Goal: Feedback & Contribution: Contribute content

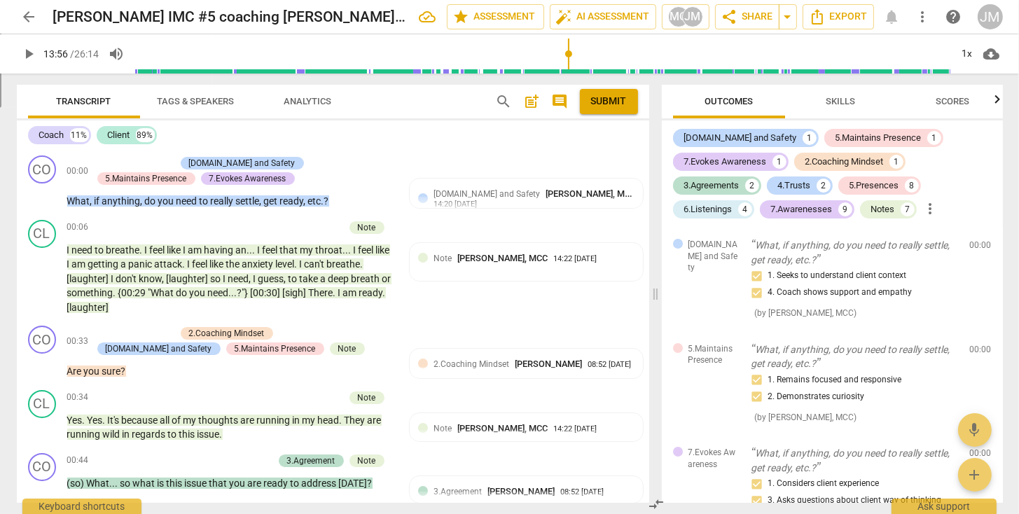
scroll to position [4147, 0]
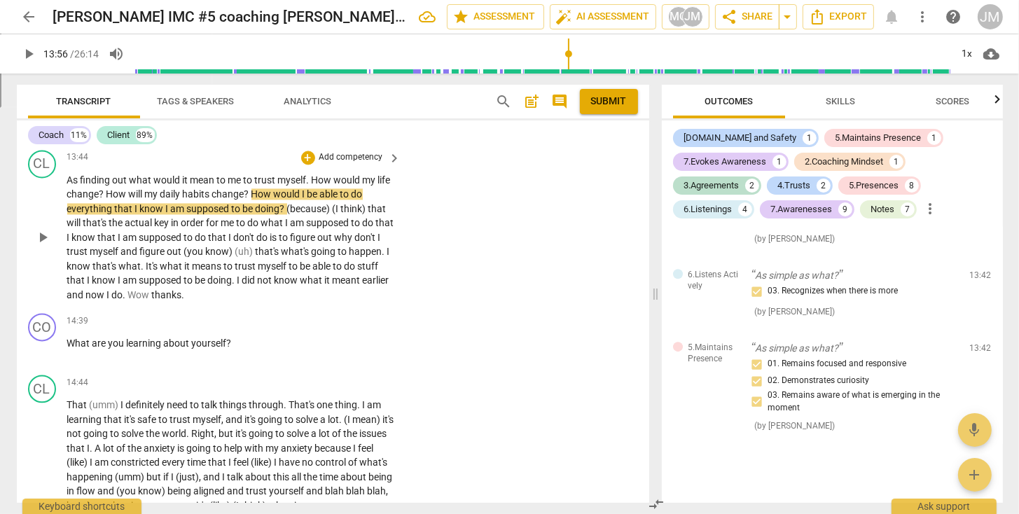
click at [41, 233] on span "play_arrow" at bounding box center [42, 237] width 17 height 17
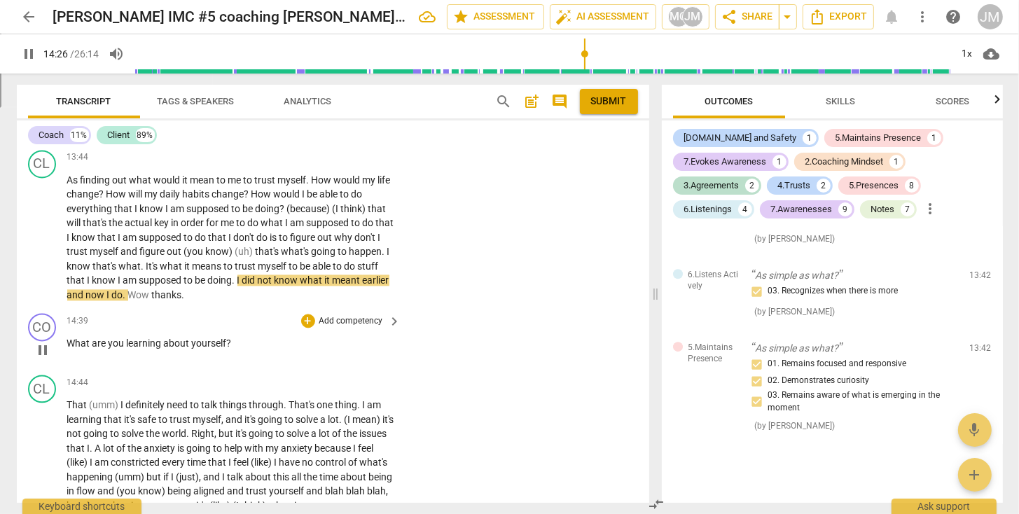
drag, startPoint x: 61, startPoint y: 340, endPoint x: 232, endPoint y: 337, distance: 171.5
click at [232, 337] on div "CO play_arrow pause 14:39 + Add competency keyboard_arrow_right What are you le…" at bounding box center [333, 338] width 632 height 62
drag, startPoint x: 224, startPoint y: 338, endPoint x: 62, endPoint y: 338, distance: 161.7
click at [63, 338] on div "CO play_arrow pause 14:39 + Add competency keyboard_arrow_right What are you le…" at bounding box center [333, 338] width 632 height 62
click at [340, 319] on p "Add competency" at bounding box center [351, 321] width 67 height 13
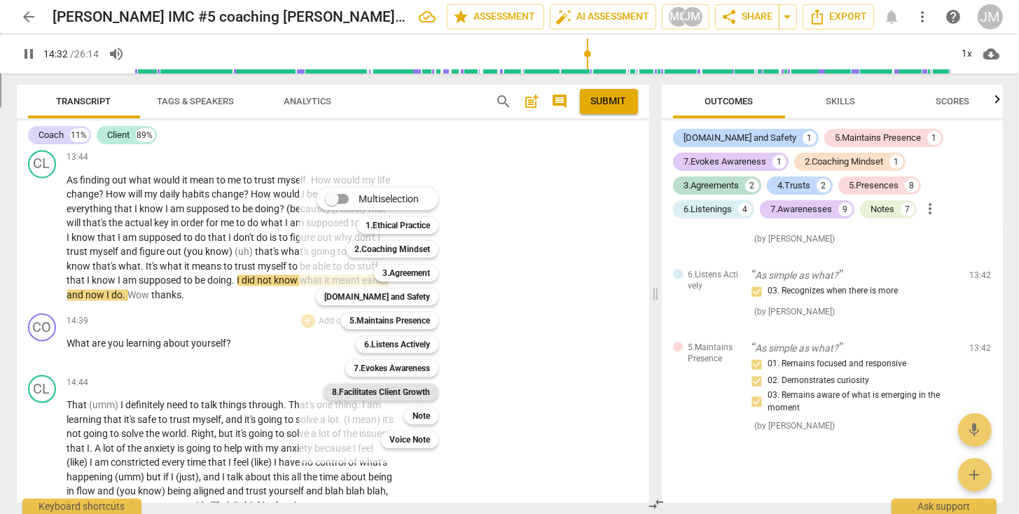
click at [368, 389] on b "8.Facilitates Client Growth" at bounding box center [381, 392] width 98 height 17
type input "873"
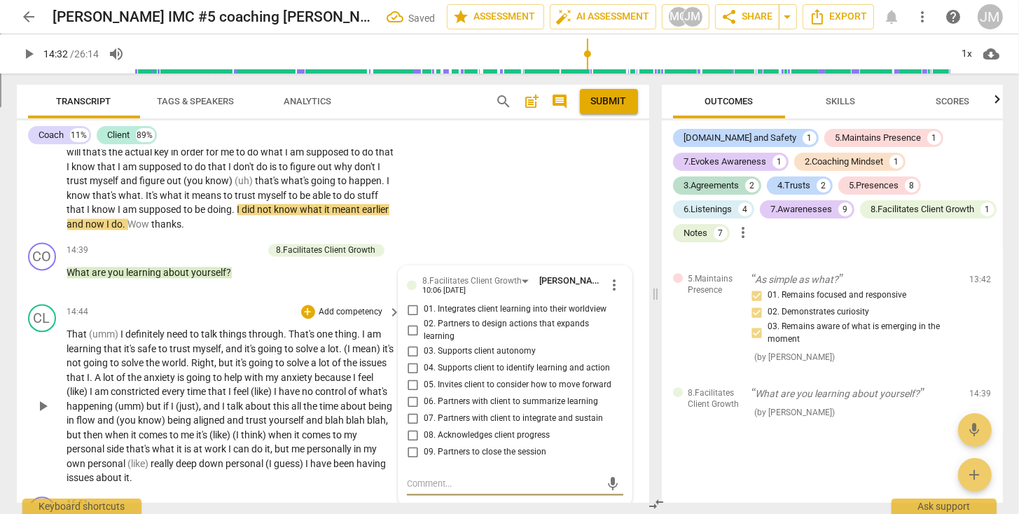
scroll to position [3010, 0]
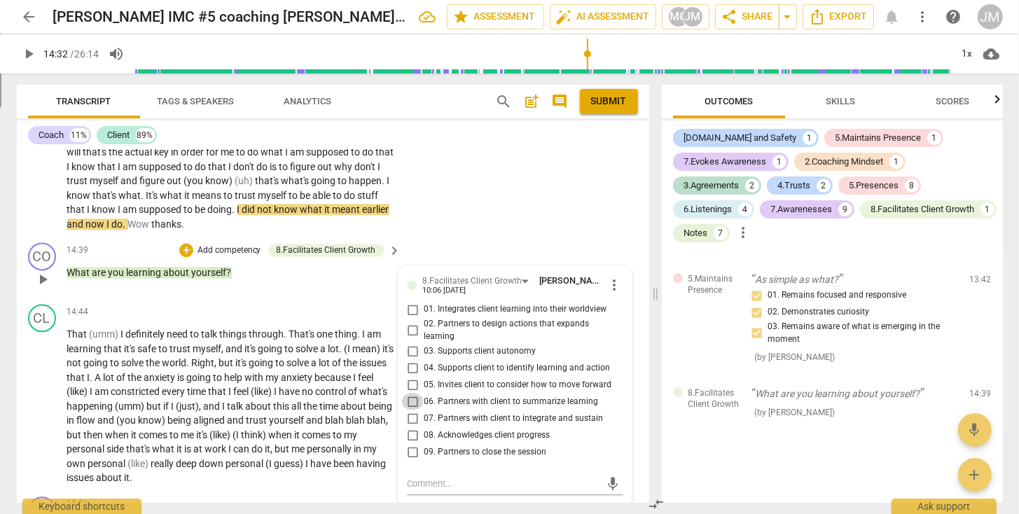
click at [412, 397] on input "06. Partners with client to summarize learning" at bounding box center [412, 401] width 22 height 17
checkbox input "true"
click at [424, 480] on textarea at bounding box center [503, 483] width 193 height 13
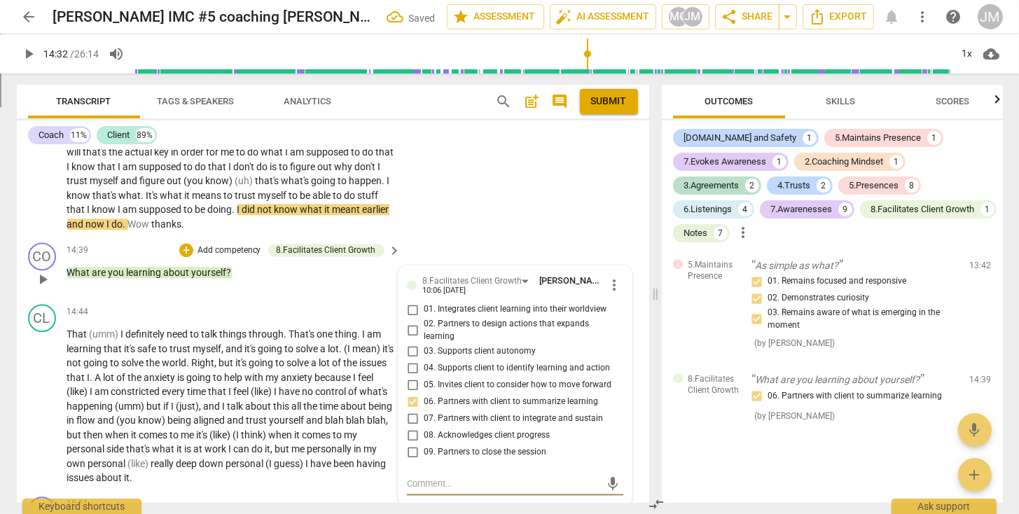
type textarea "A"
type textarea "An"
type textarea "And"
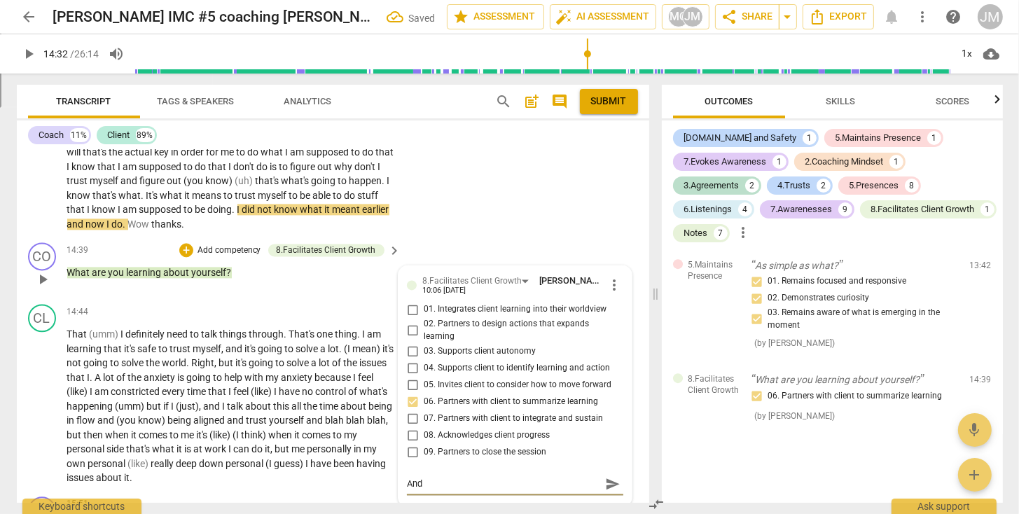
type textarea "And"
type textarea "And t"
type textarea "And to"
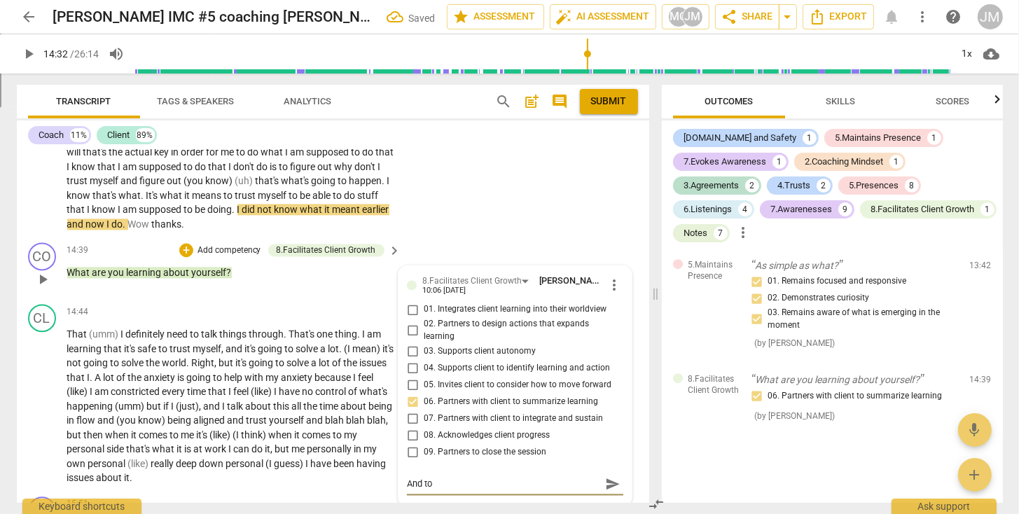
type textarea "And to"
type textarea "And to s"
type textarea "And to st"
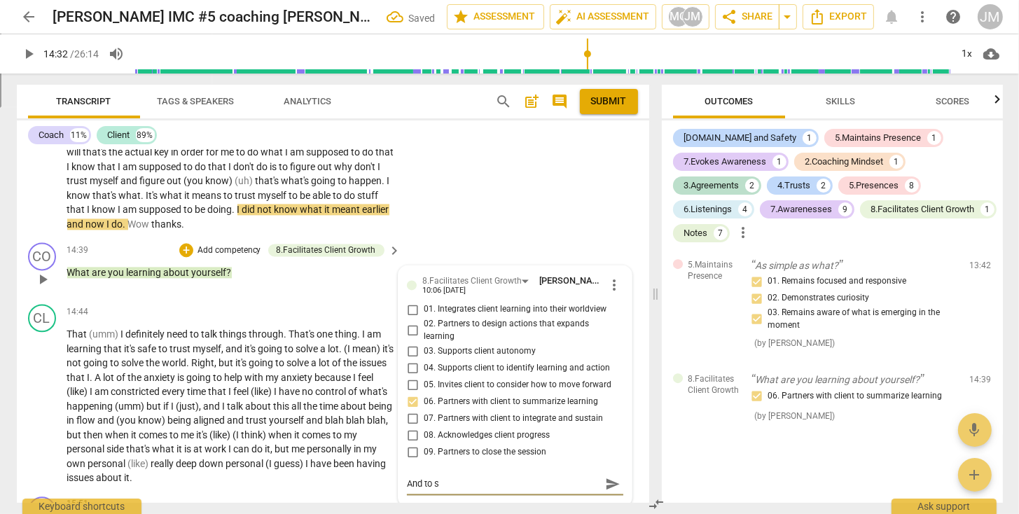
type textarea "And to st"
type textarea "And to str"
type textarea "And to stre"
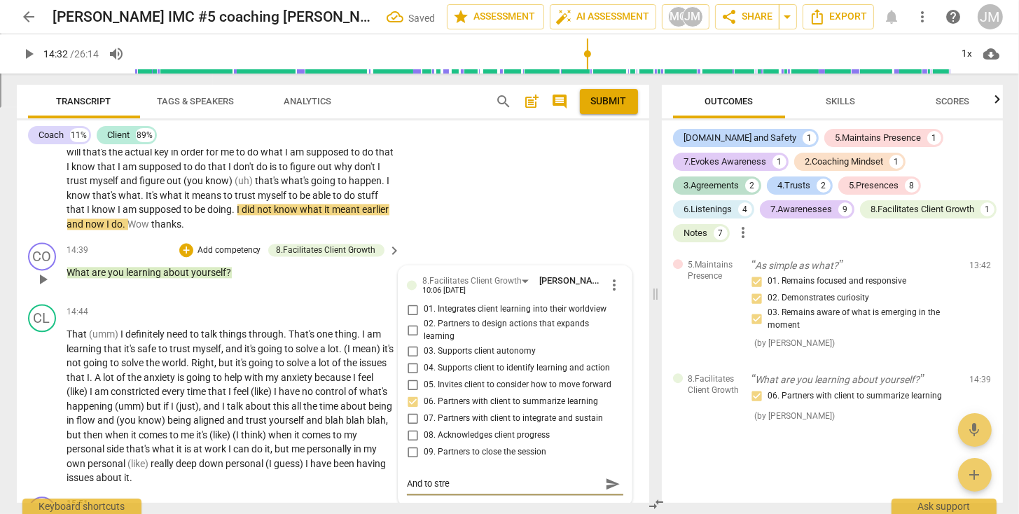
type textarea "And to stren"
type textarea "And to [PERSON_NAME]"
type textarea "And to strengt"
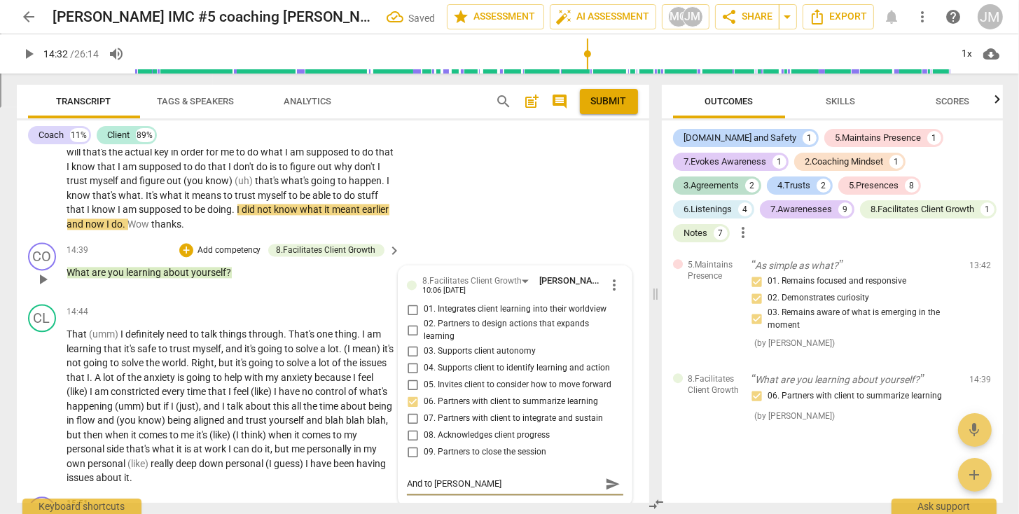
type textarea "And to strengt"
type textarea "And to strength"
type textarea "And to strengthe"
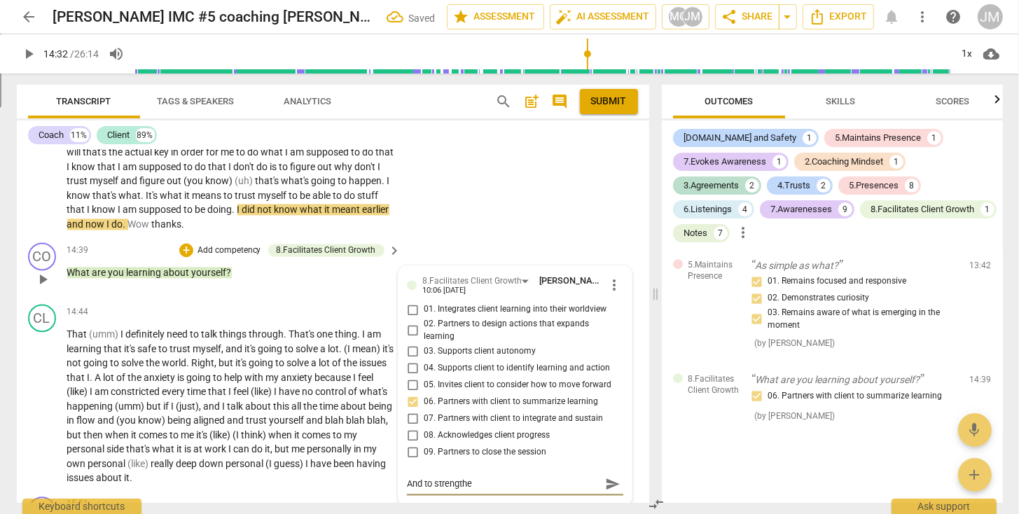
type textarea "And to strengthen"
type textarea "And to strengthen,"
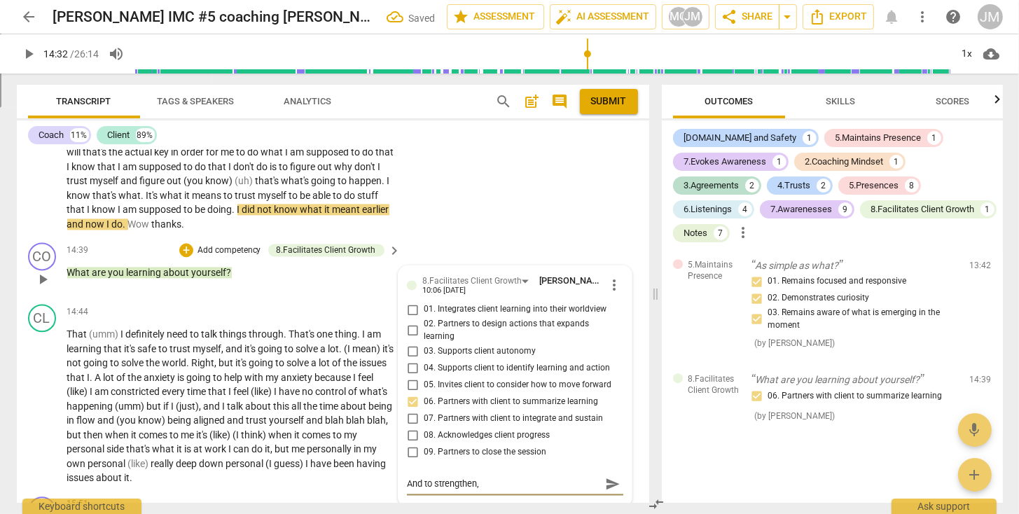
type textarea "And to strengthen,"
type textarea "And to strengthen, a"
type textarea "And to strengthen, ad"
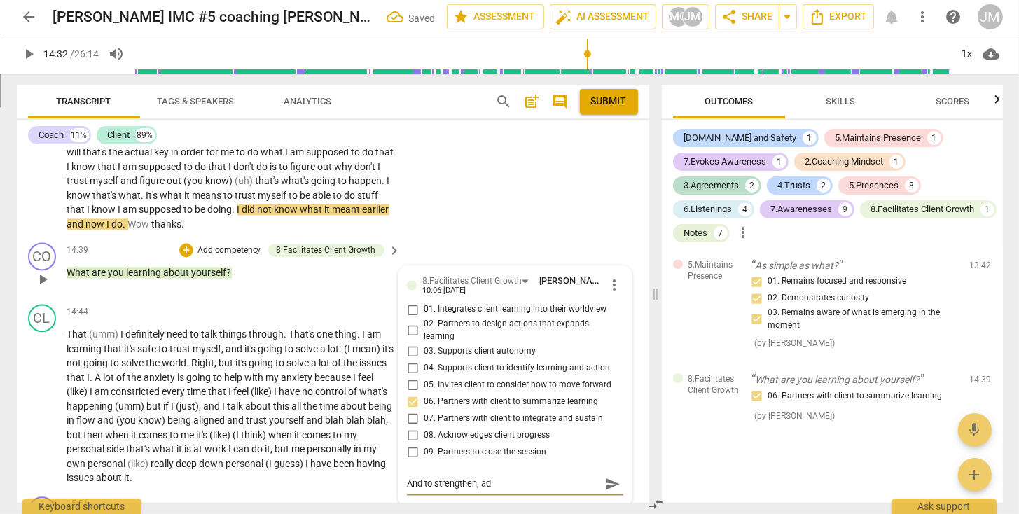
type textarea "And to strengthen, add"
type textarea "And to strengthen, add y"
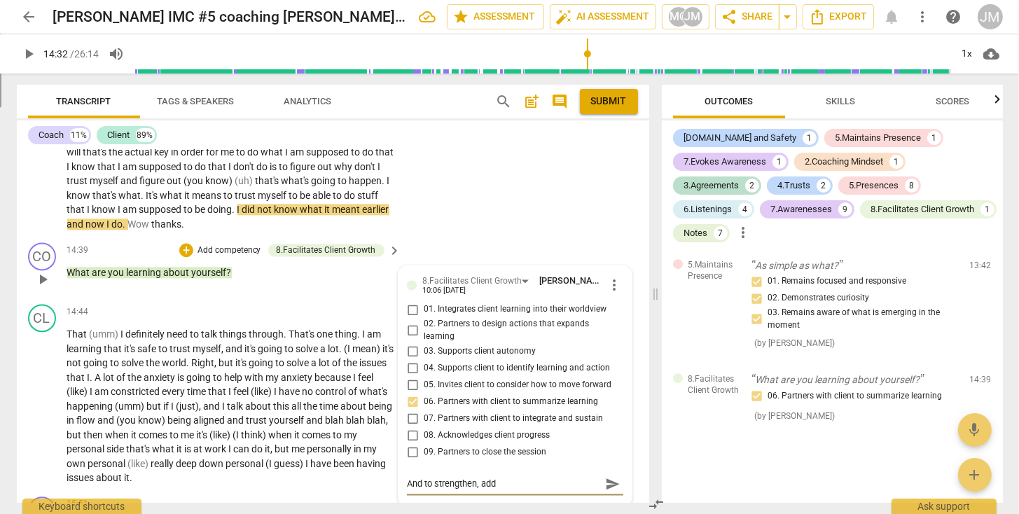
type textarea "And to strengthen, add y"
type textarea "And to strengthen, add yo"
type textarea "And to strengthen, add you"
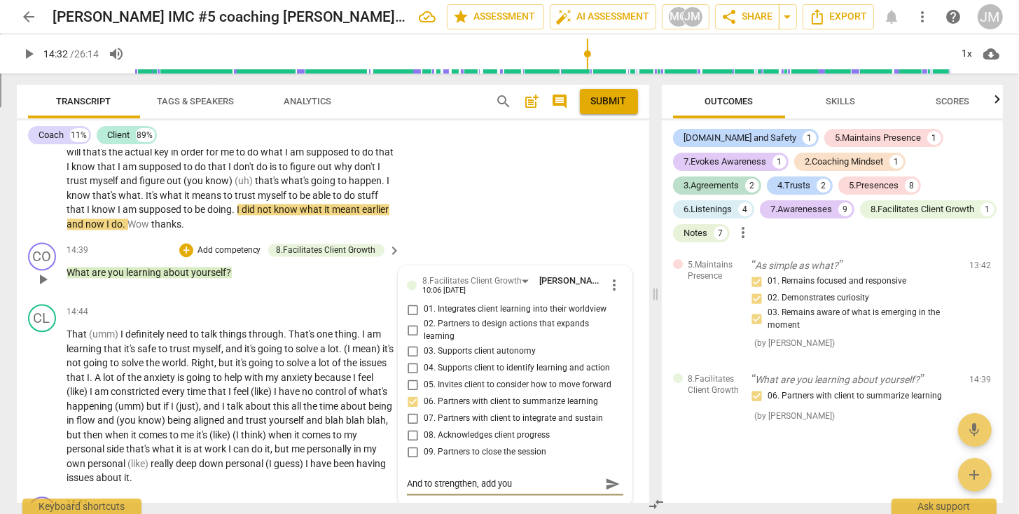
type textarea "And to strengthen, add your"
type textarea "And to strengthen, add your r"
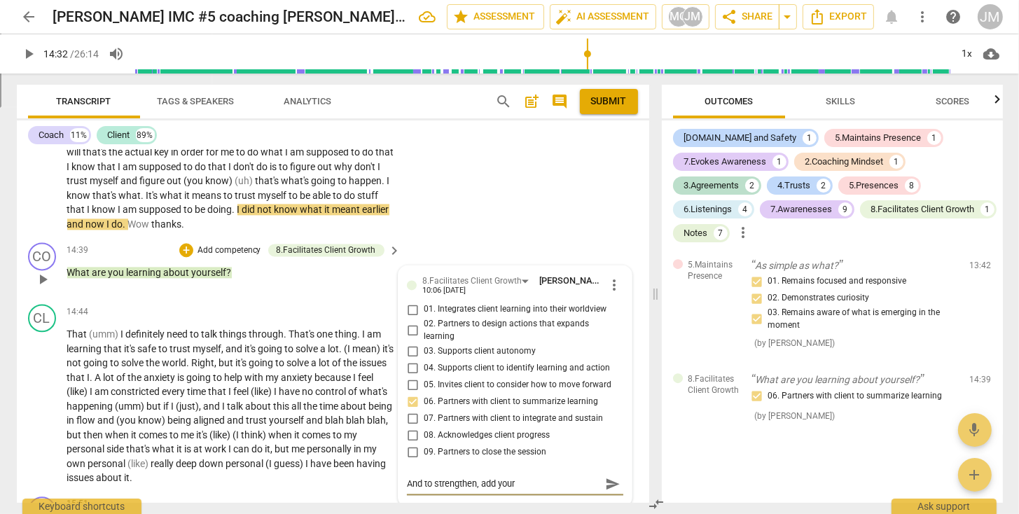
type textarea "And to strengthen, add your r"
type textarea "And to strengthen, add your re"
type textarea "And to strengthen, add your rec"
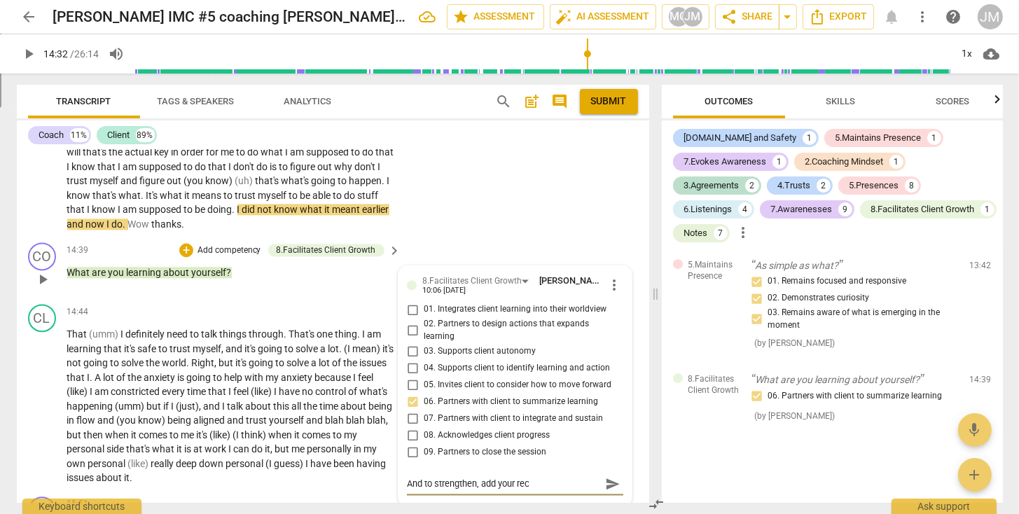
type textarea "And to strengthen, add your reco"
type textarea "And to strengthen, add your recog"
type textarea "And to strengthen, add your recogn"
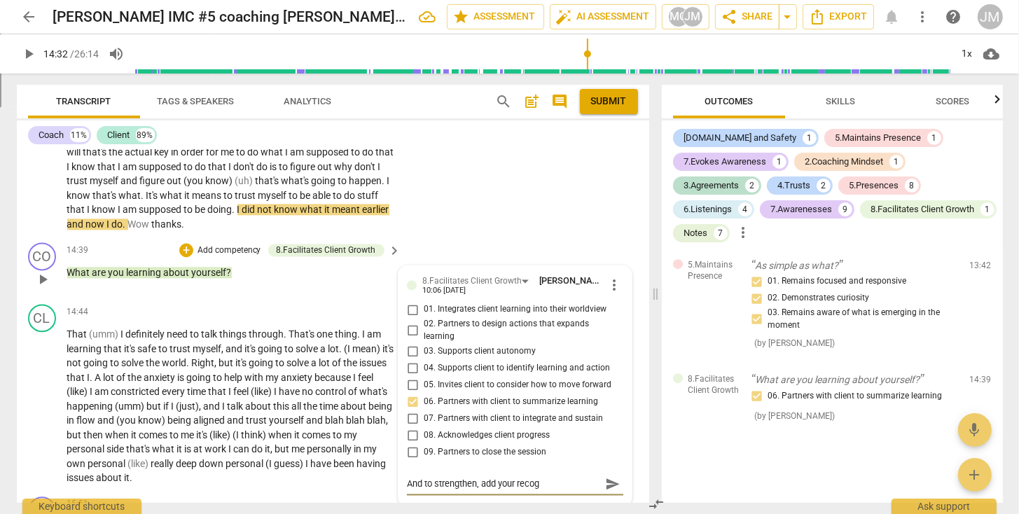
type textarea "And to strengthen, add your recogn"
type textarea "And to strengthen, add your recogni"
type textarea "And to strengthen, add your recognit"
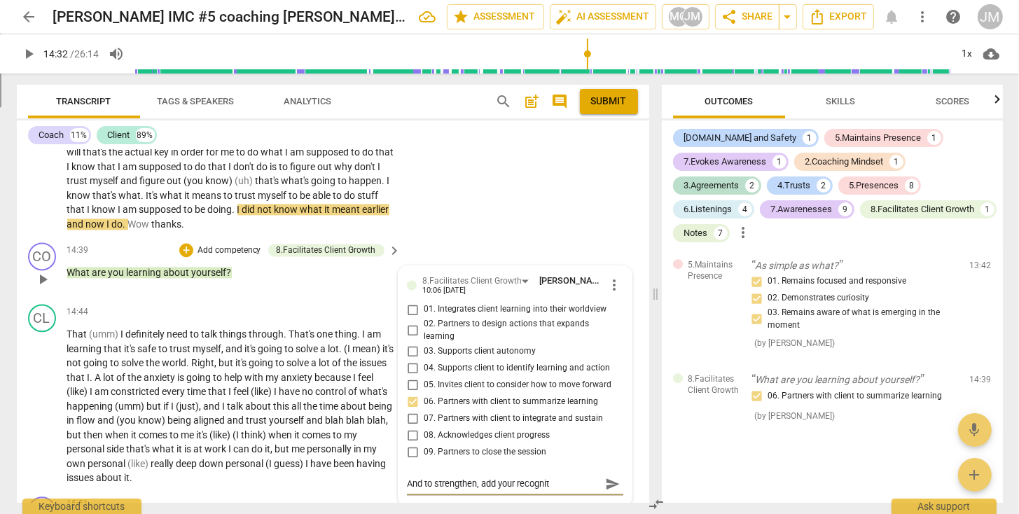
type textarea "And to strengthen, add your recogniti"
type textarea "And to strengthen, add your recognitio"
type textarea "And to strengthen, add your recognition"
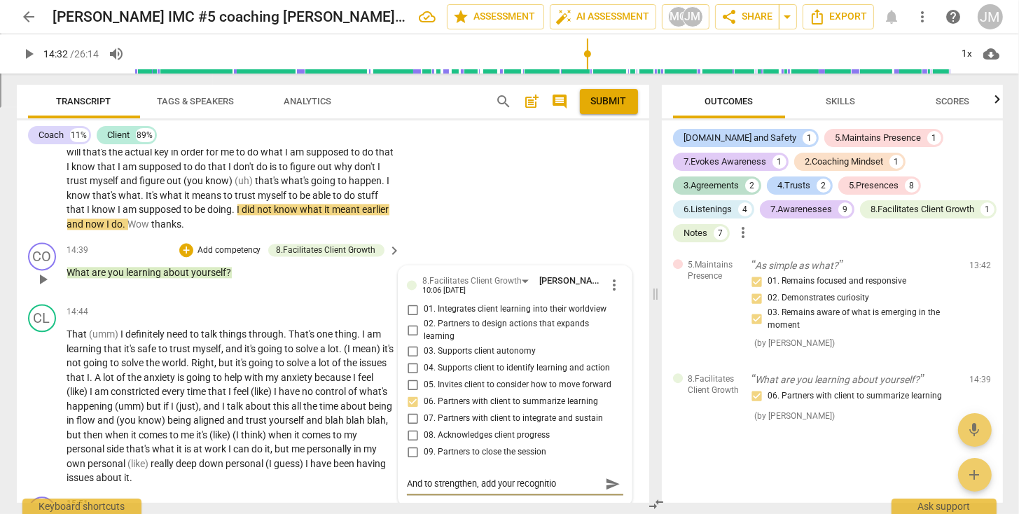
type textarea "And to strengthen, add your recognition"
type textarea "And to strengthen, add your recognition o"
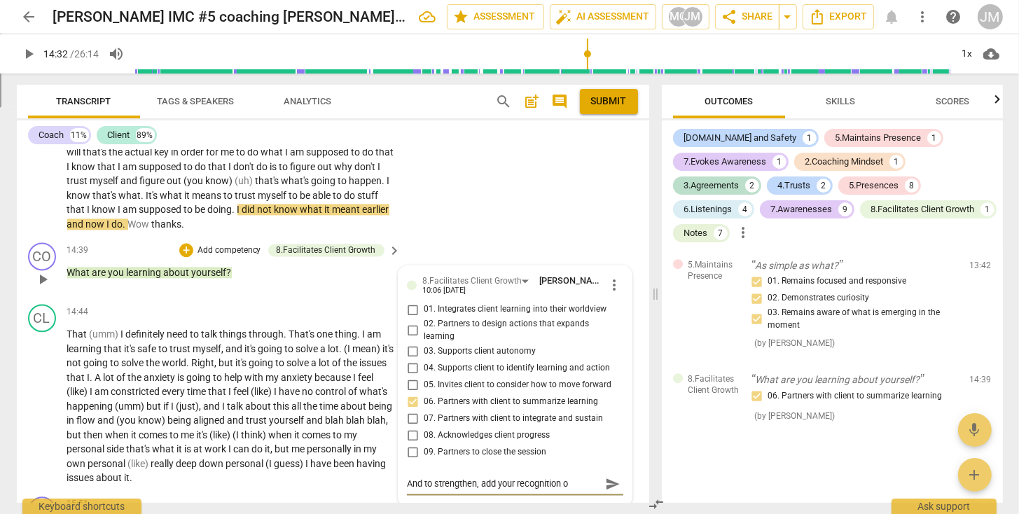
type textarea "And to strengthen, add your recognition of"
type textarea "And to strengthen, add your recognition of h"
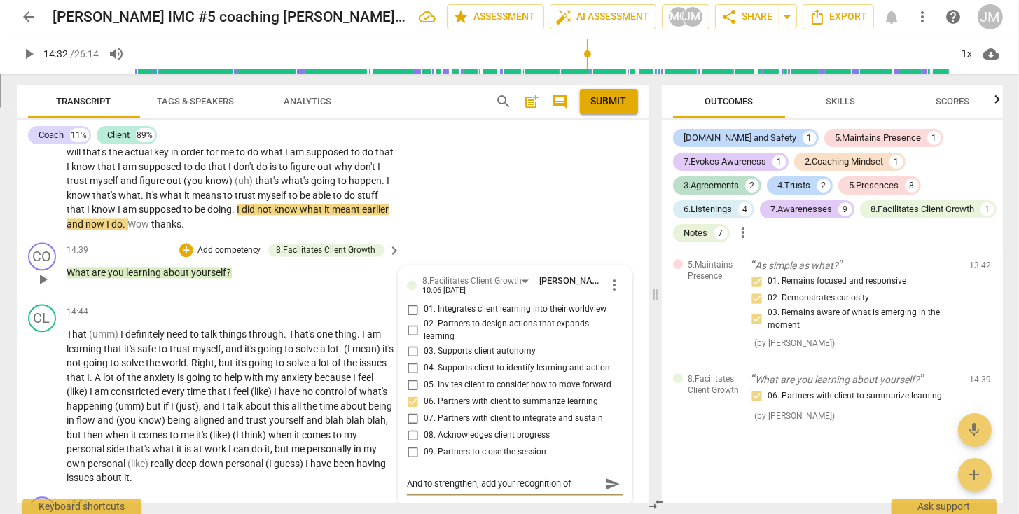
type textarea "And to strengthen, add your recognition of h"
type textarea "And to strengthen, add your recognition of he"
type textarea "And to strengthen, add your recognition of her"
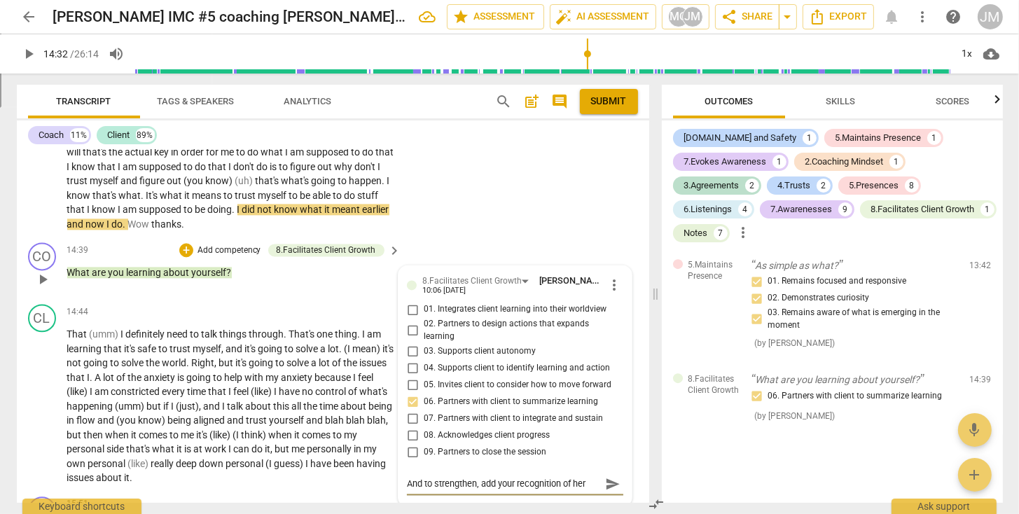
type textarea "And to strengthen, add your recognition of her"
type textarea "And to strengthen, add your recognition of her e"
type textarea "And to strengthen, add your recognition of her ex"
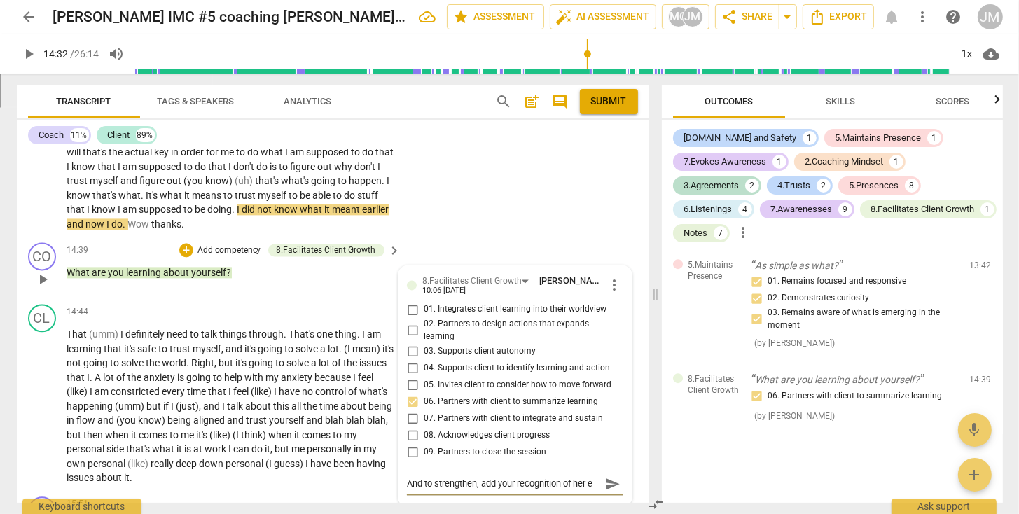
type textarea "And to strengthen, add your recognition of her ex"
type textarea "And to strengthen, add your recognition of her exh"
type textarea "And to strengthen, add your recognition of her exha"
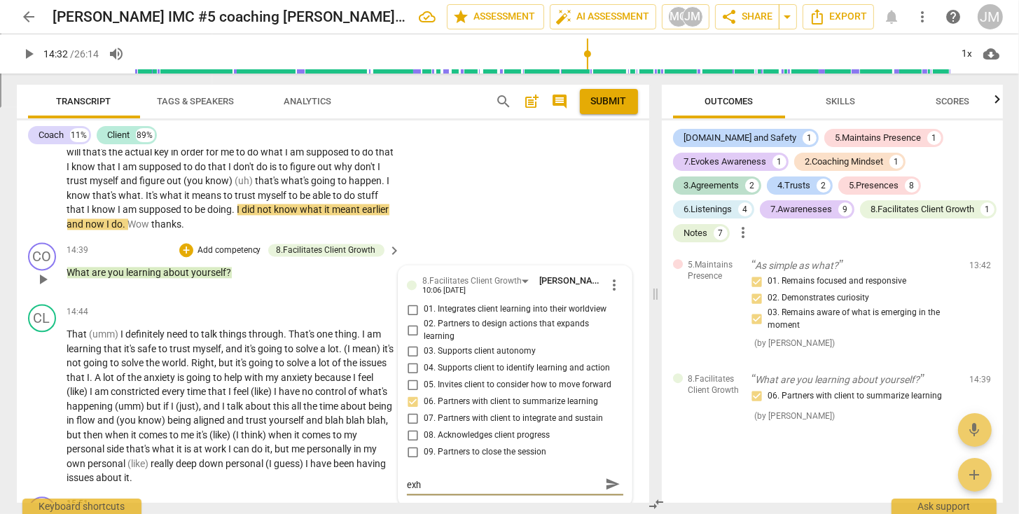
type textarea "And to strengthen, add your recognition of her exha"
type textarea "And to strengthen, add your recognition of her exhal"
type textarea "And to strengthen, add your recognition of her exhale"
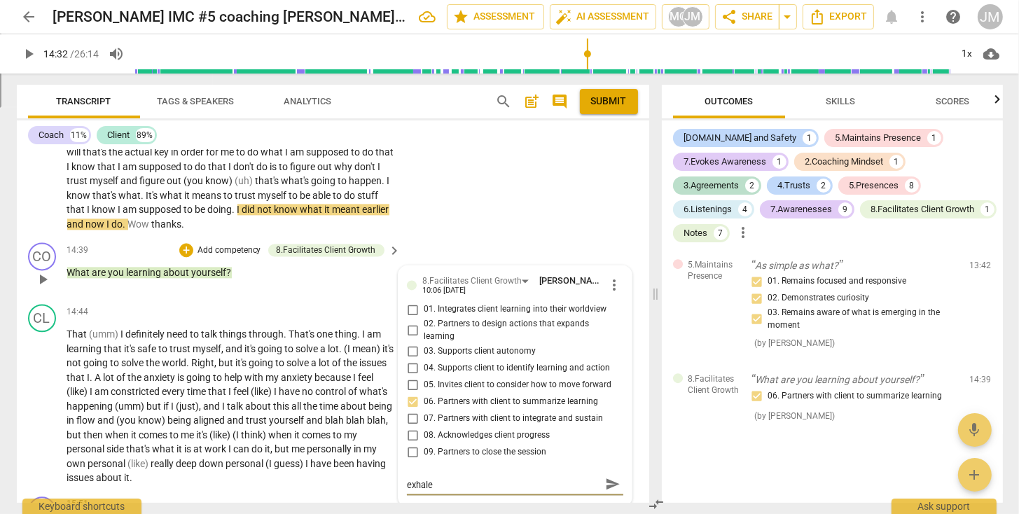
type textarea "And to strengthen, add your recognition of her exhale"
type textarea "And to strengthen, add your recognition of her exhale a"
type textarea "And to strengthen, add your recognition of her exhale an"
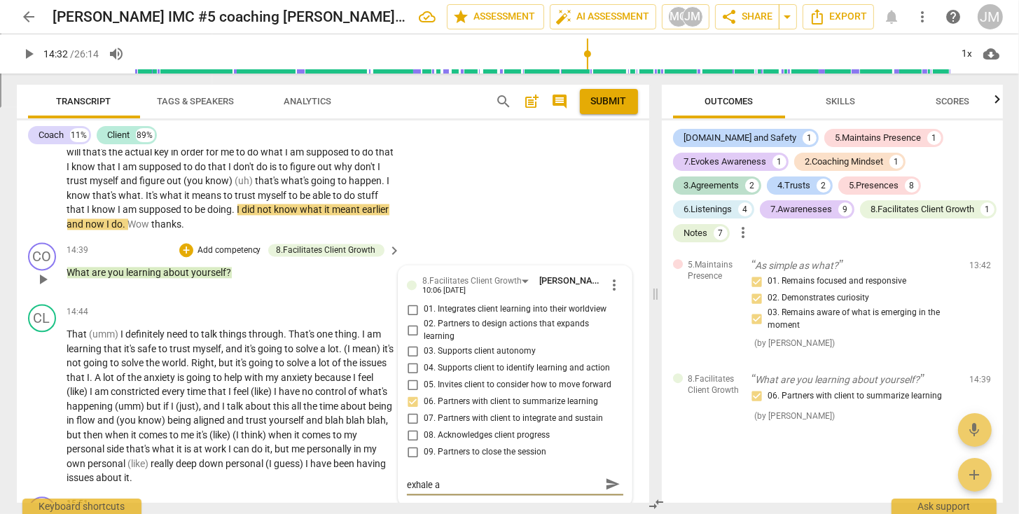
type textarea "And to strengthen, add your recognition of her exhale an"
type textarea "And to strengthen, add your recognition of her exhale and"
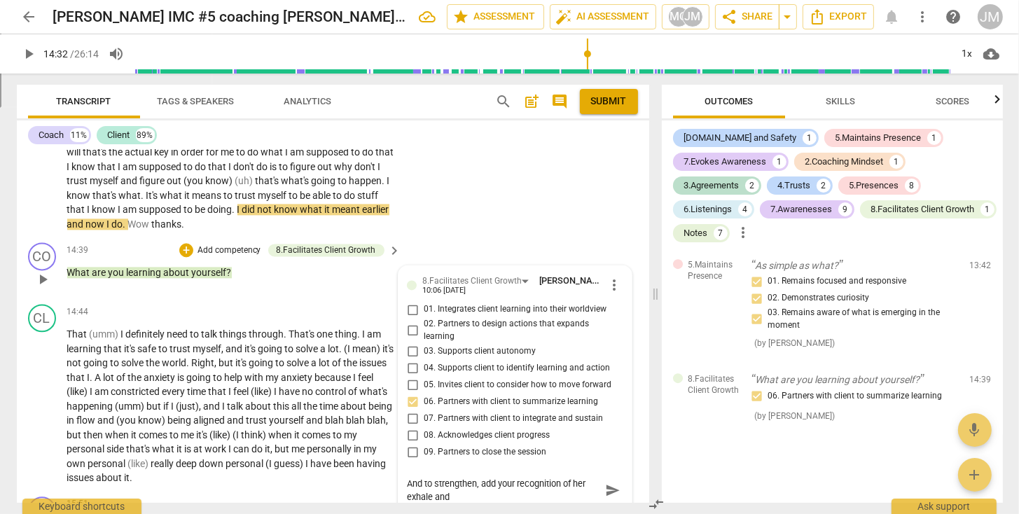
type textarea "And to strengthen, add your recognition of her exhale and"
type textarea "And to strengthen, add your recognition of her exhale and c"
type textarea "And to strengthen, add your recognition of her exhale and ch"
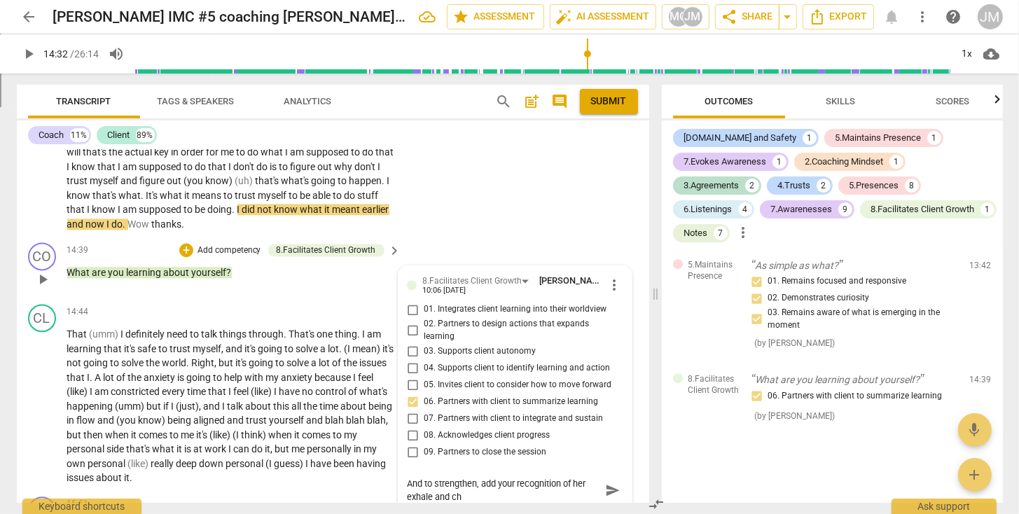
type textarea "And to strengthen, add your recognition of her exhale and chu"
type textarea "And to strengthen, add your recognition of her exhale and chuc"
type textarea "And to strengthen, add your recognition of her exhale and [PERSON_NAME]"
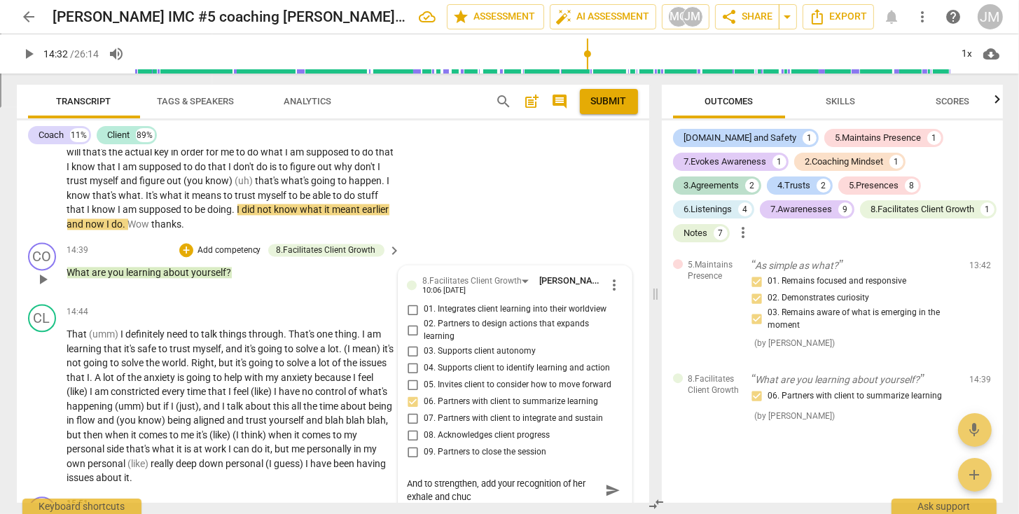
type textarea "And to strengthen, add your recognition of her exhale and [PERSON_NAME]"
type textarea "And to strengthen, add your recognition of her exhale and chuckl"
type textarea "And to strengthen, add your recognition of her exhale and chuckle"
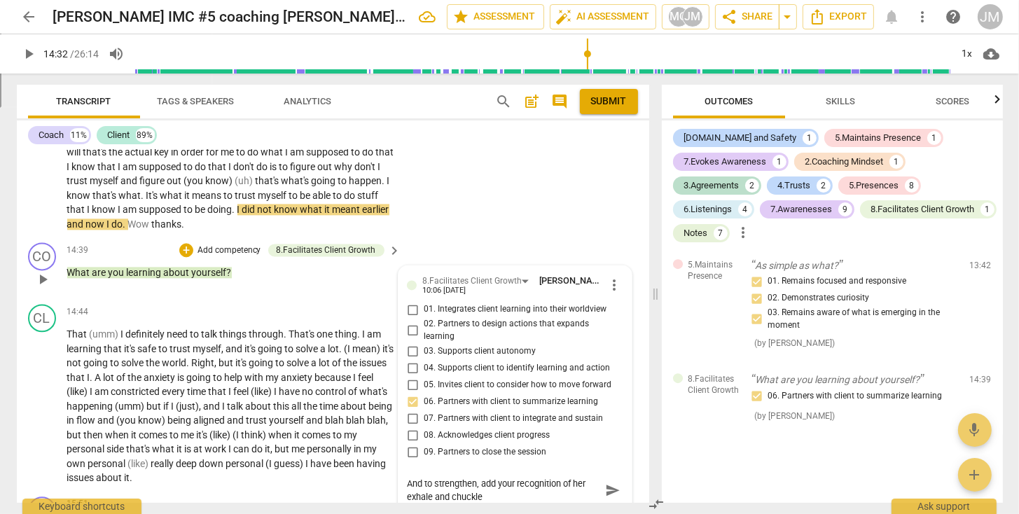
type textarea "And to strengthen, add your recognition of her exhale and chuckle,"
type textarea "And to strengthen, add your recognition of her exhale and chuckle, t"
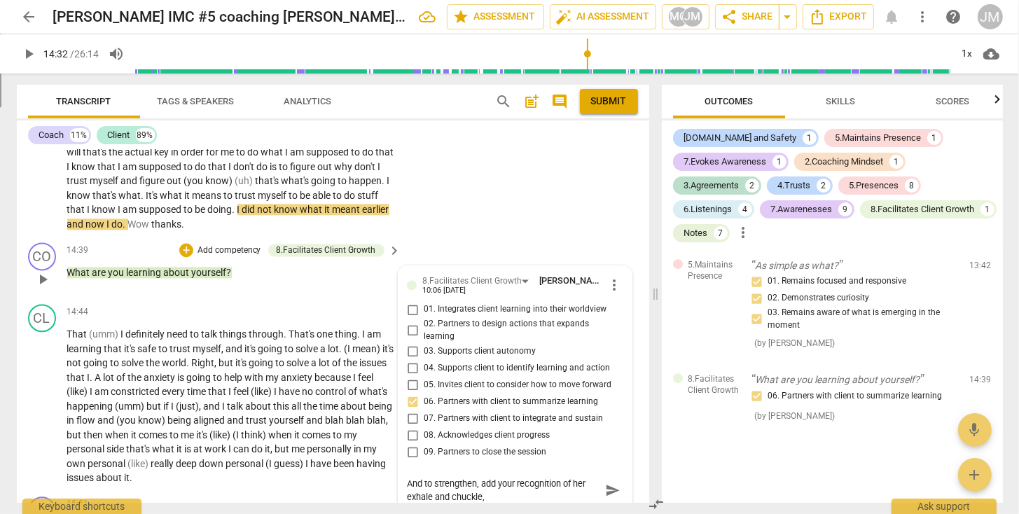
type textarea "And to strengthen, add your recognition of her exhale and chuckle, t"
type textarea "And to strengthen, add your recognition of her exhale and chuckle, th"
type textarea "And to strengthen, add your recognition of her exhale and chuckle, thi"
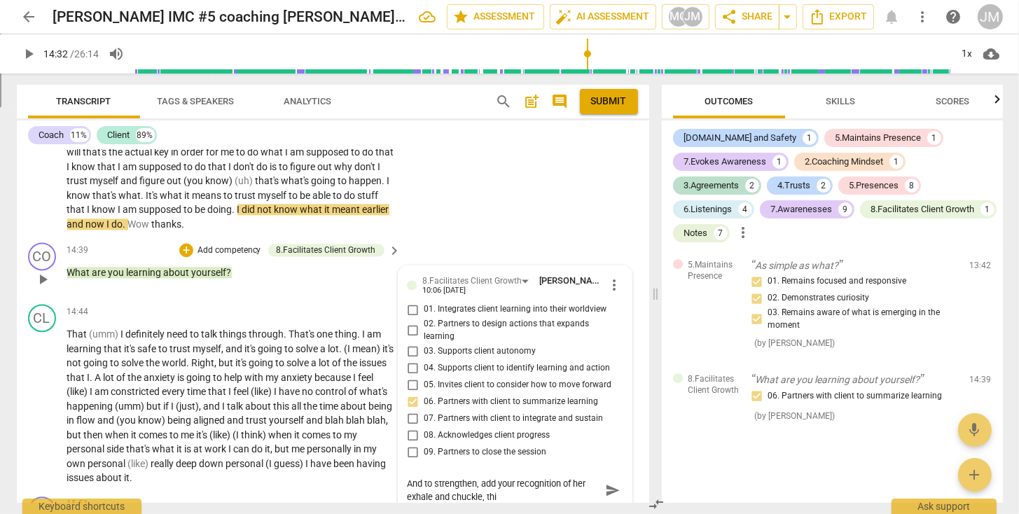
type textarea "And to strengthen, add your recognition of her exhale and chuckle, this"
type textarea "And to strengthen, add your recognition of her exhale and chuckle, this s"
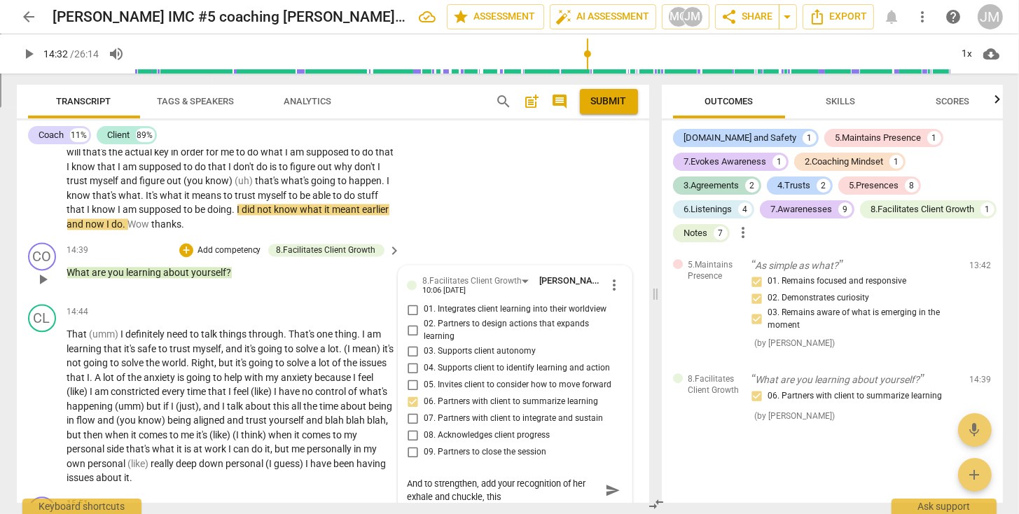
type textarea "And to strengthen, add your recognition of her exhale and chuckle, this s"
type textarea "And to strengthen, add your recognition of her exhale and chuckle, this sh"
type textarea "And to strengthen, add your recognition of her exhale and chuckle, this shi"
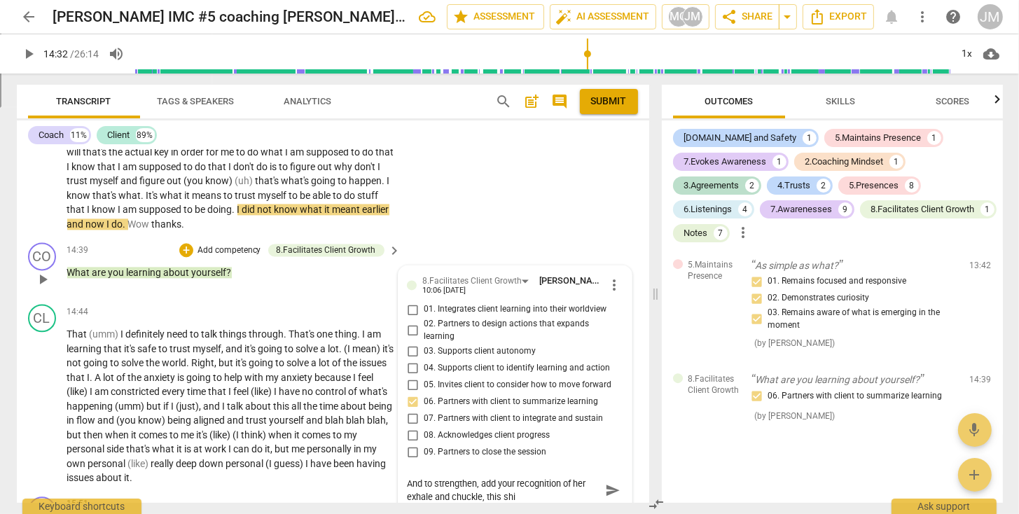
type textarea "And to strengthen, add your recognition of her exhale and chuckle, this shif"
type textarea "And to strengthen, add your recognition of her exhale and chuckle, this shift"
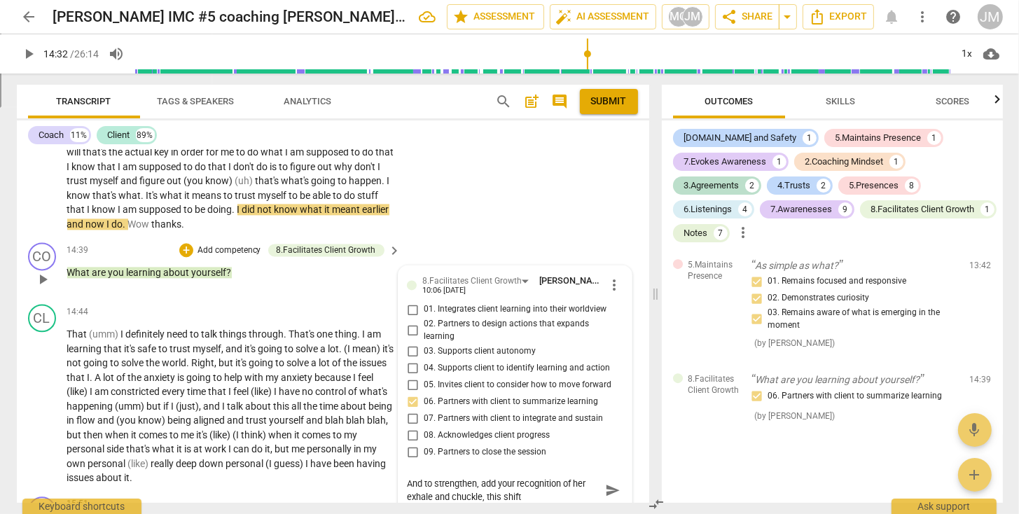
type textarea "And to strengthen, add your recognition of her exhale and chuckle, this shift"
type textarea "And to strengthen, add your recognition of her exhale and chuckle, this shift i"
type textarea "And to strengthen, add your recognition of her exhale and chuckle, this shift in"
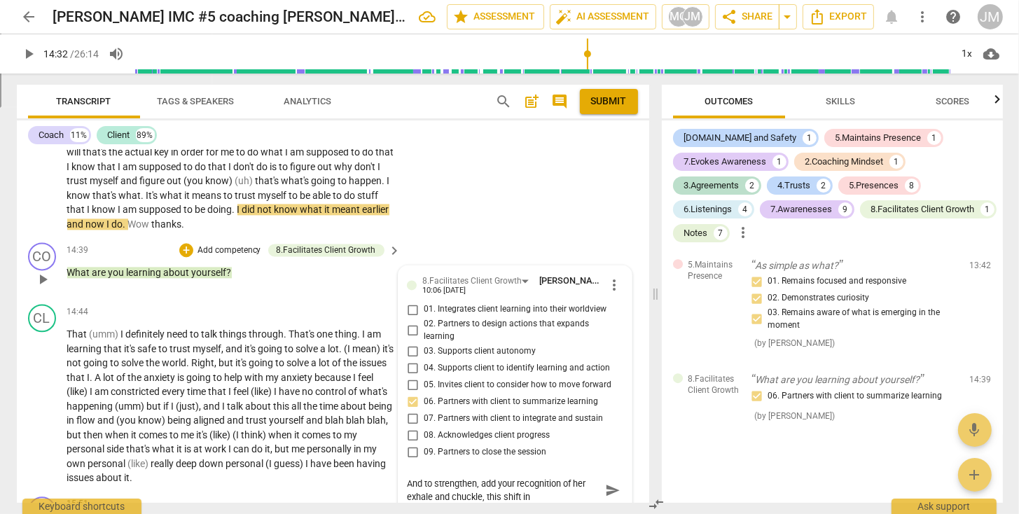
type textarea "And to strengthen, add your recognition of her exhale and chuckle, this shift in"
type textarea "And to strengthen, add your recognition of her exhale and chuckle, this shift i…"
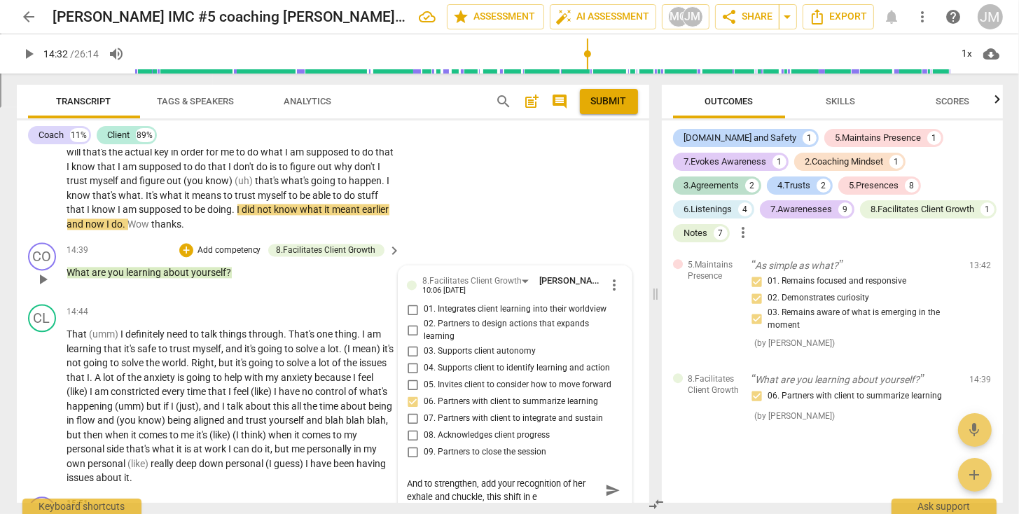
type textarea "And to strengthen, add your recognition of her exhale and chuckle, this shift i…"
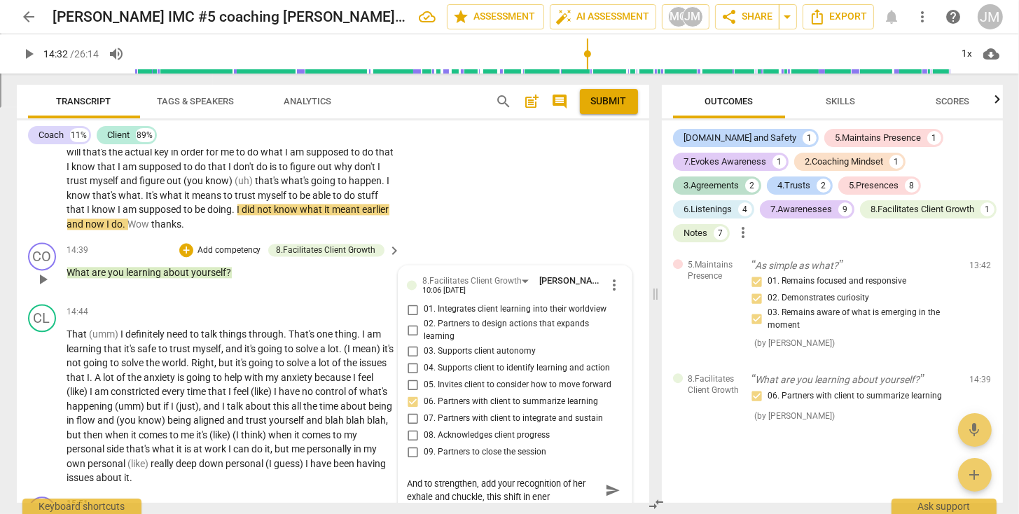
type textarea "And to strengthen, add your recognition of her exhale and chuckle, this shift i…"
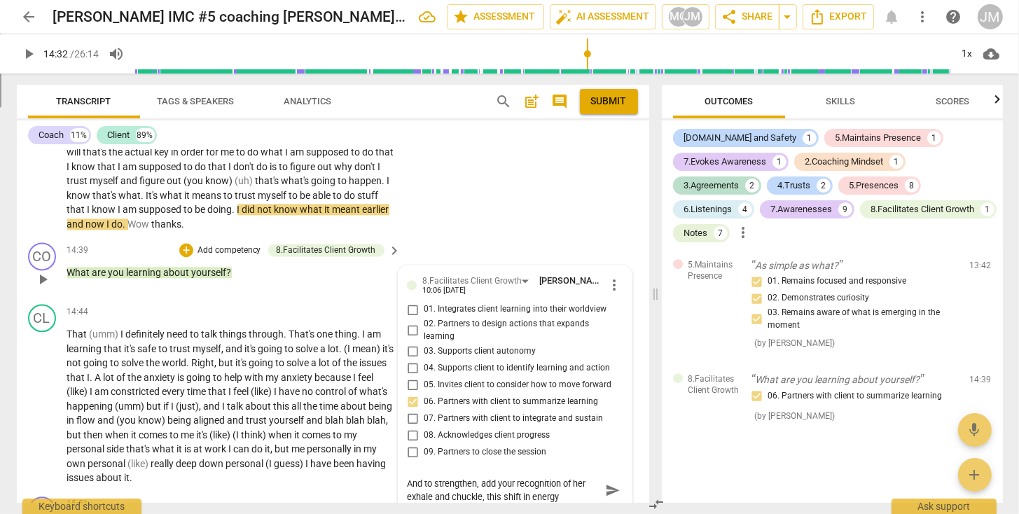
type textarea "And to strengthen, add your recognition of her exhale and chuckle, this shift i…"
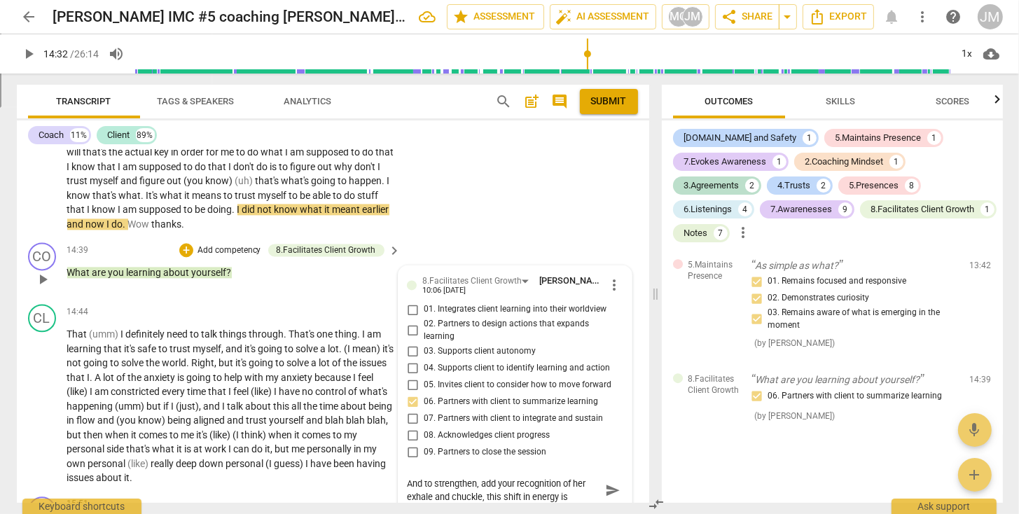
type textarea "And to strengthen, add your recognition of her exhale and chuckle, this shift i…"
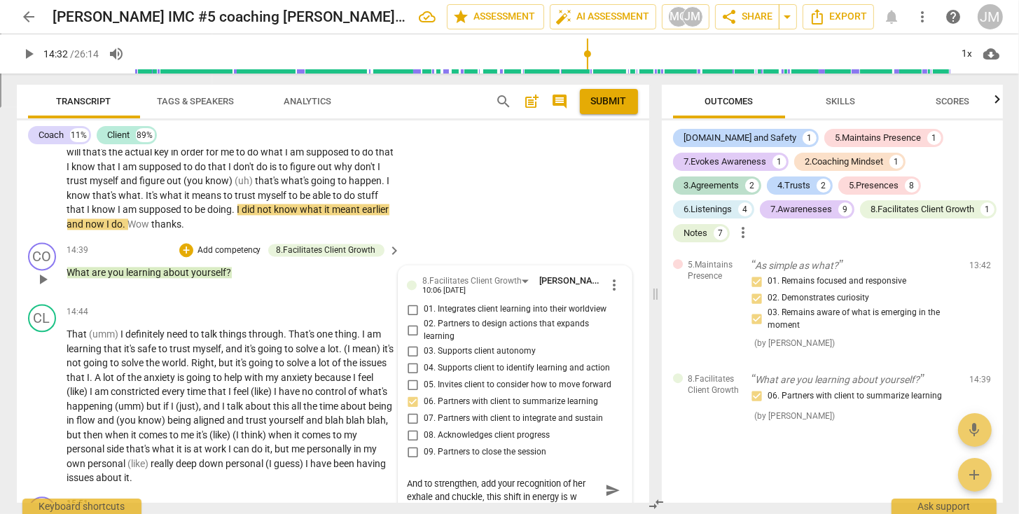
type textarea "And to strengthen, add your recognition of her exhale and chuckle, this shift i…"
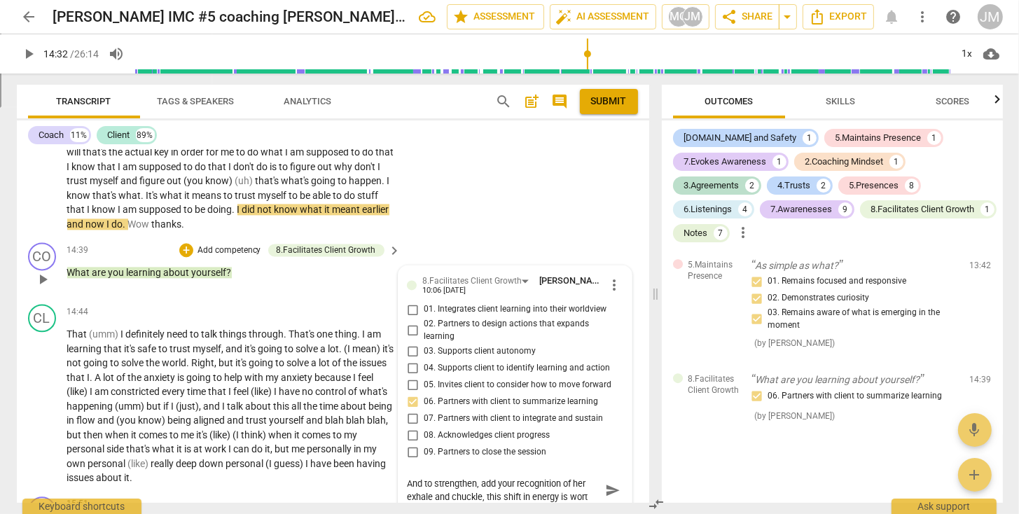
type textarea "And to strengthen, add your recognition of her exhale and chuckle, this shift i…"
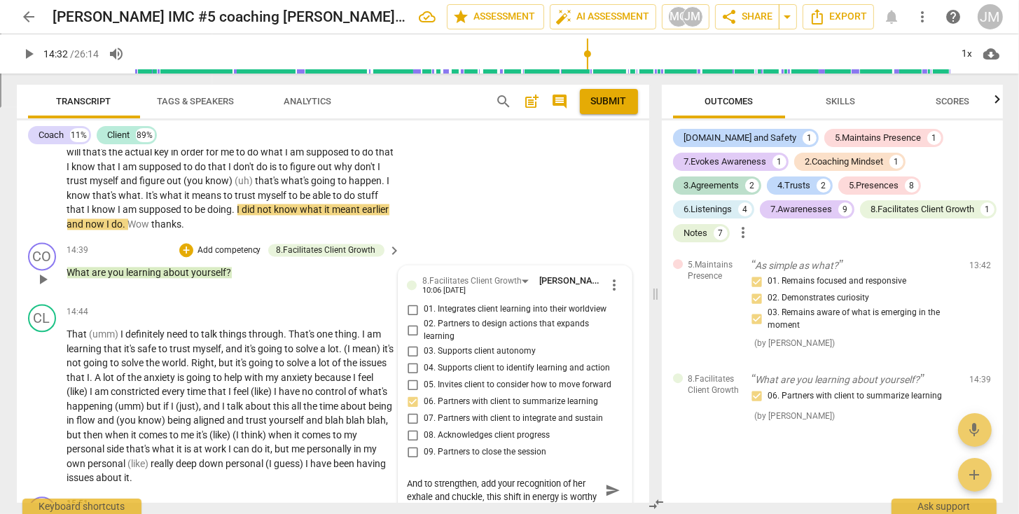
type textarea "And to strengthen, add your recognition of her exhale and chuckle, this shift i…"
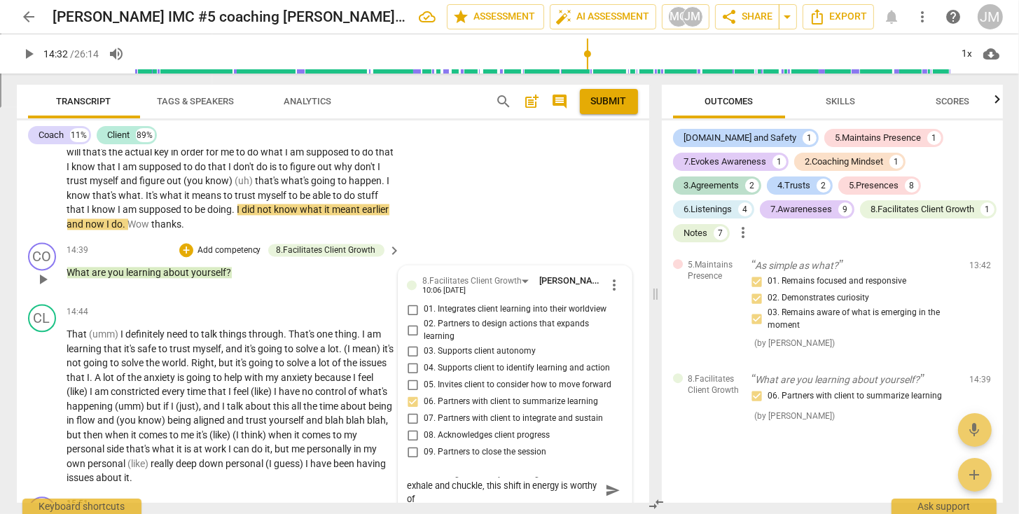
type textarea "And to strengthen, add your recognition of her exhale and chuckle, this shift i…"
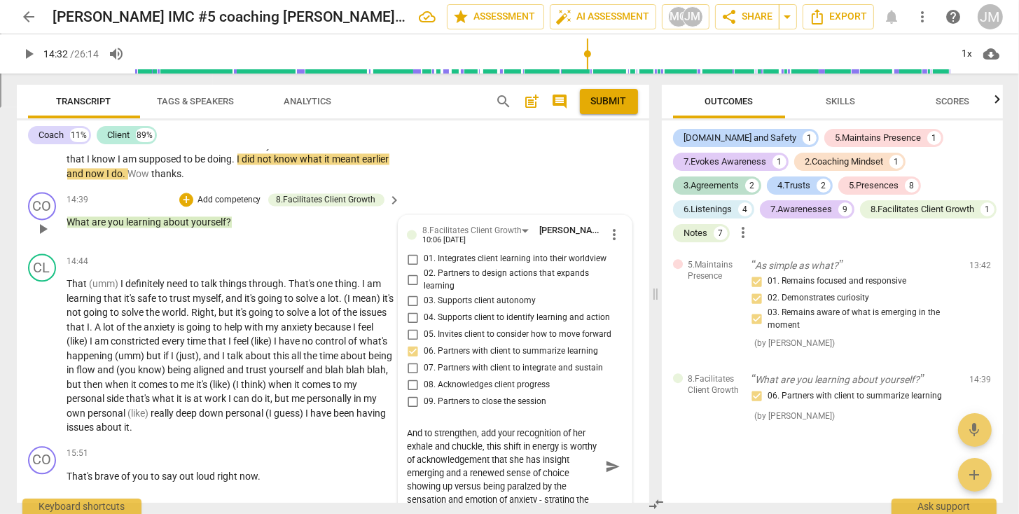
scroll to position [3062, 0]
click at [517, 498] on textarea "And to strengthen, add your recognition of her exhale and chuckle, this shift i…" at bounding box center [503, 466] width 193 height 80
click at [554, 471] on textarea "And to strengthen, add your recognition of her exhale and chuckle, this shift i…" at bounding box center [503, 466] width 193 height 80
click at [572, 486] on textarea "And to strengthen, add your recognition of her exhale and chuckle, this shift i…" at bounding box center [503, 466] width 193 height 80
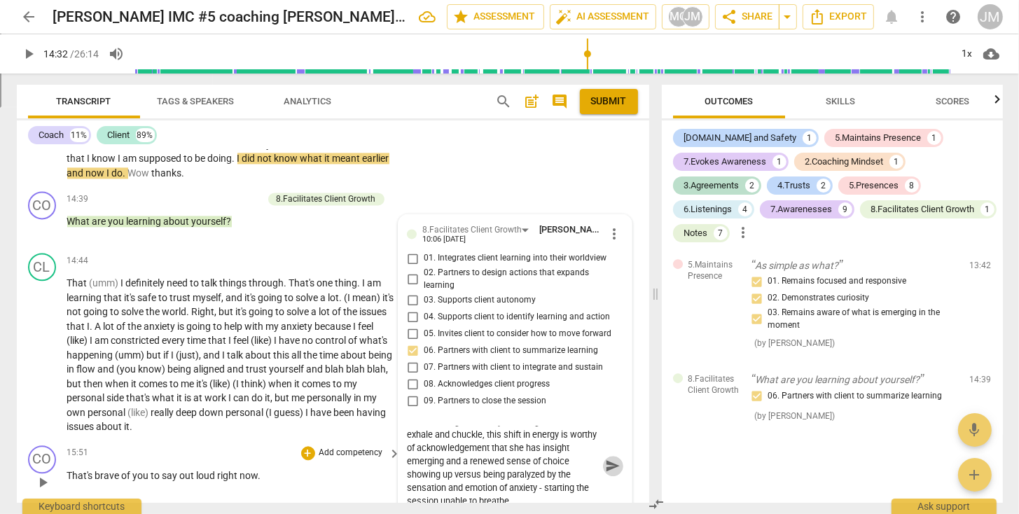
click at [609, 463] on span "send" at bounding box center [612, 466] width 15 height 15
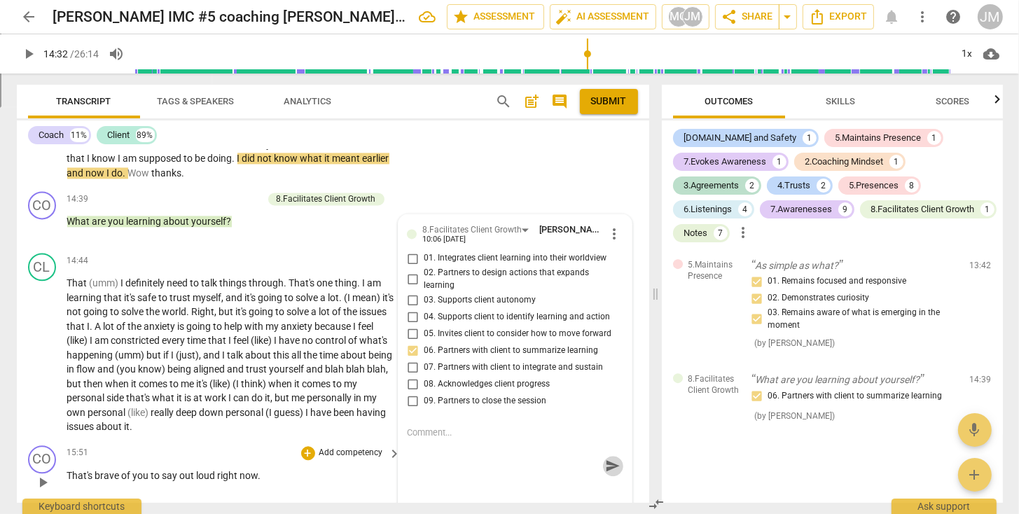
scroll to position [0, 0]
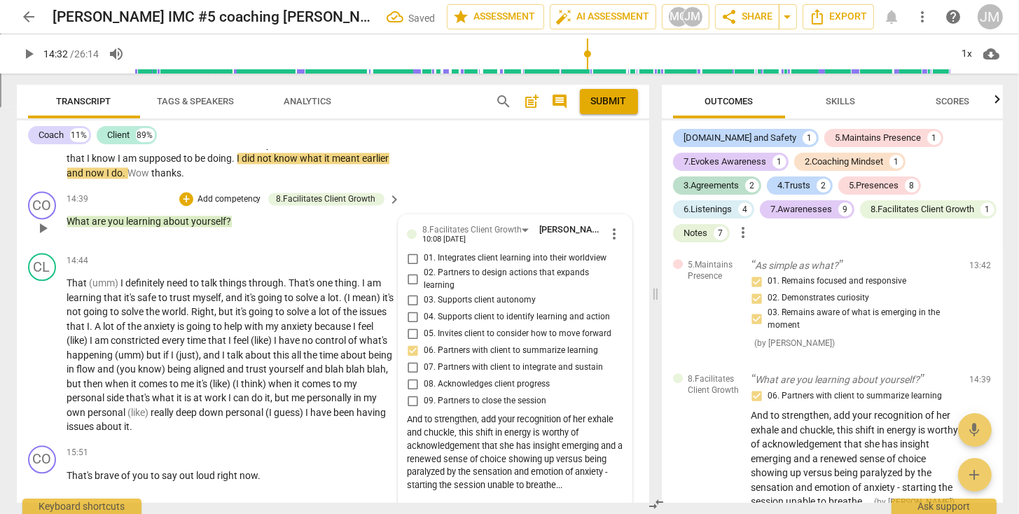
click at [408, 379] on input "08. Acknowledges client progress" at bounding box center [412, 383] width 22 height 17
click at [408, 380] on input "08. Acknowledges client progress" at bounding box center [412, 383] width 22 height 17
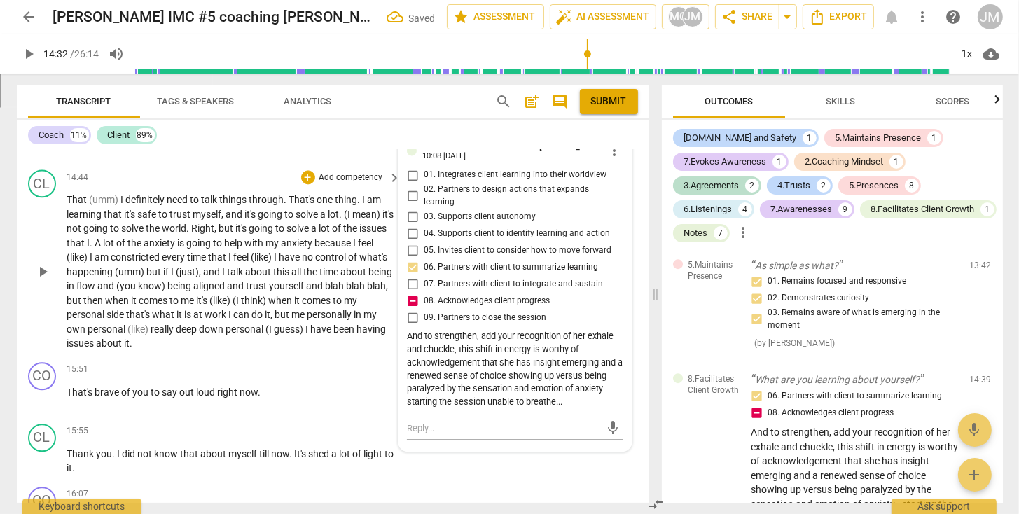
scroll to position [3147, 0]
click at [44, 267] on span "play_arrow" at bounding box center [42, 269] width 17 height 17
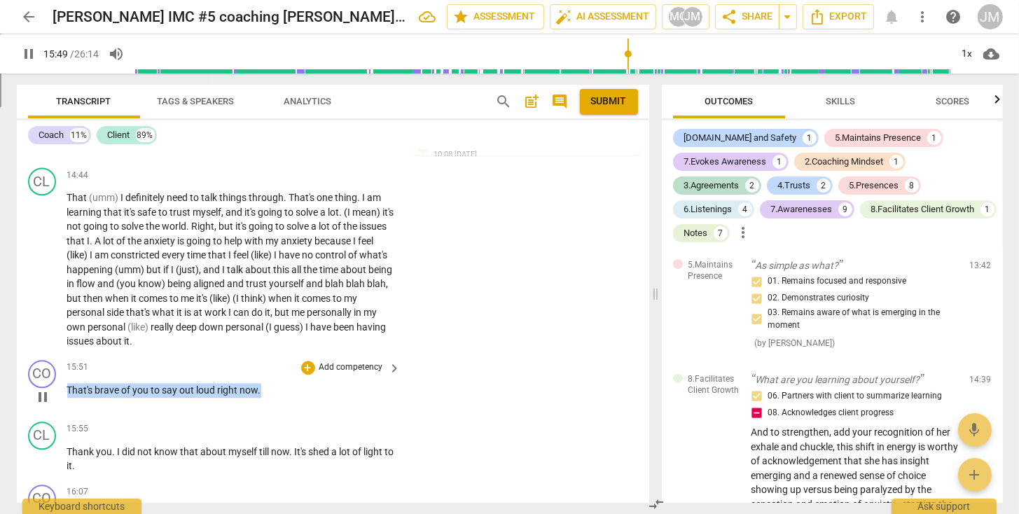
drag, startPoint x: 67, startPoint y: 387, endPoint x: 278, endPoint y: 382, distance: 211.5
click at [263, 387] on p "That's brave of you to say out loud right now ." at bounding box center [230, 390] width 327 height 15
click at [363, 365] on p "Add competency" at bounding box center [351, 367] width 67 height 13
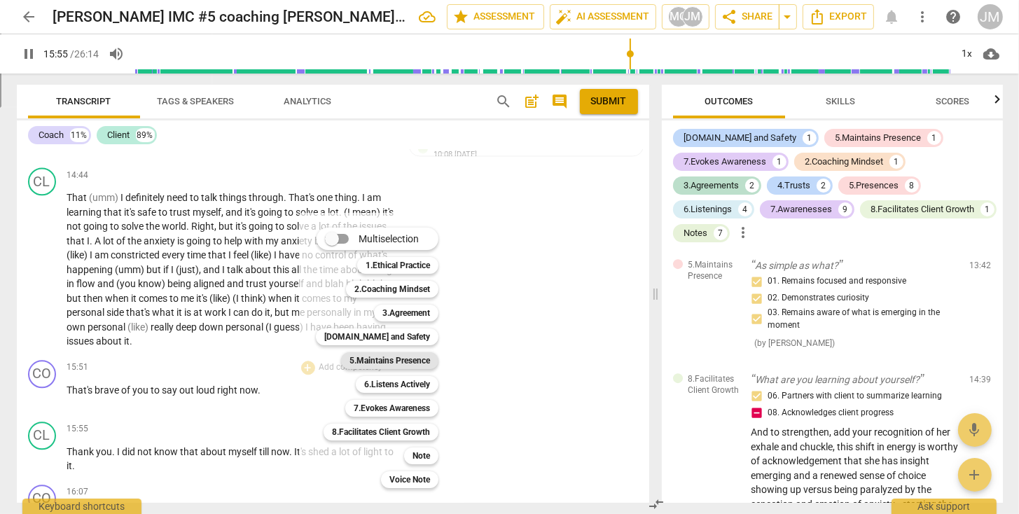
click at [384, 359] on b "5.Maintains Presence" at bounding box center [389, 360] width 81 height 17
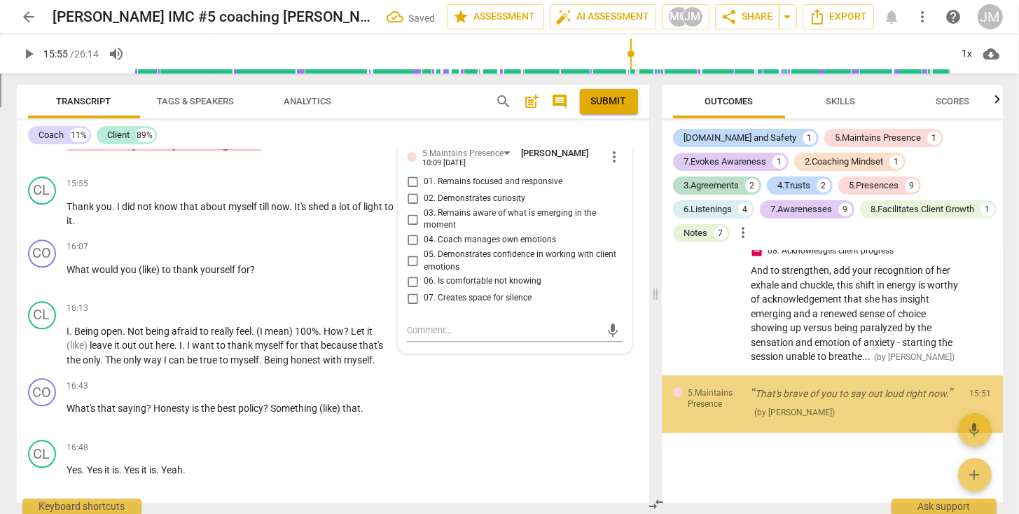
scroll to position [4444, 0]
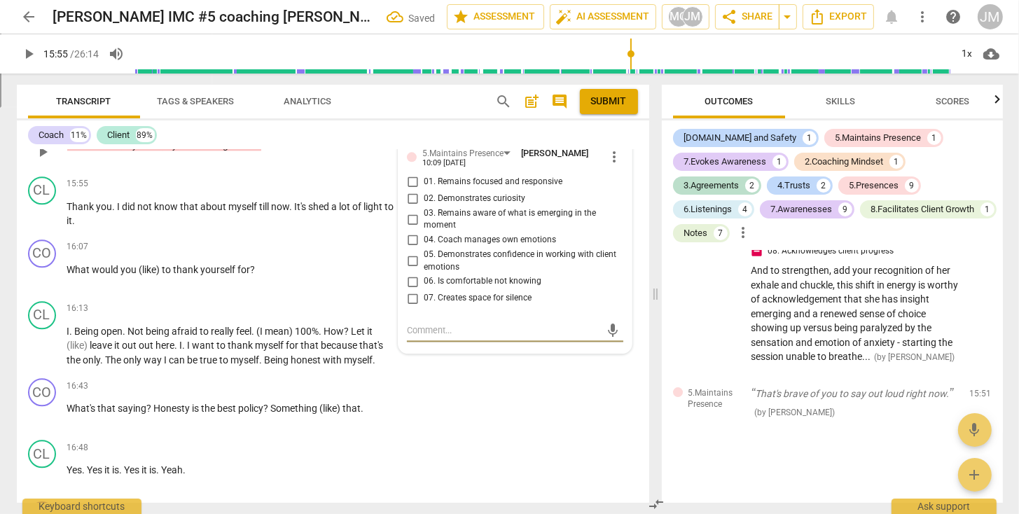
click at [410, 176] on input "01. Remains focused and responsive" at bounding box center [412, 182] width 22 height 17
click at [411, 214] on input "03. Remains aware of what is emerging in the moment" at bounding box center [412, 219] width 22 height 17
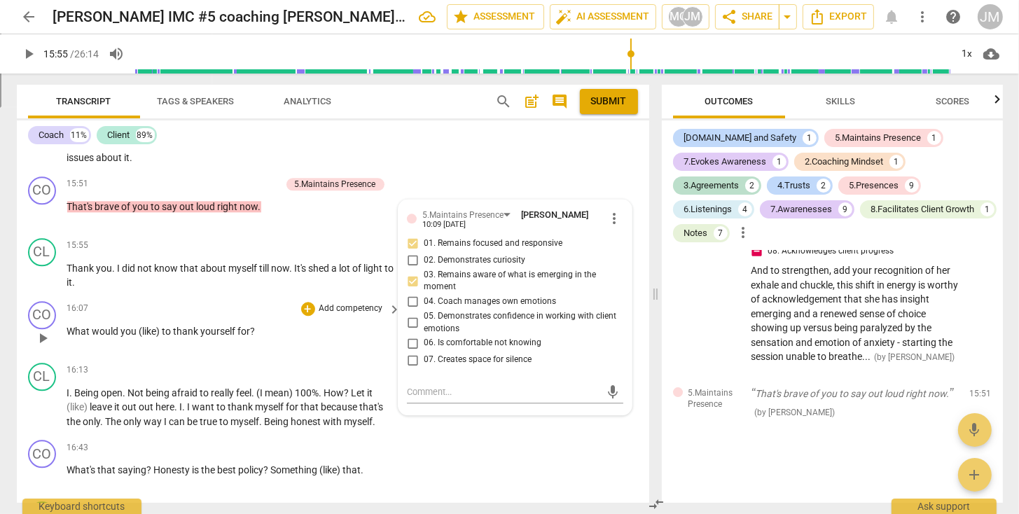
scroll to position [3203, 0]
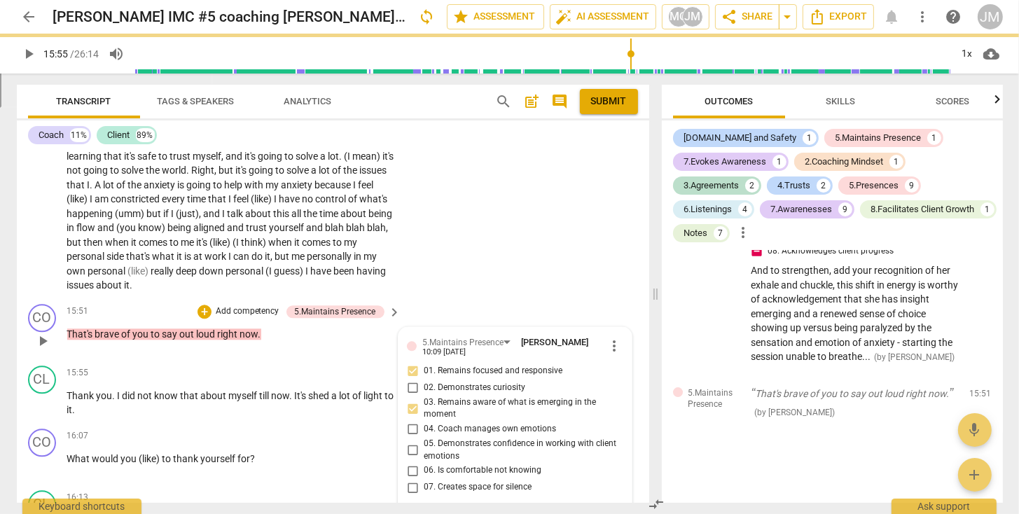
click at [275, 306] on p "Add competency" at bounding box center [247, 311] width 67 height 13
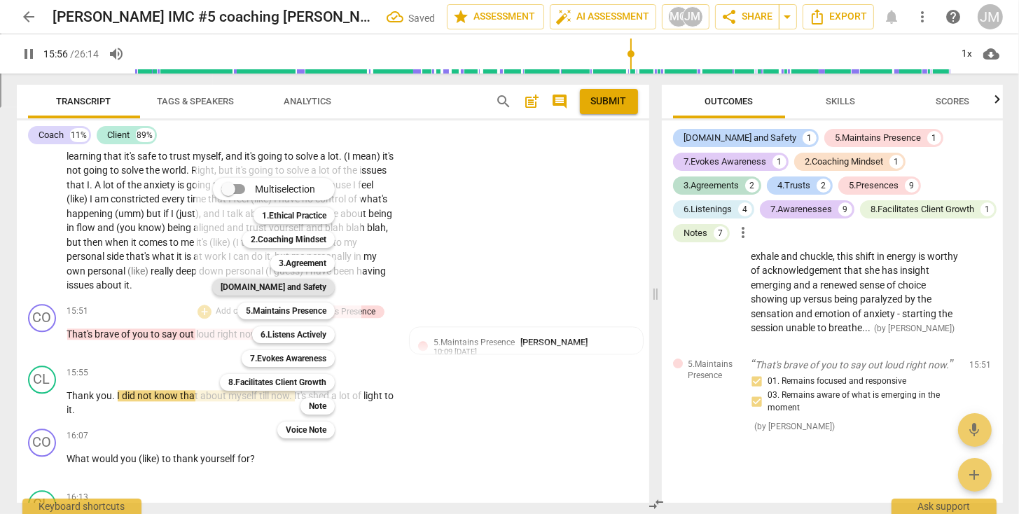
click at [286, 288] on b "[DOMAIN_NAME] and Safety" at bounding box center [274, 287] width 106 height 17
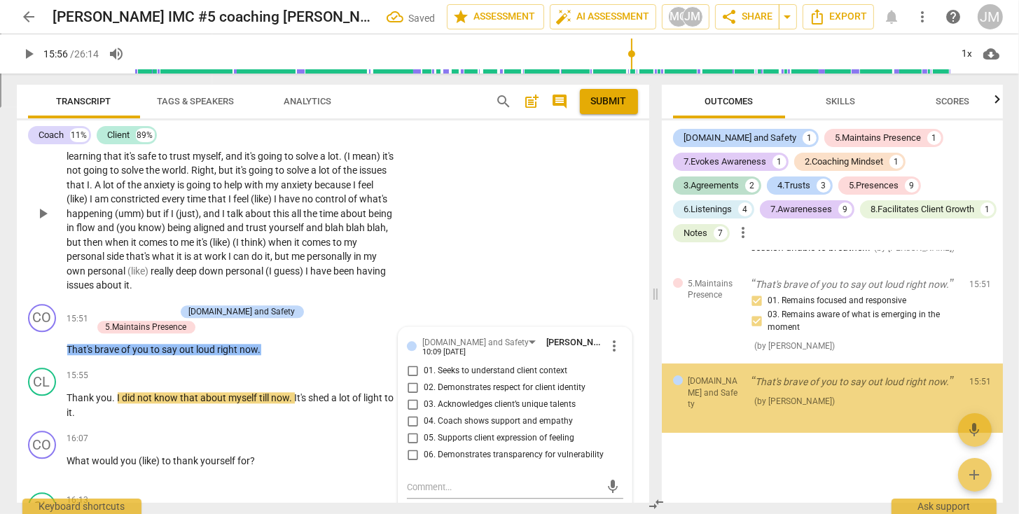
scroll to position [4542, 0]
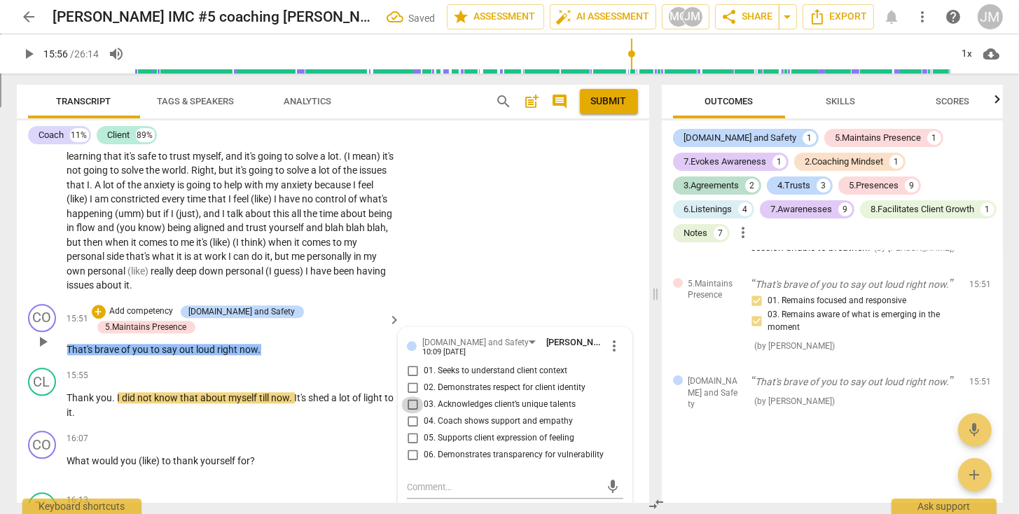
click at [411, 400] on input "03. Acknowledges client’s unique talents" at bounding box center [412, 404] width 22 height 17
click at [410, 416] on input "04. Coach shows support and empathy" at bounding box center [412, 421] width 22 height 17
click at [410, 434] on input "05. Supports client expression of feeling" at bounding box center [412, 438] width 22 height 17
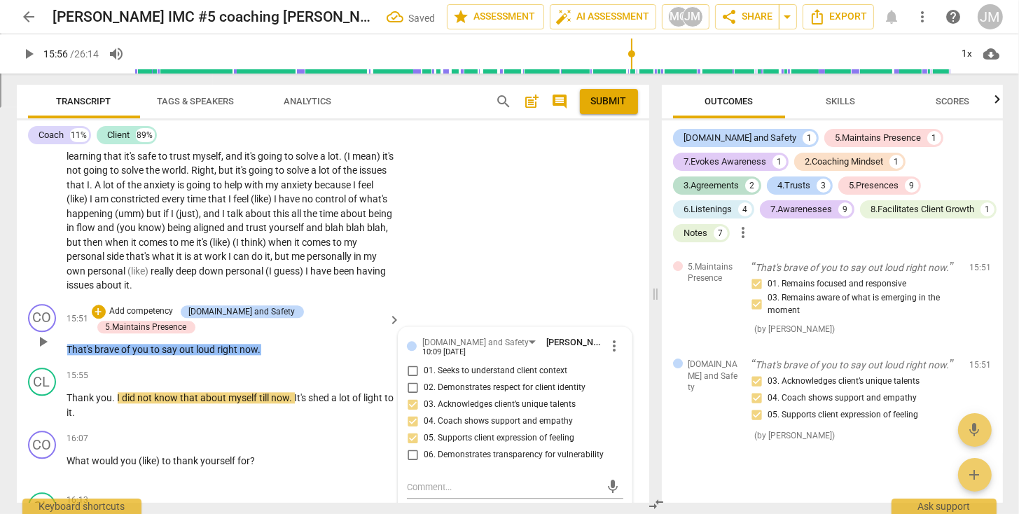
click at [155, 306] on p "Add competency" at bounding box center [142, 311] width 67 height 13
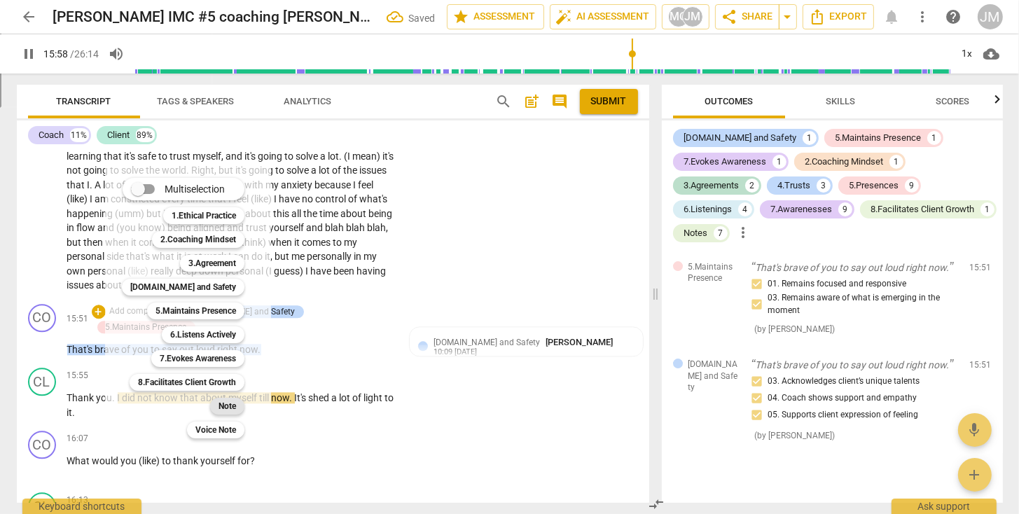
click at [239, 403] on div "Note" at bounding box center [227, 406] width 34 height 17
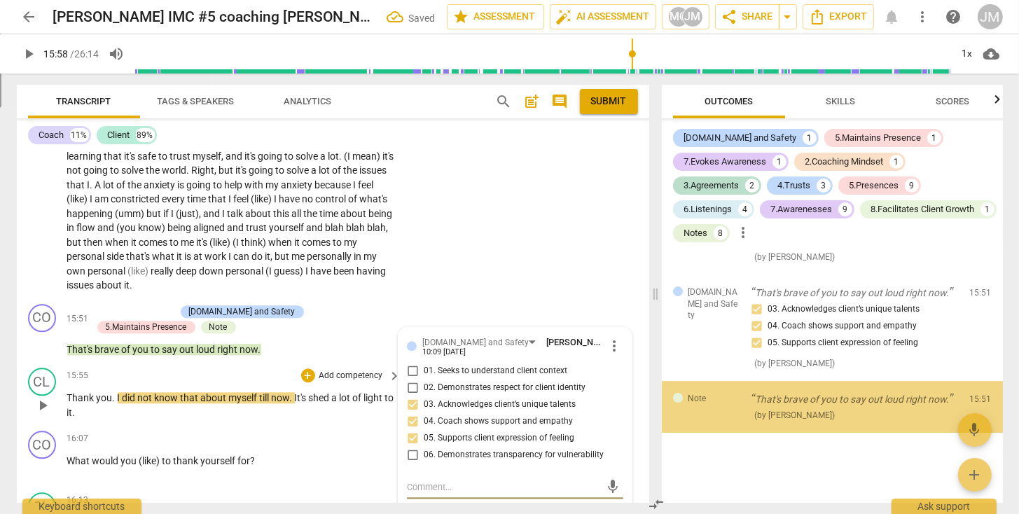
scroll to position [4642, 0]
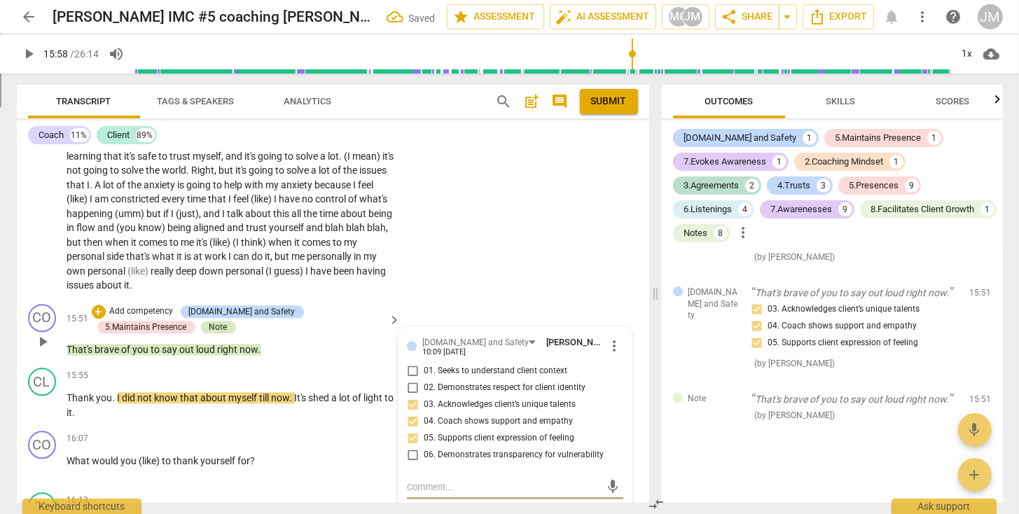
click at [209, 323] on div "Note" at bounding box center [218, 327] width 18 height 13
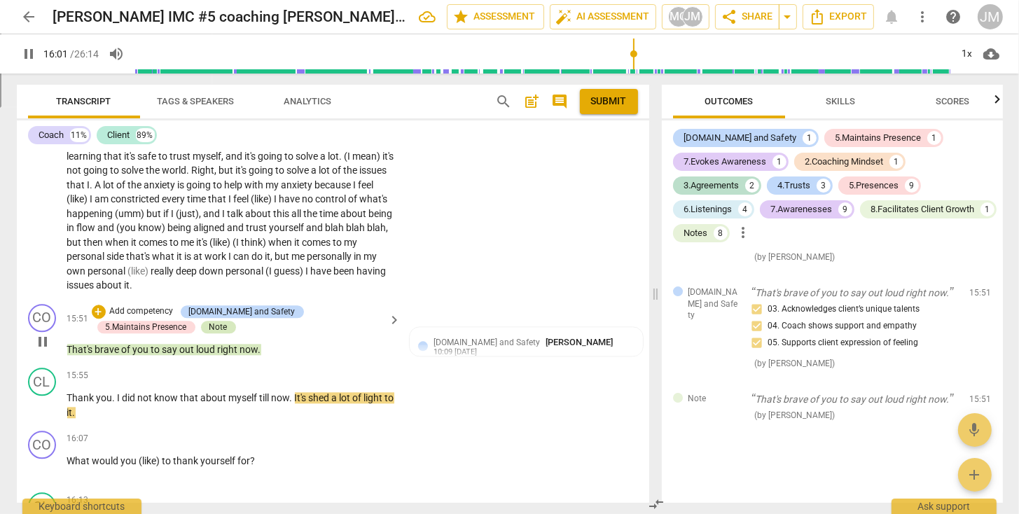
click at [209, 323] on div "Note" at bounding box center [218, 327] width 18 height 13
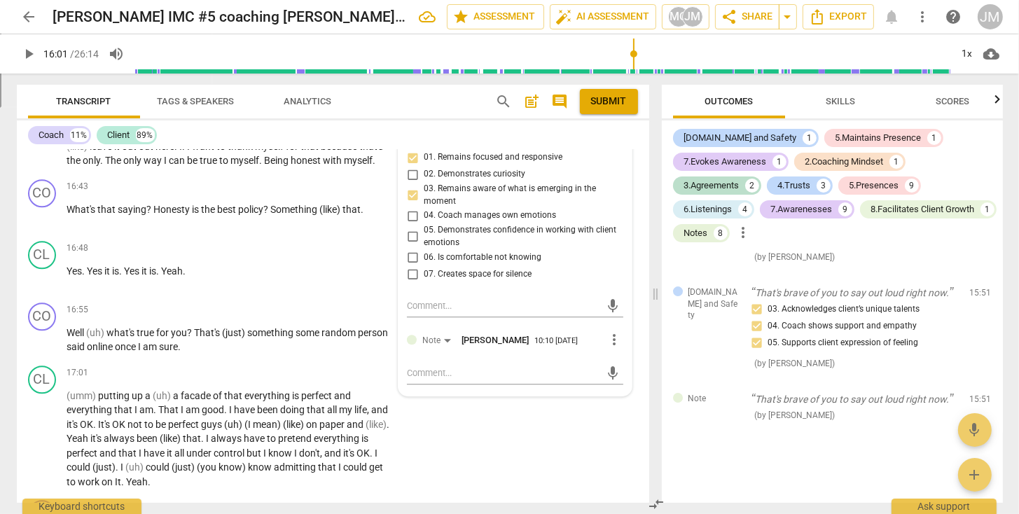
scroll to position [3599, 0]
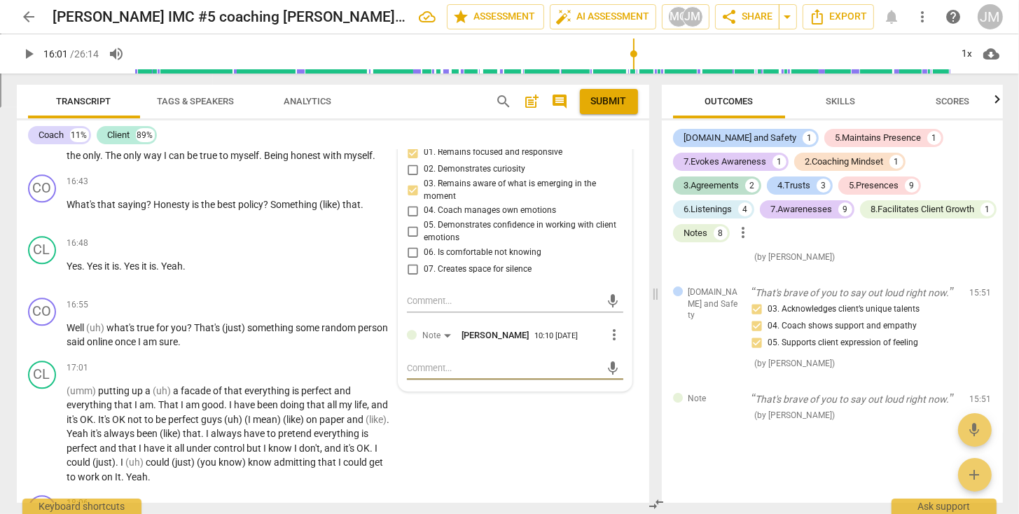
click at [414, 363] on textarea at bounding box center [503, 367] width 193 height 13
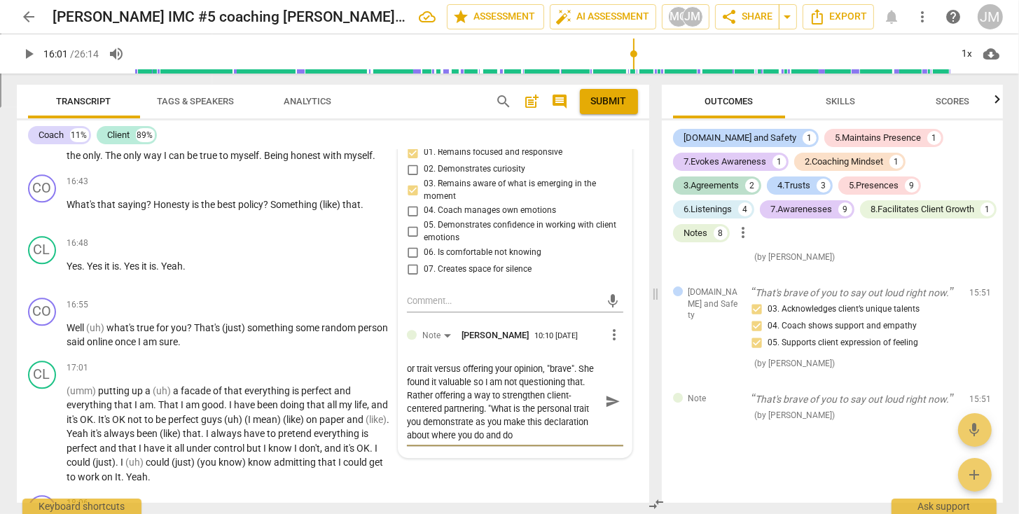
scroll to position [25, 0]
click at [607, 394] on span "send" at bounding box center [612, 401] width 15 height 15
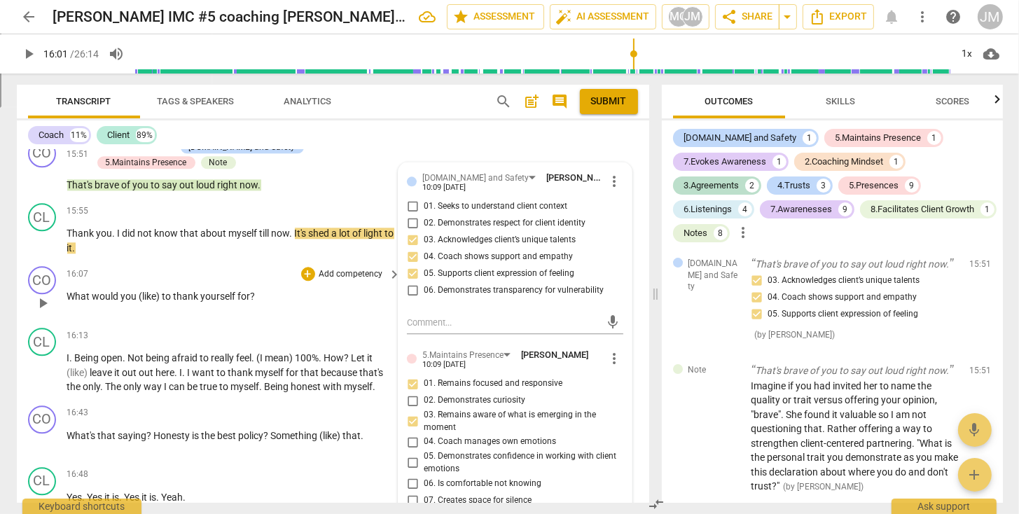
scroll to position [3368, 0]
drag, startPoint x: 69, startPoint y: 292, endPoint x: 221, endPoint y: 287, distance: 152.0
click at [221, 288] on p "What would you (like) to thank yourself for ?" at bounding box center [230, 295] width 327 height 15
click at [42, 298] on span "play_arrow" at bounding box center [42, 302] width 17 height 17
drag, startPoint x: 258, startPoint y: 291, endPoint x: -1, endPoint y: 297, distance: 259.1
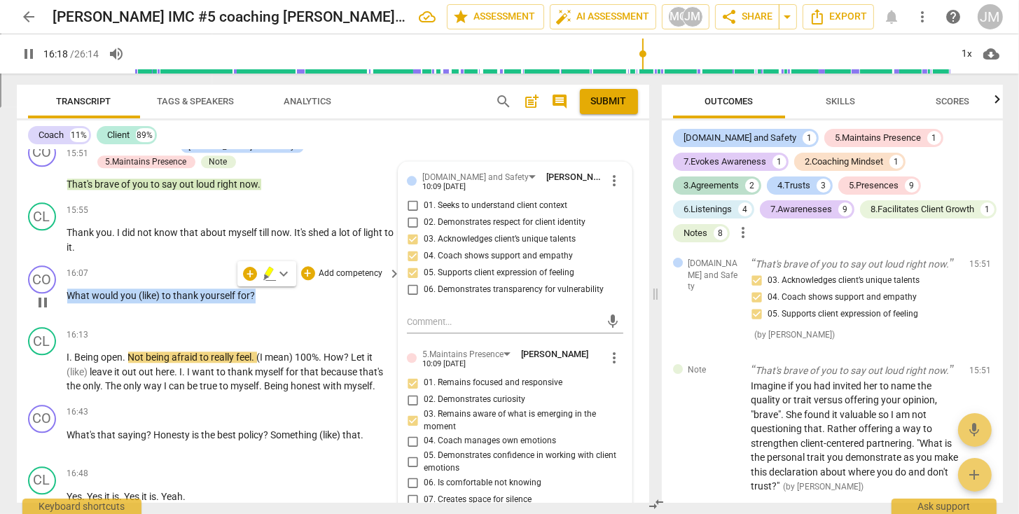
drag, startPoint x: 67, startPoint y: 291, endPoint x: 258, endPoint y: 290, distance: 191.1
click at [258, 291] on p "What would you (like) to thank yourself for ?" at bounding box center [230, 295] width 327 height 15
click at [343, 267] on p "Add competency" at bounding box center [351, 273] width 67 height 13
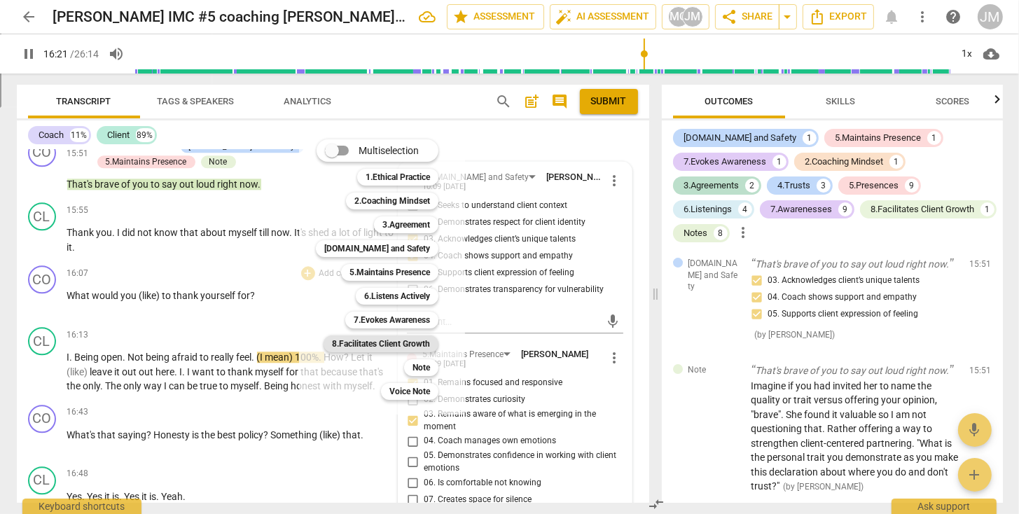
click at [359, 342] on b "8.Facilitates Client Growth" at bounding box center [381, 343] width 98 height 17
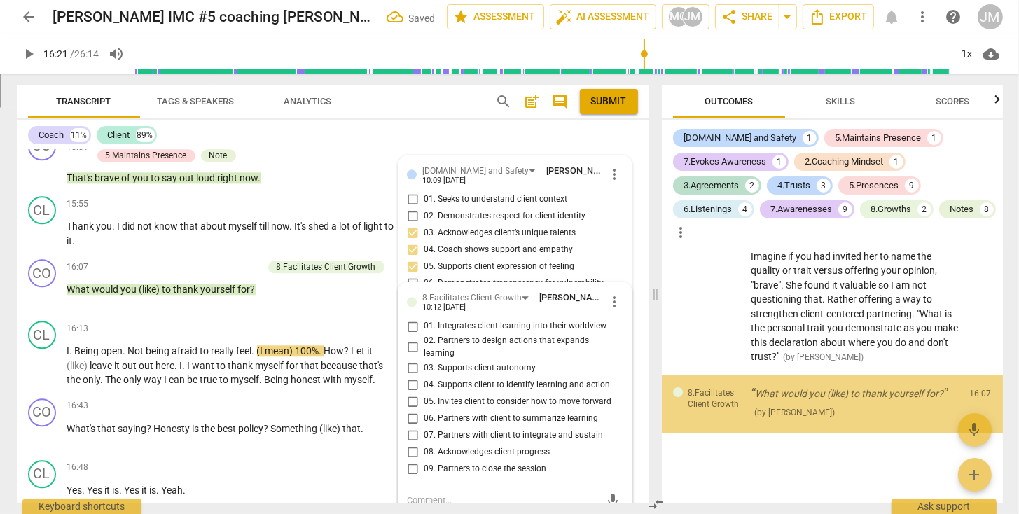
scroll to position [4800, 0]
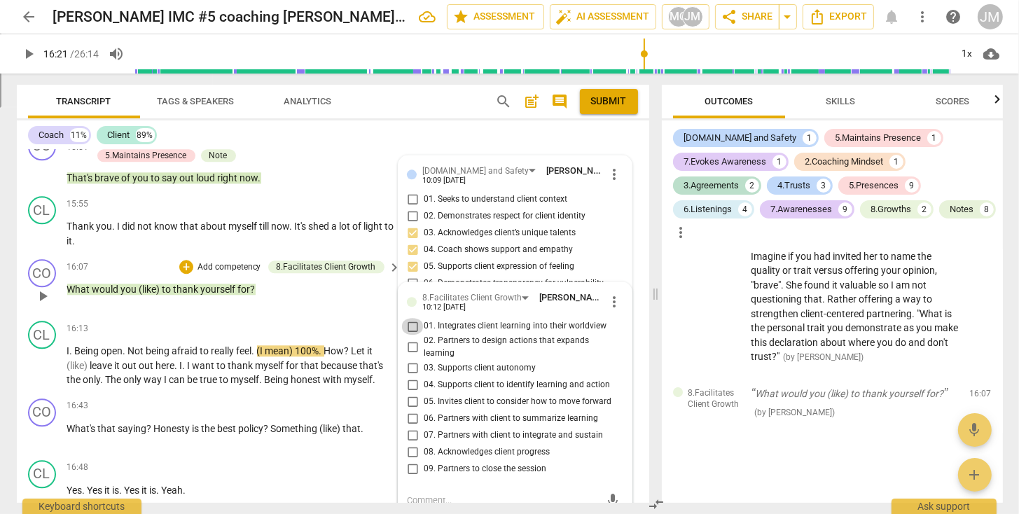
click at [410, 323] on input "01. Integrates client learning into their worldview" at bounding box center [412, 326] width 22 height 17
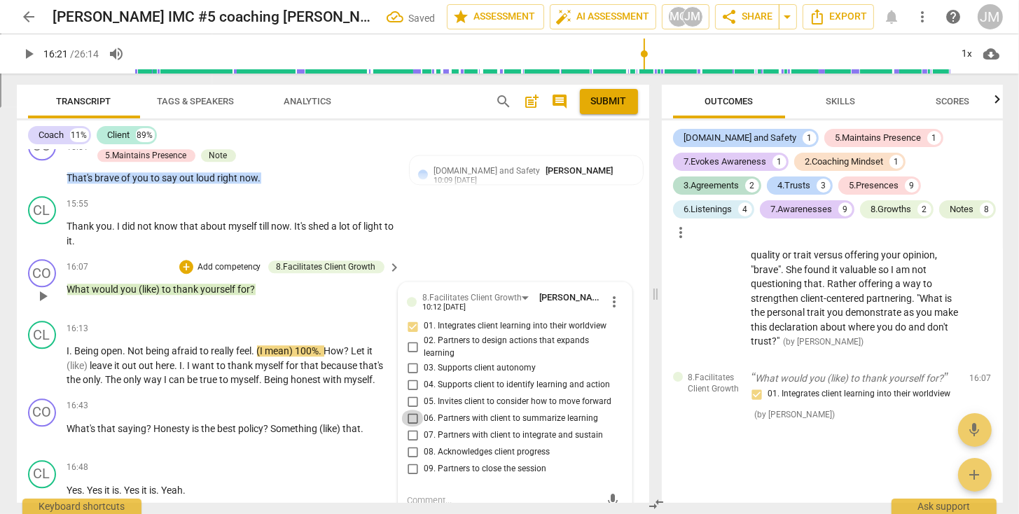
click at [411, 413] on input "06. Partners with client to summarize learning" at bounding box center [412, 418] width 22 height 17
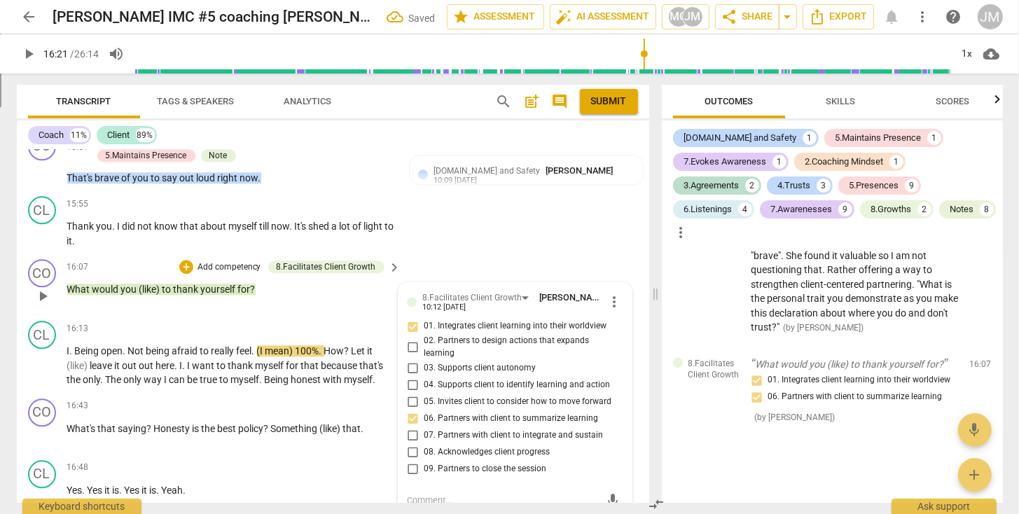
click at [234, 264] on p "Add competency" at bounding box center [229, 267] width 67 height 13
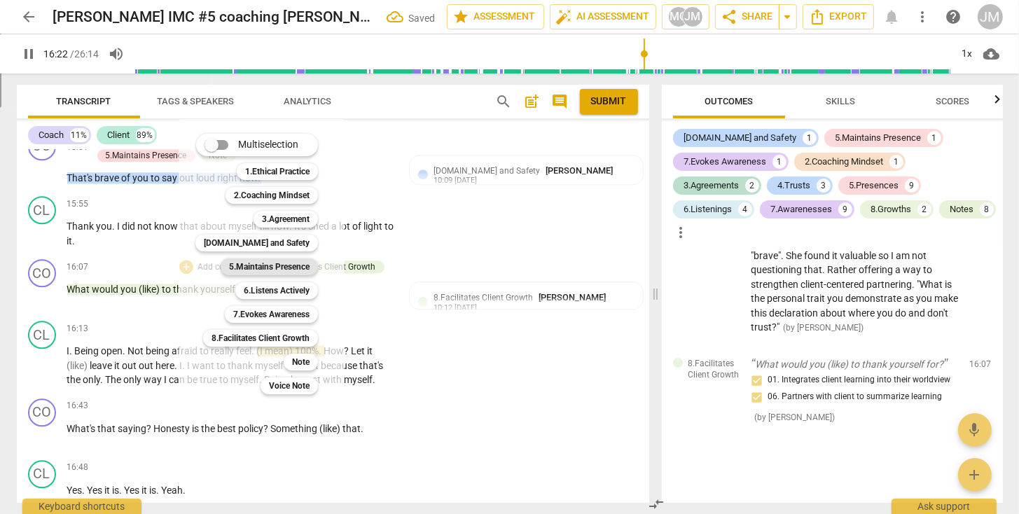
click at [239, 265] on b "5.Maintains Presence" at bounding box center [269, 266] width 81 height 17
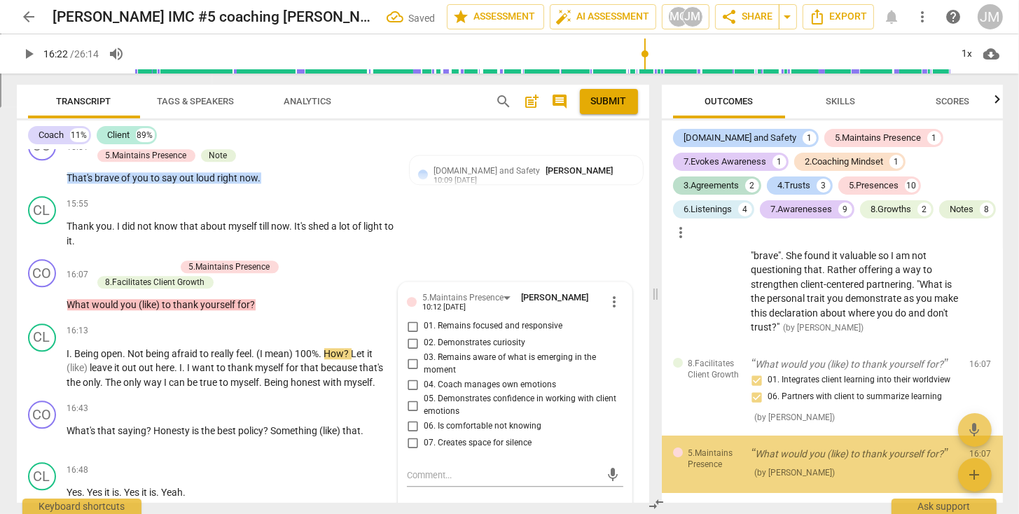
scroll to position [4889, 0]
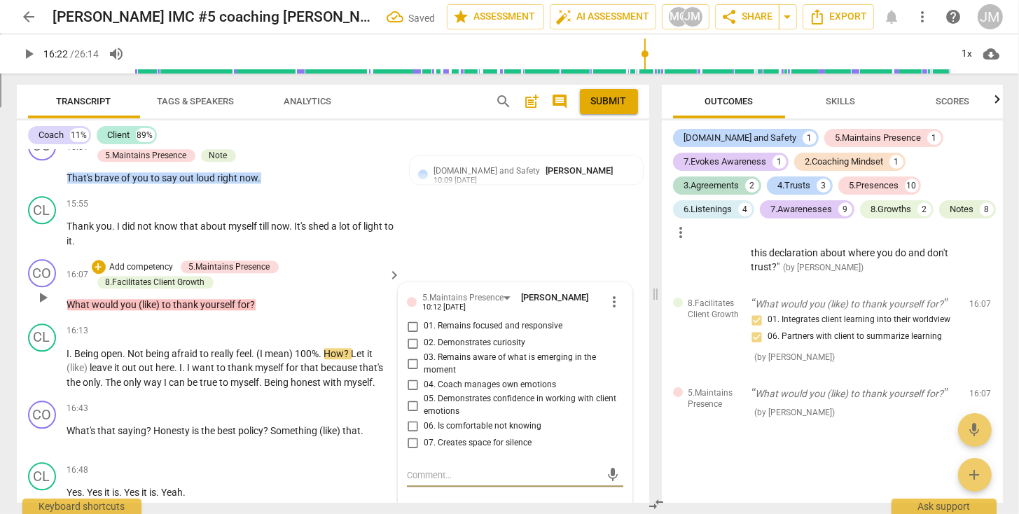
click at [411, 323] on input "01. Remains focused and responsive" at bounding box center [412, 326] width 22 height 17
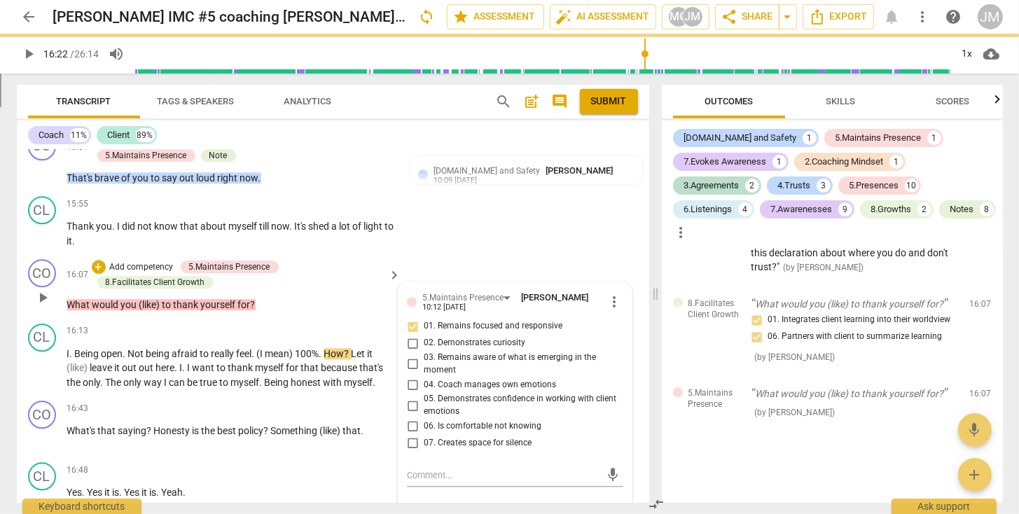
click at [413, 400] on input "05. Demonstrates confidence in working with client emotions" at bounding box center [412, 405] width 22 height 17
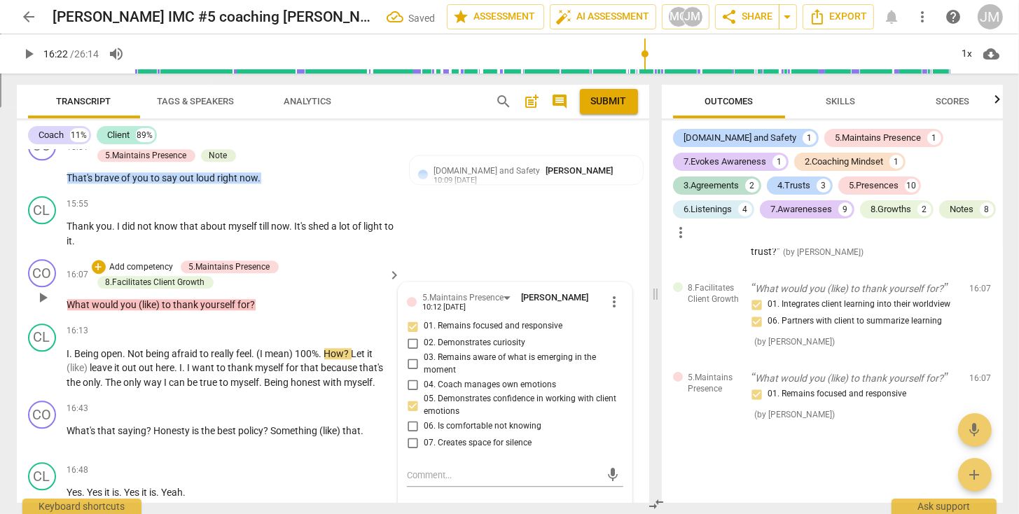
click at [138, 263] on p "Add competency" at bounding box center [142, 267] width 67 height 13
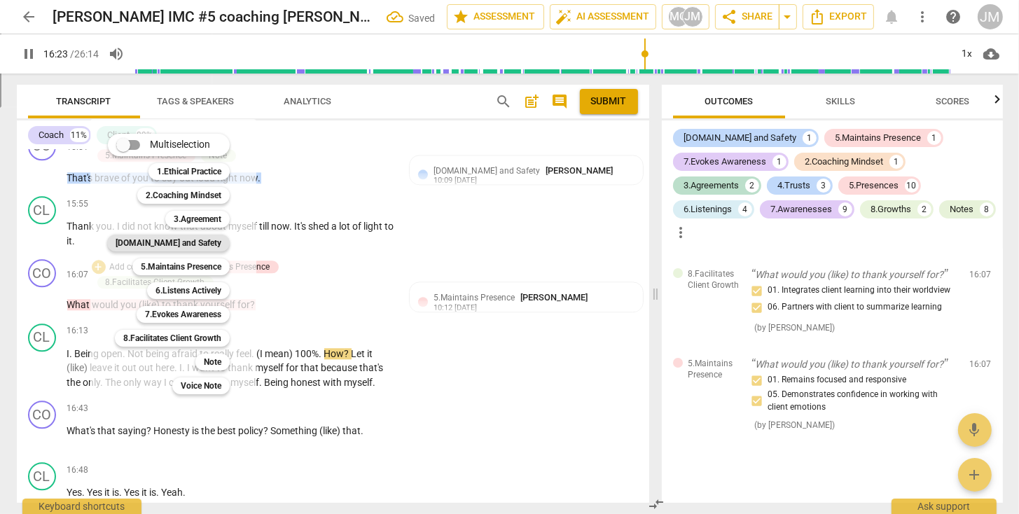
click at [181, 242] on b "[DOMAIN_NAME] and Safety" at bounding box center [169, 243] width 106 height 17
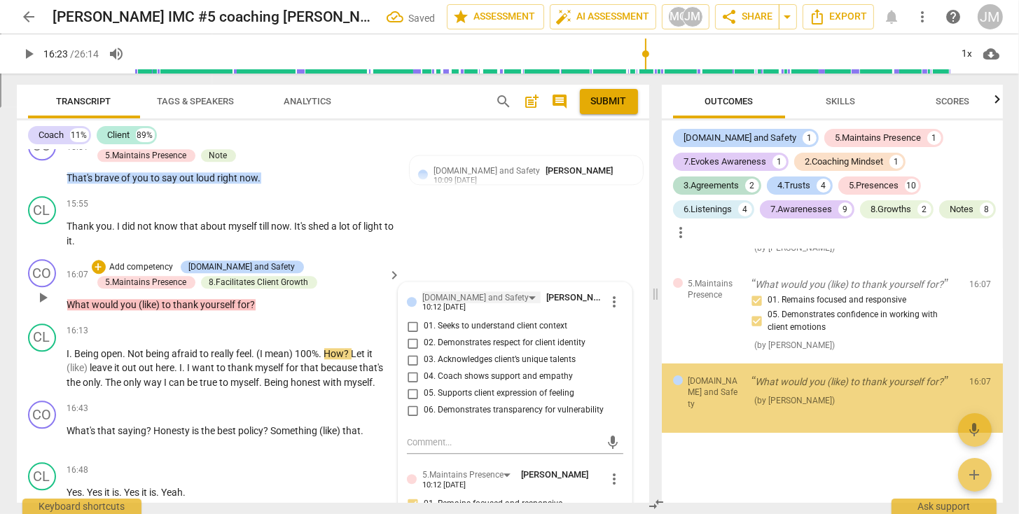
scroll to position [4987, 0]
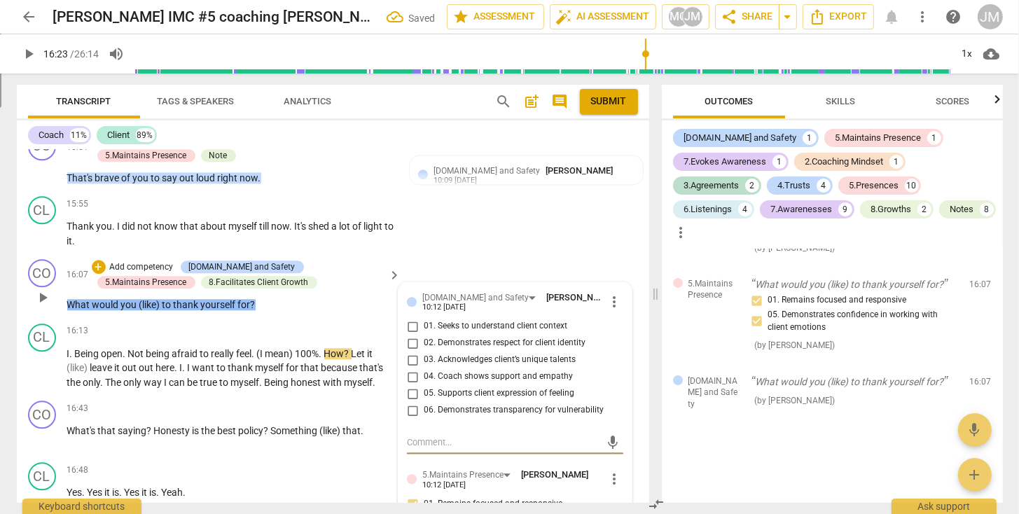
click at [411, 391] on input "05. Supports client expression of feeling" at bounding box center [412, 393] width 22 height 17
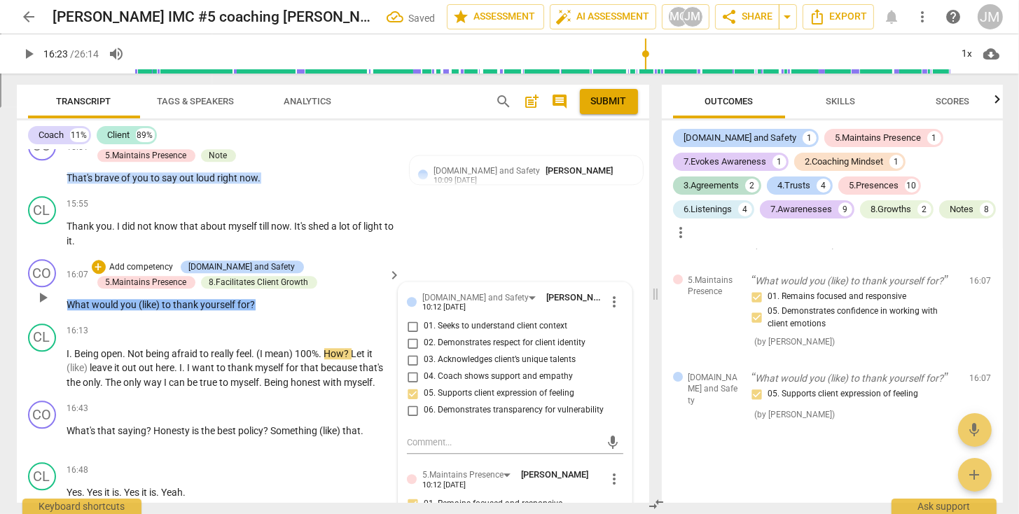
click at [413, 340] on input "02. Demonstrates respect for client identity" at bounding box center [412, 343] width 22 height 17
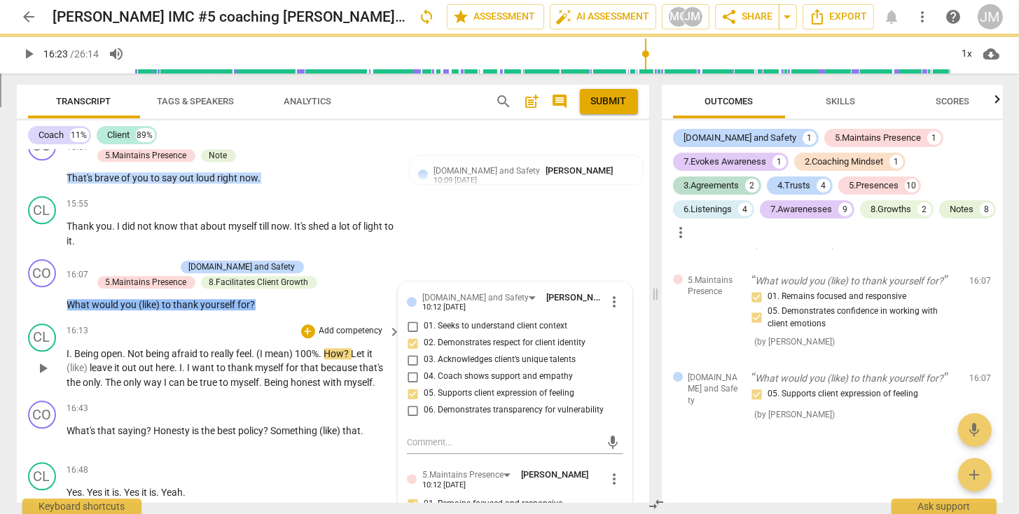
click at [42, 366] on span "play_arrow" at bounding box center [42, 368] width 17 height 17
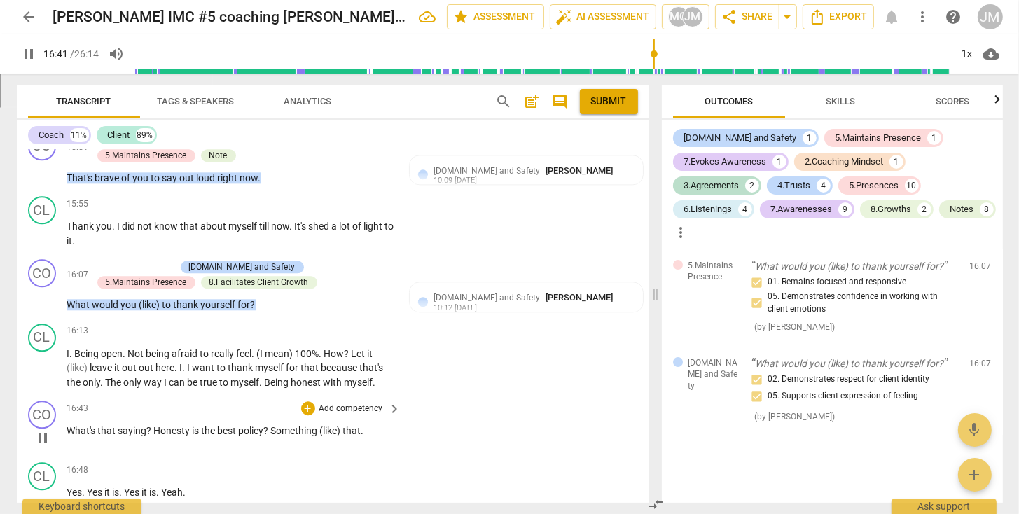
drag, startPoint x: 69, startPoint y: 426, endPoint x: 373, endPoint y: 422, distance: 304.6
click at [378, 419] on div "16:43 + Add competency keyboard_arrow_right What's that saying ? Honesty is the…" at bounding box center [234, 425] width 335 height 50
drag, startPoint x: 367, startPoint y: 430, endPoint x: 60, endPoint y: 429, distance: 307.3
click at [60, 429] on div "CO play_arrow pause 16:43 + Add competency keyboard_arrow_right What's that say…" at bounding box center [333, 426] width 632 height 62
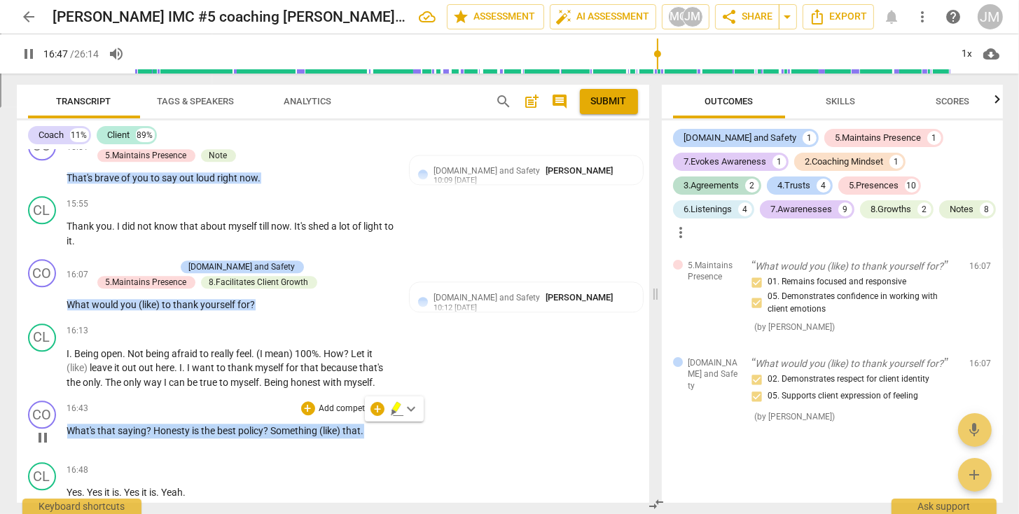
click at [334, 403] on p "Add competency" at bounding box center [351, 409] width 67 height 13
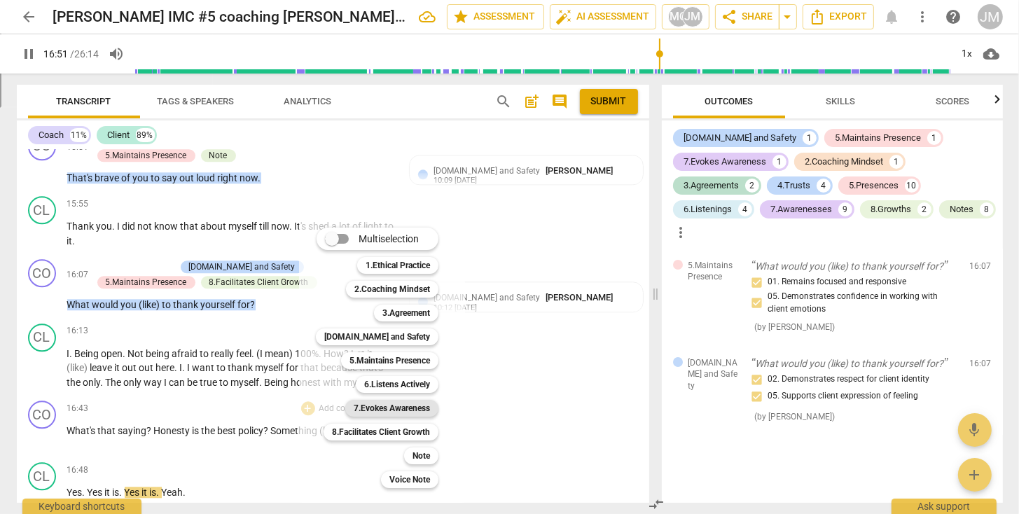
click at [402, 407] on b "7.Evokes Awareness" at bounding box center [392, 408] width 76 height 17
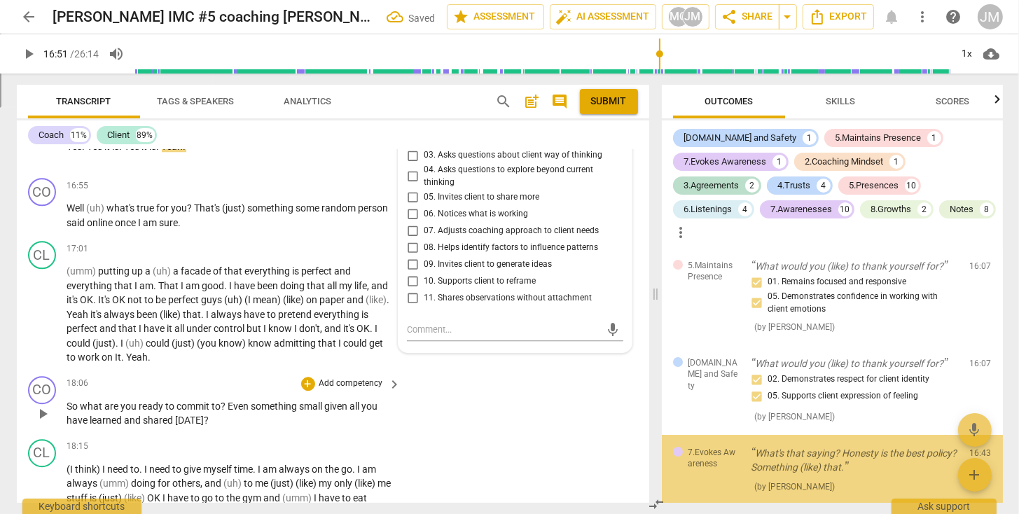
scroll to position [5088, 0]
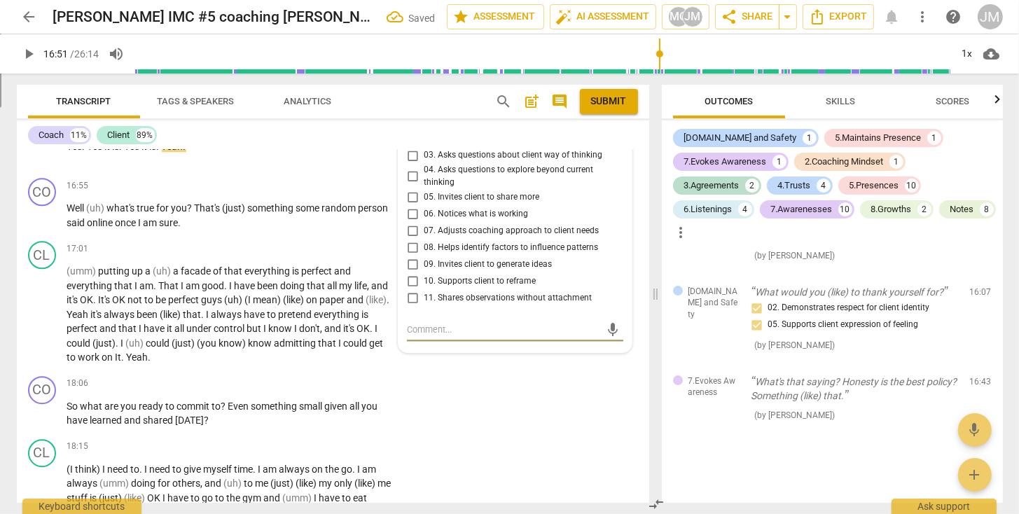
click at [414, 292] on input "11. Shares observations without attachment" at bounding box center [412, 297] width 22 height 17
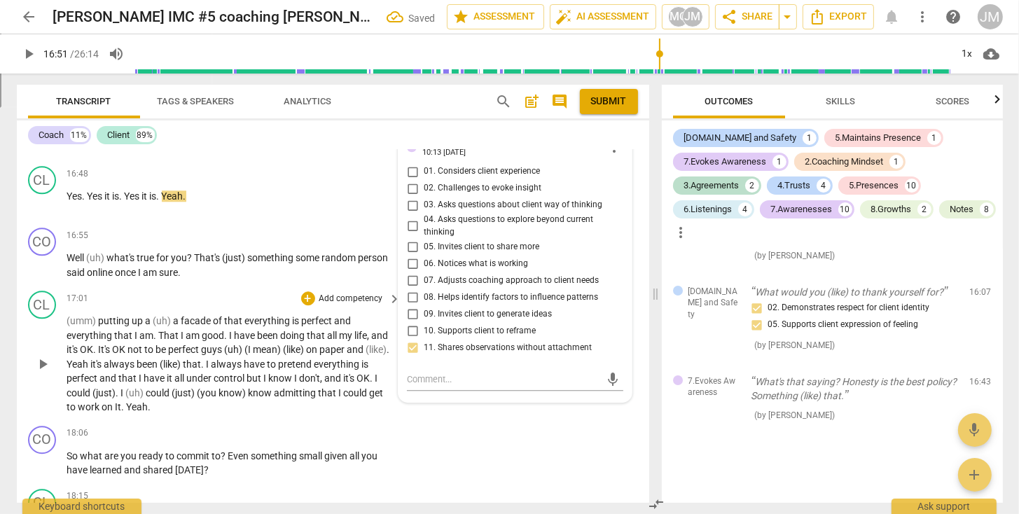
scroll to position [3623, 0]
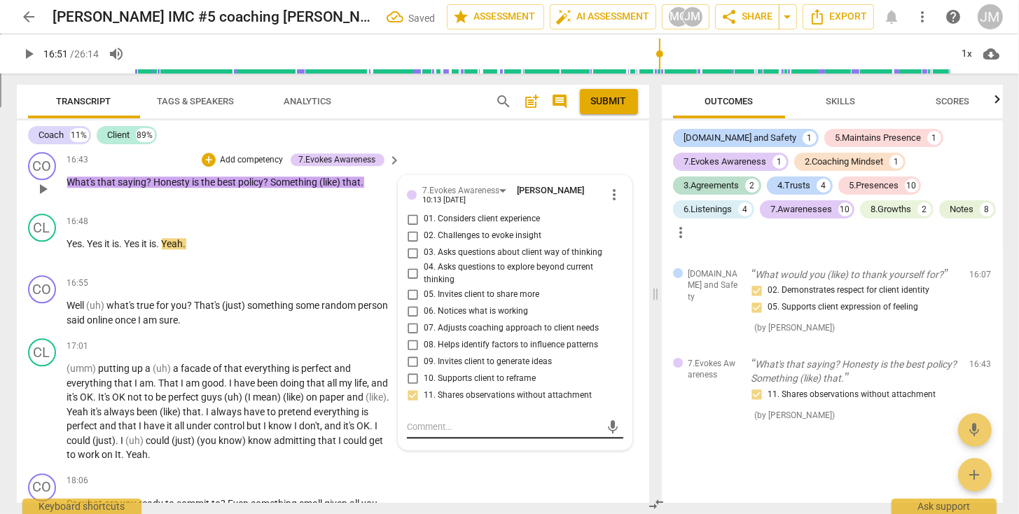
click at [414, 424] on textarea at bounding box center [503, 426] width 193 height 13
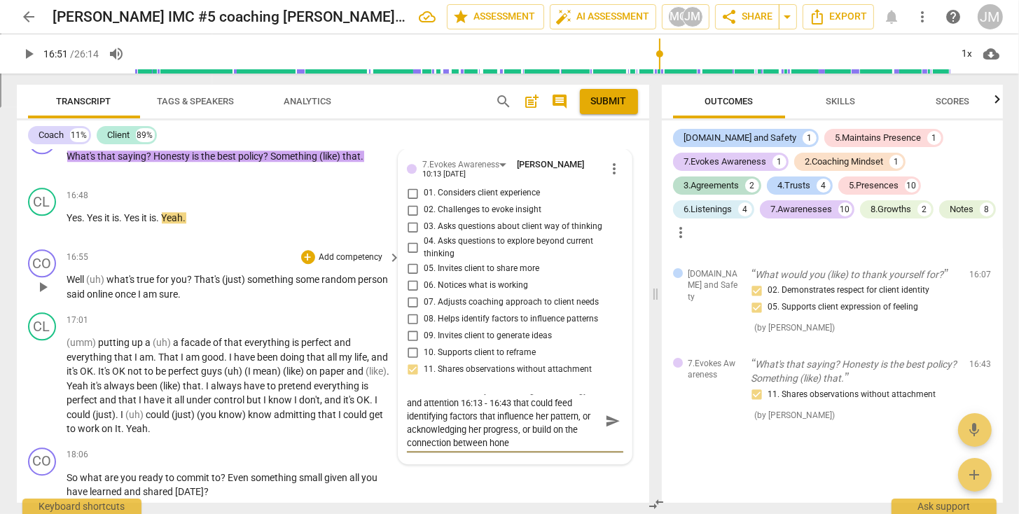
scroll to position [0, 0]
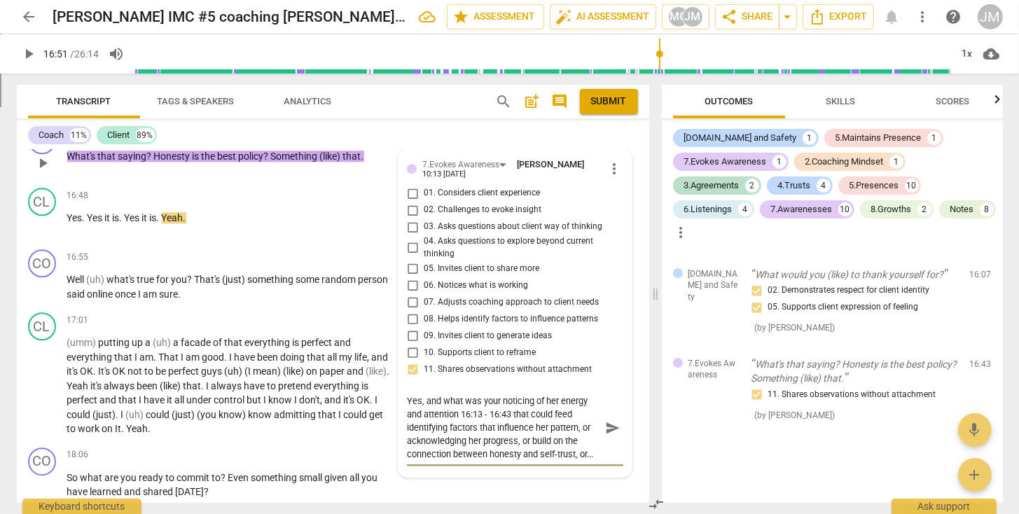
click at [606, 421] on span "send" at bounding box center [612, 427] width 15 height 15
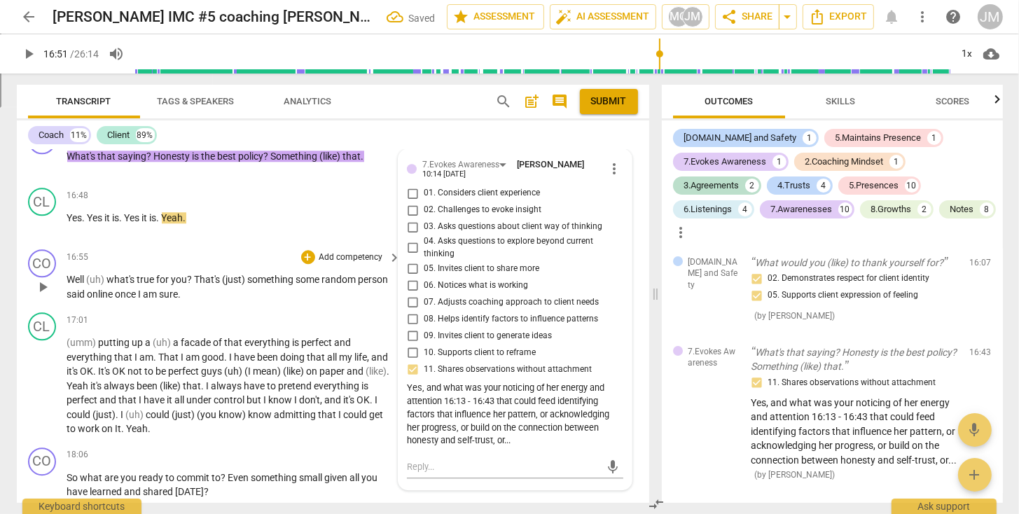
click at [43, 282] on span "play_arrow" at bounding box center [42, 287] width 17 height 17
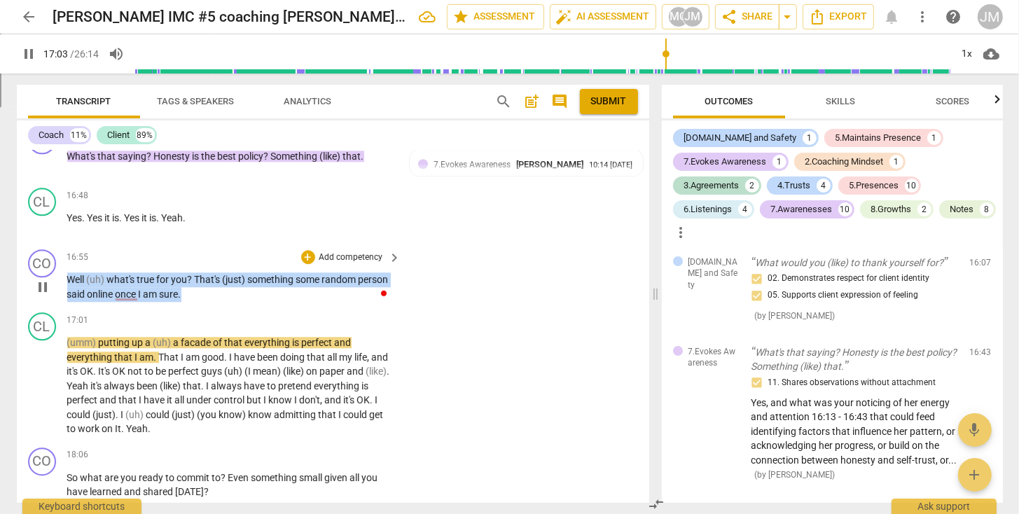
drag, startPoint x: 195, startPoint y: 288, endPoint x: 71, endPoint y: 277, distance: 124.4
click at [71, 277] on p "Well (uh) what's true for you ? That's (just) something some random person said…" at bounding box center [230, 286] width 327 height 29
click at [369, 251] on p "Add competency" at bounding box center [351, 257] width 67 height 13
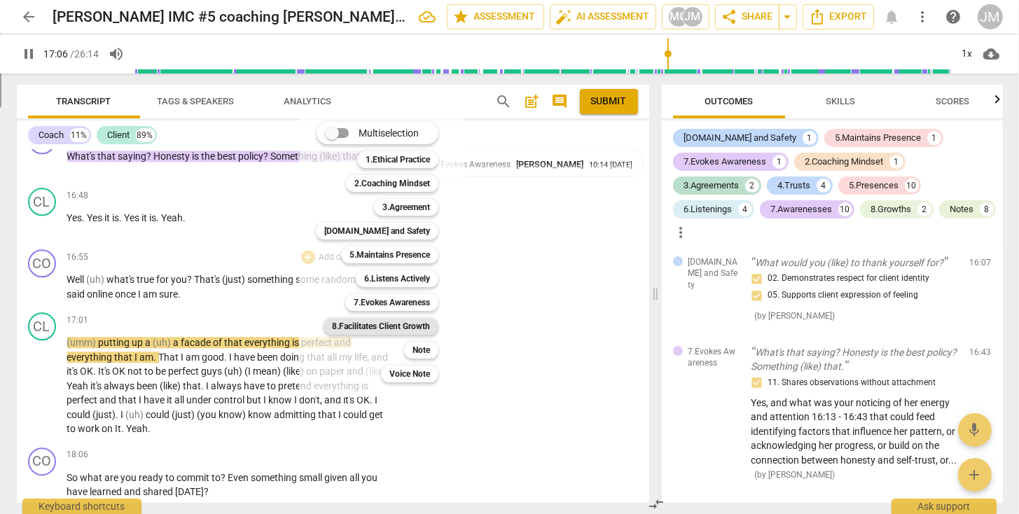
click at [390, 324] on b "8.Facilitates Client Growth" at bounding box center [381, 326] width 98 height 17
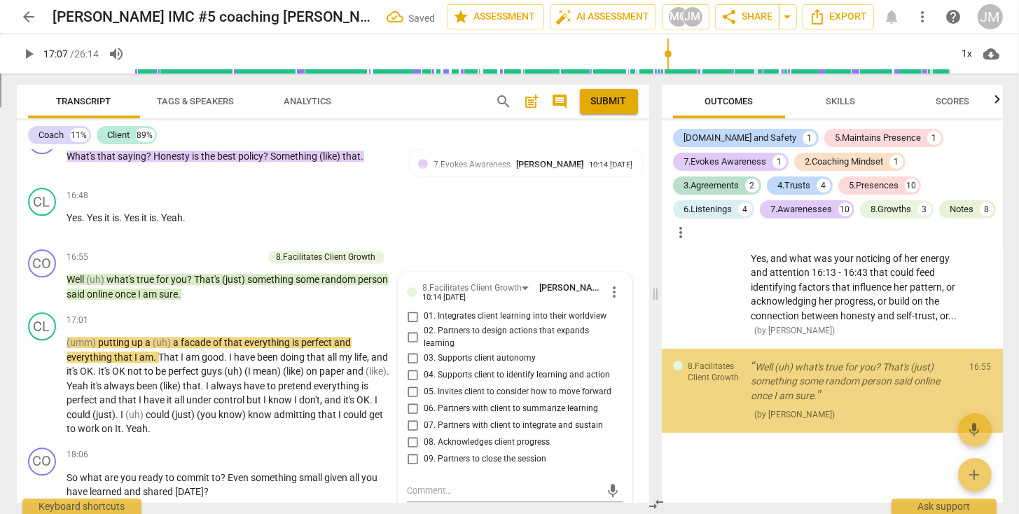
scroll to position [5262, 0]
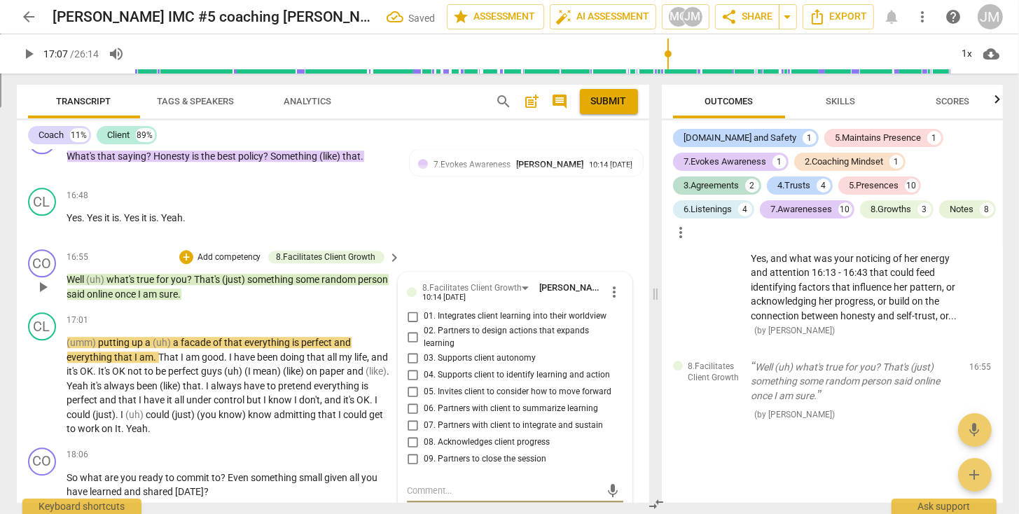
click at [409, 331] on input "02. Partners to design actions that expands learning" at bounding box center [412, 337] width 22 height 17
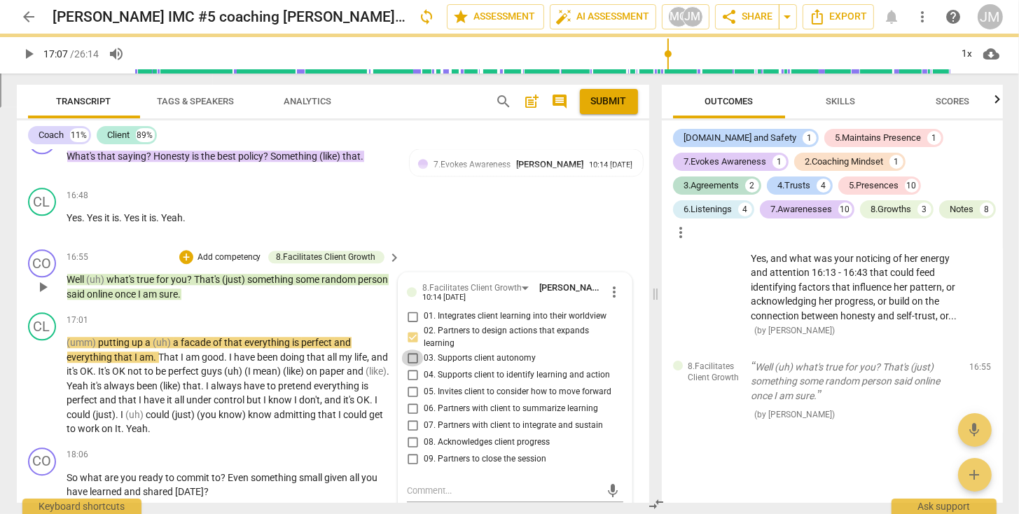
click at [410, 350] on input "03. Supports client autonomy" at bounding box center [412, 357] width 22 height 17
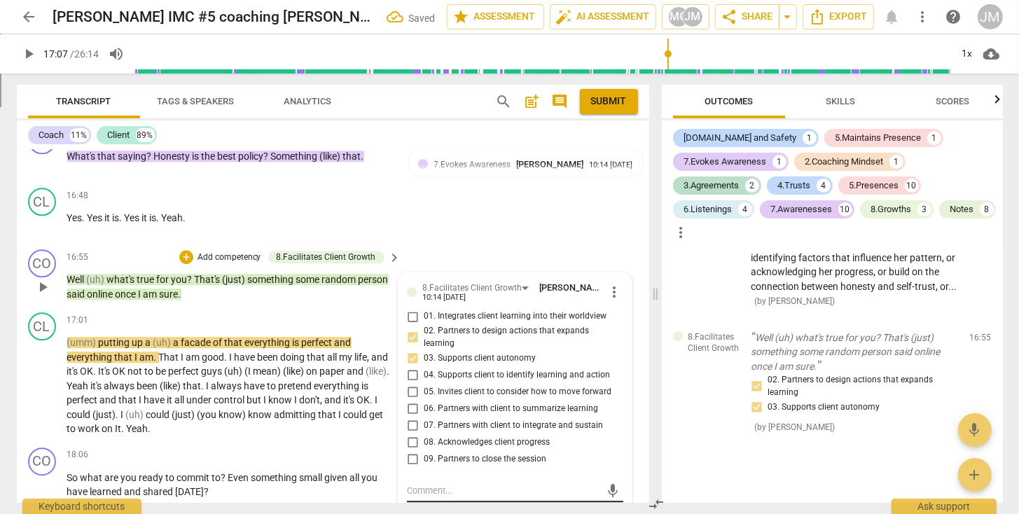
click at [428, 490] on textarea at bounding box center [503, 490] width 193 height 13
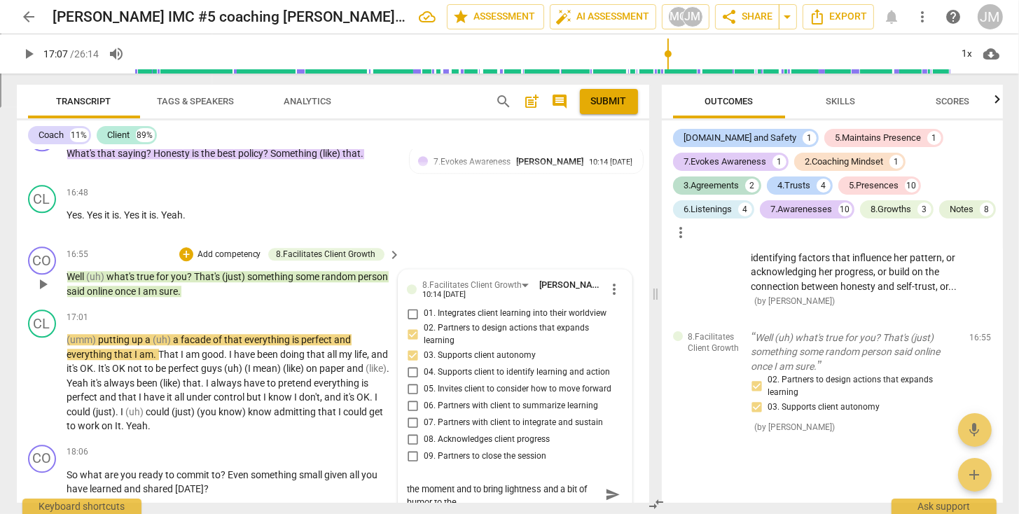
scroll to position [0, 0]
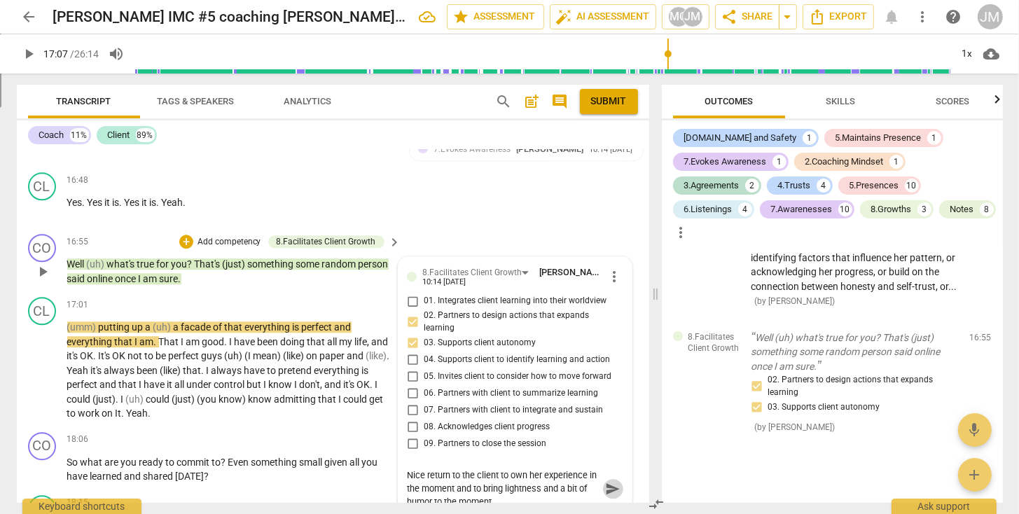
click at [608, 483] on span "send" at bounding box center [612, 488] width 15 height 15
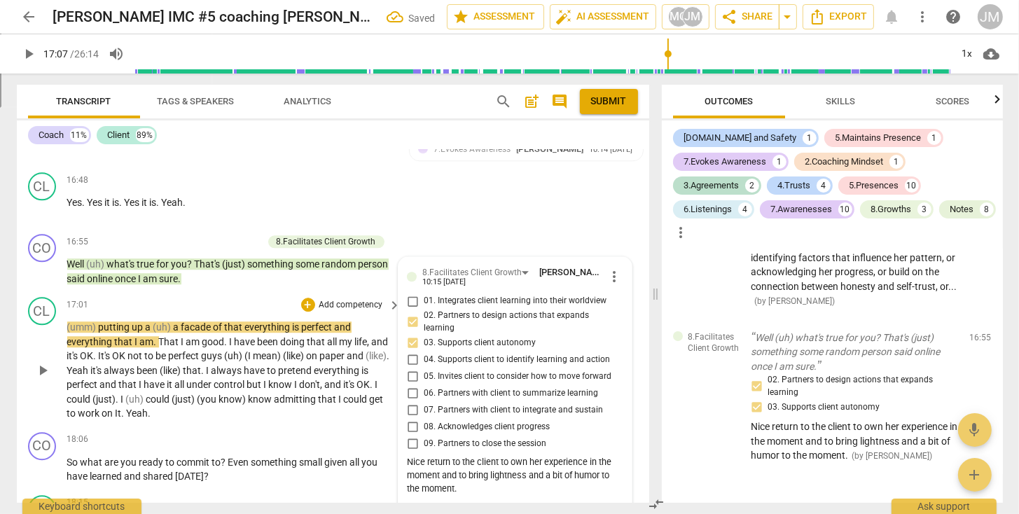
click at [41, 365] on span "play_arrow" at bounding box center [42, 370] width 17 height 17
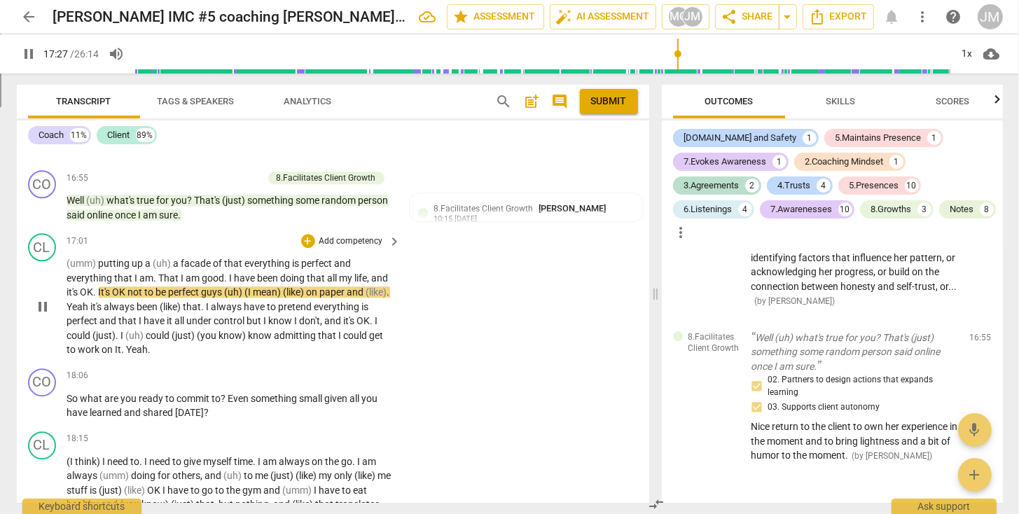
scroll to position [3732, 0]
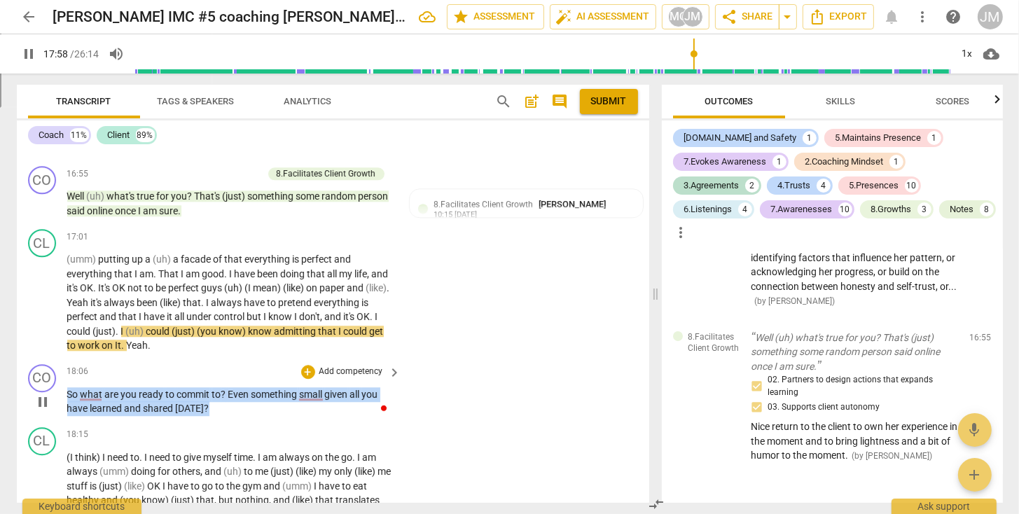
drag, startPoint x: 207, startPoint y: 402, endPoint x: 65, endPoint y: 387, distance: 142.2
click at [65, 387] on div "CO play_arrow pause 18:06 + Add competency keyboard_arrow_right So what are you…" at bounding box center [333, 389] width 632 height 63
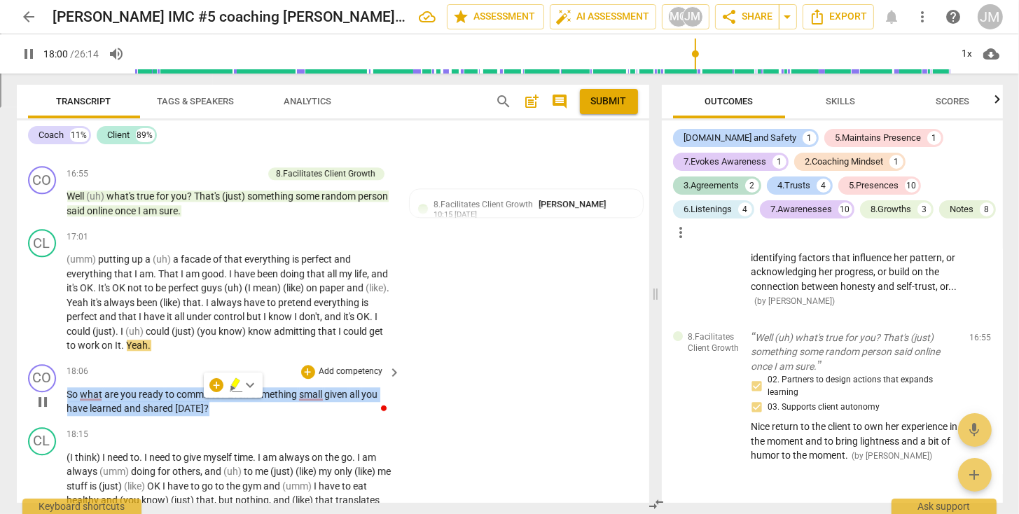
click at [361, 365] on p "Add competency" at bounding box center [351, 371] width 67 height 13
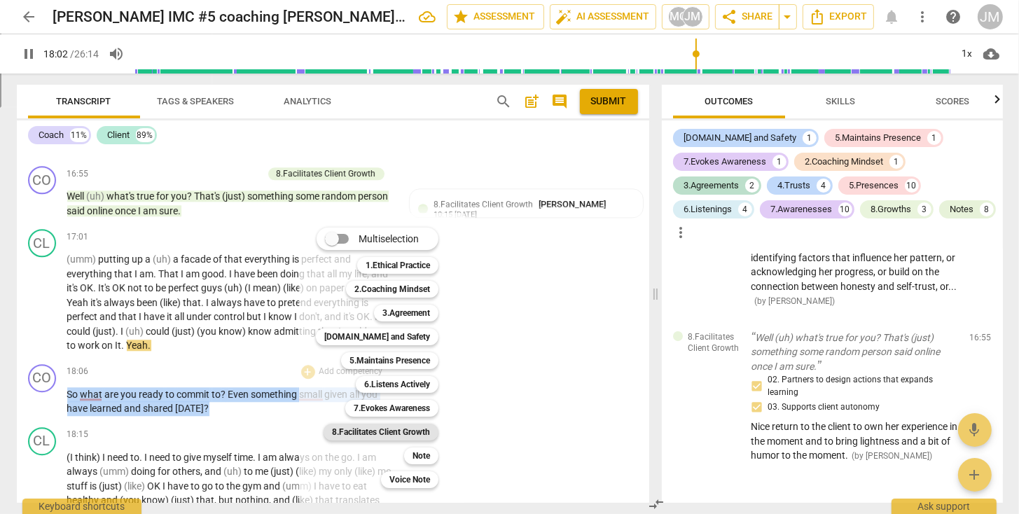
click at [361, 428] on b "8.Facilitates Client Growth" at bounding box center [381, 432] width 98 height 17
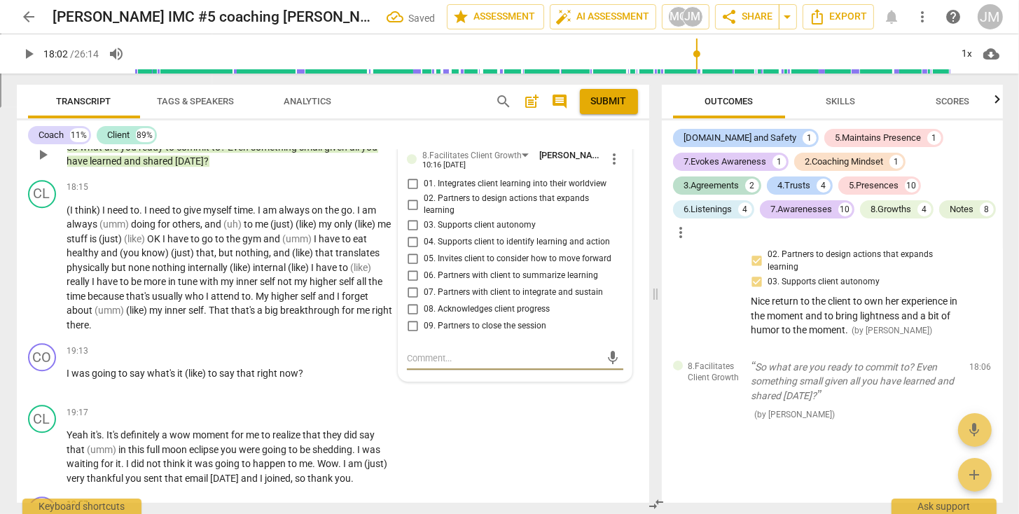
scroll to position [3975, 0]
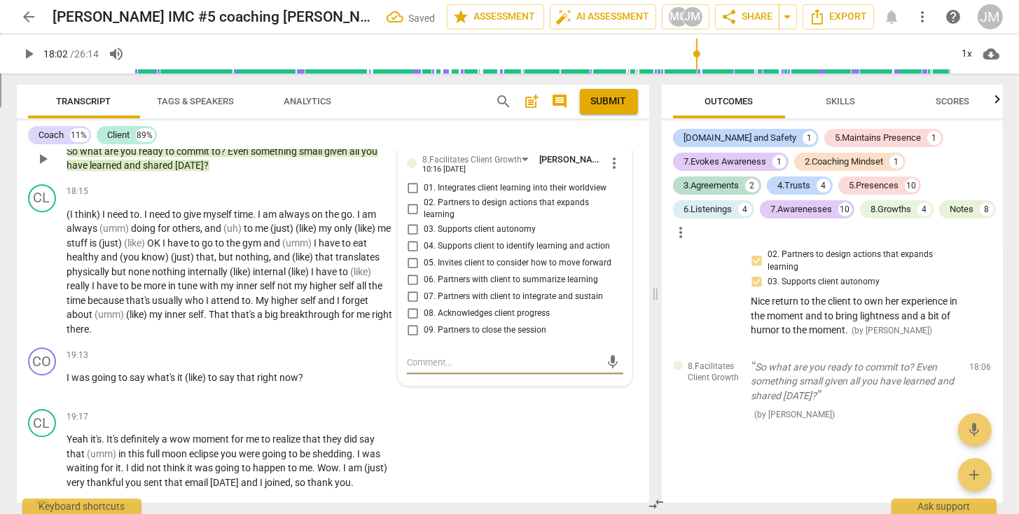
click at [407, 180] on input "01. Integrates client learning into their worldview" at bounding box center [412, 188] width 22 height 17
click at [408, 200] on input "02. Partners to design actions that expands learning" at bounding box center [412, 208] width 22 height 17
click at [410, 221] on input "03. Supports client autonomy" at bounding box center [412, 229] width 22 height 17
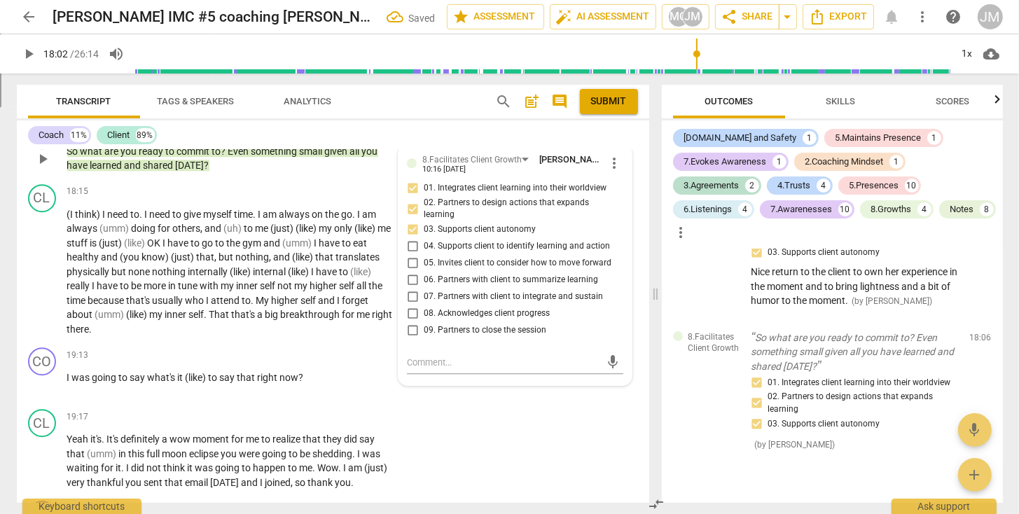
click at [410, 257] on input "05. Invites client to consider how to move forward" at bounding box center [412, 263] width 22 height 17
click at [412, 183] on input "01. Integrates client learning into their worldview" at bounding box center [412, 188] width 22 height 17
click at [412, 184] on input "01. Integrates client learning into their worldview" at bounding box center [412, 188] width 22 height 17
click at [419, 359] on textarea at bounding box center [503, 362] width 193 height 13
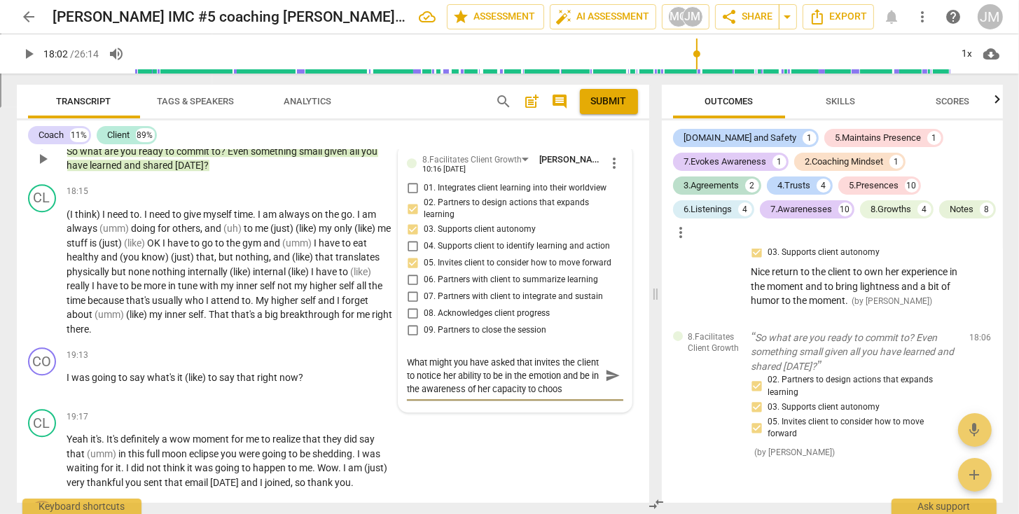
scroll to position [12, 0]
click at [606, 370] on span "send" at bounding box center [612, 375] width 15 height 15
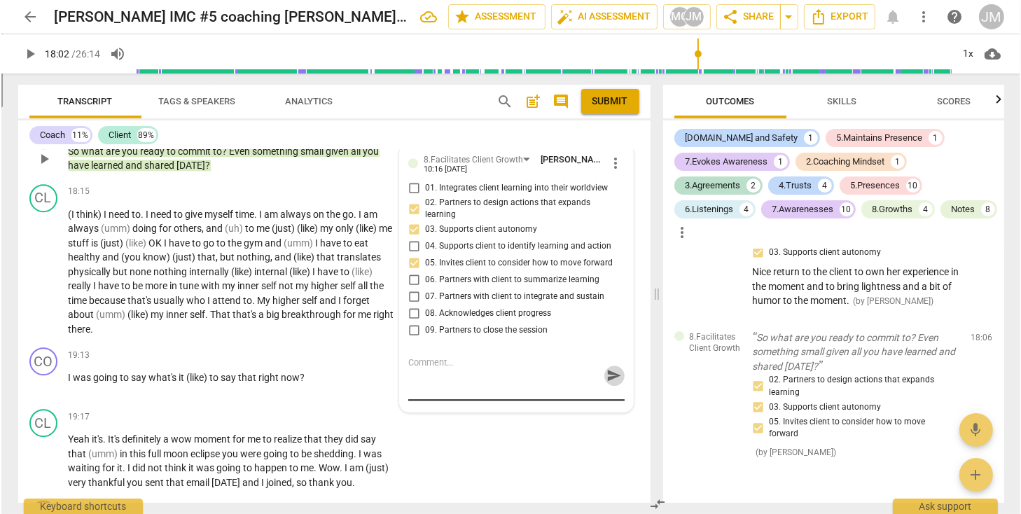
scroll to position [0, 0]
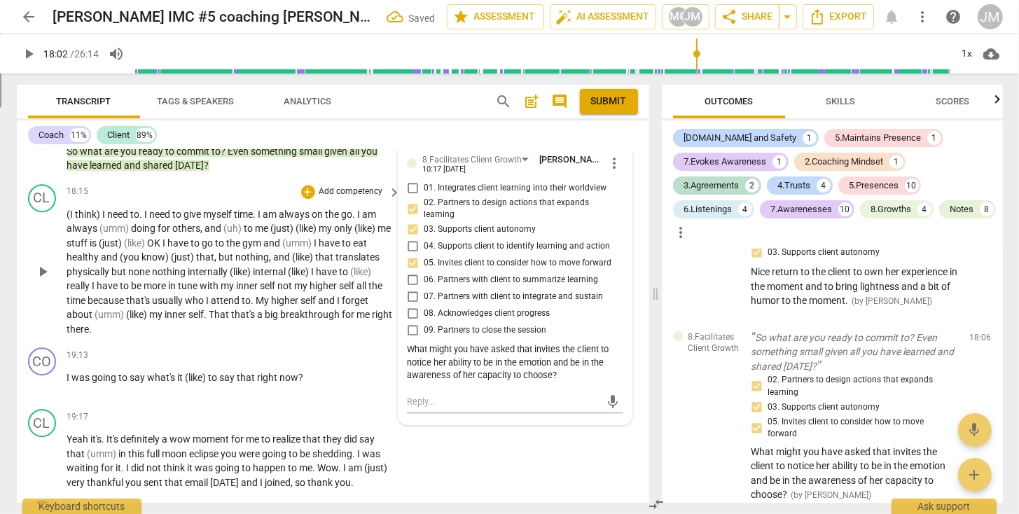
click at [41, 264] on span "play_arrow" at bounding box center [42, 271] width 17 height 17
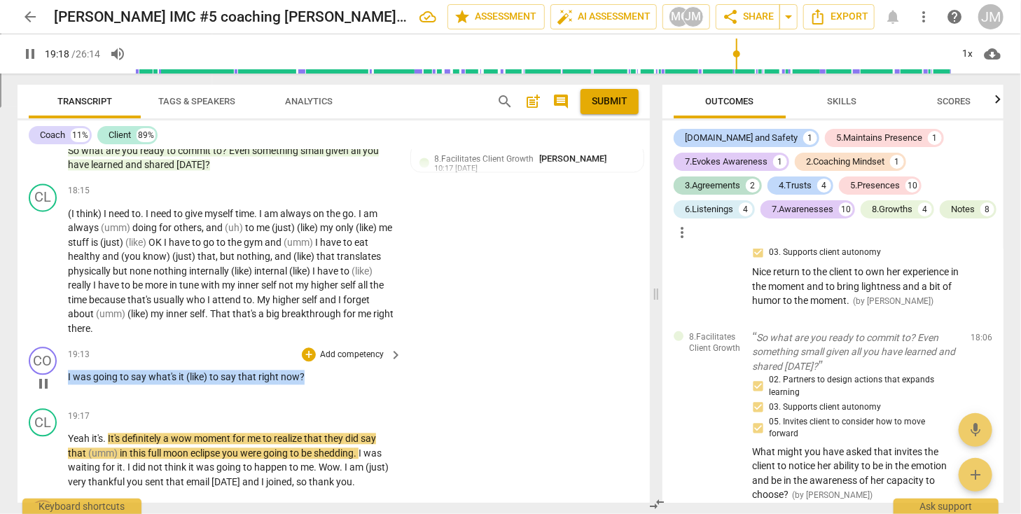
drag, startPoint x: 307, startPoint y: 374, endPoint x: 60, endPoint y: 374, distance: 247.8
click at [60, 374] on div "CO play_arrow pause 19:13 + Add competency keyboard_arrow_right I was going to …" at bounding box center [334, 373] width 632 height 62
click at [374, 349] on p "Add competency" at bounding box center [352, 355] width 67 height 13
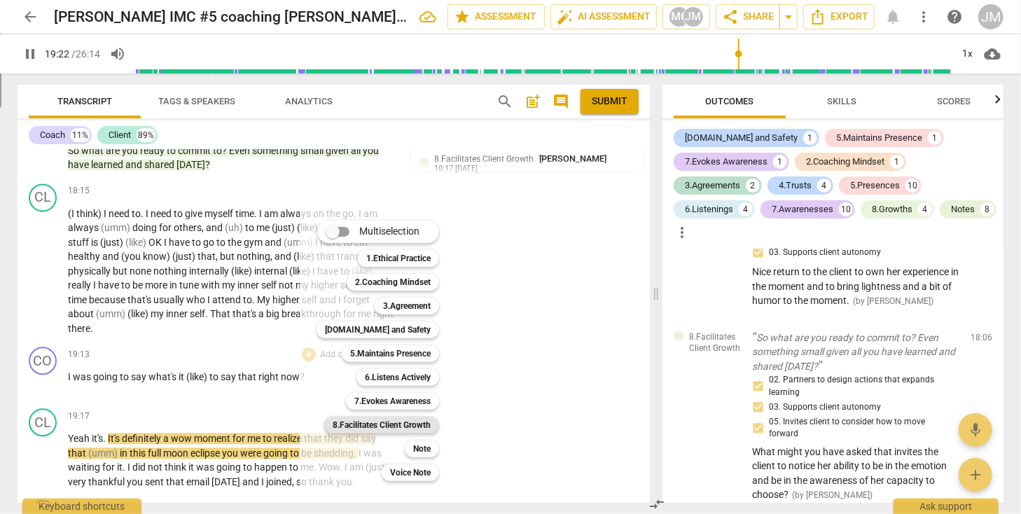
click at [428, 426] on b "8.Facilitates Client Growth" at bounding box center [382, 425] width 98 height 17
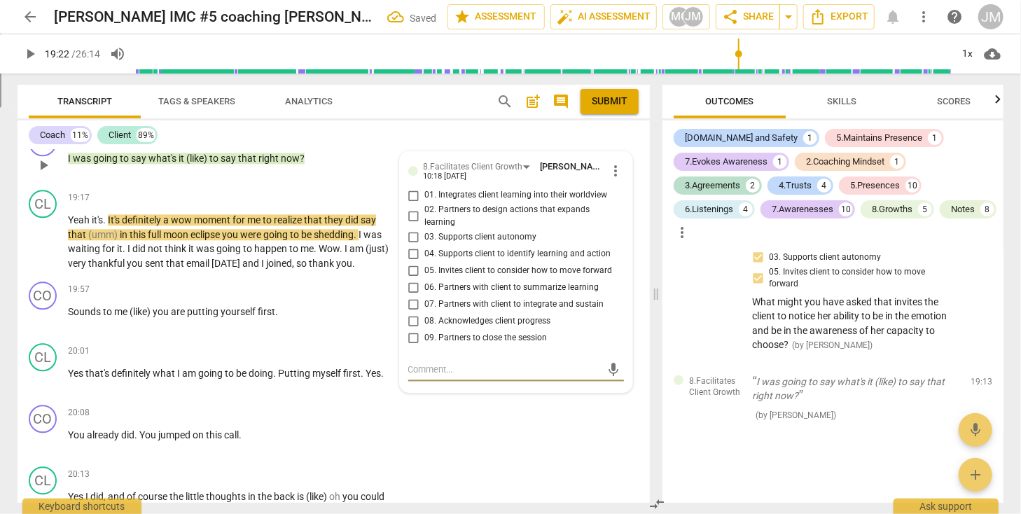
scroll to position [4191, 0]
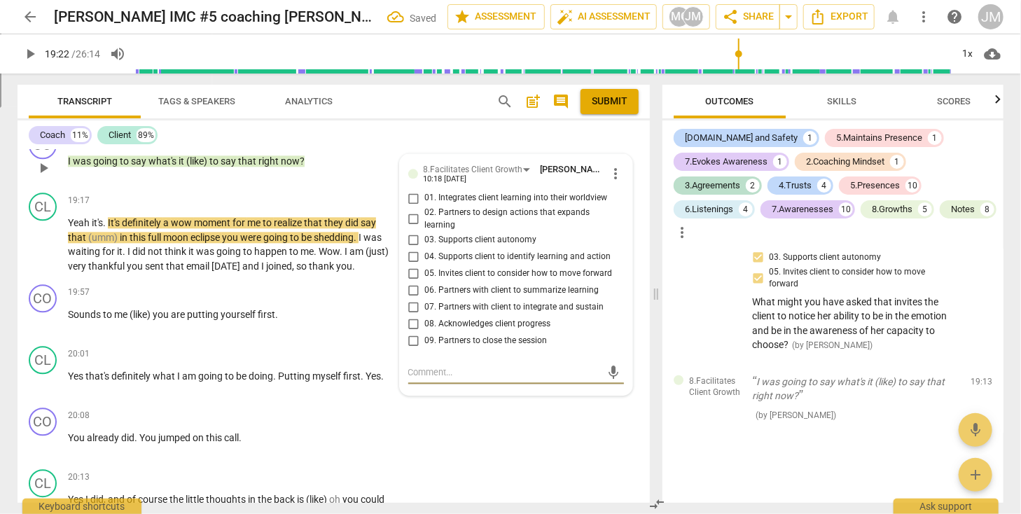
click at [413, 318] on input "08. Acknowledges client progress" at bounding box center [414, 323] width 22 height 17
click at [410, 190] on input "01. Integrates client learning into their worldview" at bounding box center [414, 198] width 22 height 17
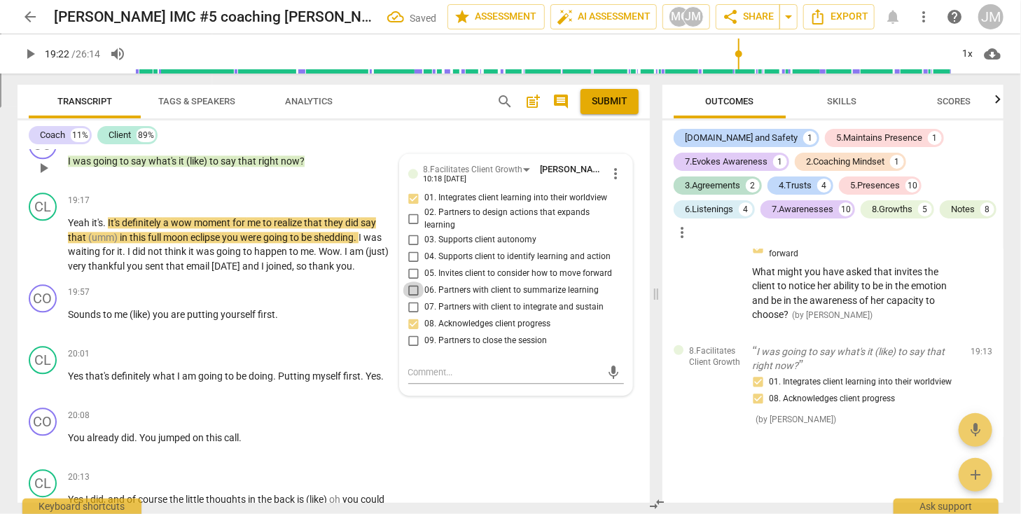
click at [410, 284] on input "06. Partners with client to summarize learning" at bounding box center [414, 289] width 22 height 17
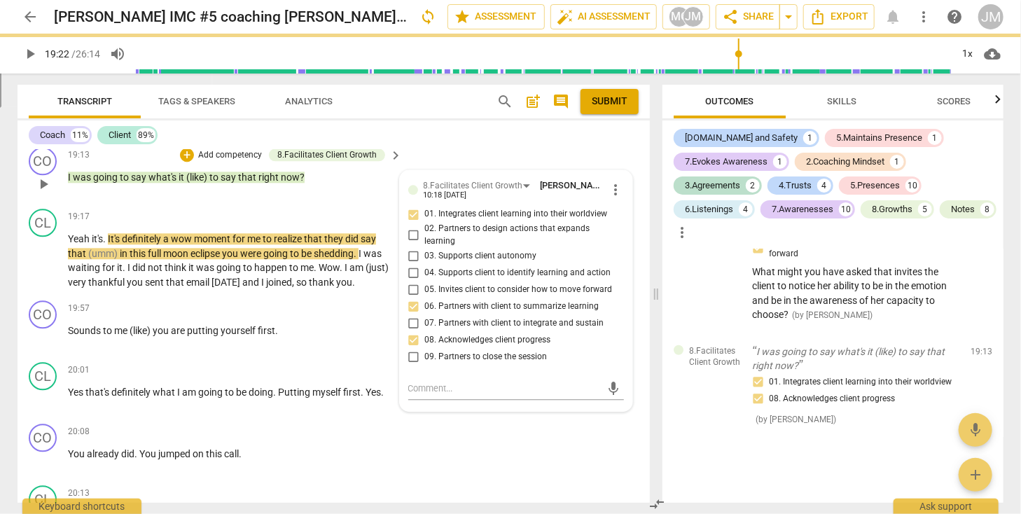
scroll to position [4070, 0]
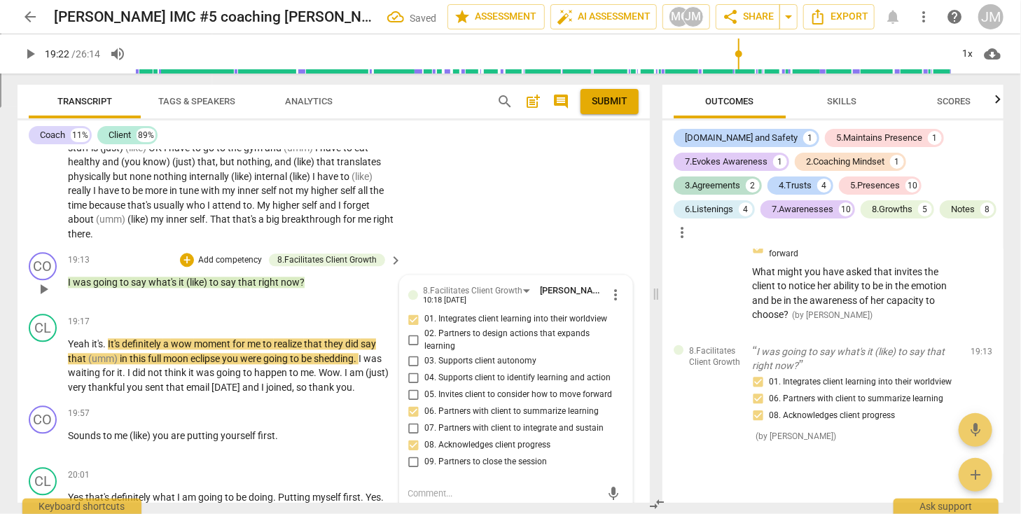
click at [251, 255] on p "Add competency" at bounding box center [230, 260] width 67 height 13
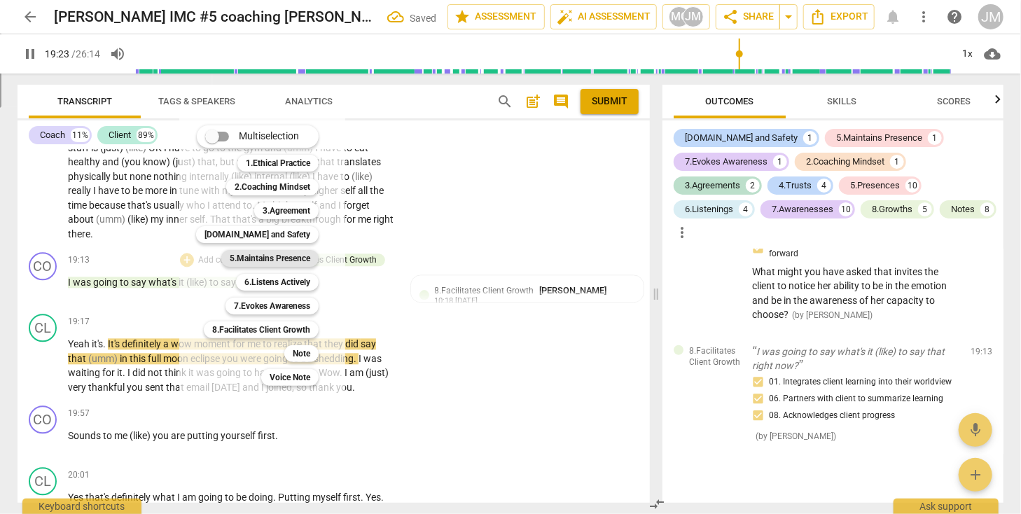
click at [252, 255] on b "5.Maintains Presence" at bounding box center [270, 258] width 81 height 17
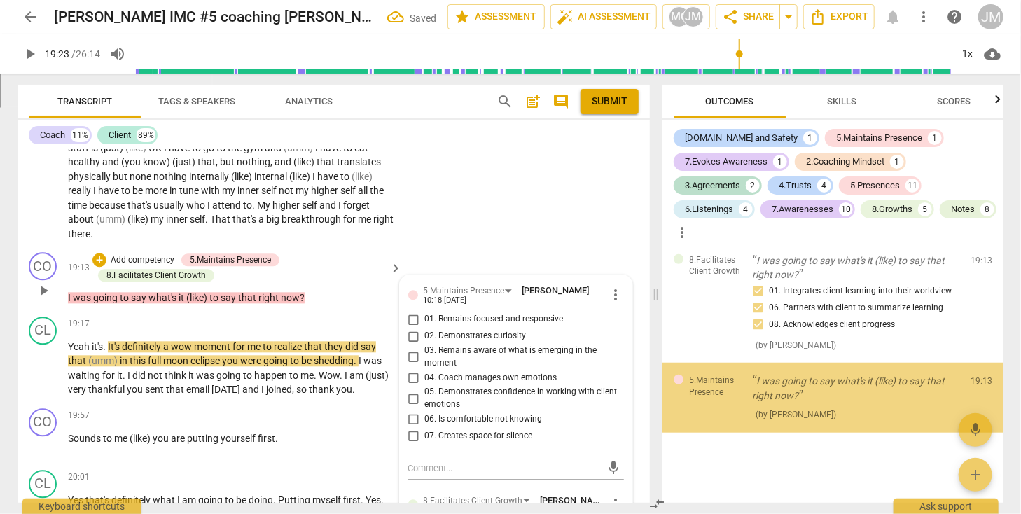
scroll to position [5717, 0]
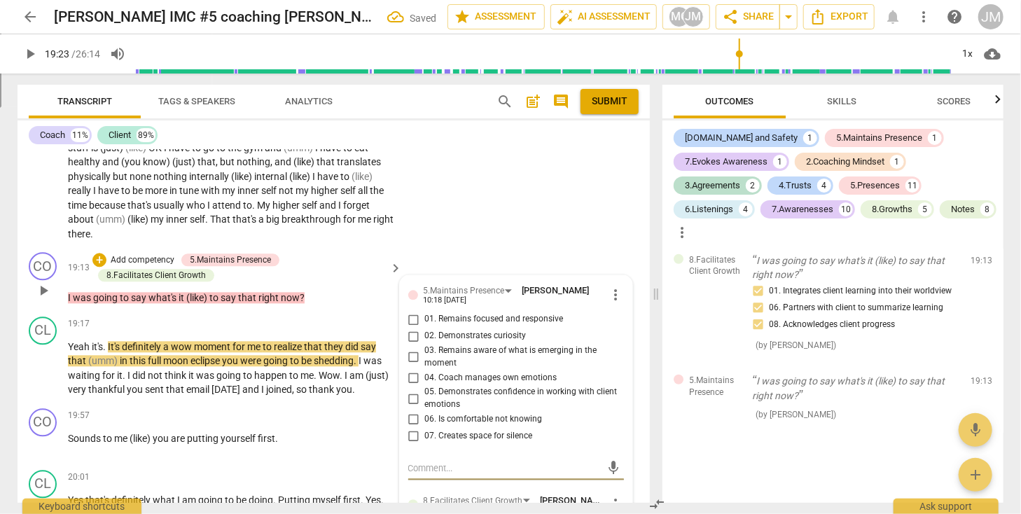
click at [412, 391] on input "05. Demonstrates confidence in working with client emotions" at bounding box center [414, 398] width 22 height 17
click at [409, 349] on input "03. Remains aware of what is emerging in the moment" at bounding box center [414, 357] width 22 height 17
click at [146, 254] on p "Add competency" at bounding box center [142, 260] width 67 height 13
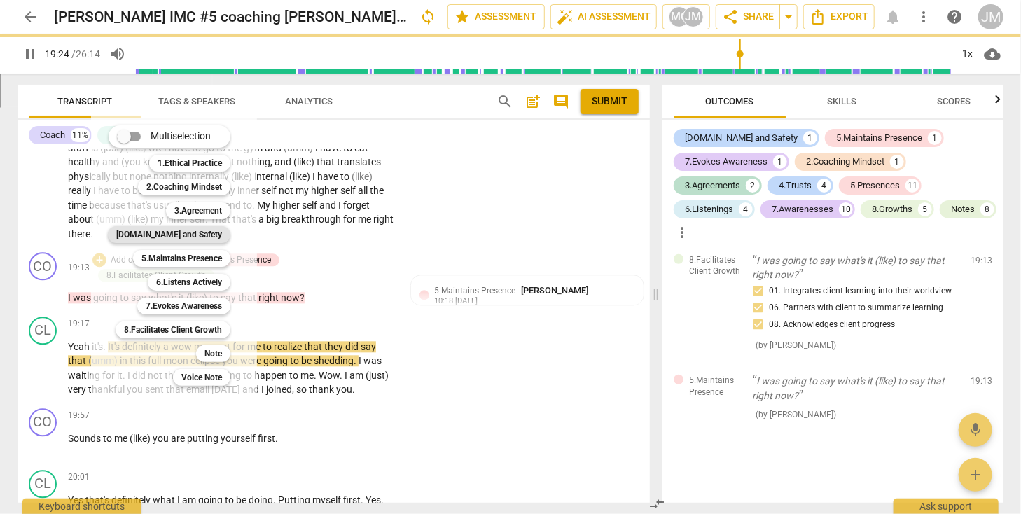
click at [179, 232] on b "[DOMAIN_NAME] and Safety" at bounding box center [169, 234] width 106 height 17
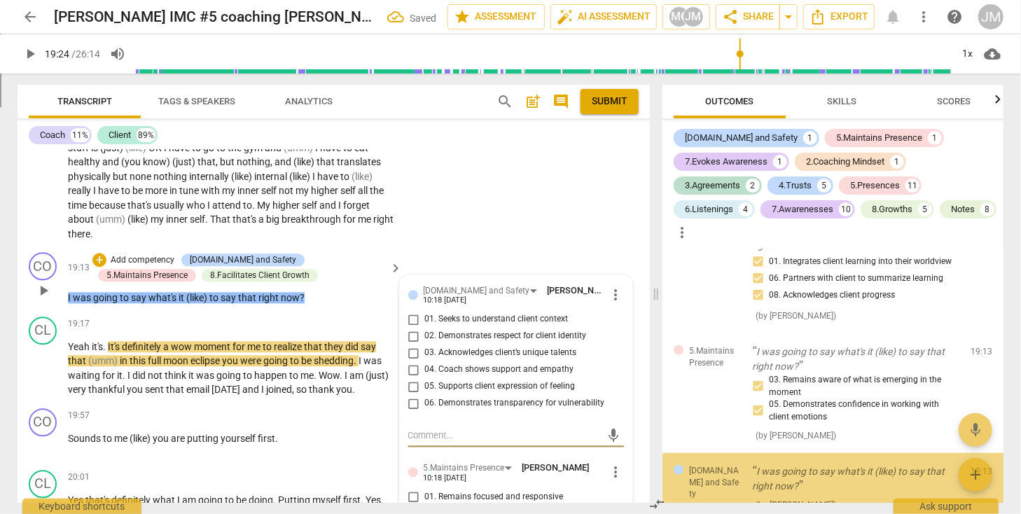
scroll to position [5837, 0]
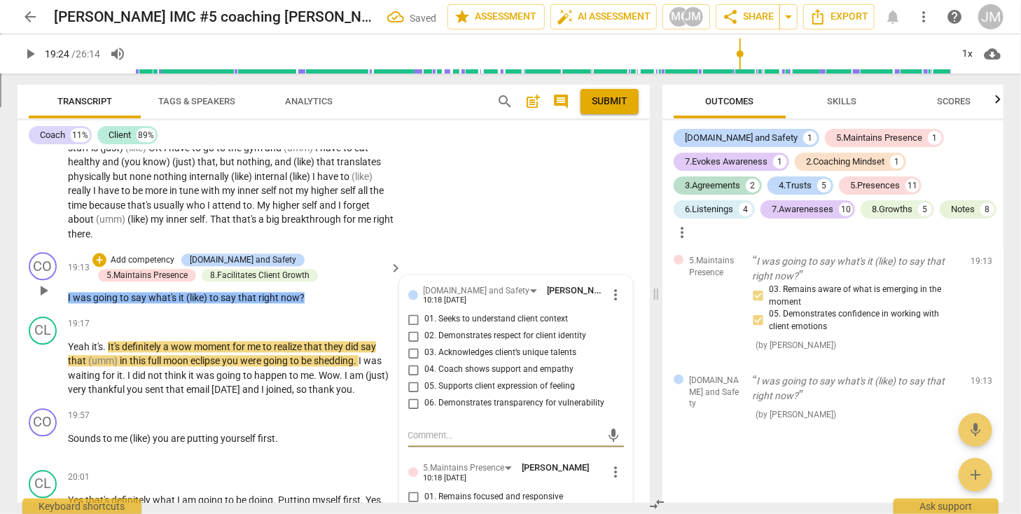
click at [410, 367] on input "04. Coach shows support and empathy" at bounding box center [414, 369] width 22 height 17
click at [412, 379] on input "05. Supports client expression of feeling" at bounding box center [414, 386] width 22 height 17
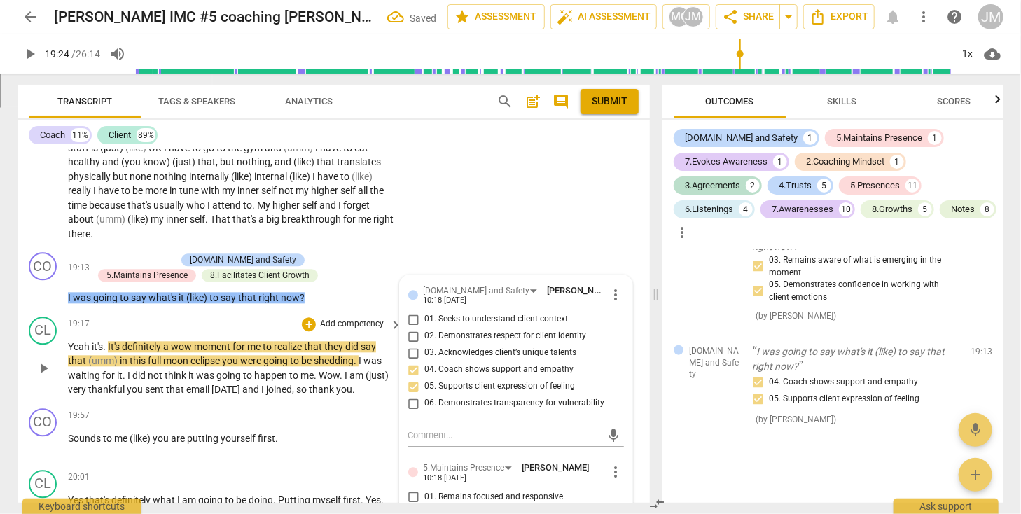
click at [47, 365] on span "play_arrow" at bounding box center [43, 368] width 17 height 17
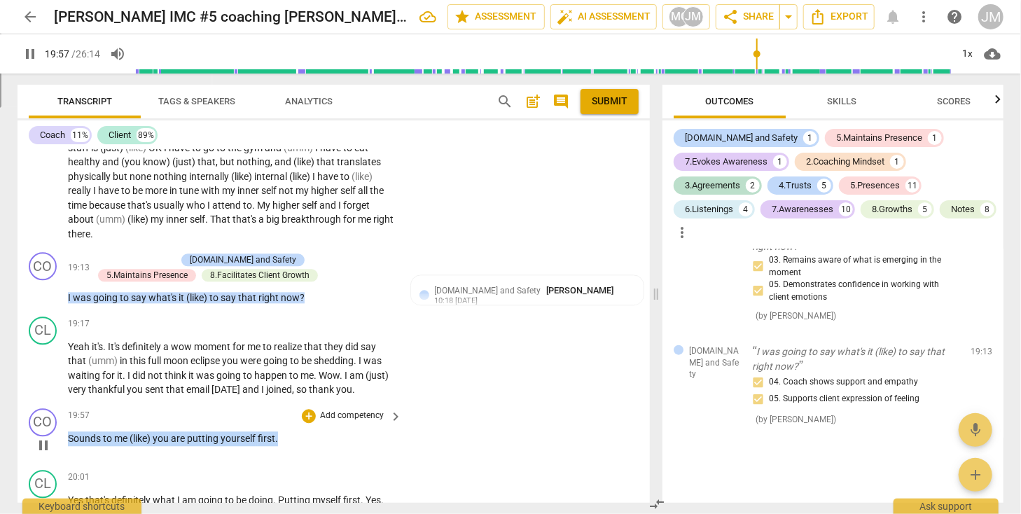
drag, startPoint x: 69, startPoint y: 435, endPoint x: 294, endPoint y: 431, distance: 224.8
click at [294, 431] on p "Sounds to me (like) you are putting yourself first ." at bounding box center [231, 438] width 327 height 15
click at [368, 411] on p "Add competency" at bounding box center [352, 416] width 67 height 13
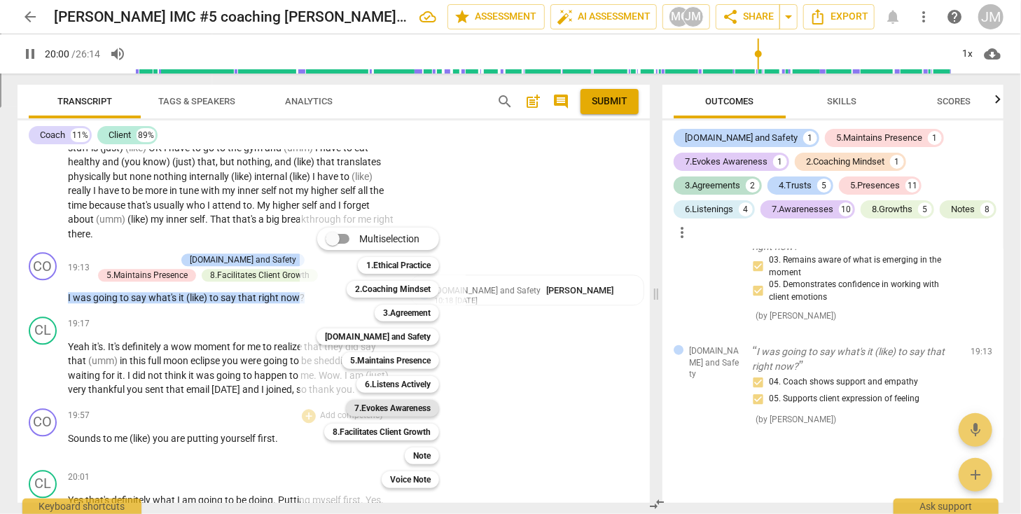
click at [368, 408] on b "7.Evokes Awareness" at bounding box center [392, 408] width 76 height 17
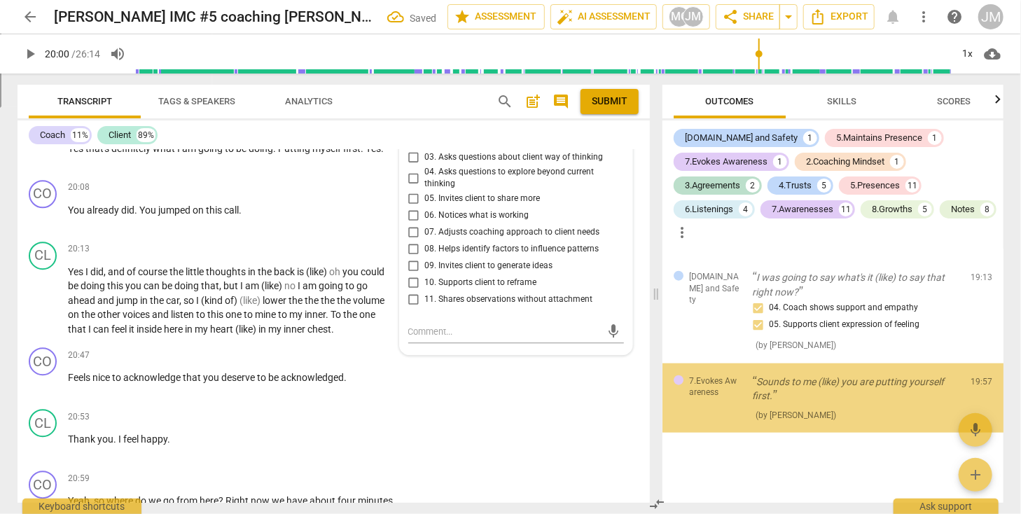
scroll to position [5940, 0]
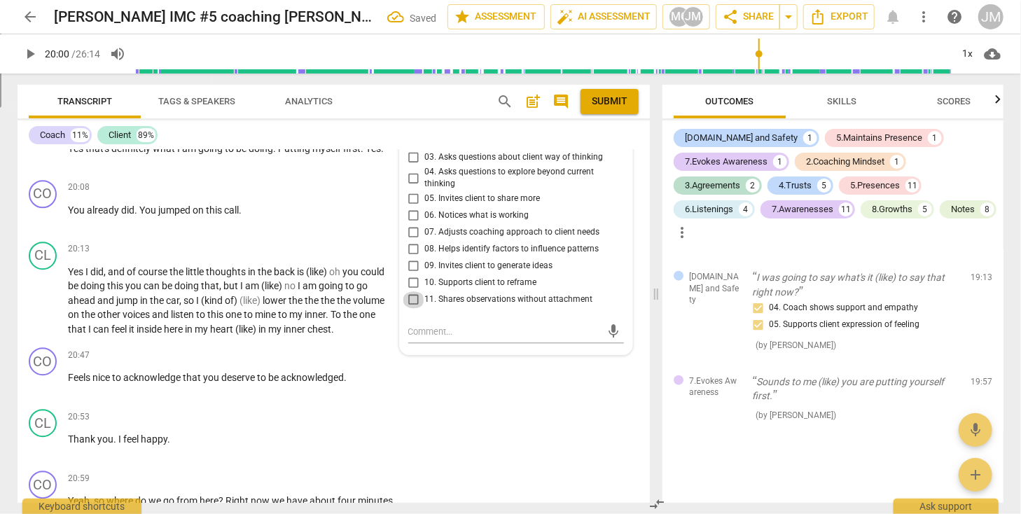
click at [410, 293] on input "11. Shares observations without attachment" at bounding box center [414, 299] width 22 height 17
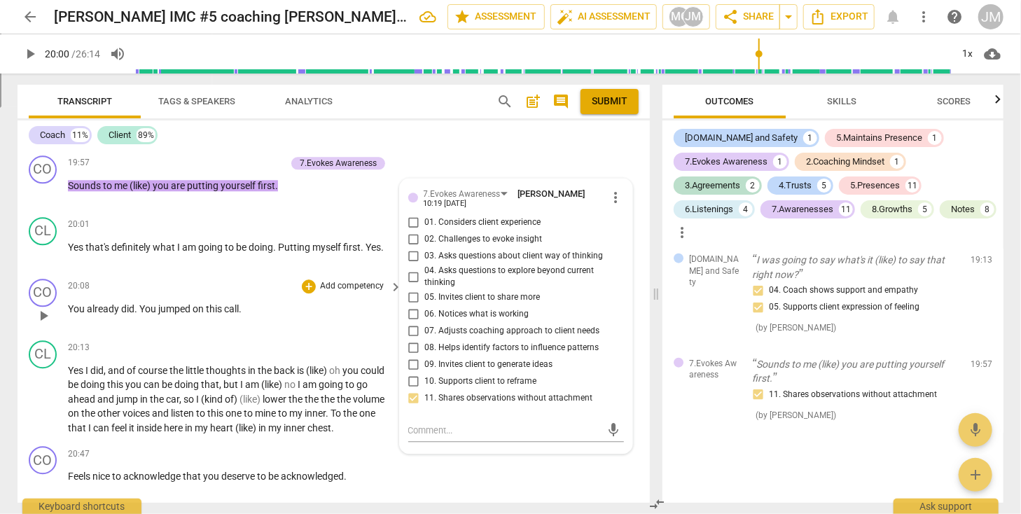
scroll to position [4308, 0]
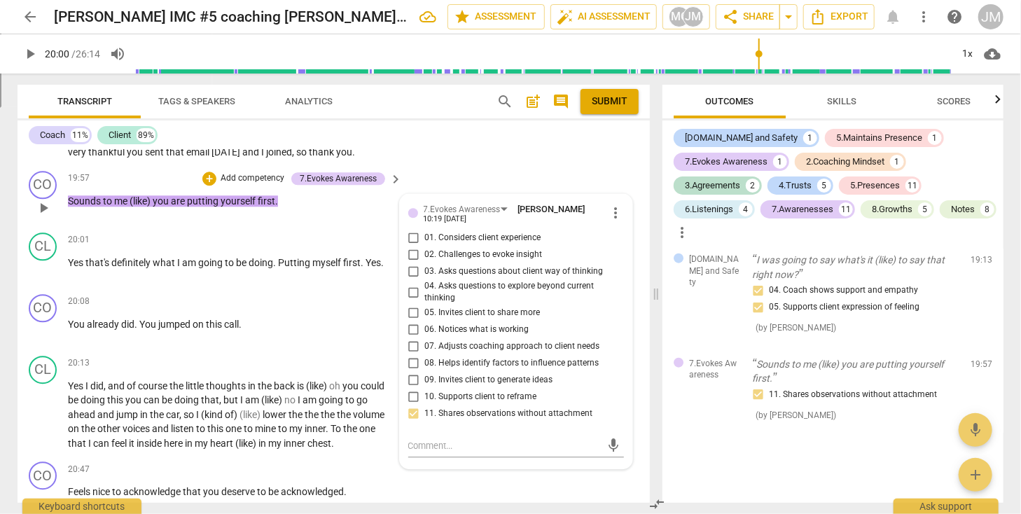
click at [272, 174] on p "Add competency" at bounding box center [252, 178] width 67 height 13
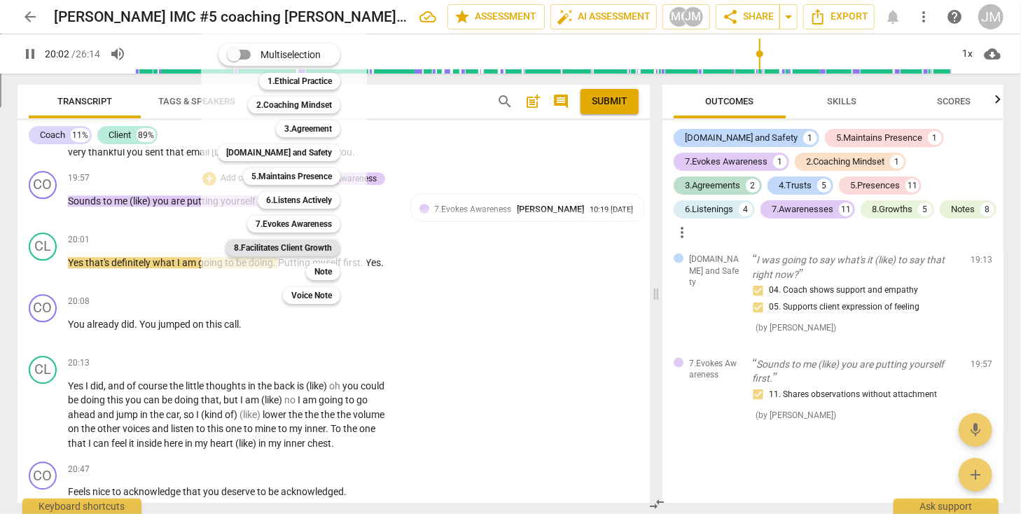
click at [285, 242] on b "8.Facilitates Client Growth" at bounding box center [283, 247] width 98 height 17
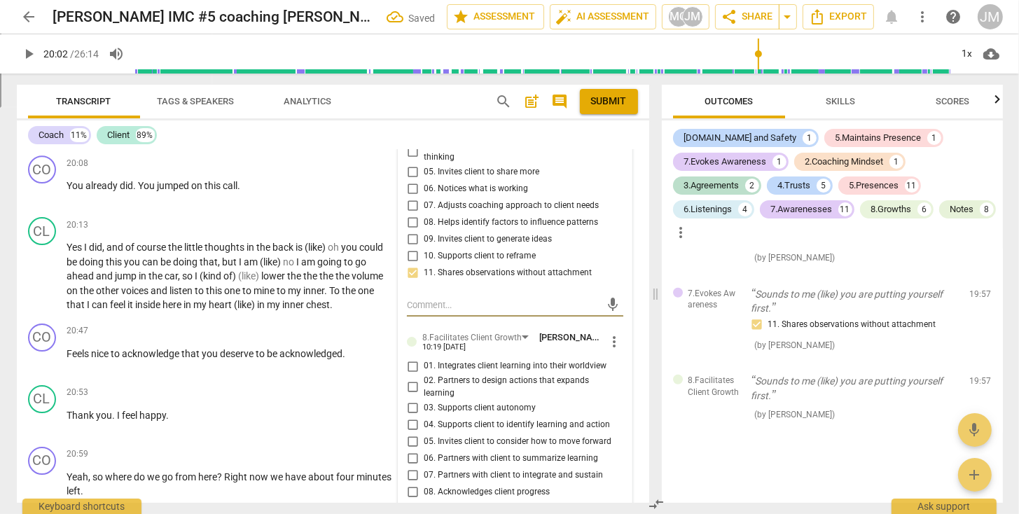
scroll to position [4492, 0]
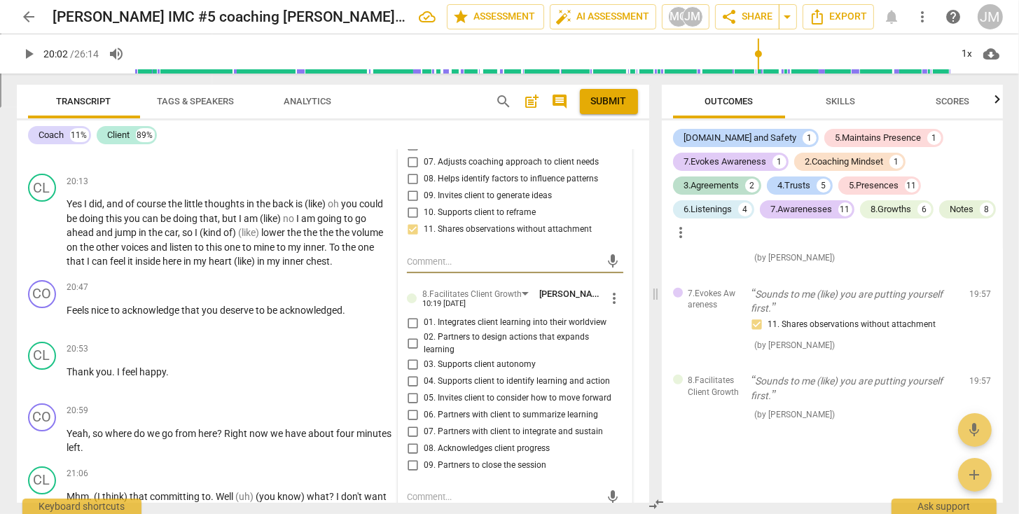
click at [412, 358] on input "03. Supports client autonomy" at bounding box center [412, 364] width 22 height 17
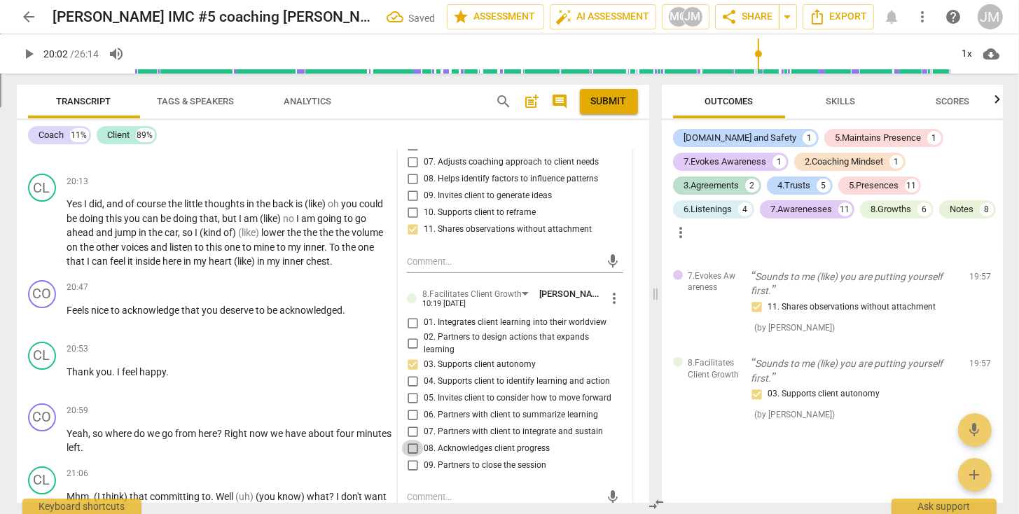
click at [410, 445] on input "08. Acknowledges client progress" at bounding box center [412, 448] width 22 height 17
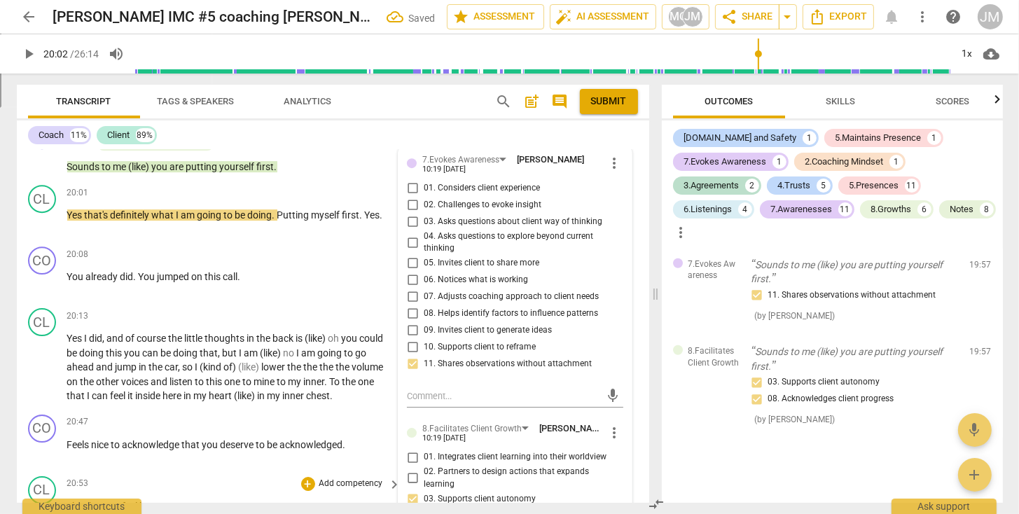
scroll to position [4265, 0]
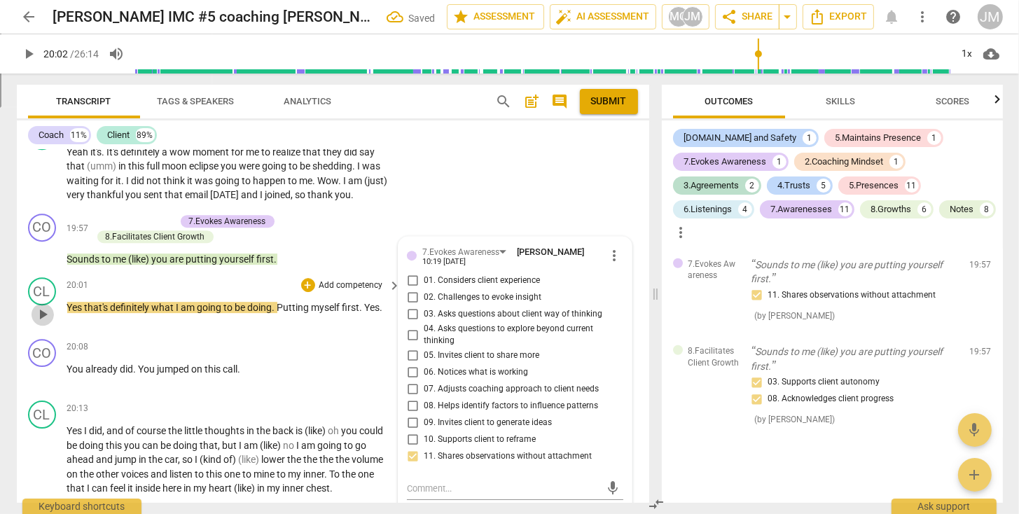
click at [44, 311] on span "play_arrow" at bounding box center [42, 314] width 17 height 17
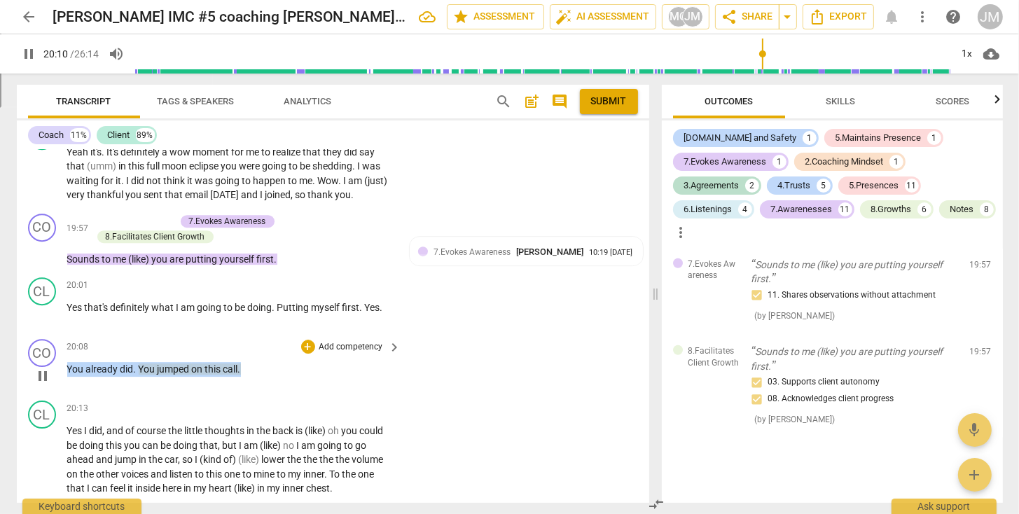
drag, startPoint x: 67, startPoint y: 361, endPoint x: 251, endPoint y: 362, distance: 184.8
click at [251, 362] on p "You already did . You jumped on this call ." at bounding box center [230, 369] width 327 height 15
click at [337, 341] on p "Add competency" at bounding box center [351, 347] width 67 height 13
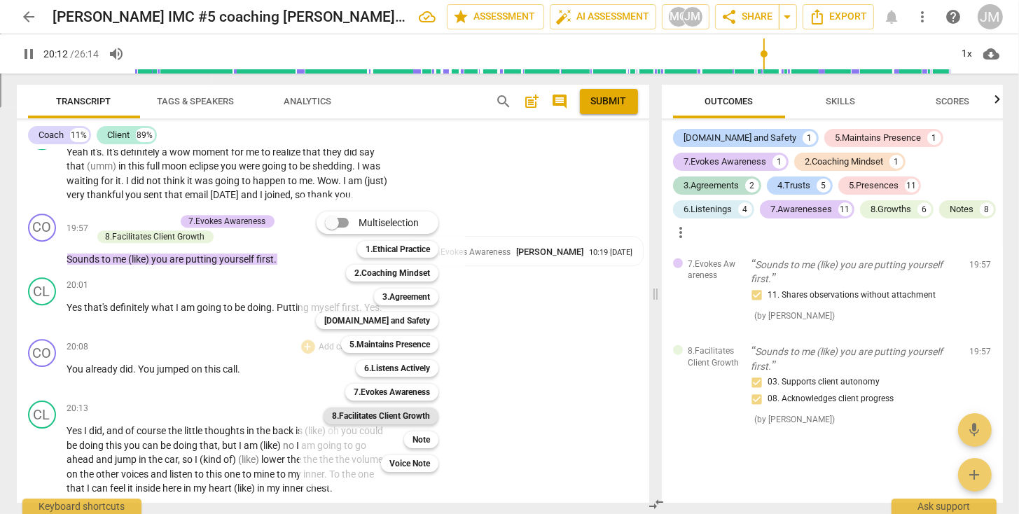
click at [380, 415] on b "8.Facilitates Client Growth" at bounding box center [381, 415] width 98 height 17
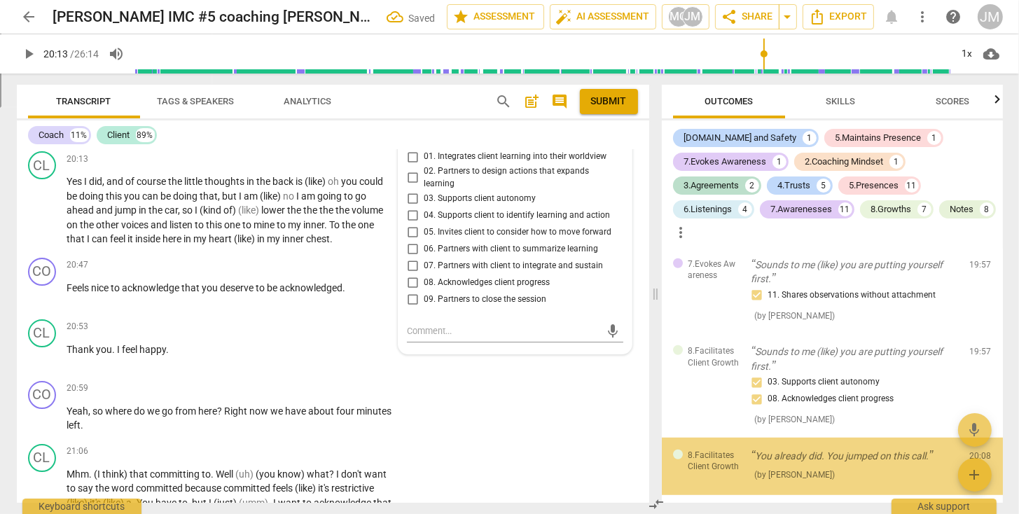
scroll to position [6120, 0]
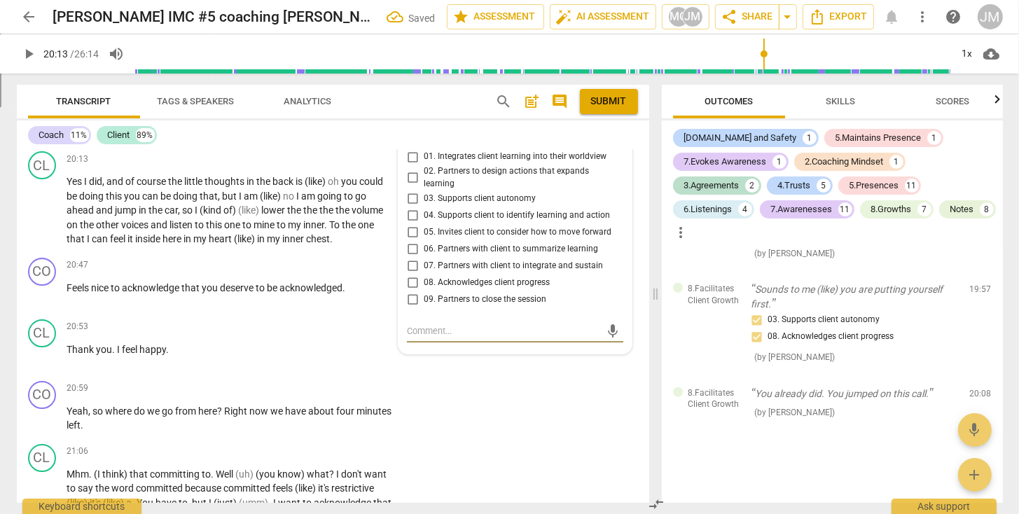
click at [410, 274] on input "08. Acknowledges client progress" at bounding box center [412, 282] width 22 height 17
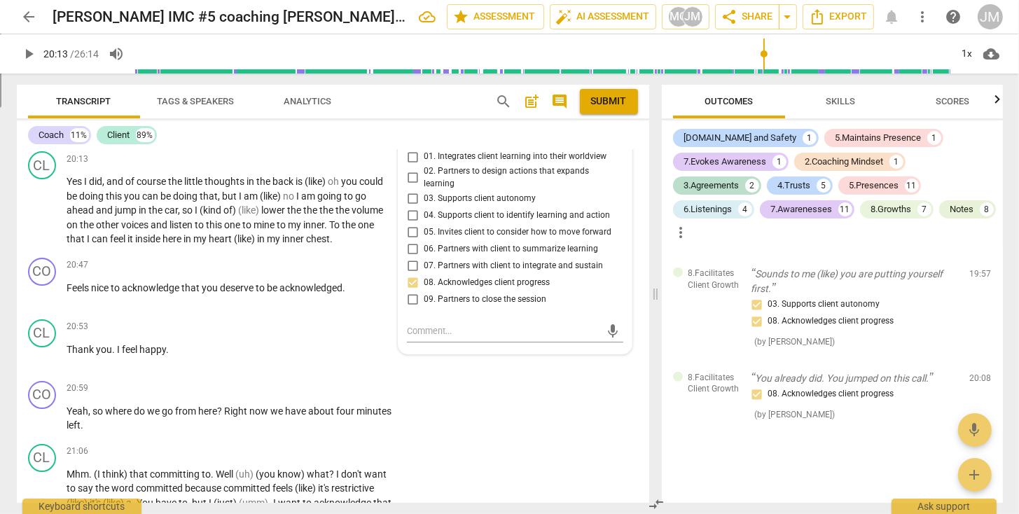
click at [409, 259] on input "07. Partners with client to integrate and sustain" at bounding box center [412, 265] width 22 height 17
click at [411, 259] on input "07. Partners with client to integrate and sustain" at bounding box center [412, 265] width 22 height 17
click at [413, 258] on input "07. Partners with client to integrate and sustain" at bounding box center [412, 265] width 22 height 17
click at [412, 190] on input "03. Supports client autonomy" at bounding box center [412, 198] width 22 height 17
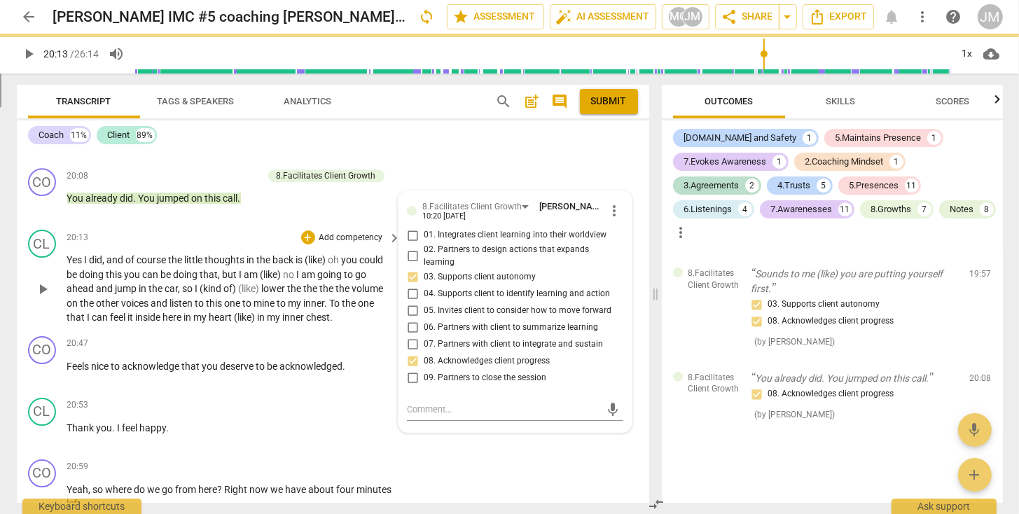
scroll to position [4372, 0]
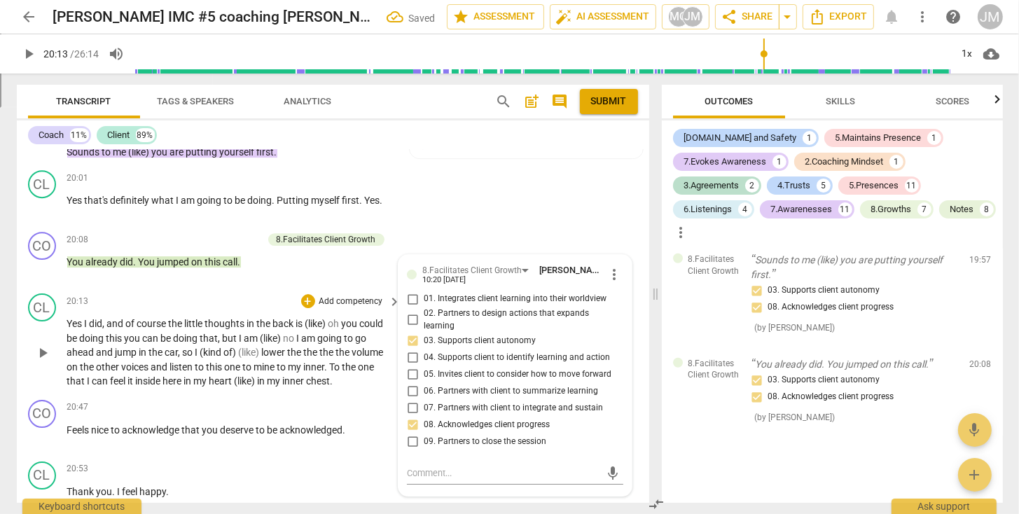
click at [40, 344] on span "play_arrow" at bounding box center [42, 352] width 17 height 17
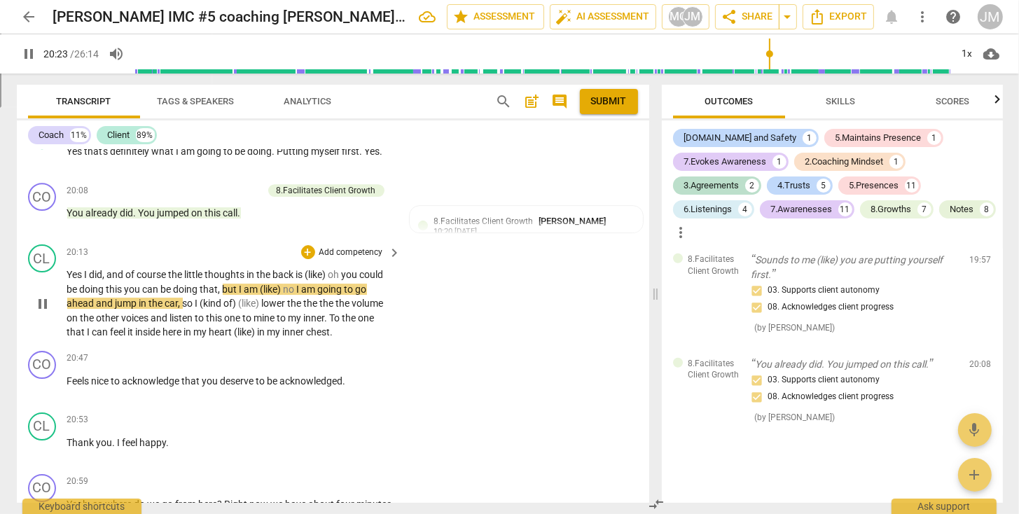
scroll to position [4422, 0]
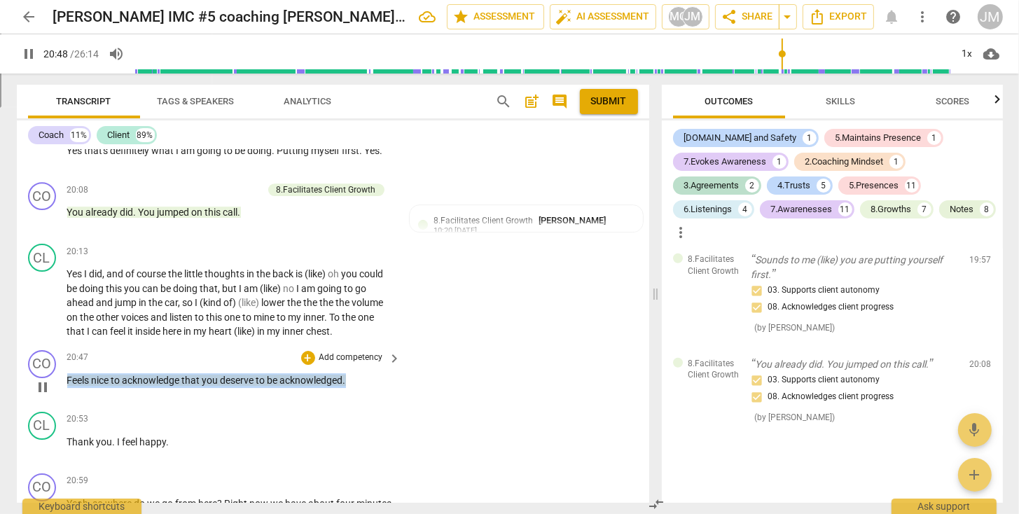
drag, startPoint x: 67, startPoint y: 375, endPoint x: 351, endPoint y: 379, distance: 285.0
click at [353, 379] on p "Feels nice to acknowledge that you deserve to be acknowledged ." at bounding box center [230, 380] width 327 height 15
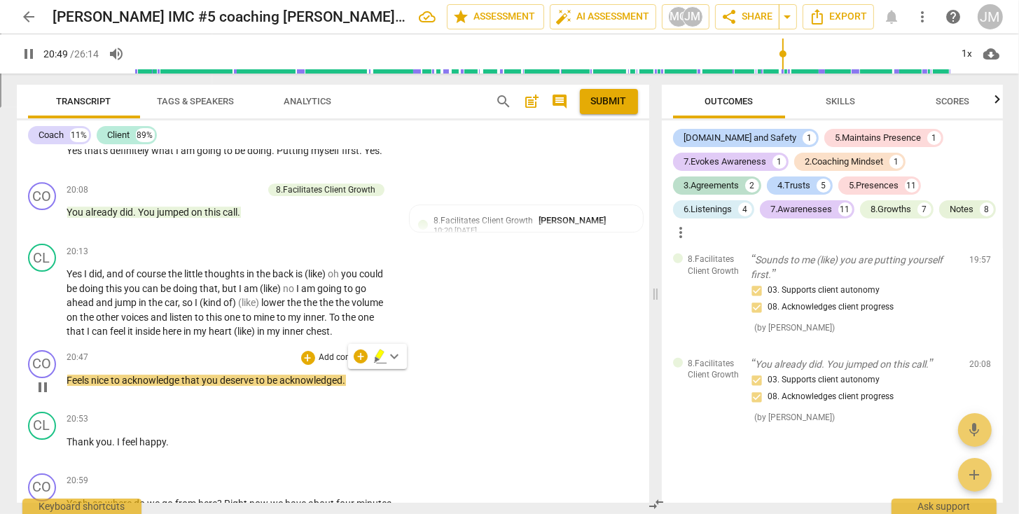
click at [211, 379] on span "you" at bounding box center [211, 380] width 18 height 11
click at [202, 376] on span "you" at bounding box center [211, 380] width 18 height 11
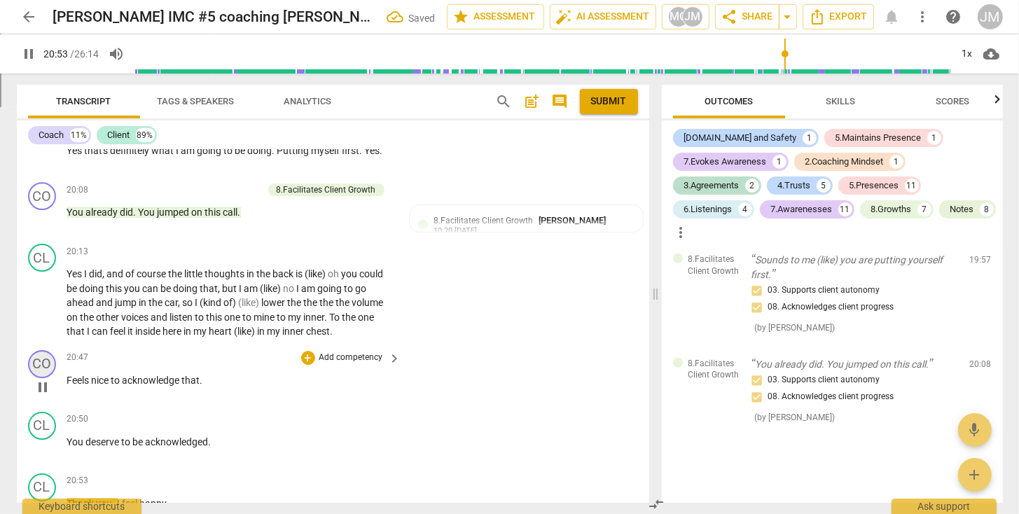
click at [35, 355] on div "CO" at bounding box center [42, 364] width 28 height 28
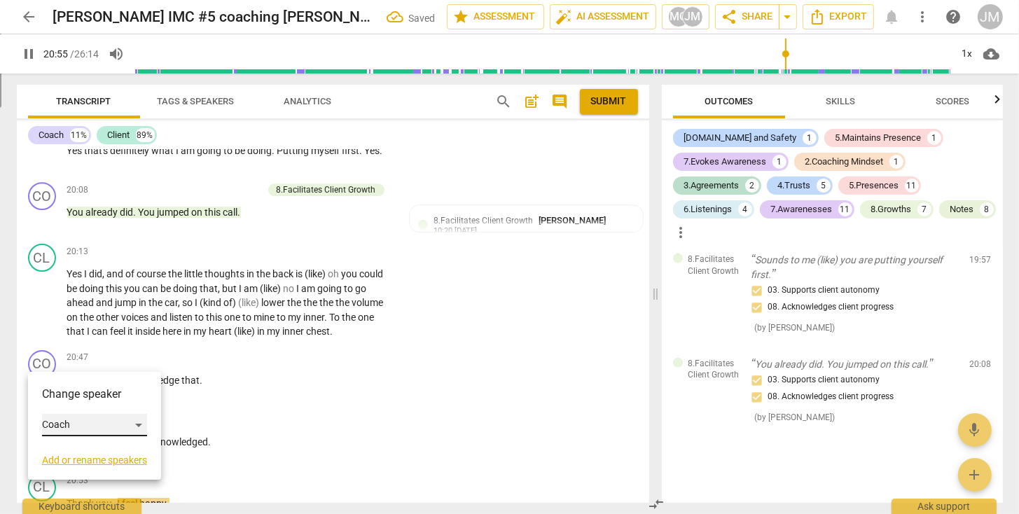
click at [120, 426] on div "Coach" at bounding box center [94, 425] width 105 height 22
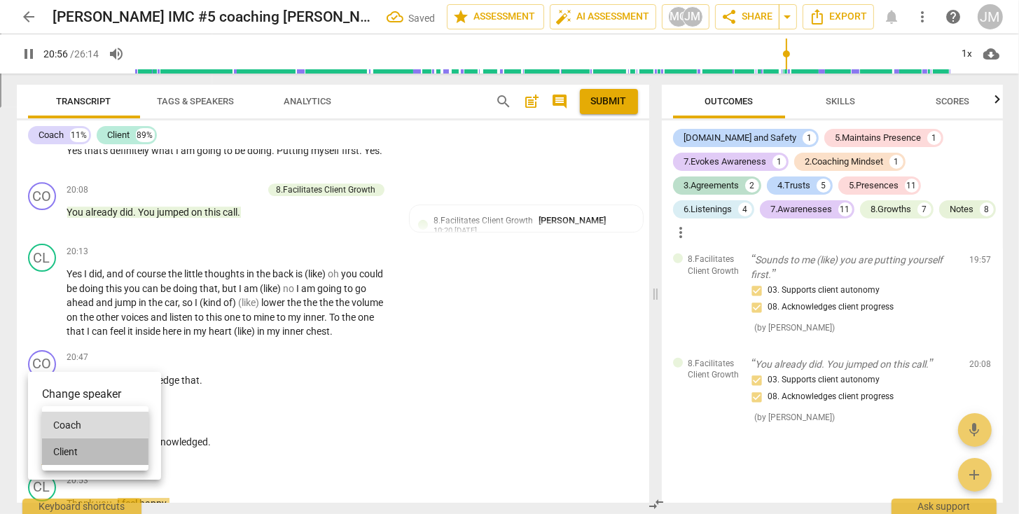
click at [97, 454] on li "Client" at bounding box center [95, 451] width 106 height 27
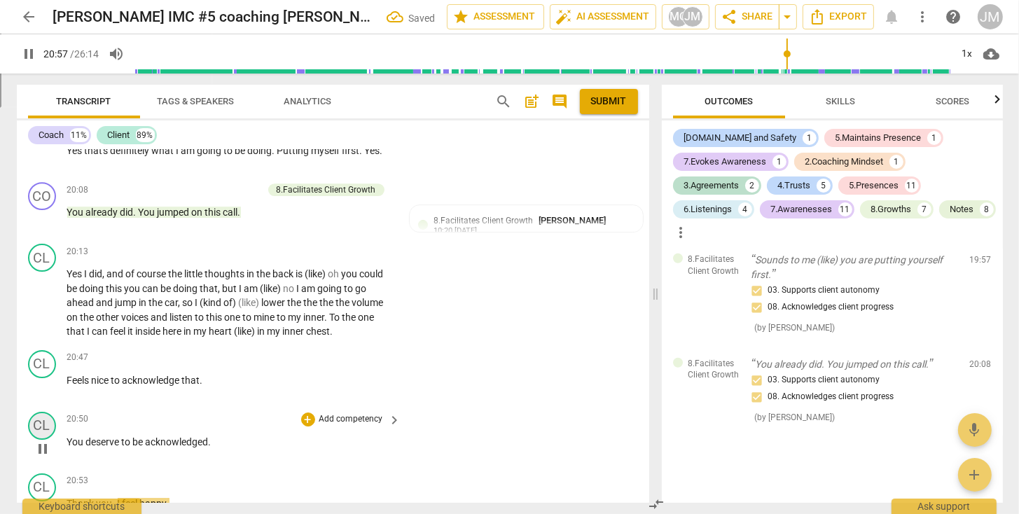
click at [48, 420] on div "CL" at bounding box center [42, 426] width 28 height 28
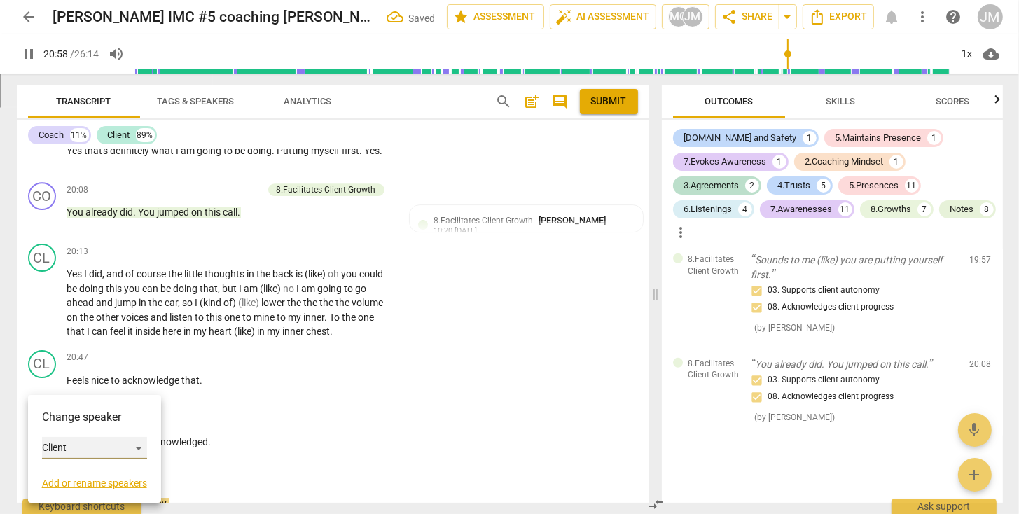
click at [64, 453] on div "Client" at bounding box center [94, 448] width 105 height 22
click at [69, 423] on li "Coach" at bounding box center [95, 421] width 106 height 27
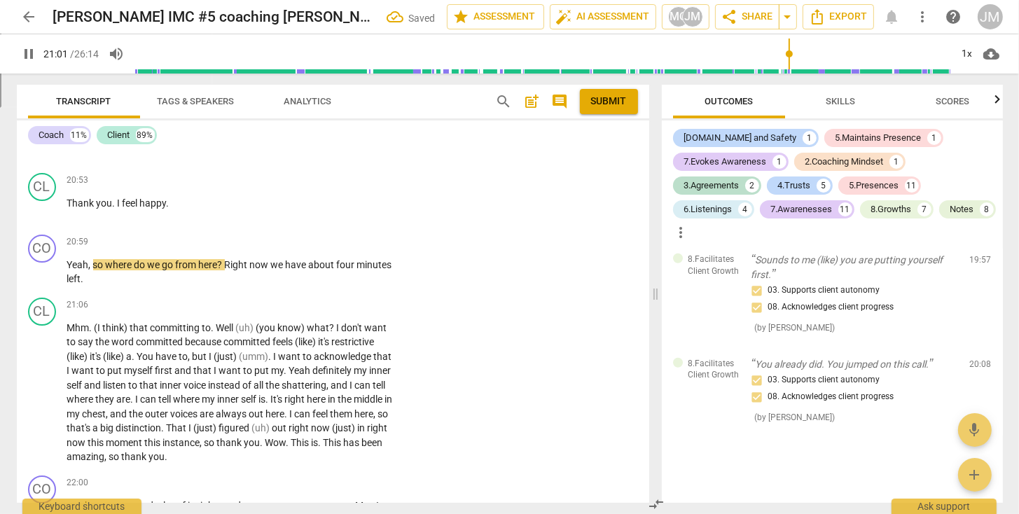
scroll to position [4583, 0]
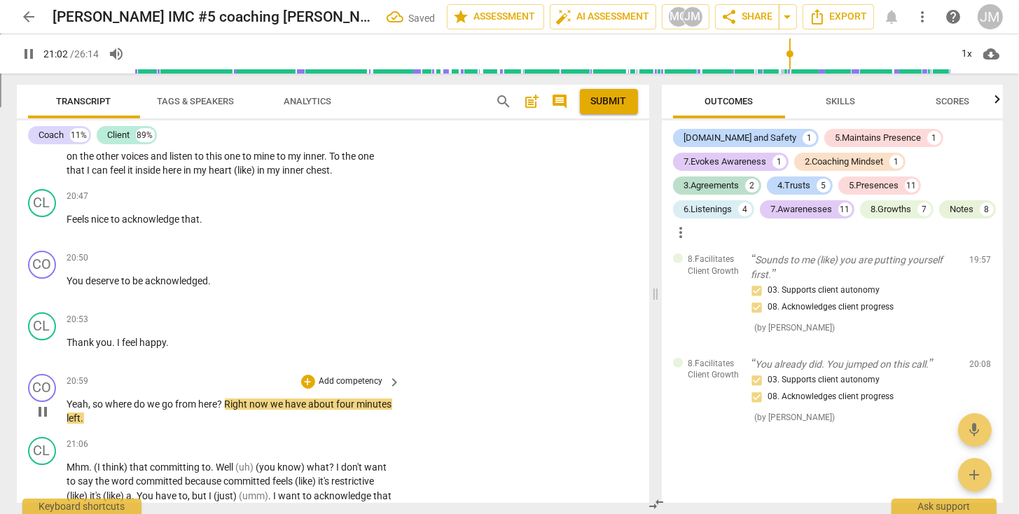
click at [43, 403] on span "pause" at bounding box center [42, 411] width 17 height 17
click at [90, 337] on span "Thank" at bounding box center [81, 342] width 29 height 11
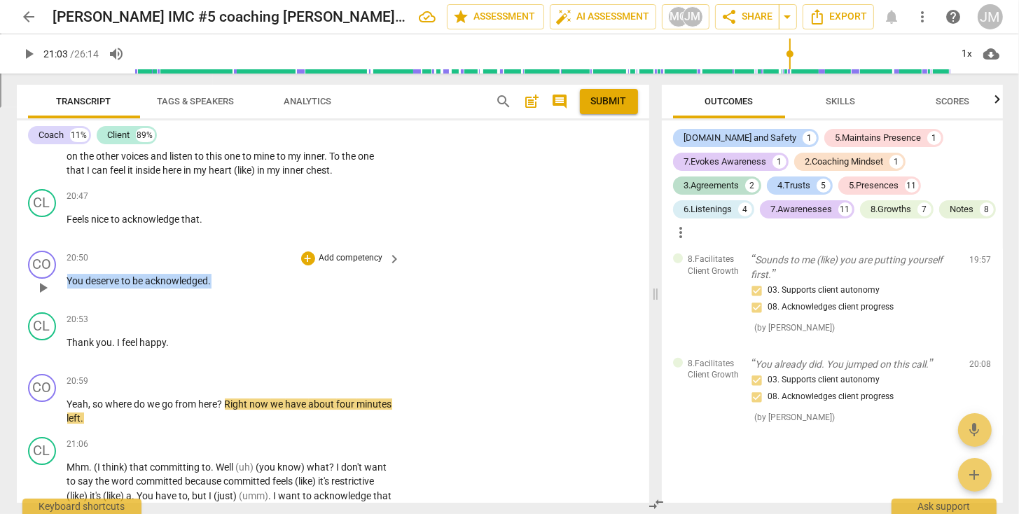
drag, startPoint x: 67, startPoint y: 271, endPoint x: 232, endPoint y: 270, distance: 164.5
click at [232, 274] on p "You deserve to be acknowledged ." at bounding box center [230, 281] width 327 height 15
click at [347, 252] on p "Add competency" at bounding box center [351, 258] width 67 height 13
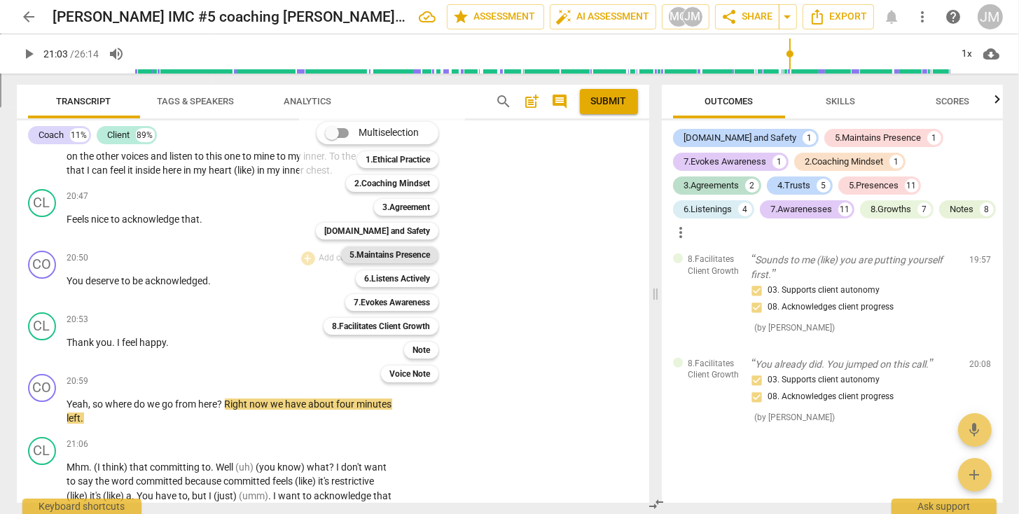
click at [411, 255] on b "5.Maintains Presence" at bounding box center [389, 254] width 81 height 17
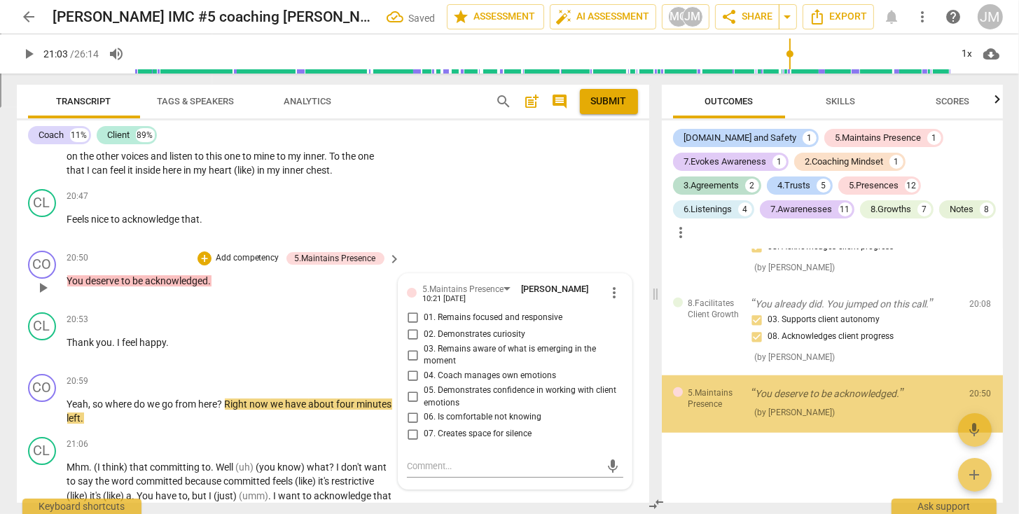
scroll to position [6209, 0]
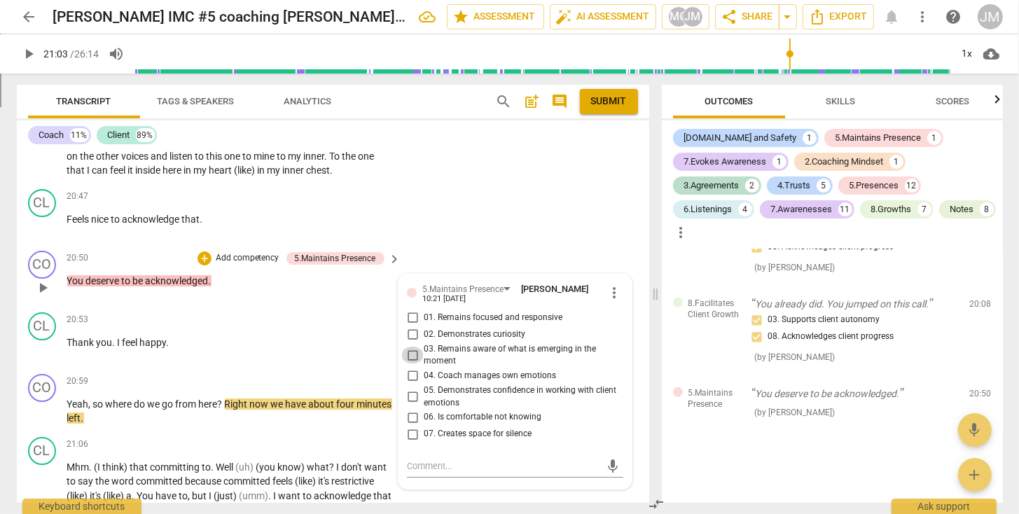
click at [412, 347] on input "03. Remains aware of what is emerging in the moment" at bounding box center [412, 355] width 22 height 17
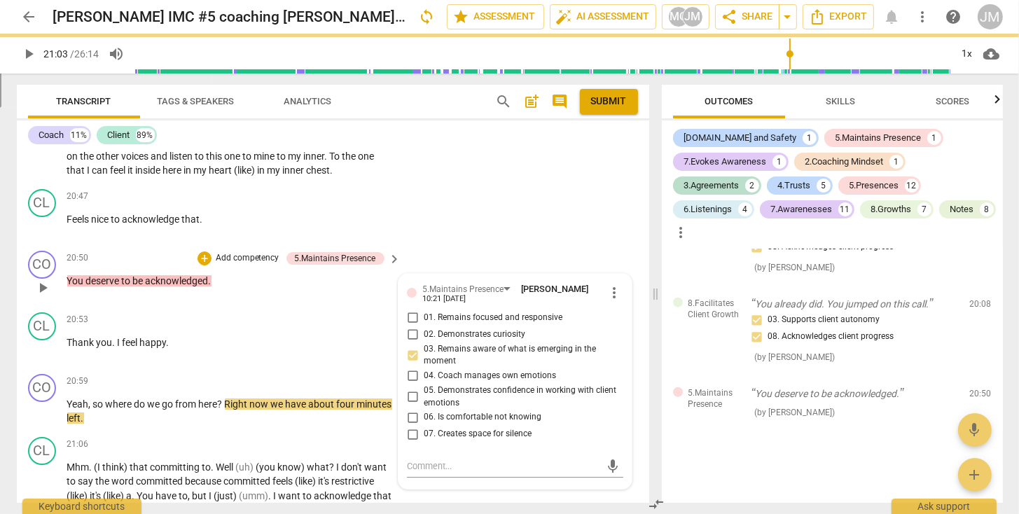
click at [414, 309] on input "01. Remains focused and responsive" at bounding box center [412, 317] width 22 height 17
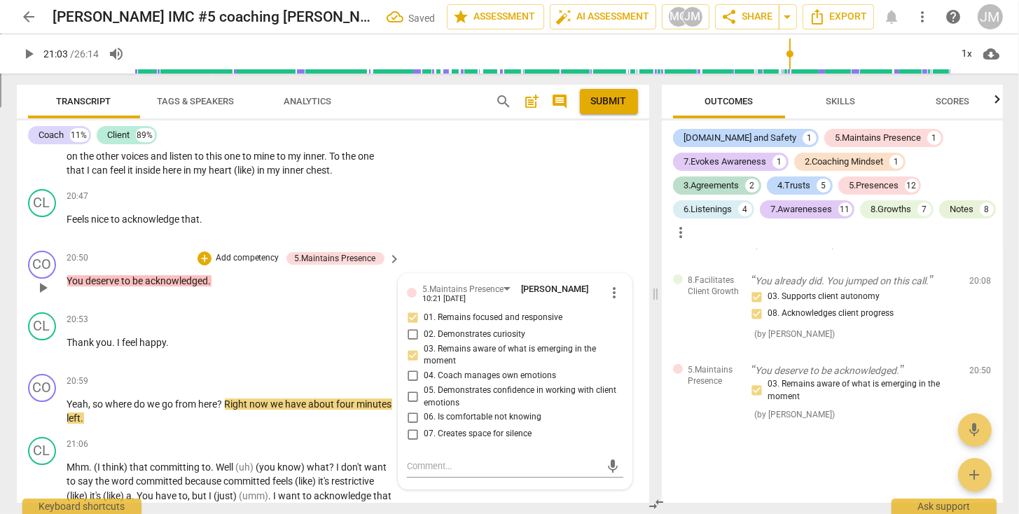
click at [256, 252] on p "Add competency" at bounding box center [247, 258] width 67 height 13
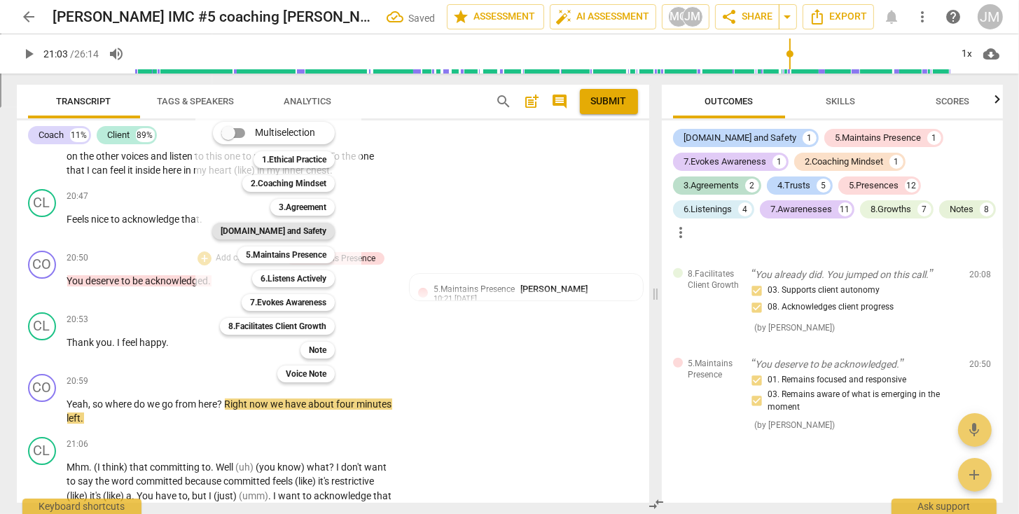
click at [288, 230] on b "[DOMAIN_NAME] and Safety" at bounding box center [274, 231] width 106 height 17
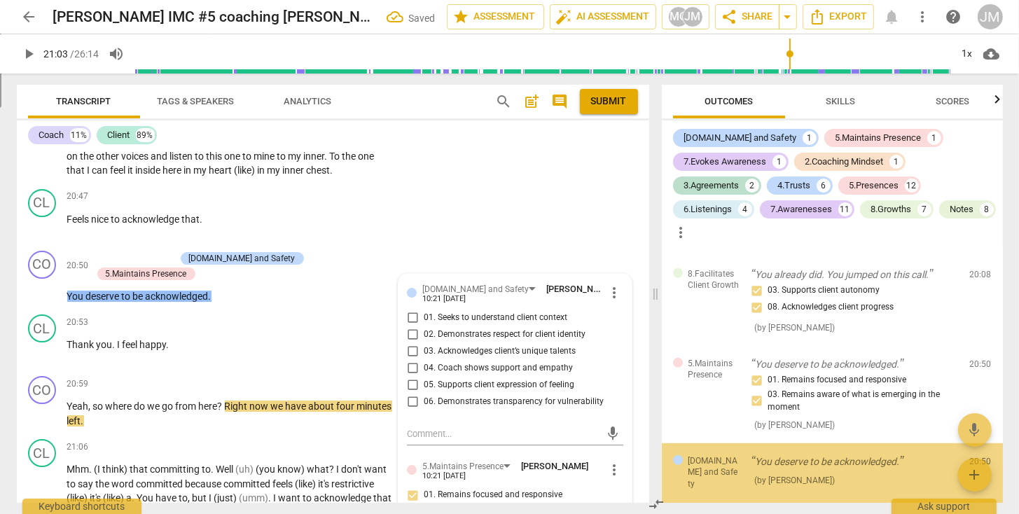
scroll to position [6306, 0]
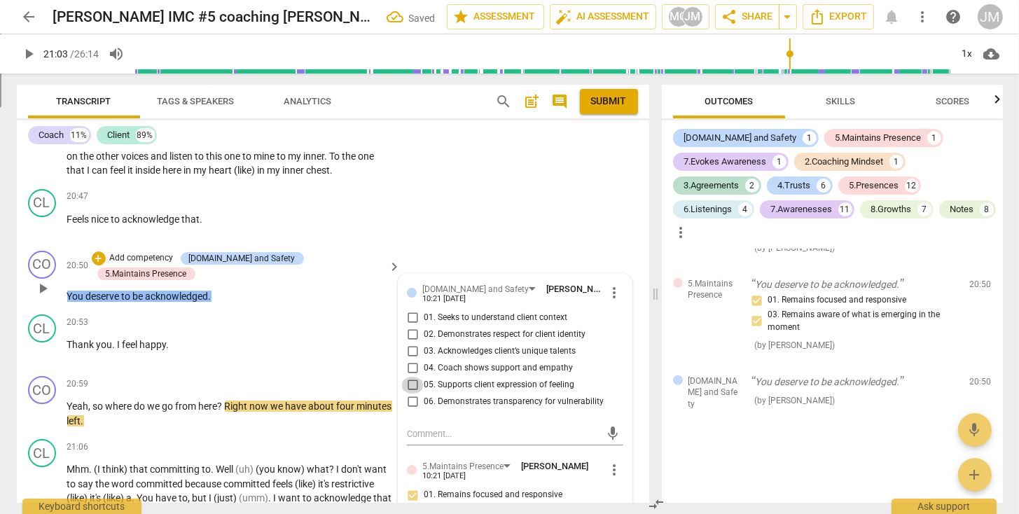
click at [414, 379] on input "05. Supports client expression of feeling" at bounding box center [412, 385] width 22 height 17
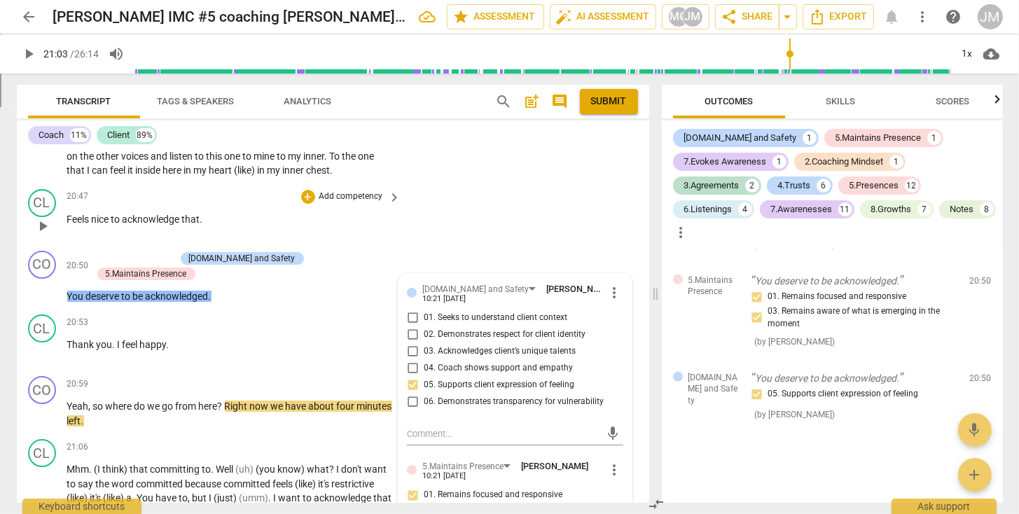
click at [67, 214] on span "Feels" at bounding box center [79, 219] width 25 height 11
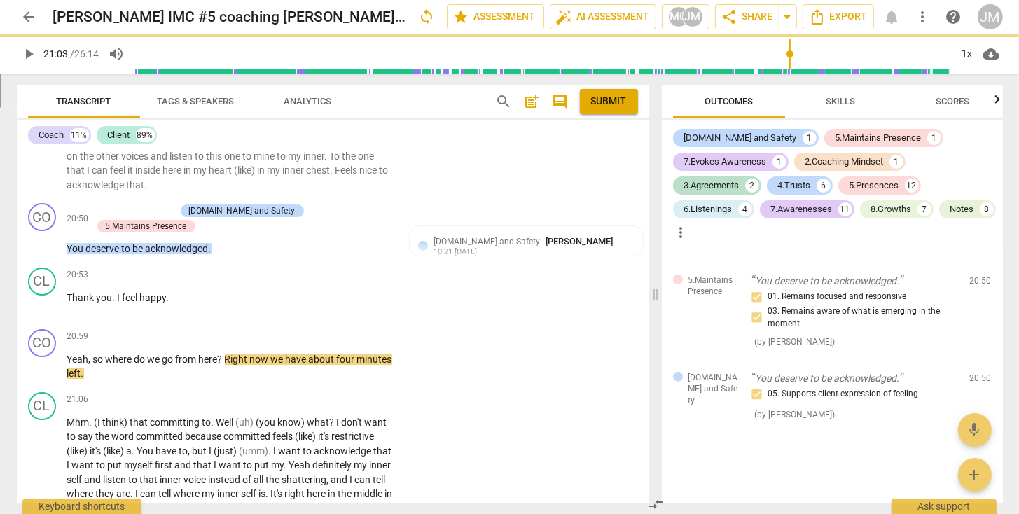
scroll to position [4537, 0]
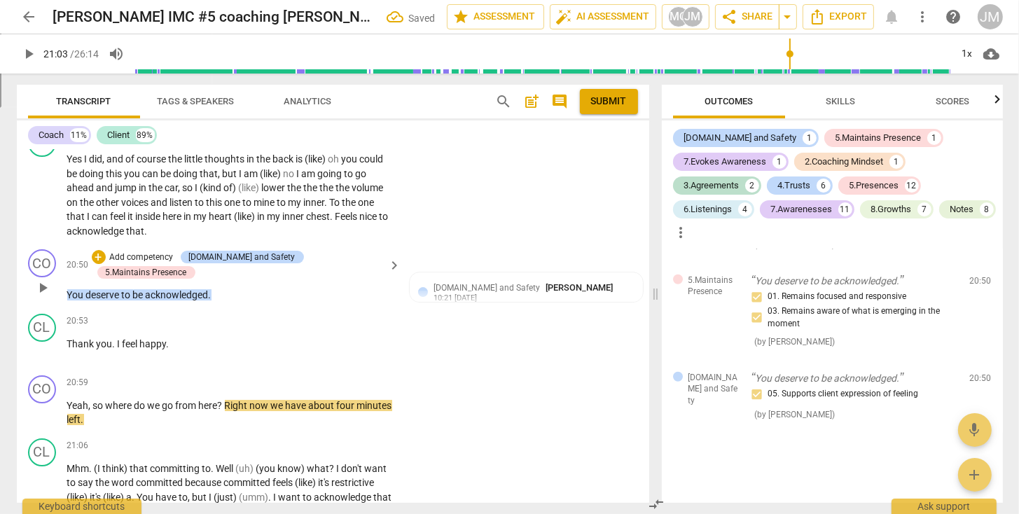
click at [172, 251] on p "Add competency" at bounding box center [142, 257] width 67 height 13
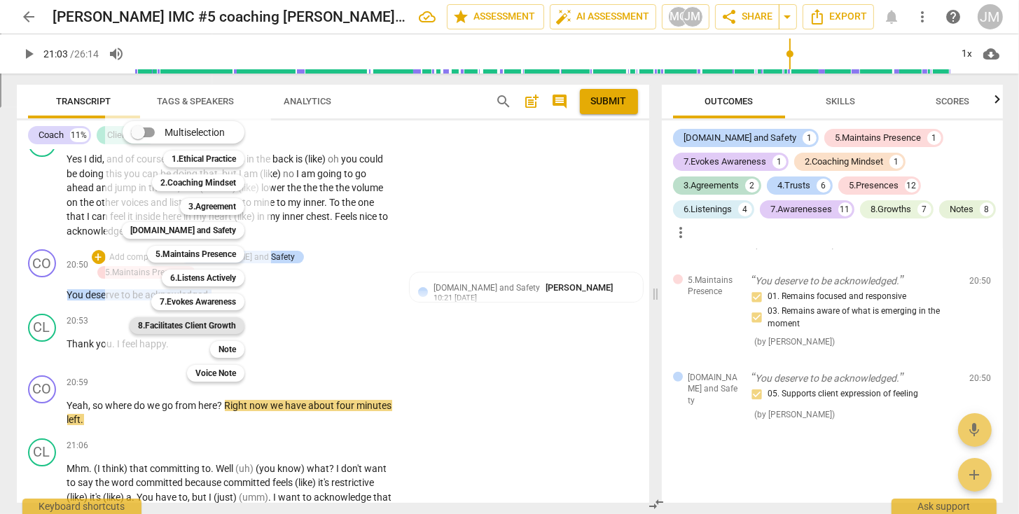
click at [225, 326] on b "8.Facilitates Client Growth" at bounding box center [187, 325] width 98 height 17
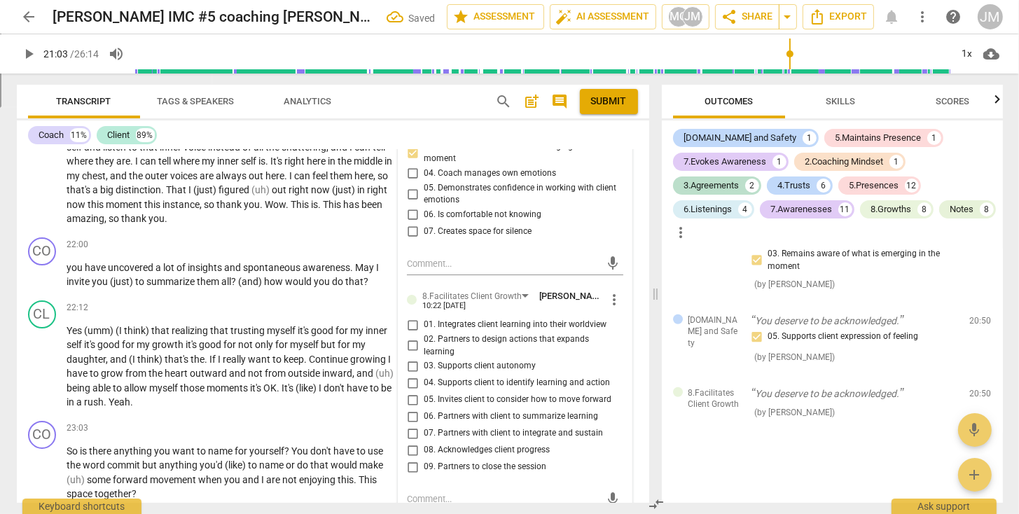
scroll to position [4959, 0]
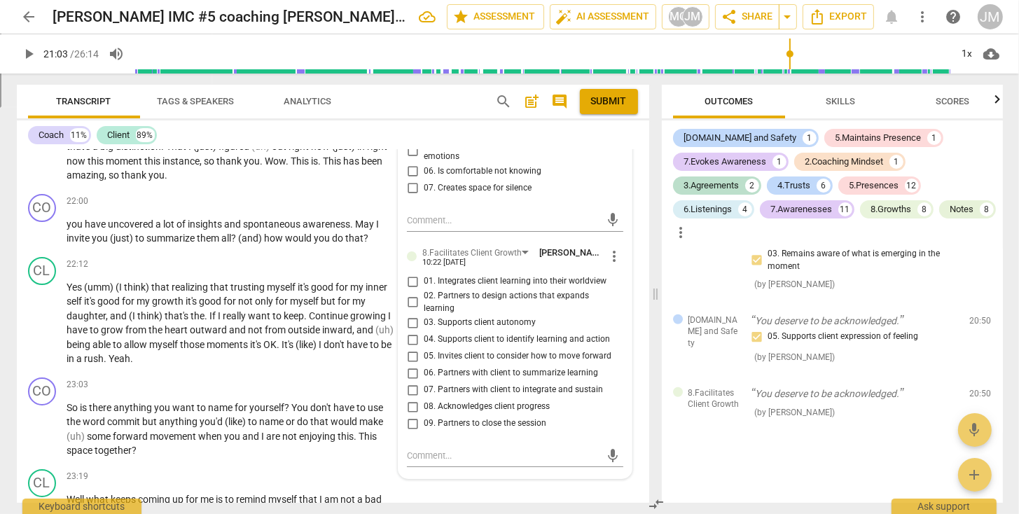
click at [412, 401] on input "08. Acknowledges client progress" at bounding box center [412, 406] width 22 height 17
click at [423, 449] on textarea at bounding box center [503, 455] width 193 height 13
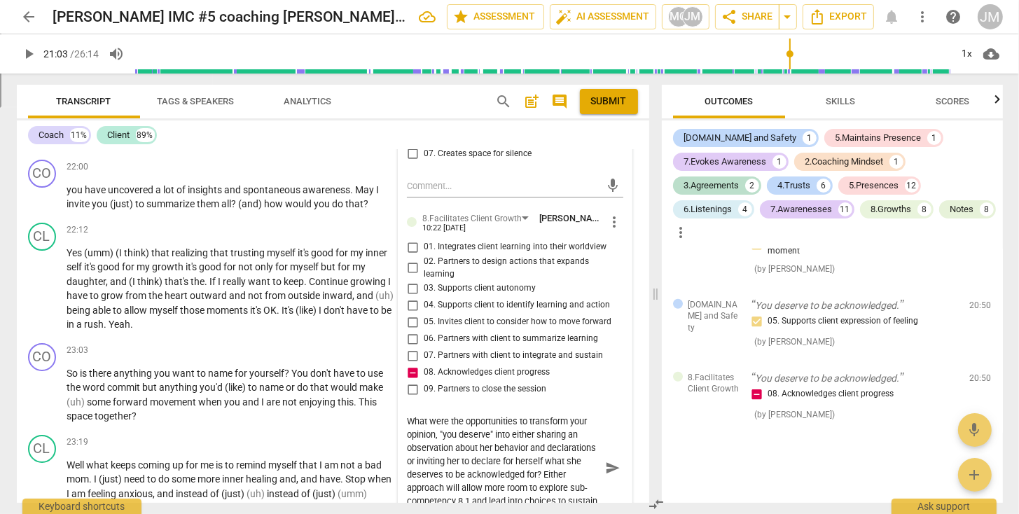
scroll to position [25, 0]
click at [606, 454] on span "send" at bounding box center [612, 461] width 15 height 15
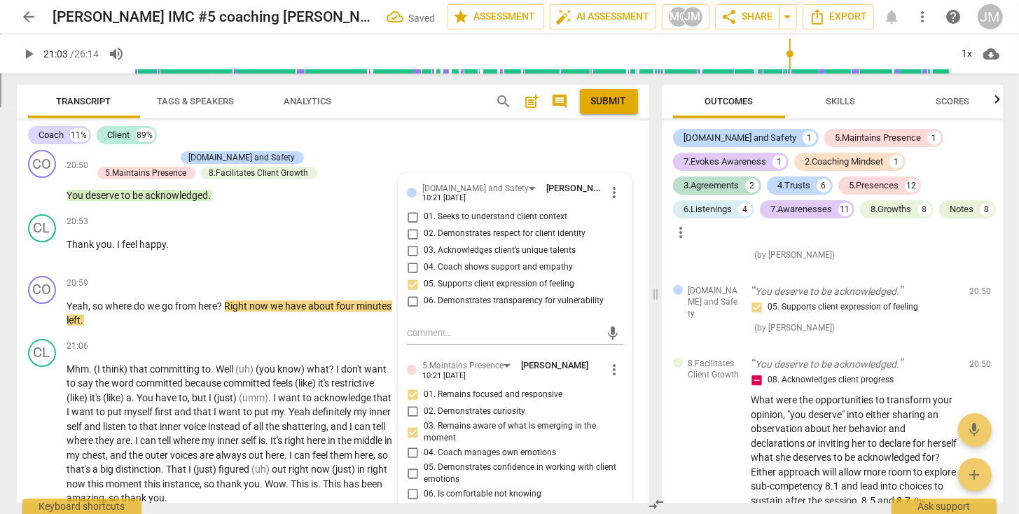
scroll to position [4573, 0]
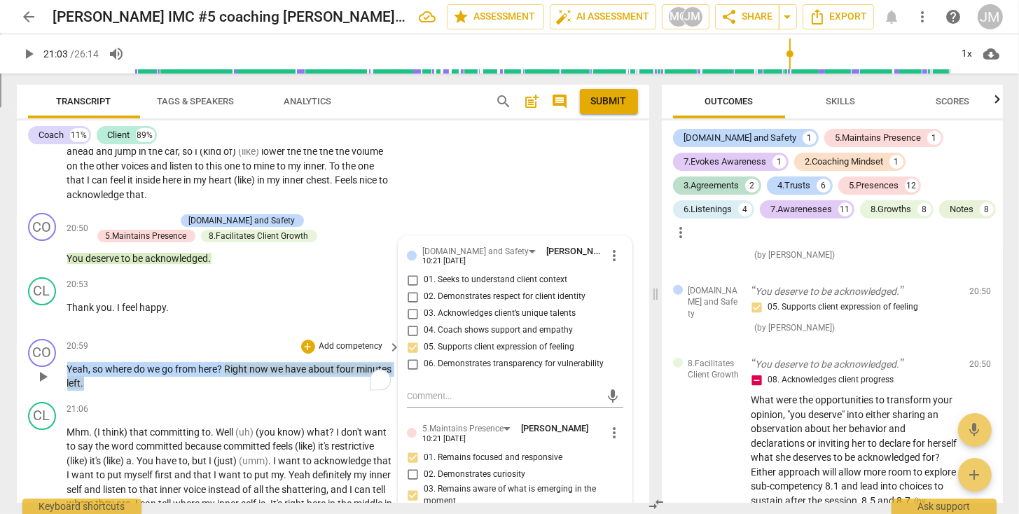
drag, startPoint x: 137, startPoint y: 377, endPoint x: 65, endPoint y: 360, distance: 74.0
click at [65, 360] on div "CO play_arrow pause 20:59 + Add competency keyboard_arrow_right Yeah , so where…" at bounding box center [333, 364] width 632 height 63
click at [351, 340] on p "Add competency" at bounding box center [351, 346] width 67 height 13
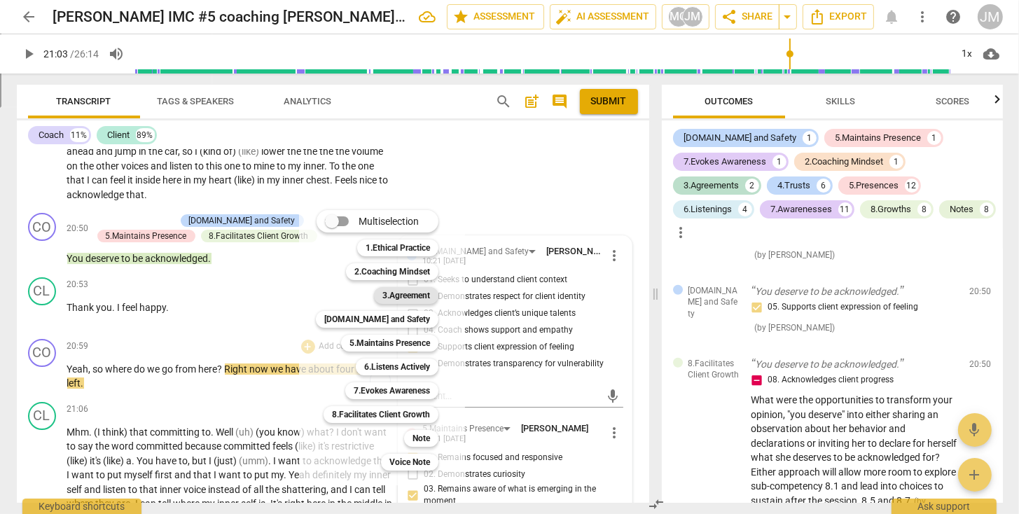
click at [384, 299] on b "3.Agreement" at bounding box center [406, 295] width 48 height 17
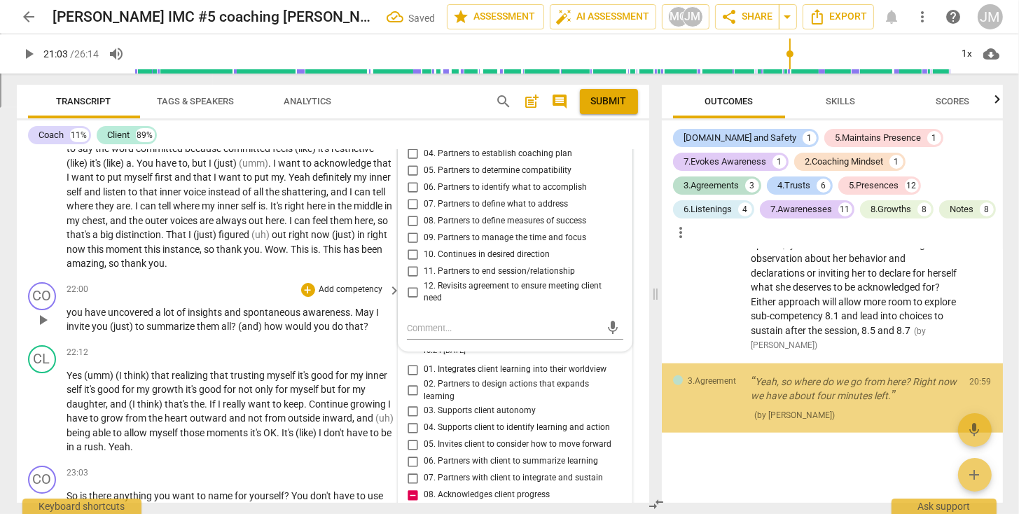
scroll to position [6580, 0]
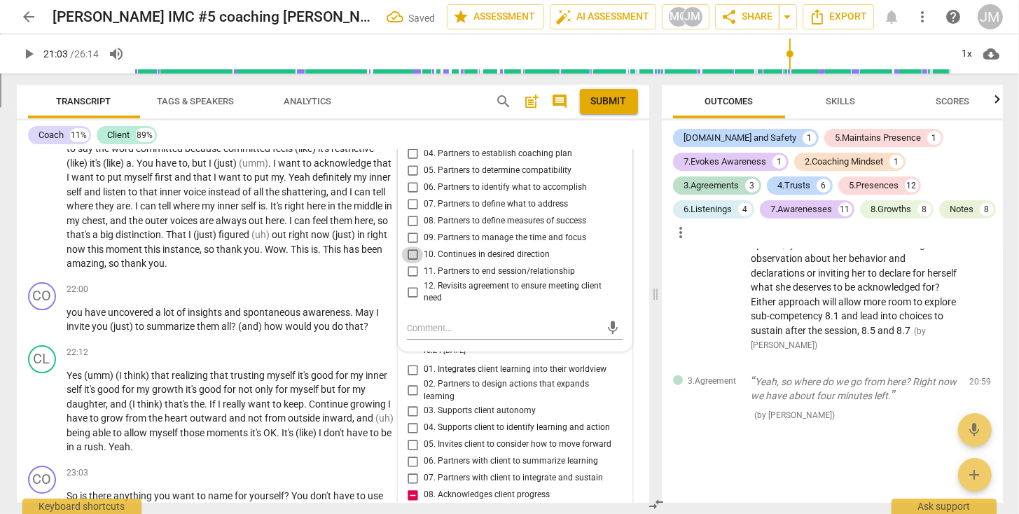
click at [412, 252] on input "10. Continues in desired direction" at bounding box center [412, 254] width 22 height 17
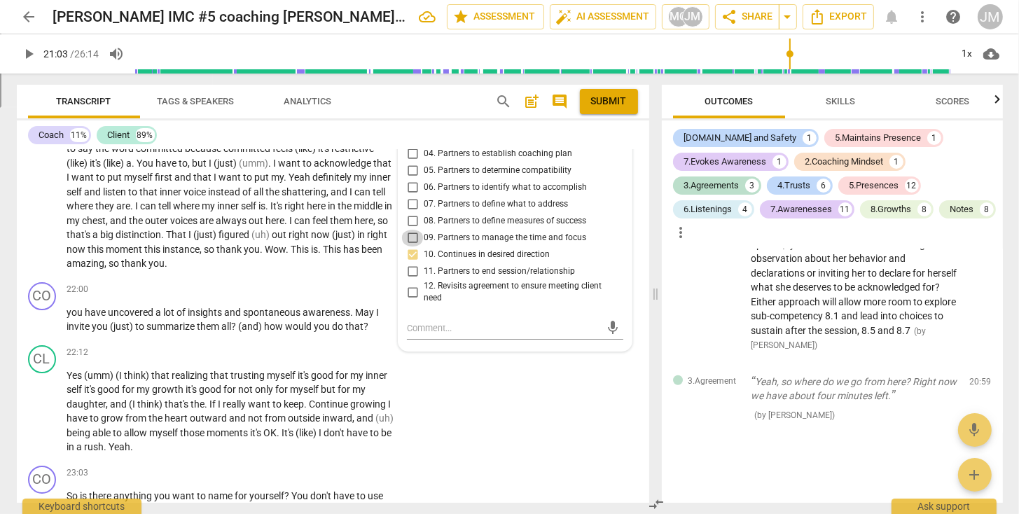
click at [410, 236] on input "09. Partners to manage the time and focus" at bounding box center [412, 238] width 22 height 17
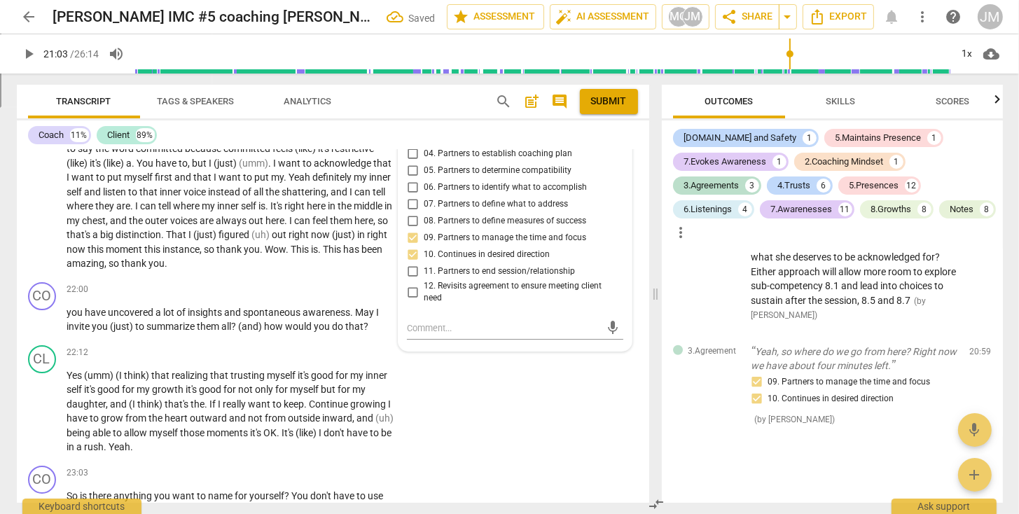
click at [410, 292] on input "12. Revisits agreement to ensure meeting client need" at bounding box center [412, 292] width 22 height 17
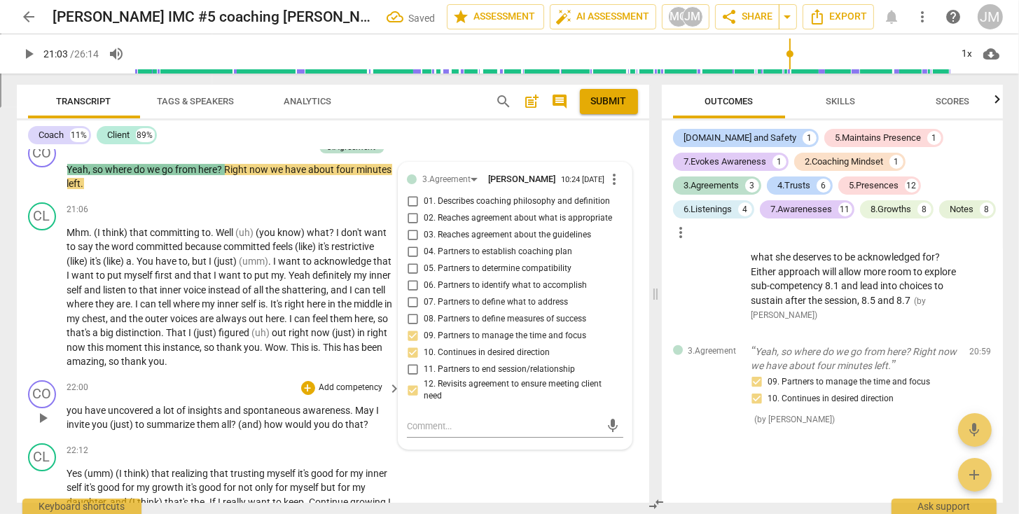
scroll to position [4772, 0]
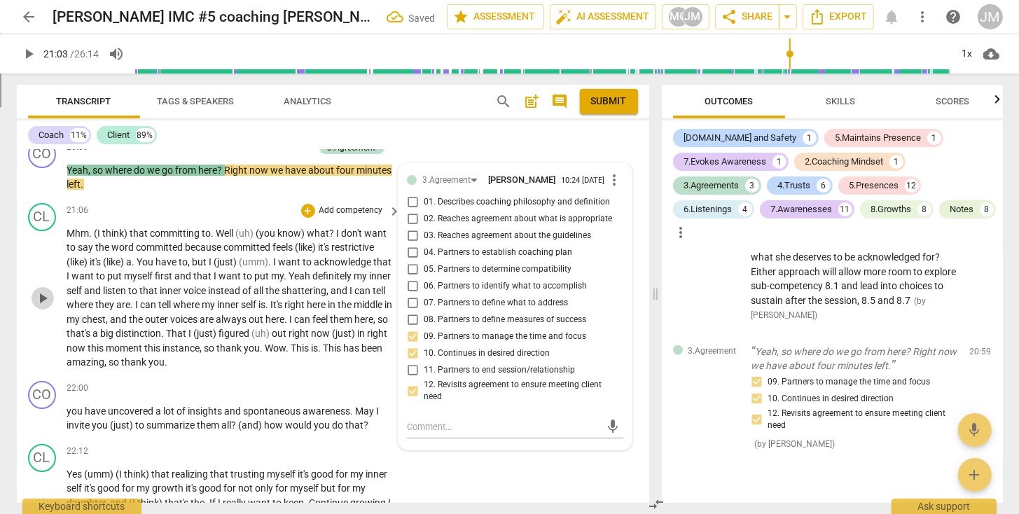
click at [46, 290] on span "play_arrow" at bounding box center [42, 298] width 17 height 17
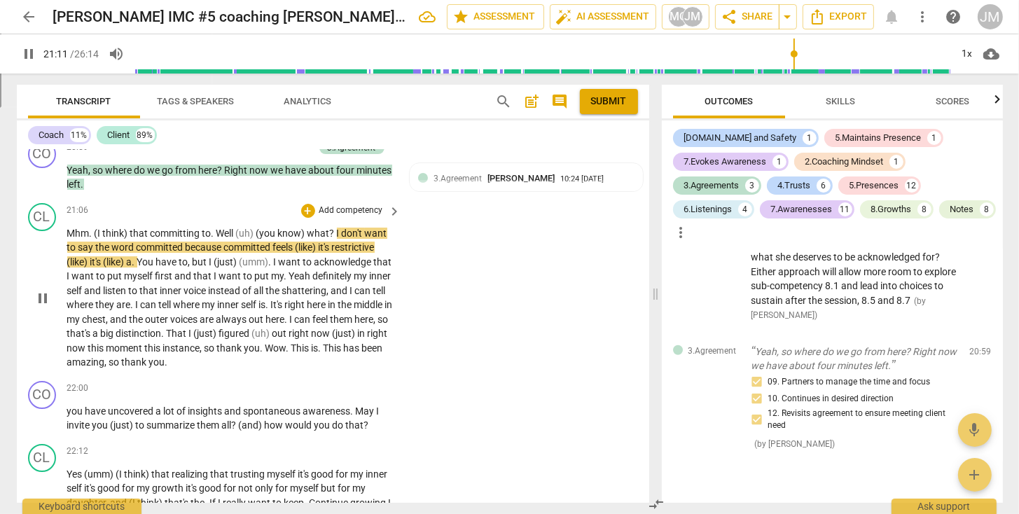
scroll to position [4775, 0]
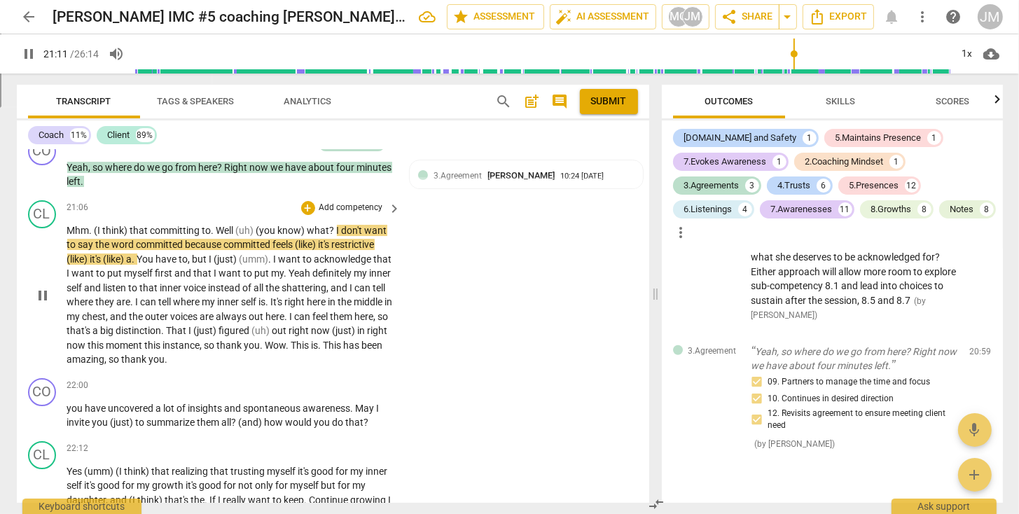
click at [46, 290] on span "pause" at bounding box center [42, 295] width 17 height 17
click at [41, 287] on span "play_arrow" at bounding box center [42, 295] width 17 height 17
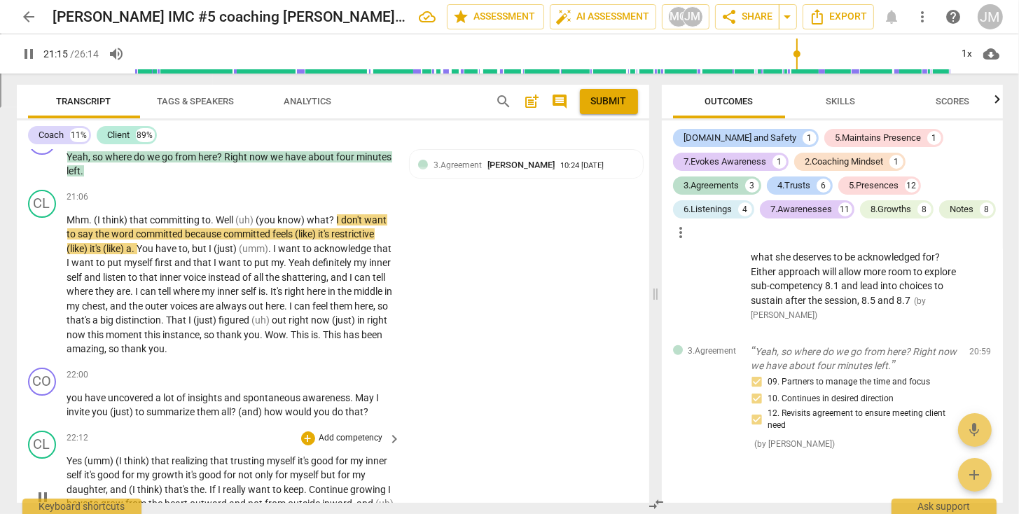
scroll to position [4801, 0]
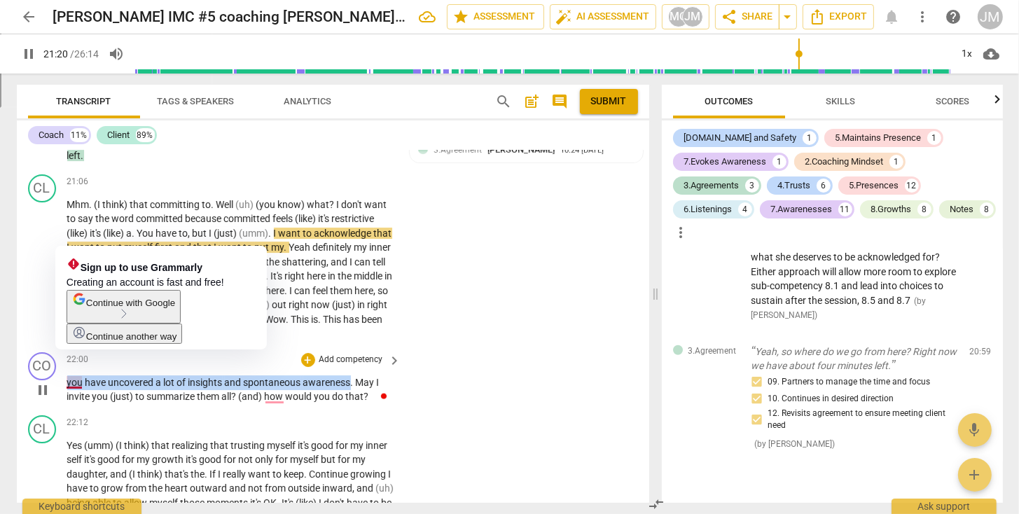
drag, startPoint x: 350, startPoint y: 376, endPoint x: 67, endPoint y: 377, distance: 282.8
click at [67, 377] on p "you have uncovered a lot of insights and spontaneous awareness . May I invite y…" at bounding box center [230, 389] width 327 height 29
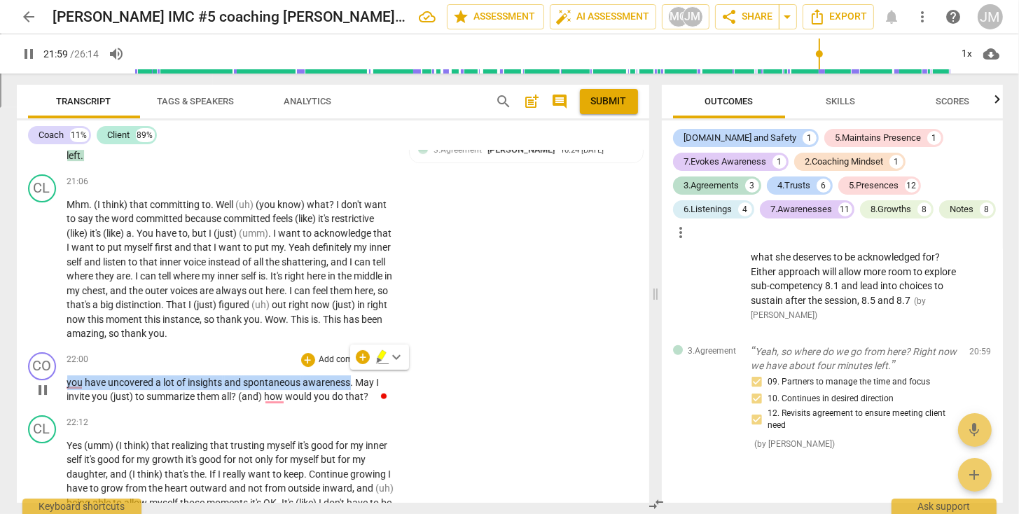
click at [321, 354] on p "Add competency" at bounding box center [351, 360] width 67 height 13
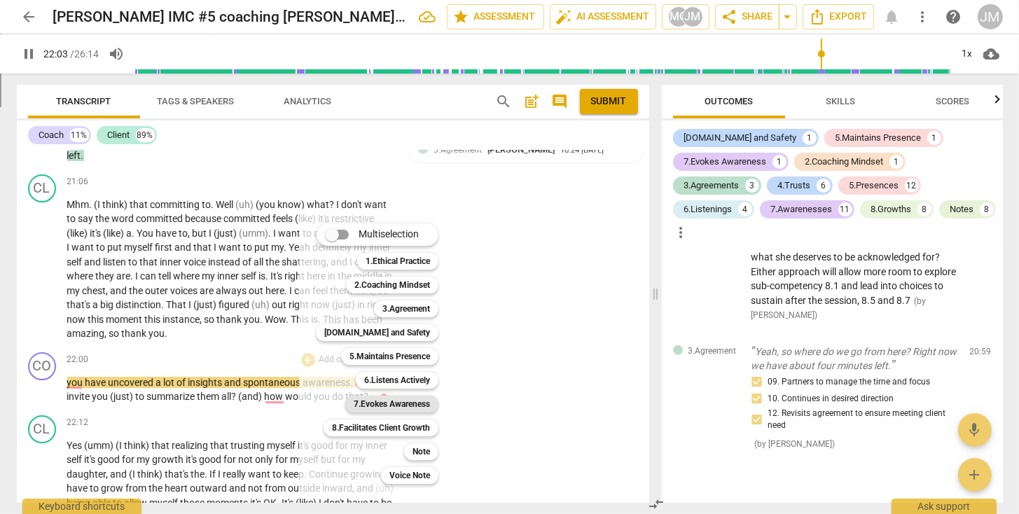
click at [424, 403] on b "7.Evokes Awareness" at bounding box center [392, 404] width 76 height 17
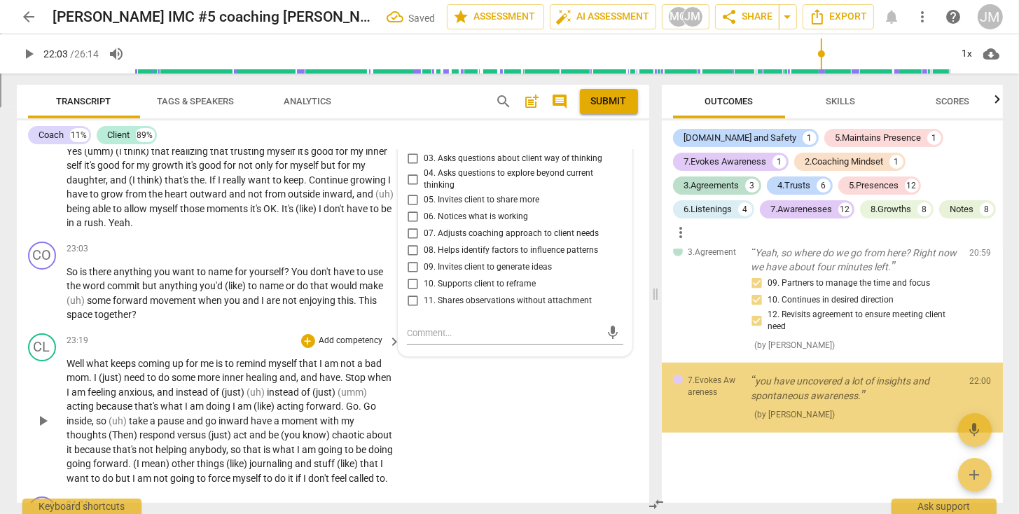
scroll to position [6708, 0]
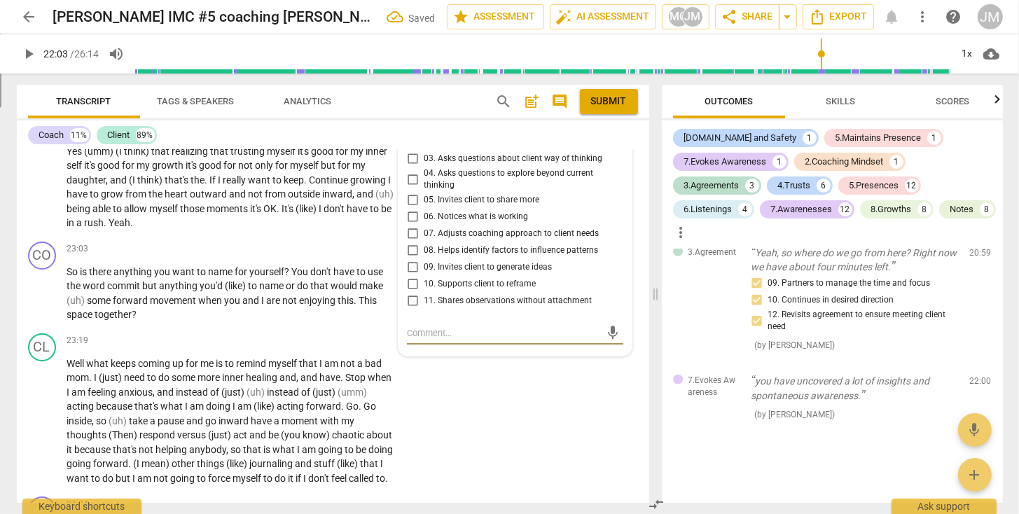
click at [408, 295] on input "11. Shares observations without attachment" at bounding box center [412, 301] width 22 height 17
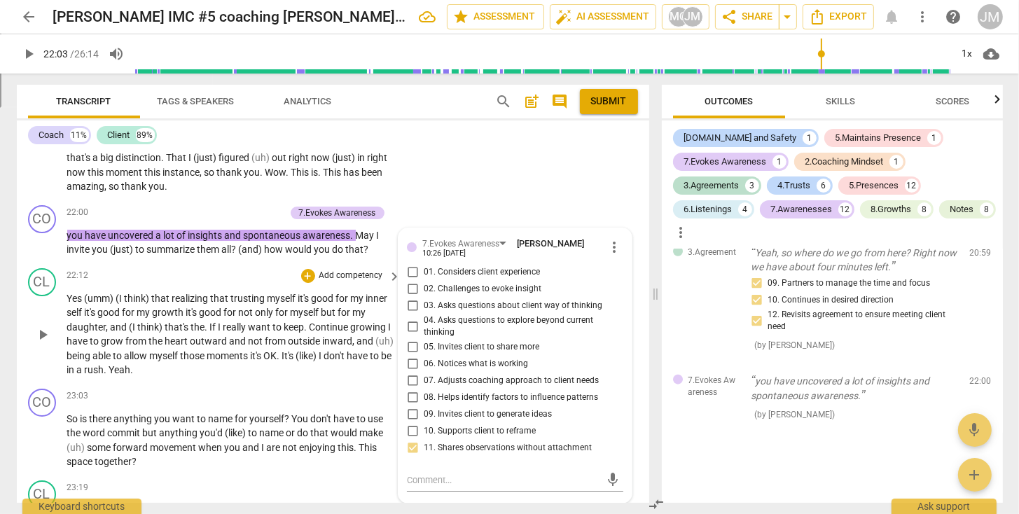
scroll to position [4936, 0]
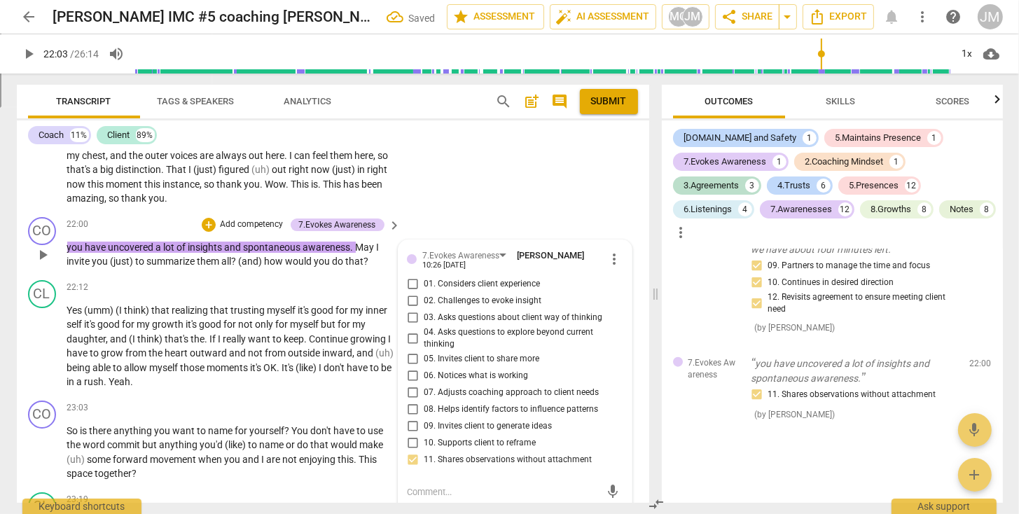
click at [278, 218] on p "Add competency" at bounding box center [251, 224] width 67 height 13
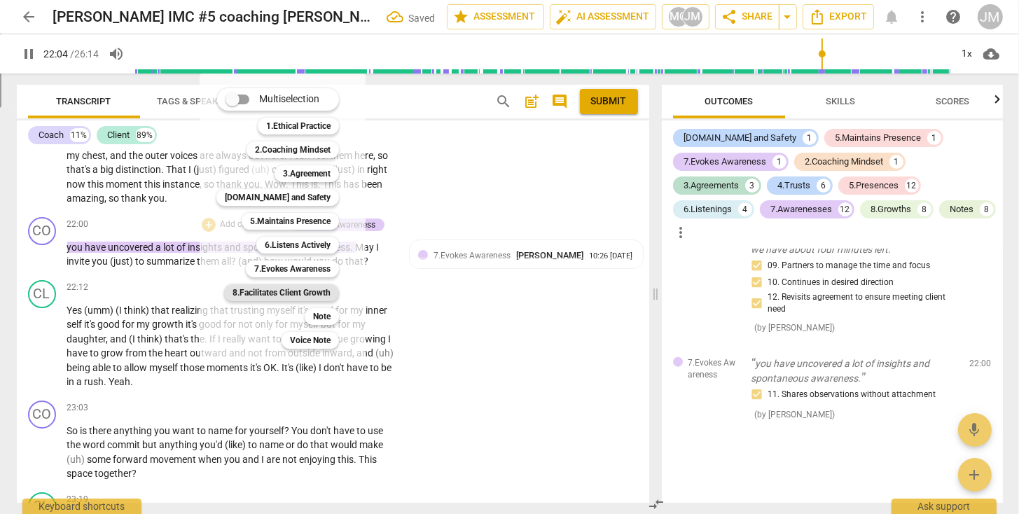
click at [321, 294] on b "8.Facilitates Client Growth" at bounding box center [281, 292] width 98 height 17
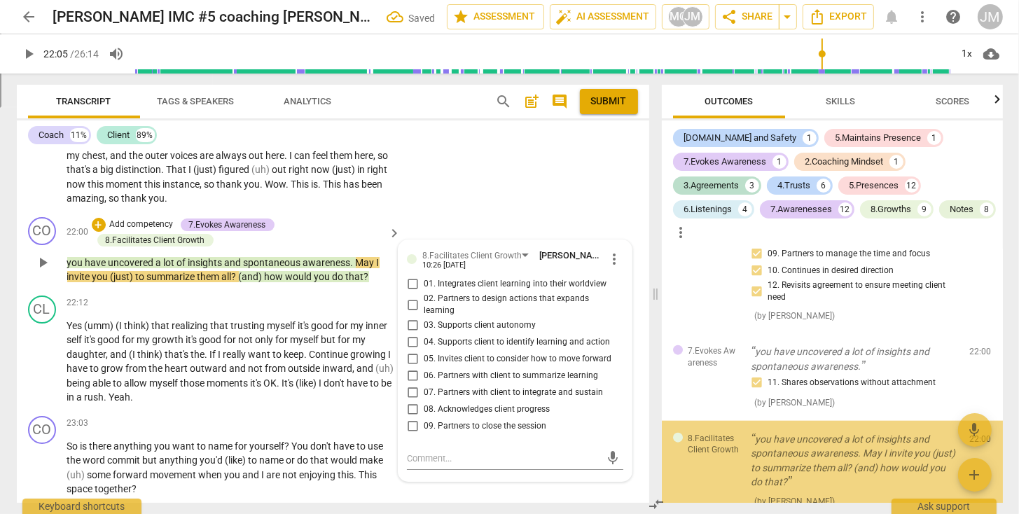
scroll to position [6824, 0]
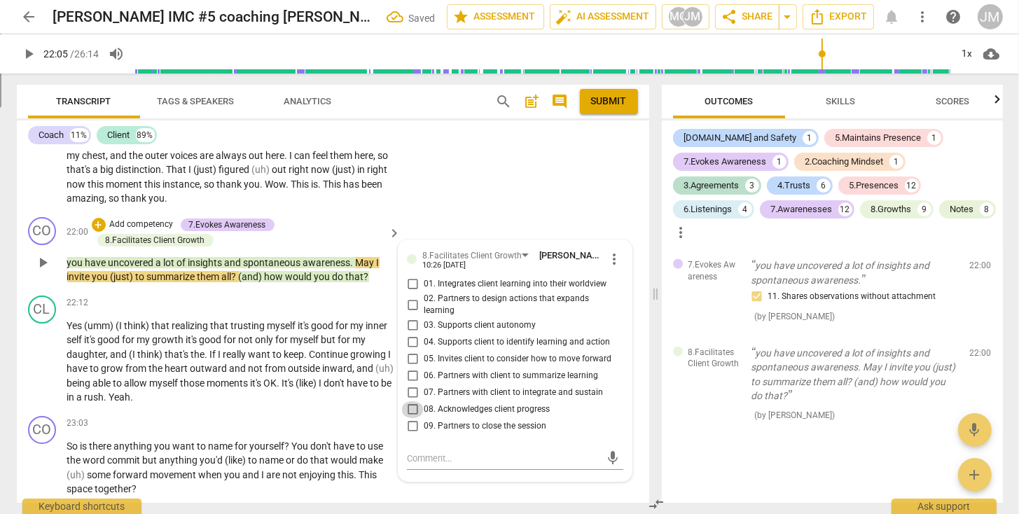
click at [408, 401] on input "08. Acknowledges client progress" at bounding box center [412, 409] width 22 height 17
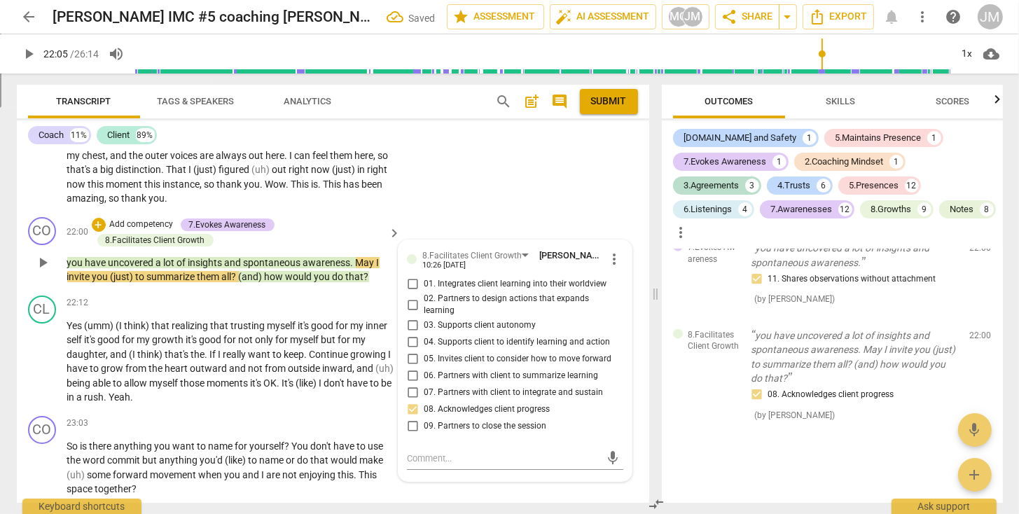
click at [357, 257] on span "May" at bounding box center [366, 262] width 21 height 11
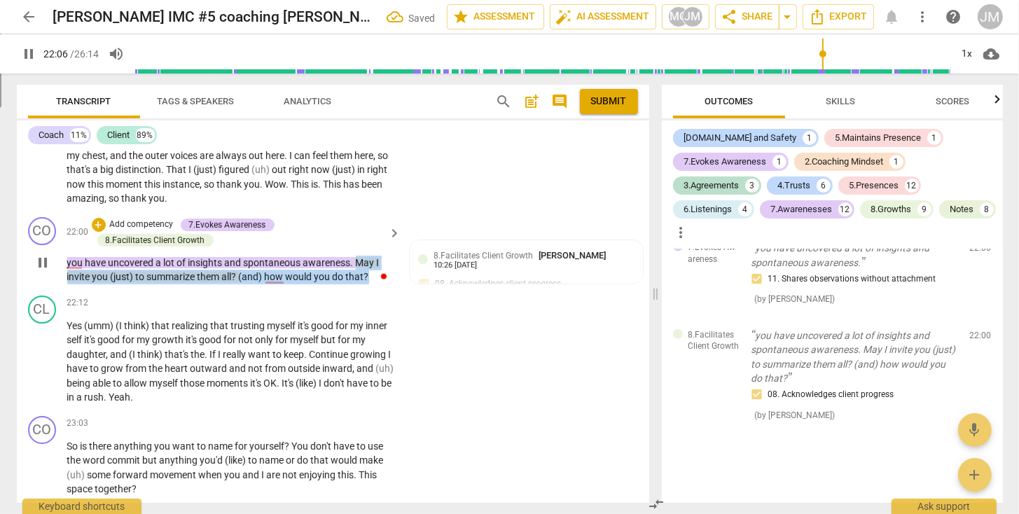
drag, startPoint x: 356, startPoint y: 254, endPoint x: 353, endPoint y: 262, distance: 8.2
click at [370, 270] on p "you have uncovered a lot of insights and spontaneous awareness . May I invite y…" at bounding box center [230, 270] width 327 height 29
click at [158, 218] on p "Add competency" at bounding box center [142, 224] width 67 height 13
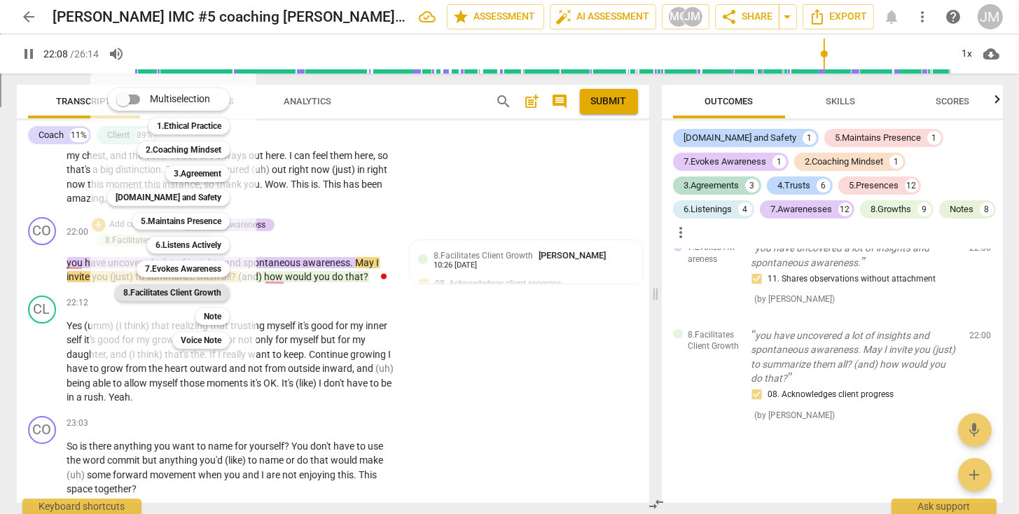
click at [209, 295] on b "8.Facilitates Client Growth" at bounding box center [172, 292] width 98 height 17
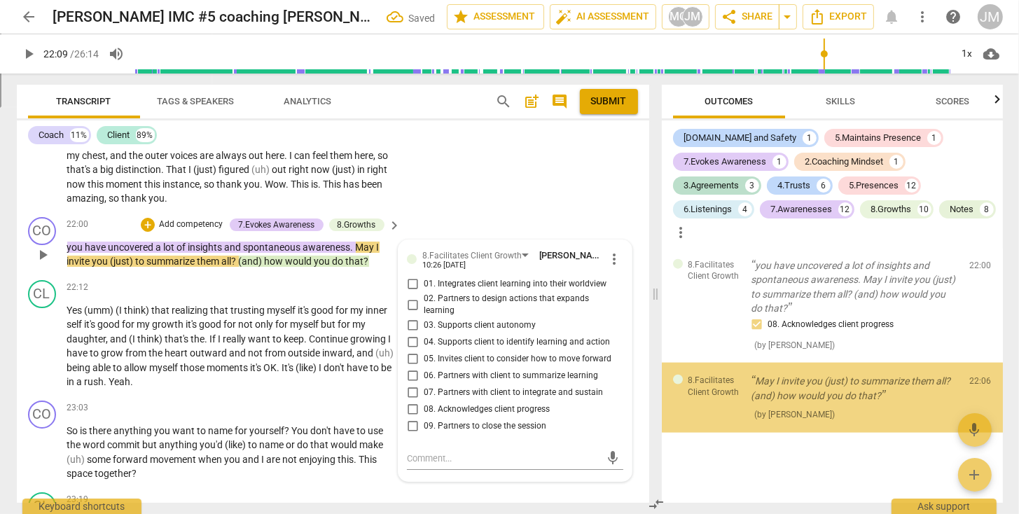
scroll to position [6911, 0]
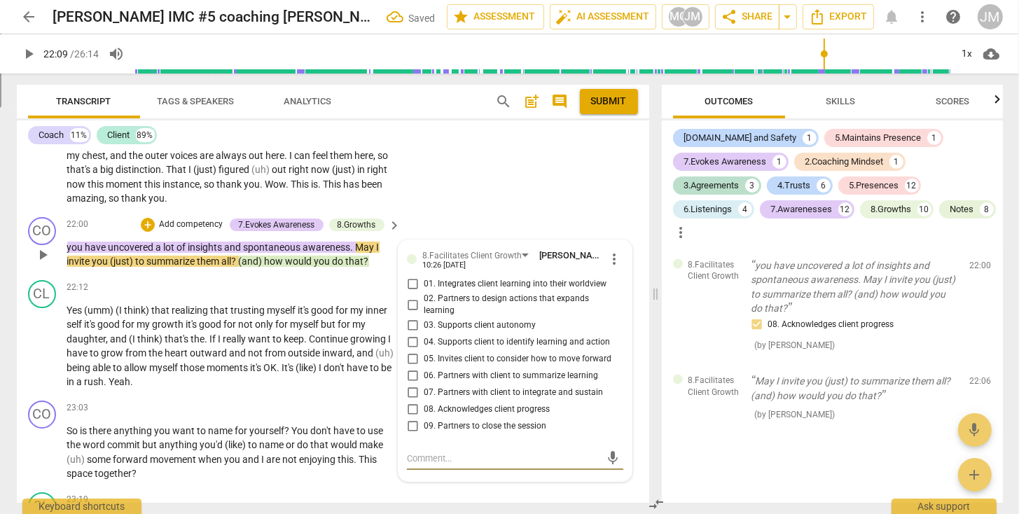
click at [412, 368] on input "06. Partners with client to summarize learning" at bounding box center [412, 376] width 22 height 17
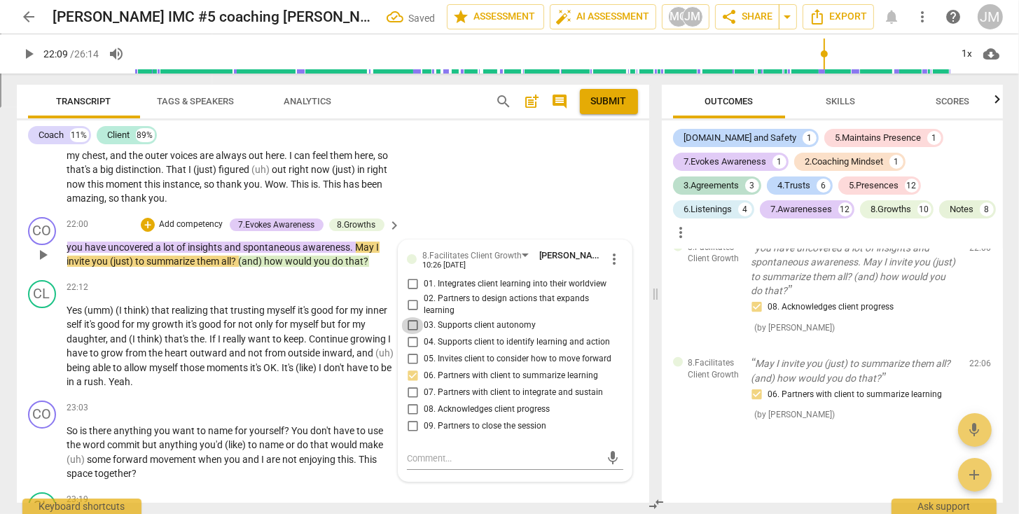
click at [411, 319] on input "03. Supports client autonomy" at bounding box center [412, 325] width 22 height 17
click at [413, 278] on input "01. Integrates client learning into their worldview" at bounding box center [412, 284] width 22 height 17
click at [43, 340] on span "play_arrow" at bounding box center [42, 346] width 17 height 17
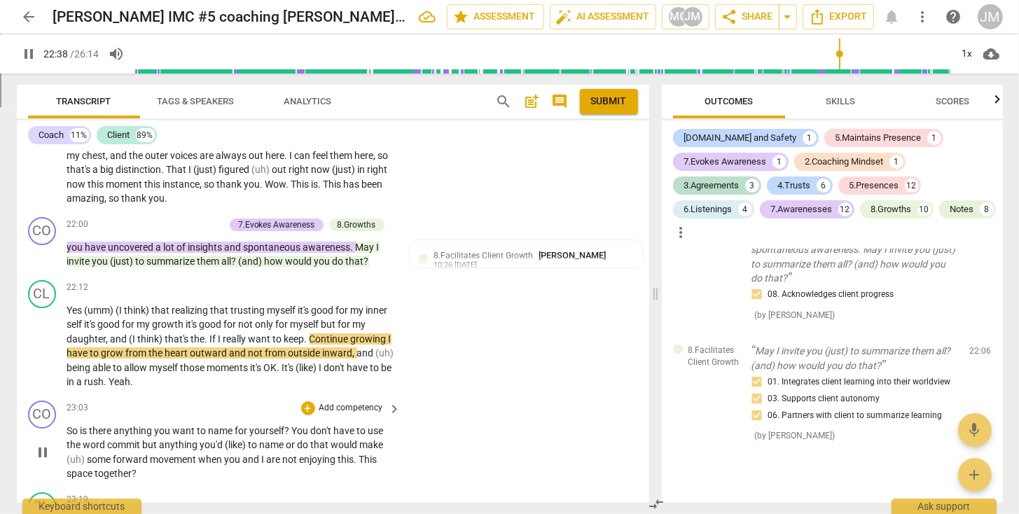
click at [354, 454] on span "." at bounding box center [356, 459] width 5 height 11
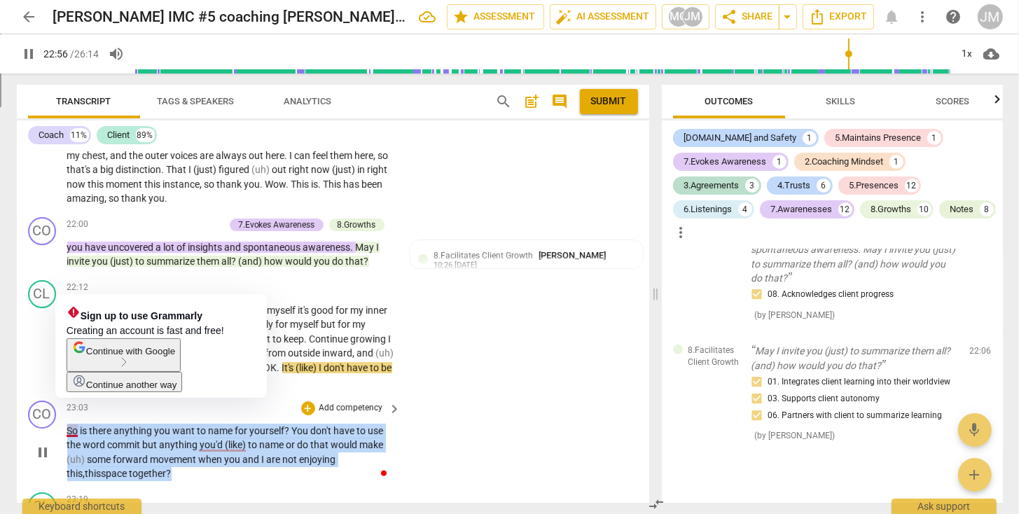
drag, startPoint x: 137, startPoint y: 461, endPoint x: 67, endPoint y: 424, distance: 78.9
click at [67, 424] on p "So is there anything you want to name for yourself ? You don't have to use the …" at bounding box center [230, 452] width 327 height 57
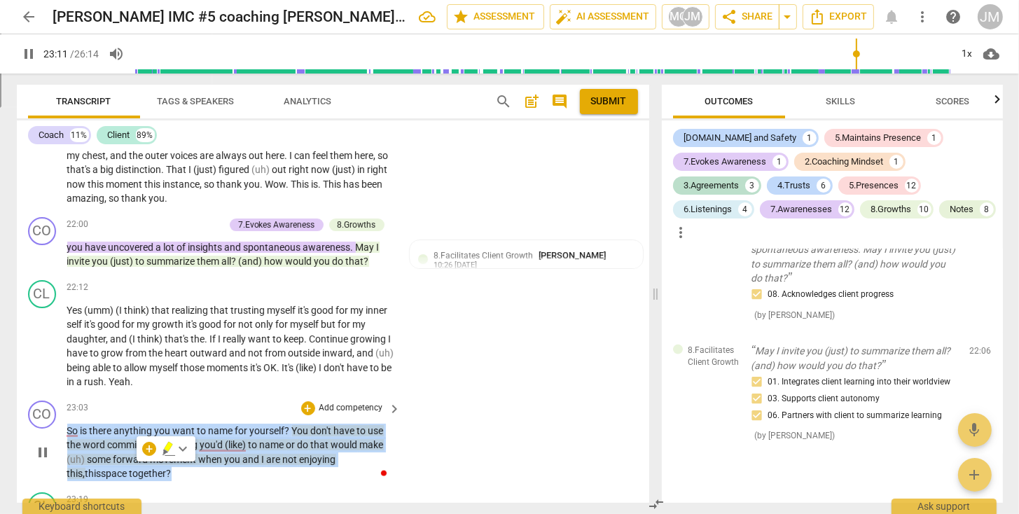
click at [347, 402] on p "Add competency" at bounding box center [351, 408] width 67 height 13
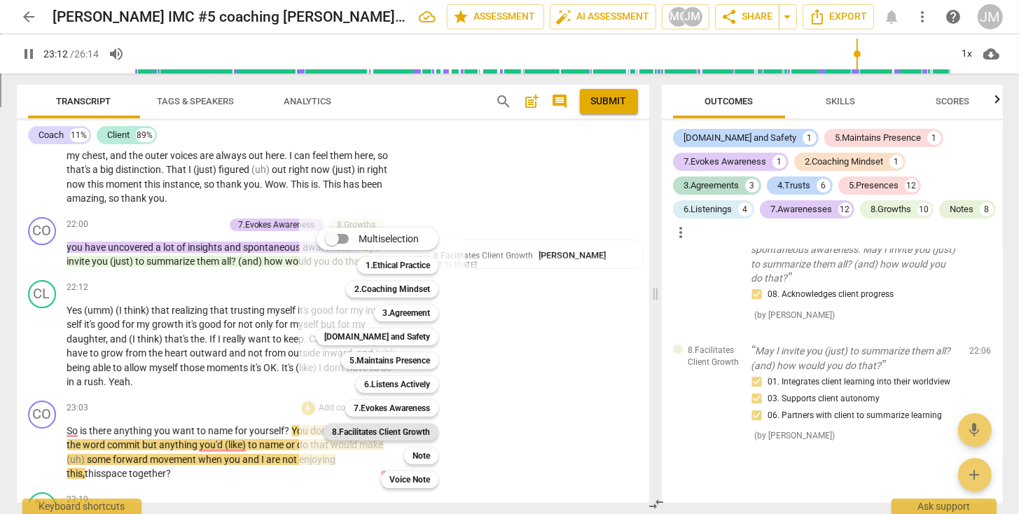
click at [360, 430] on b "8.Facilitates Client Growth" at bounding box center [381, 432] width 98 height 17
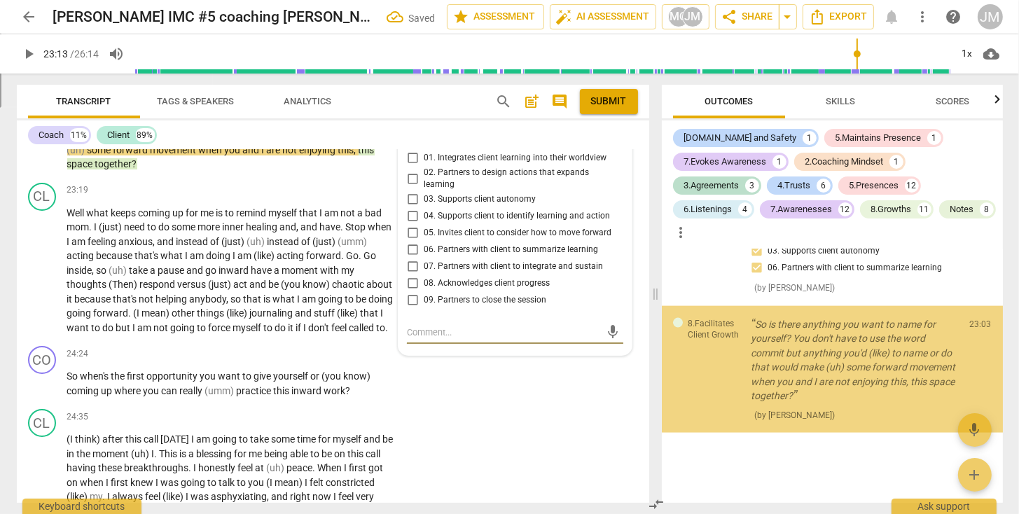
scroll to position [7081, 0]
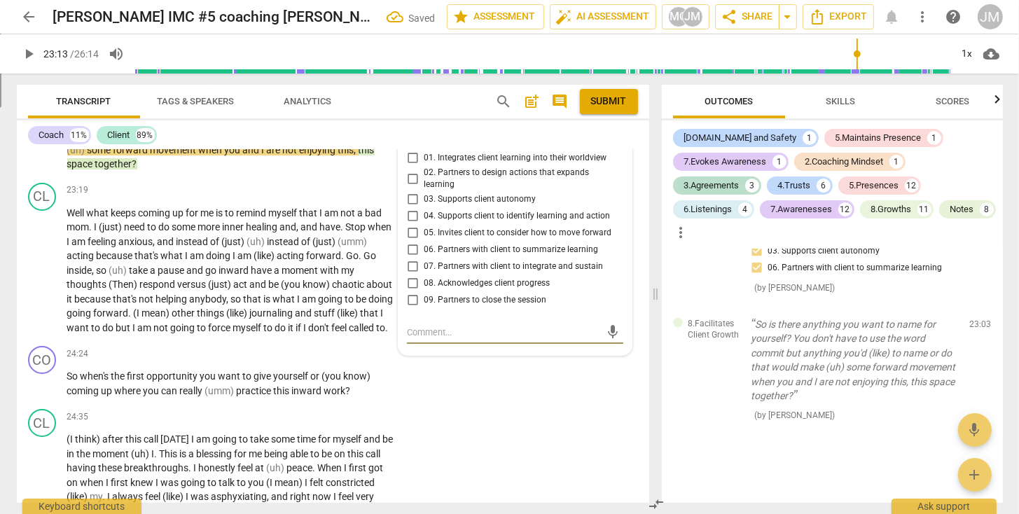
click at [414, 225] on input "05. Invites client to consider how to move forward" at bounding box center [412, 233] width 22 height 17
click at [414, 213] on input "04. Supports client to identify learning and action" at bounding box center [412, 216] width 22 height 17
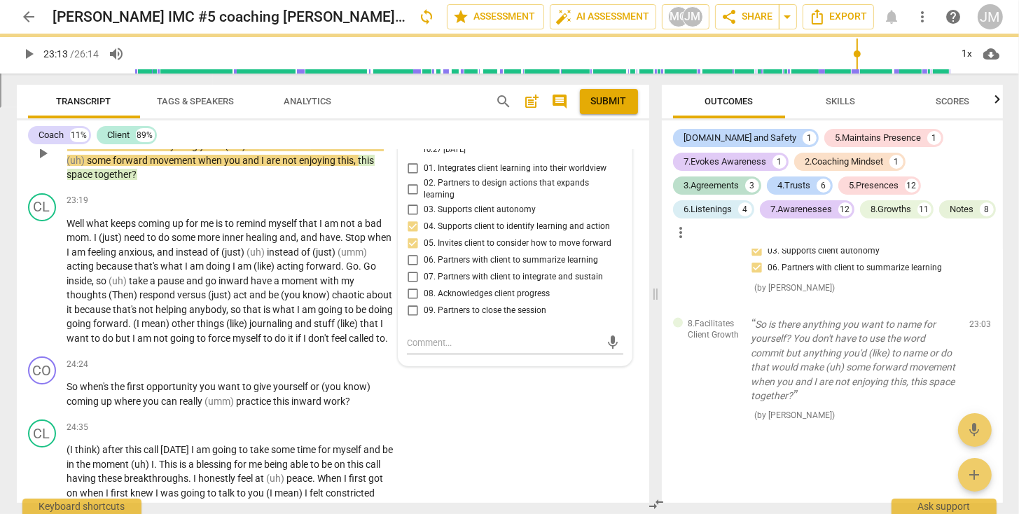
scroll to position [5219, 0]
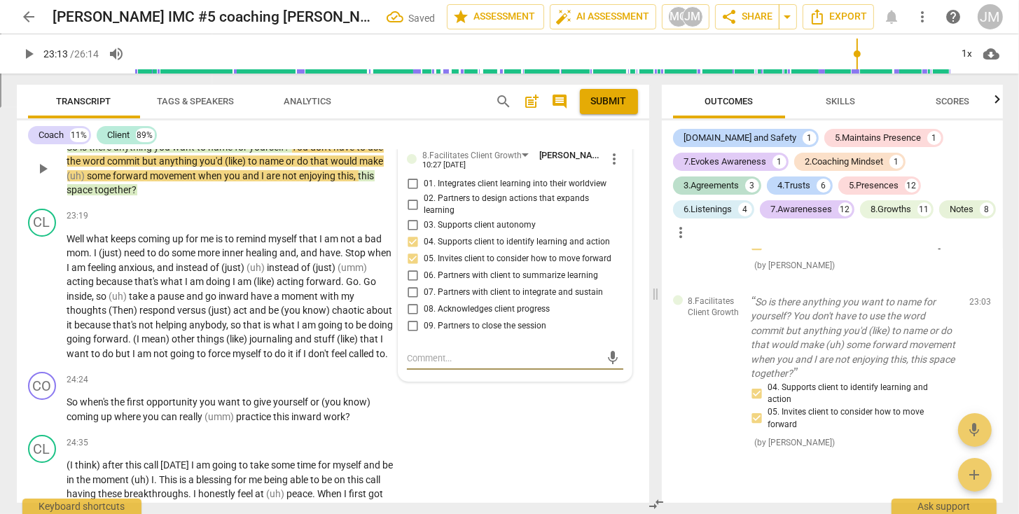
click at [417, 351] on textarea at bounding box center [503, 357] width 193 height 13
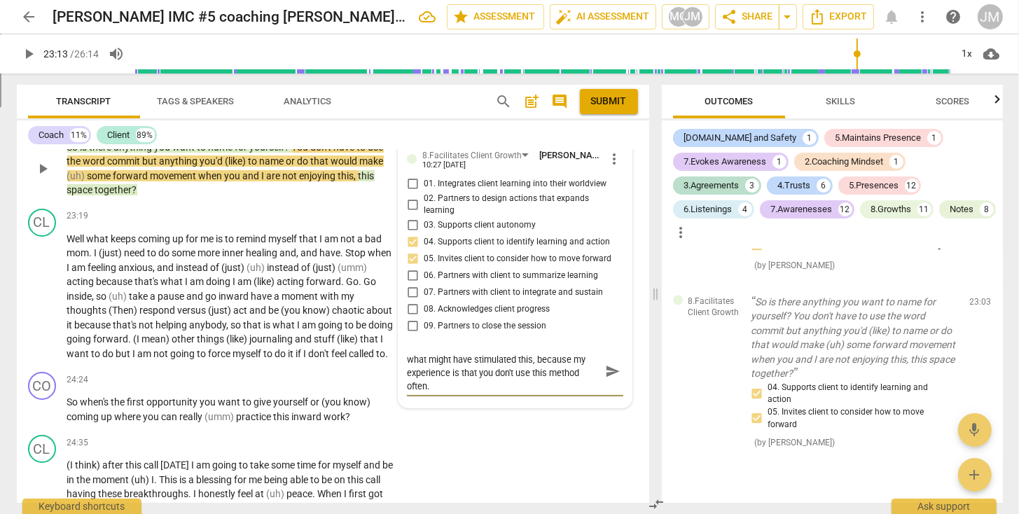
scroll to position [13, 0]
click at [501, 379] on textarea "Interesting use of a closed-ended question here - what might have stimulated th…" at bounding box center [503, 371] width 193 height 40
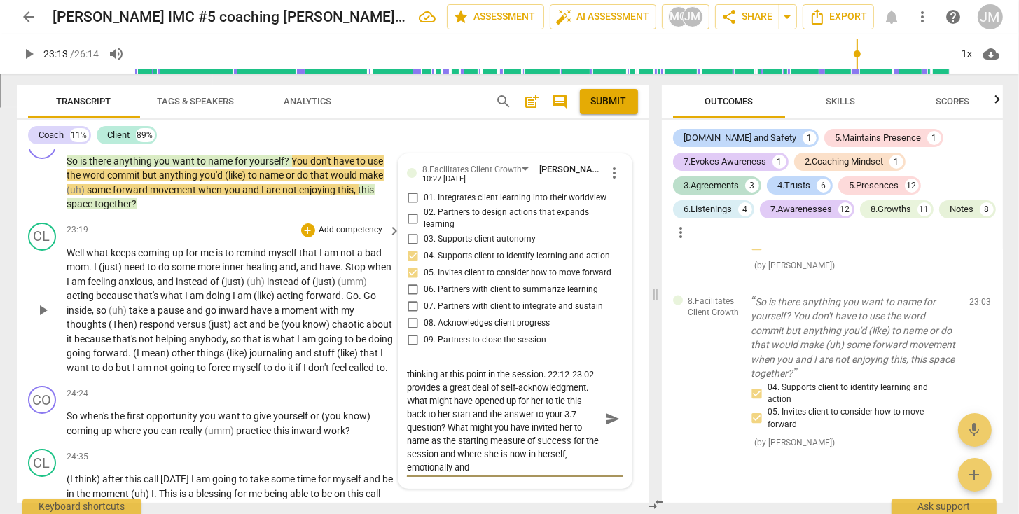
scroll to position [78, 0]
click at [608, 411] on span "send" at bounding box center [612, 418] width 15 height 15
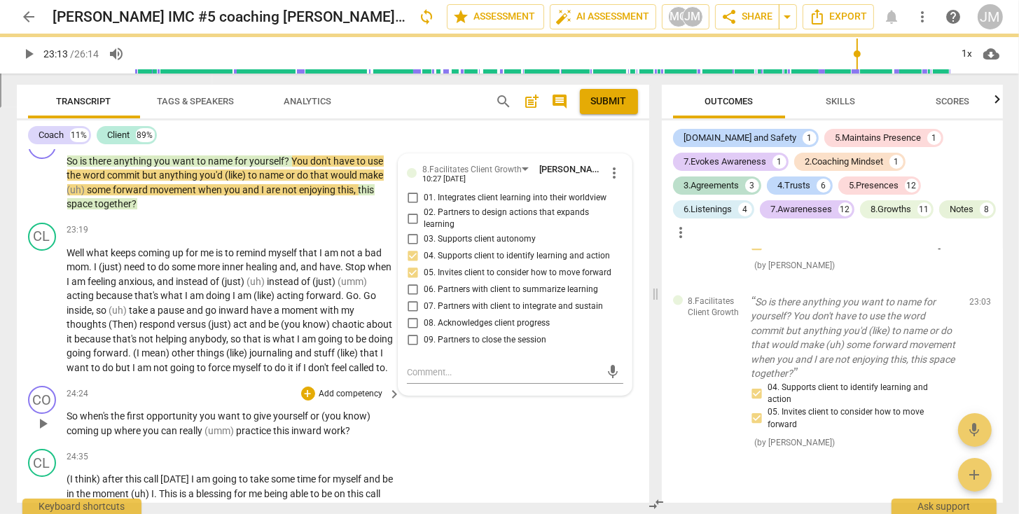
scroll to position [0, 0]
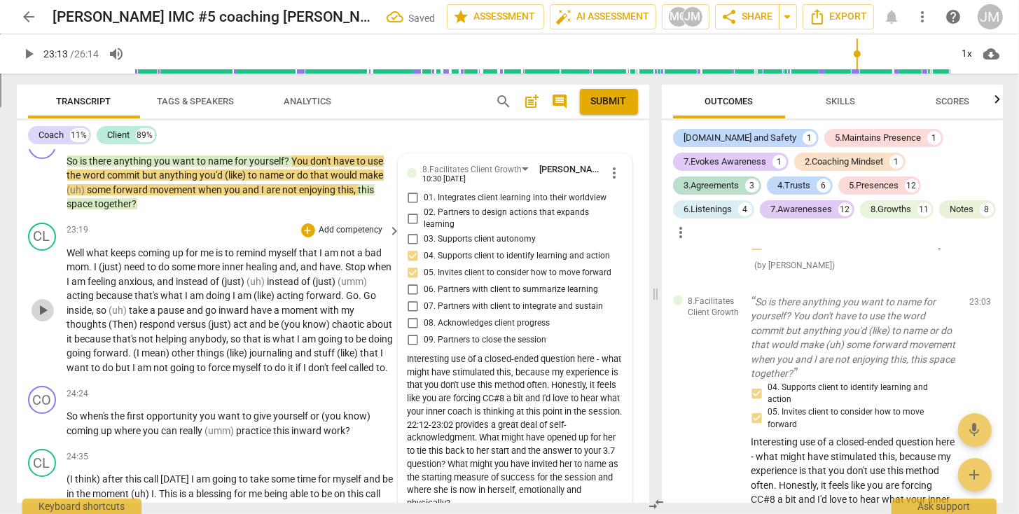
click at [41, 312] on span "play_arrow" at bounding box center [42, 310] width 17 height 17
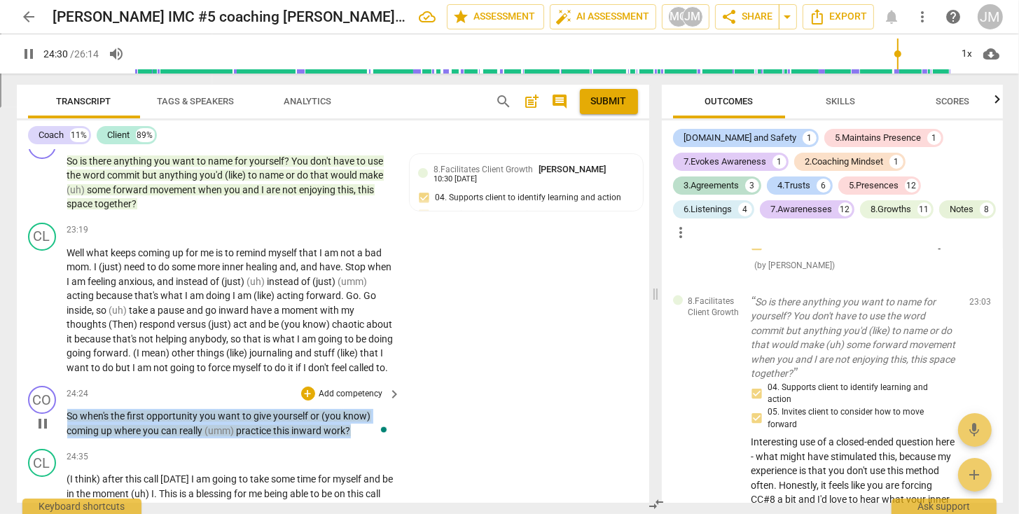
drag, startPoint x: 67, startPoint y: 425, endPoint x: 358, endPoint y: 438, distance: 290.8
click at [358, 438] on p "So when's the first opportunity you want to give yourself or (you know) coming …" at bounding box center [230, 423] width 327 height 29
click at [339, 398] on p "Add competency" at bounding box center [351, 394] width 67 height 13
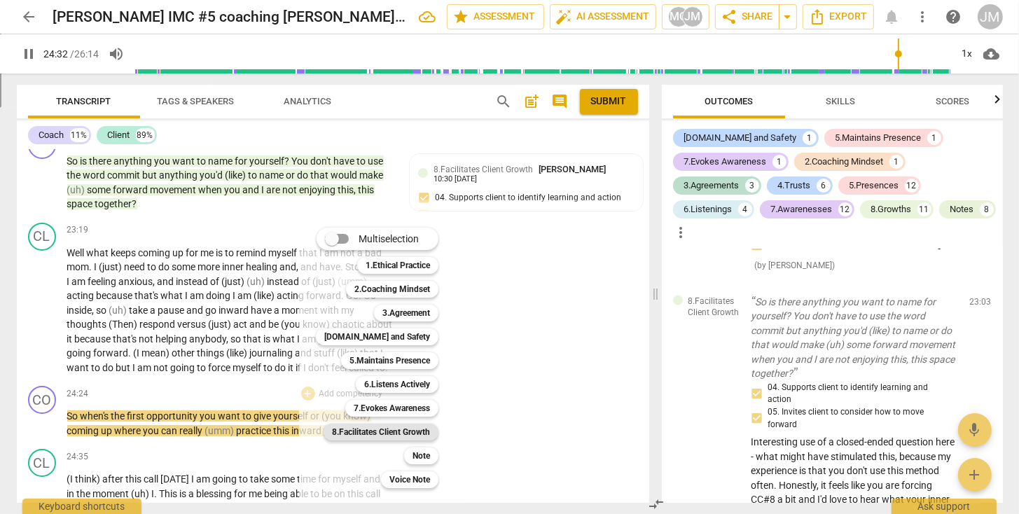
click at [364, 429] on b "8.Facilitates Client Growth" at bounding box center [381, 432] width 98 height 17
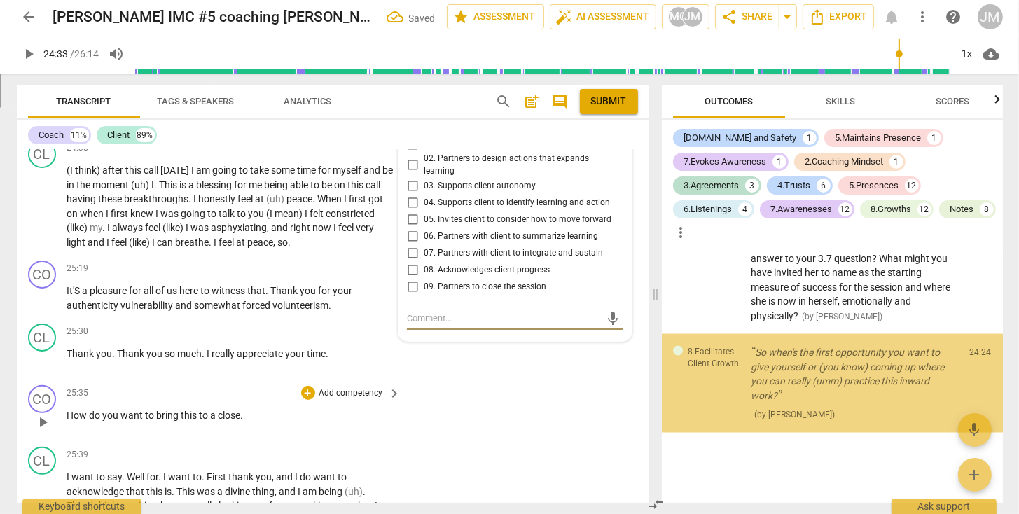
scroll to position [7424, 0]
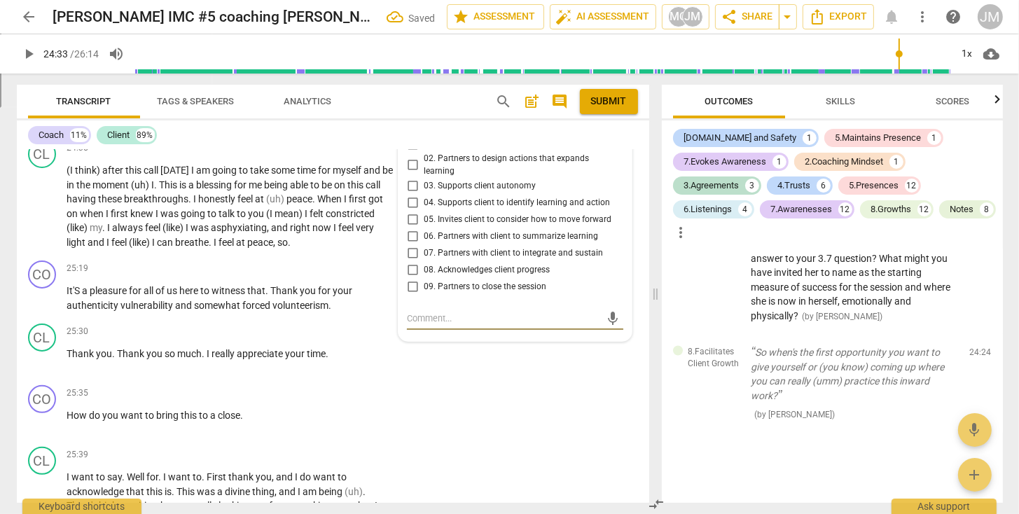
click at [405, 227] on input "05. Invites client to consider how to move forward" at bounding box center [412, 219] width 22 height 17
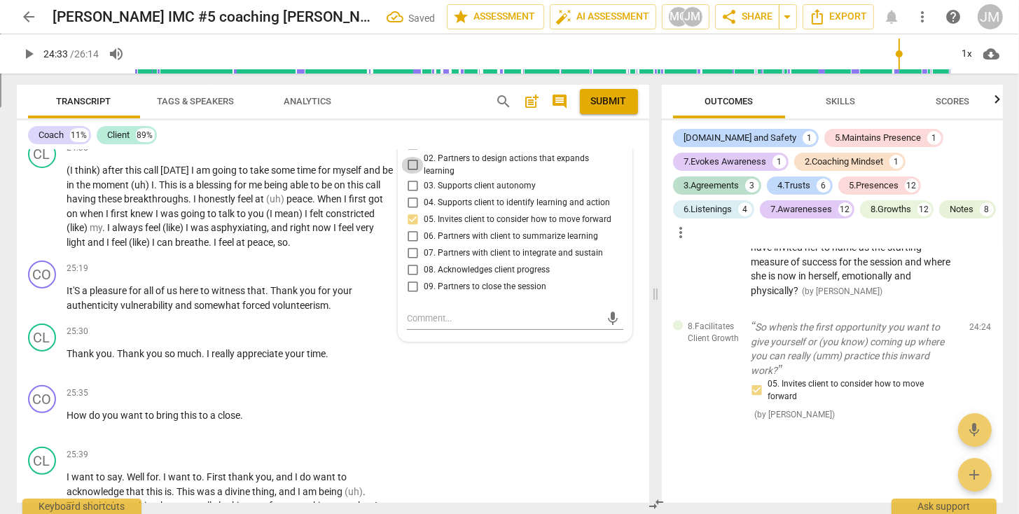
click at [408, 169] on input "02. Partners to design actions that expands learning" at bounding box center [412, 165] width 22 height 17
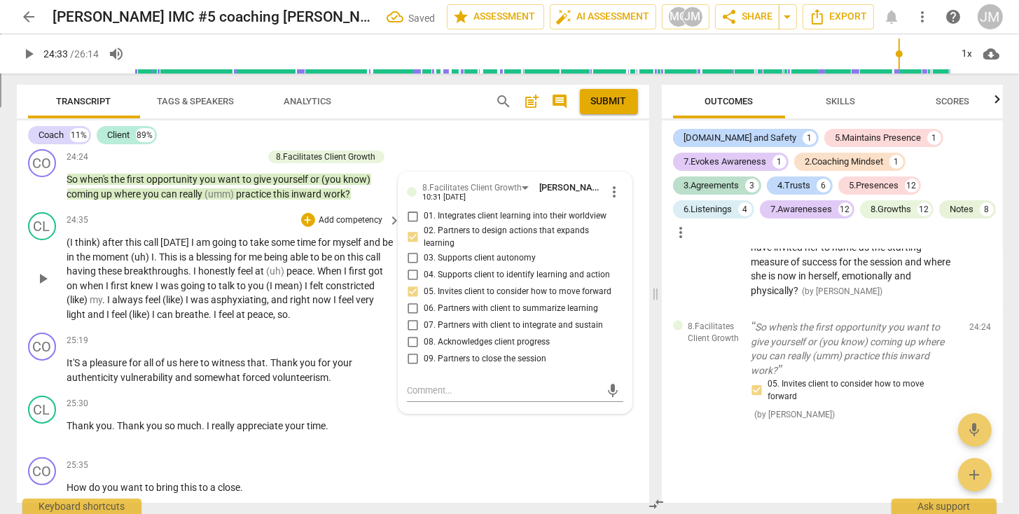
scroll to position [5399, 0]
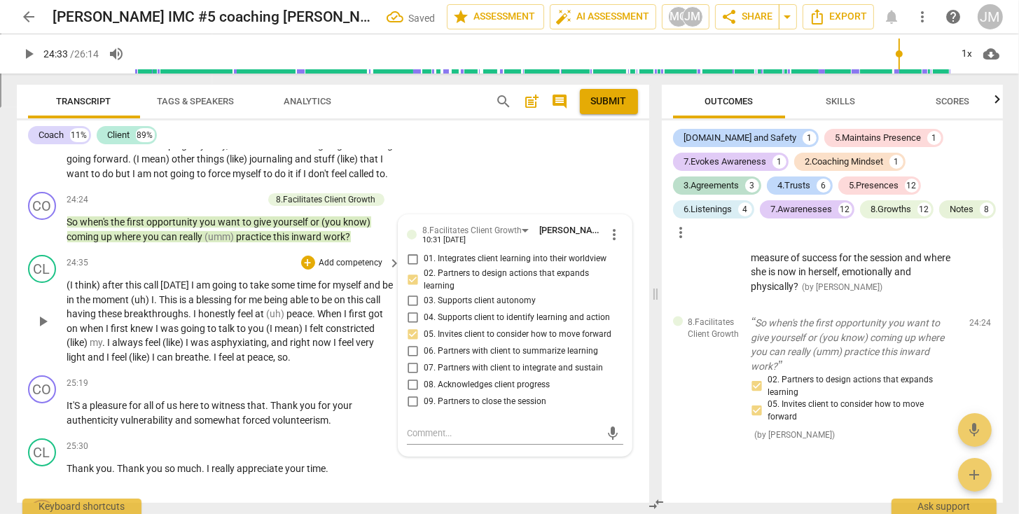
click at [41, 328] on span "play_arrow" at bounding box center [42, 321] width 17 height 17
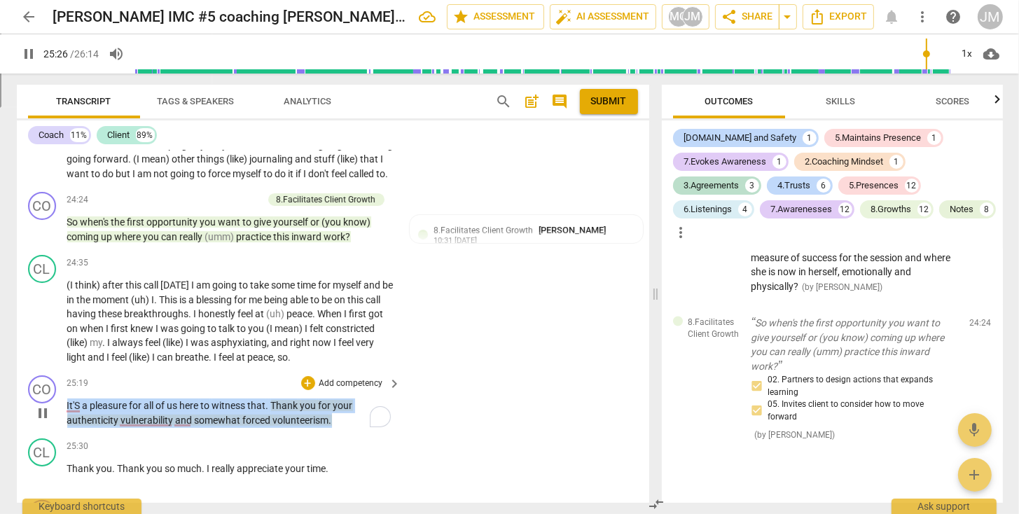
drag, startPoint x: 67, startPoint y: 413, endPoint x: 330, endPoint y: 424, distance: 263.4
click at [330, 424] on p "It'S a pleasure for all of us here to witness that . Thank you for your authent…" at bounding box center [230, 412] width 327 height 29
click at [326, 389] on p "Add competency" at bounding box center [351, 383] width 67 height 13
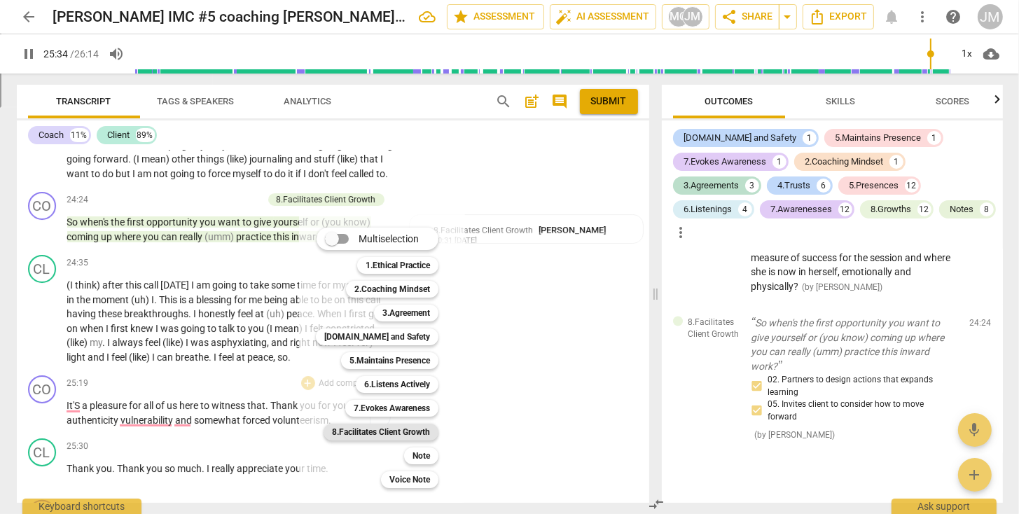
click at [403, 428] on b "8.Facilitates Client Growth" at bounding box center [381, 432] width 98 height 17
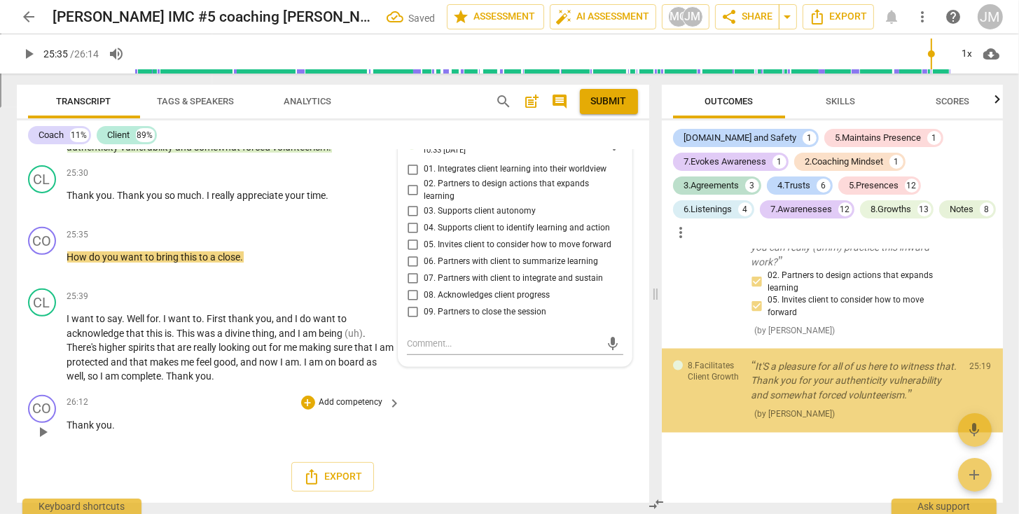
scroll to position [7572, 0]
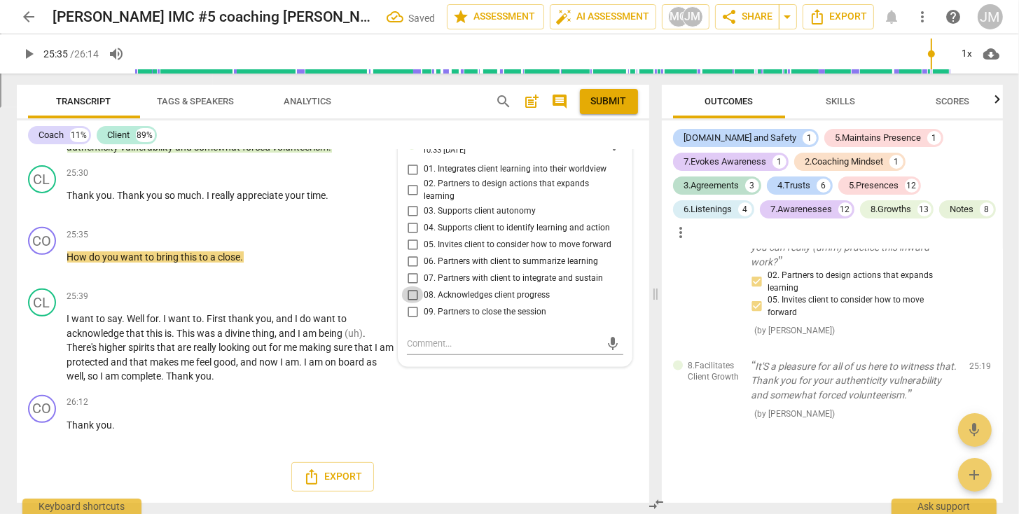
click at [412, 296] on input "08. Acknowledges client progress" at bounding box center [412, 294] width 22 height 17
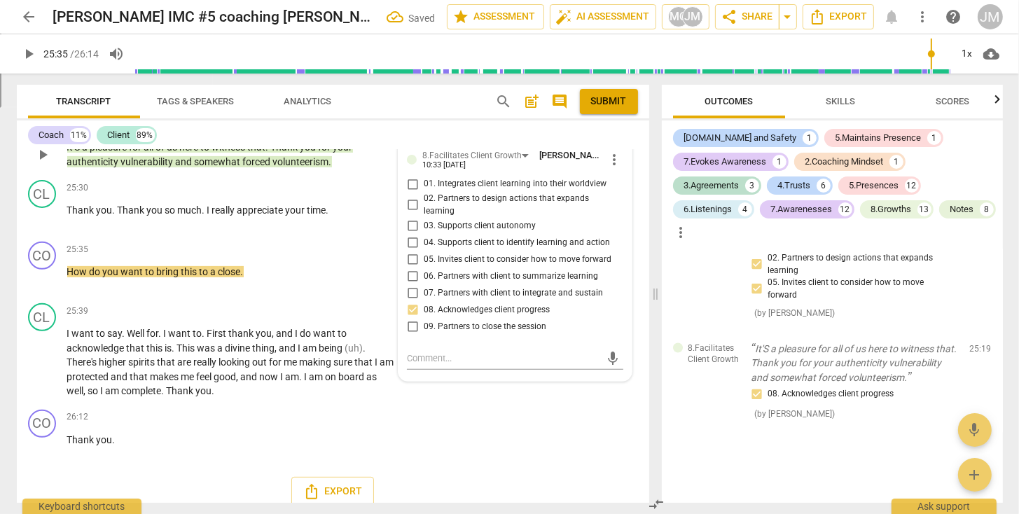
scroll to position [5648, 0]
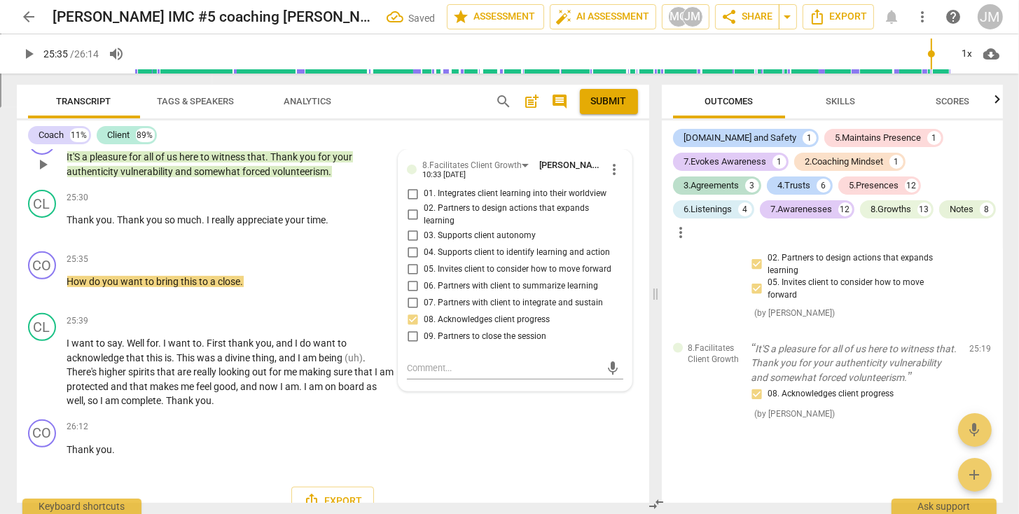
click at [410, 242] on input "03. Supports client autonomy" at bounding box center [412, 235] width 22 height 17
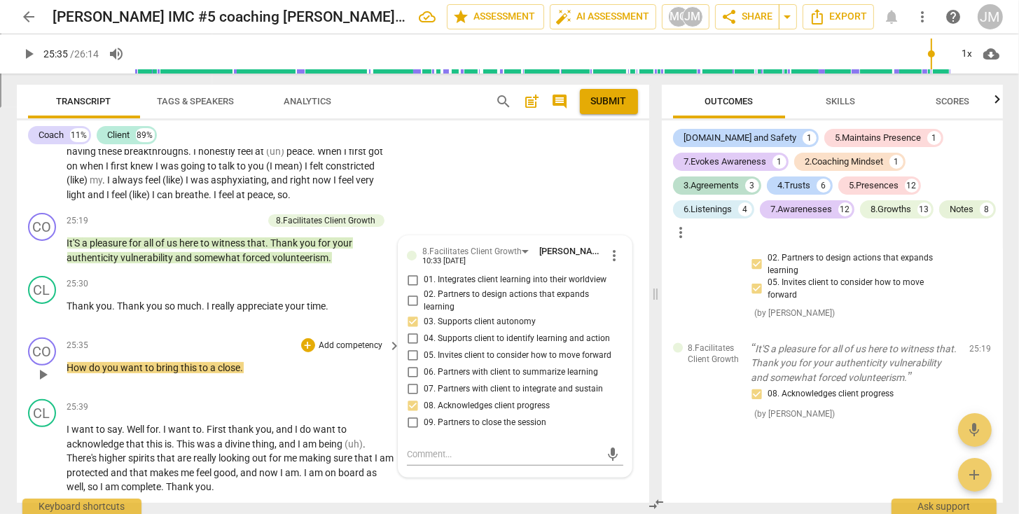
scroll to position [5427, 0]
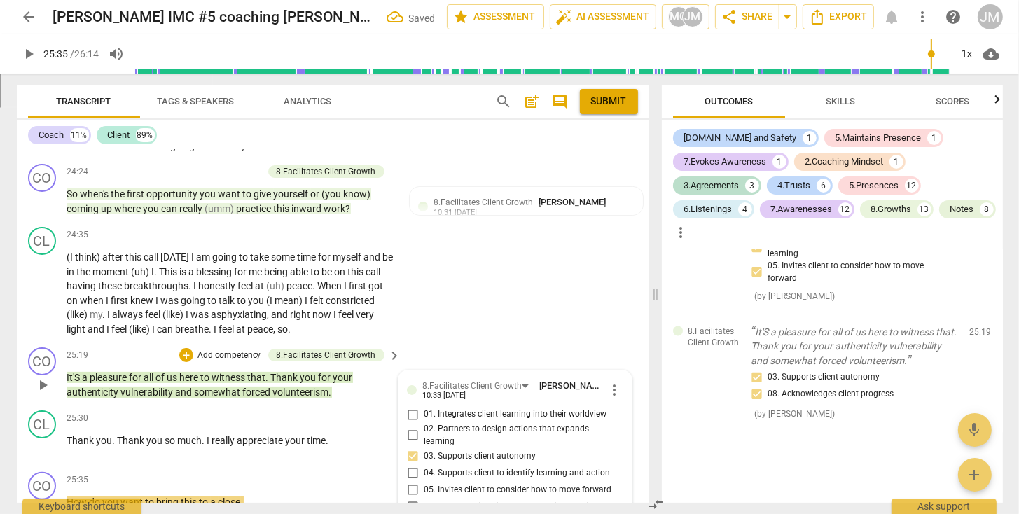
click at [251, 362] on p "Add competency" at bounding box center [229, 355] width 67 height 13
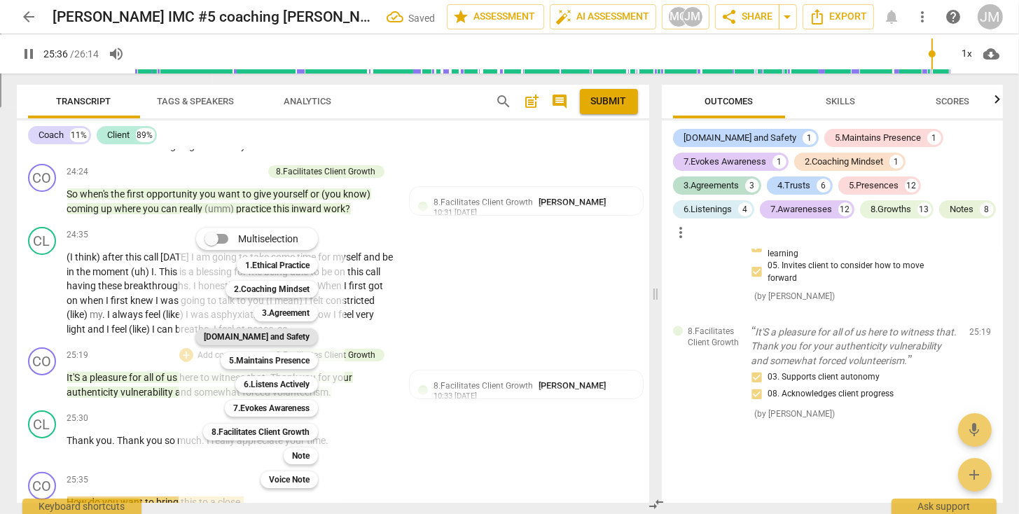
click at [264, 336] on b "[DOMAIN_NAME] and Safety" at bounding box center [257, 336] width 106 height 17
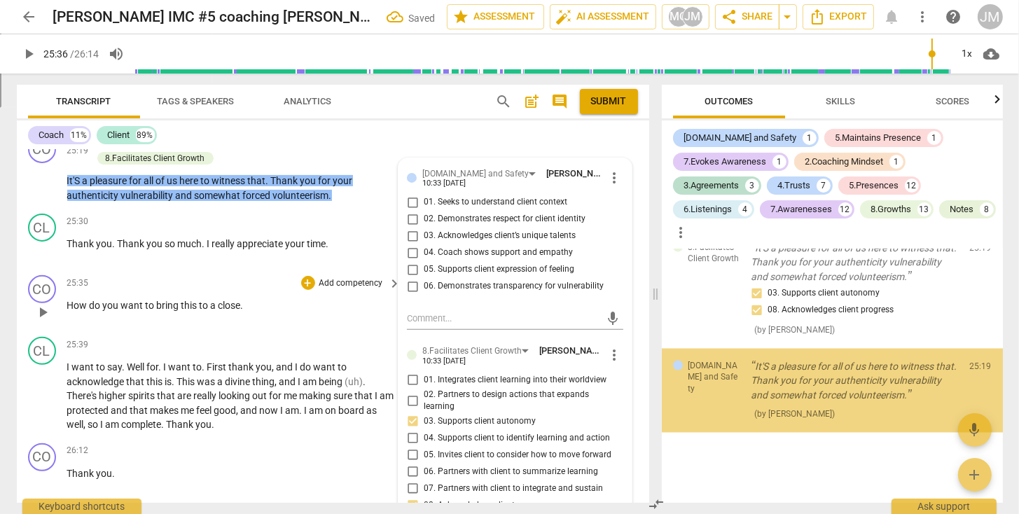
scroll to position [7705, 0]
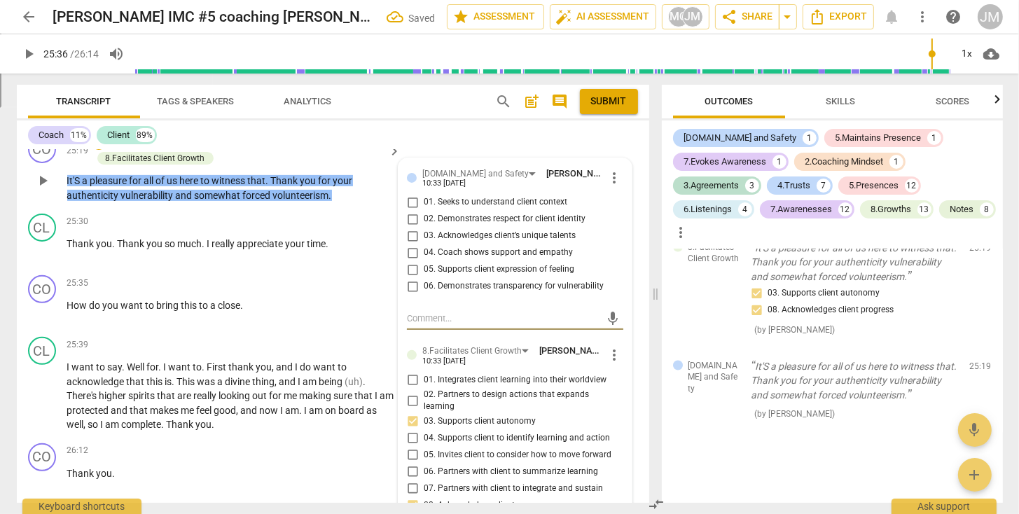
click at [414, 278] on input "05. Supports client expression of feeling" at bounding box center [412, 269] width 22 height 17
click at [410, 295] on input "06. Demonstrates transparency for vulnerability" at bounding box center [412, 286] width 22 height 17
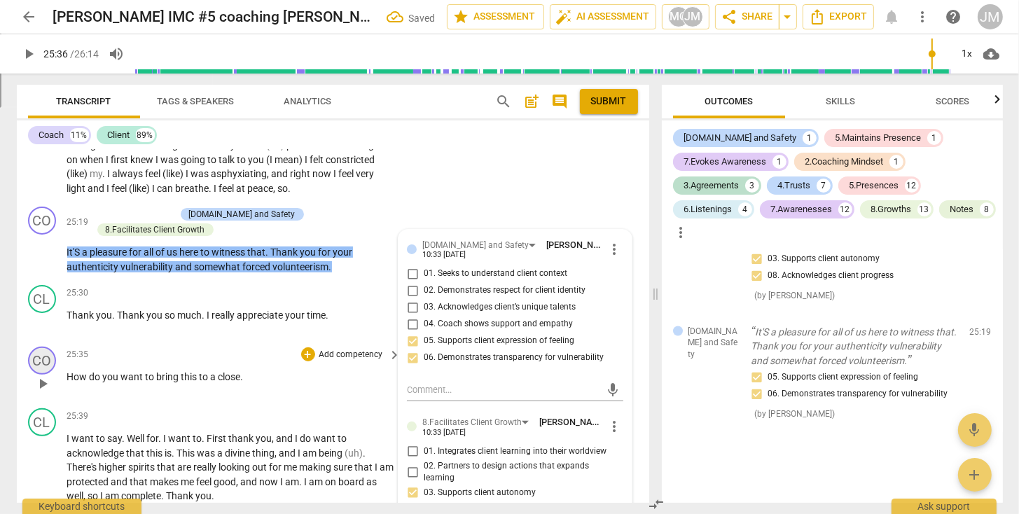
scroll to position [5570, 0]
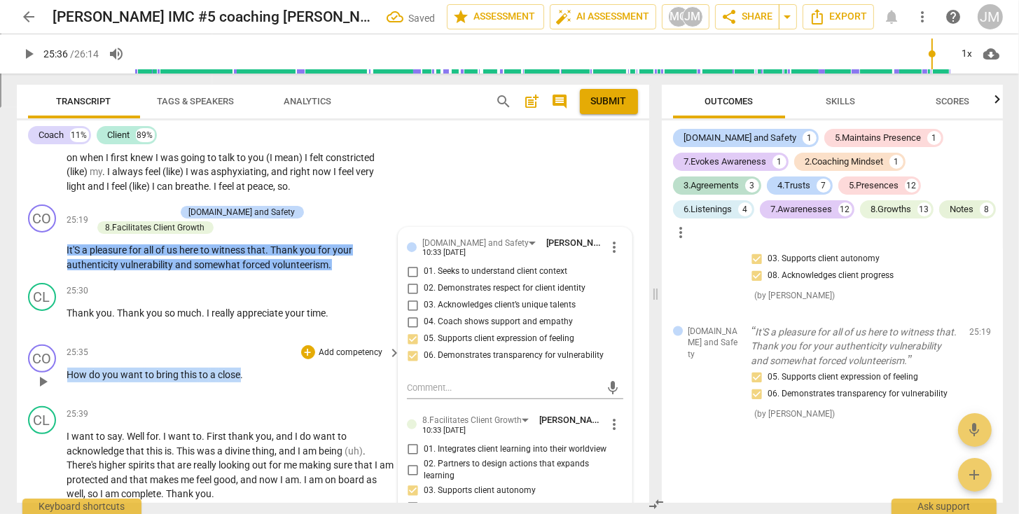
drag, startPoint x: 225, startPoint y: 382, endPoint x: 64, endPoint y: 379, distance: 161.1
click at [64, 379] on div "CO play_arrow pause 25:35 + Add competency keyboard_arrow_right How do you want…" at bounding box center [333, 370] width 632 height 62
click at [318, 359] on p "Add competency" at bounding box center [351, 353] width 67 height 13
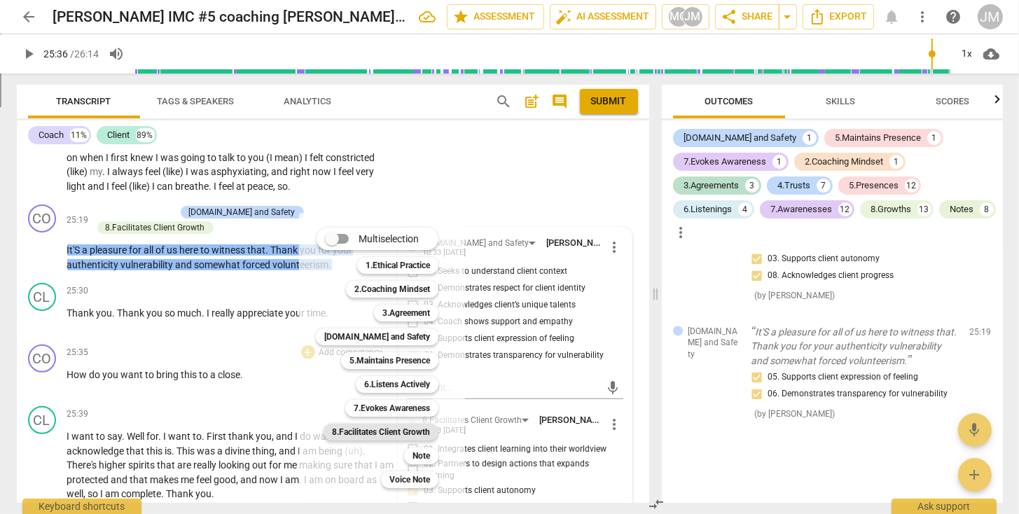
click at [401, 431] on b "8.Facilitates Client Growth" at bounding box center [381, 432] width 98 height 17
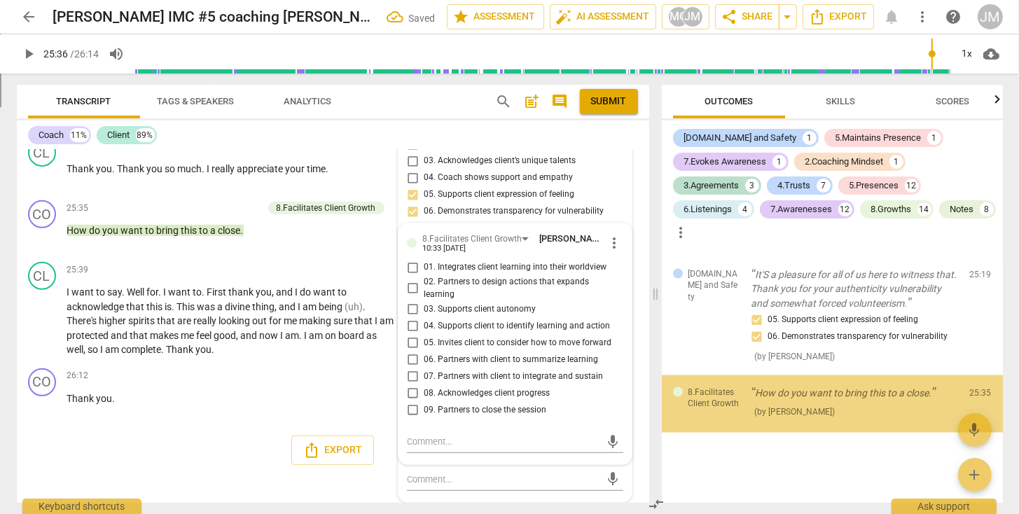
scroll to position [7797, 0]
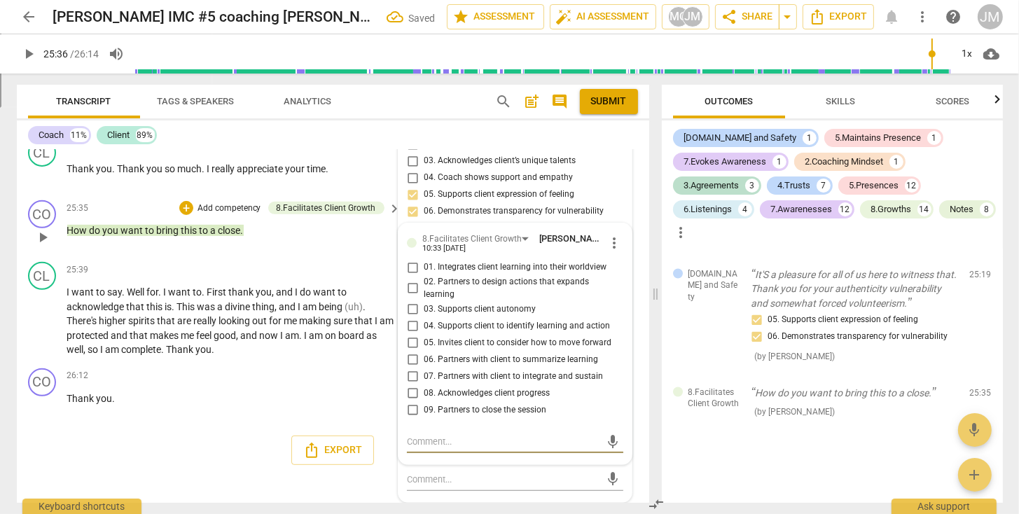
click at [408, 408] on input "09. Partners to close the session" at bounding box center [412, 409] width 22 height 17
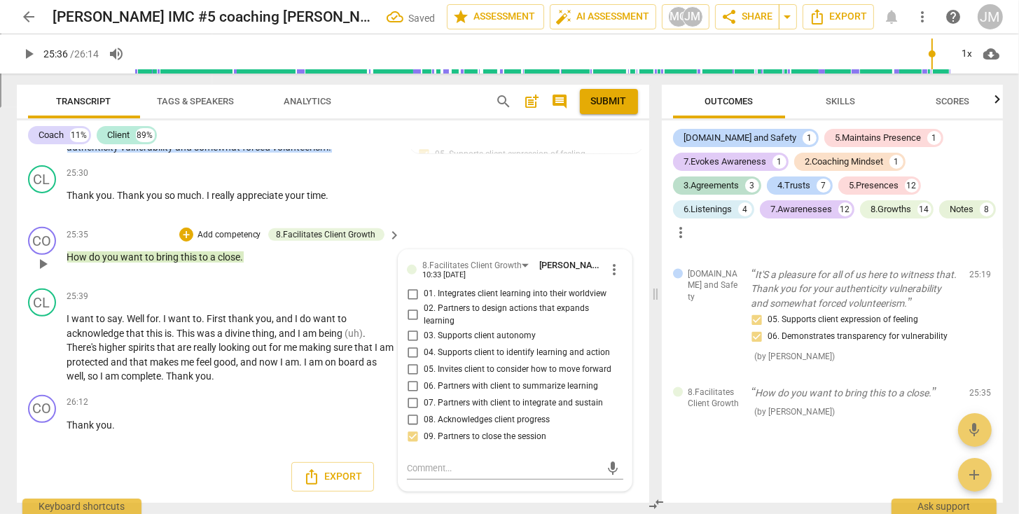
scroll to position [5693, 0]
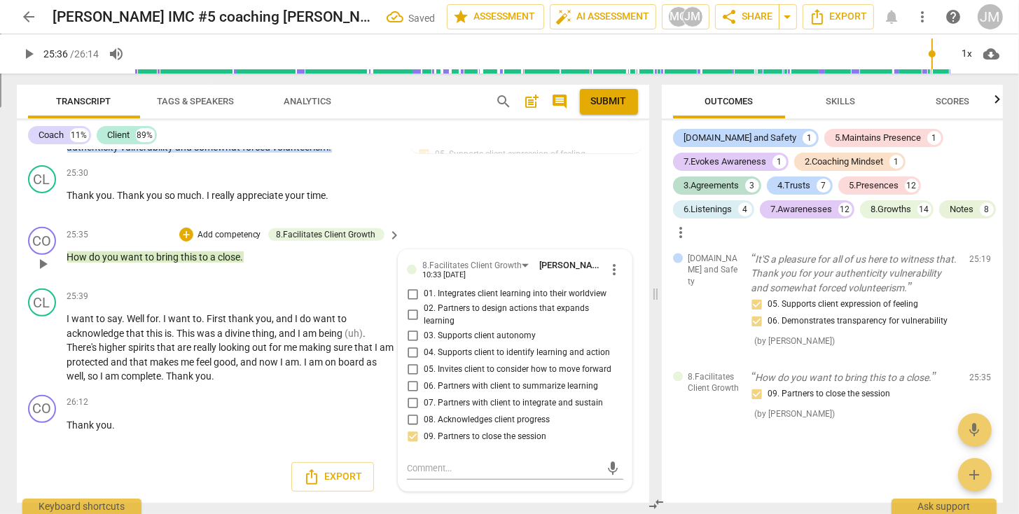
click at [230, 235] on p "Add competency" at bounding box center [229, 235] width 67 height 13
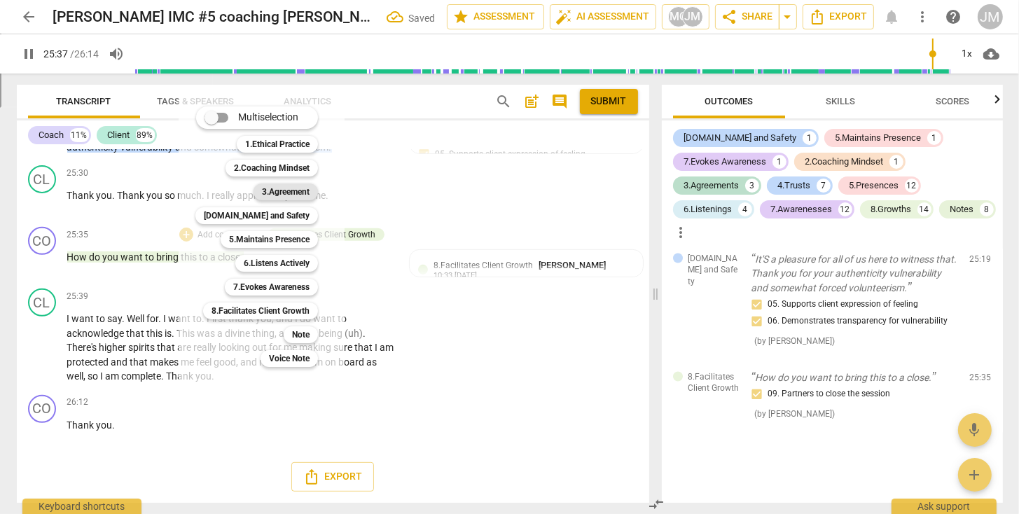
click at [276, 190] on b "3.Agreement" at bounding box center [286, 191] width 48 height 17
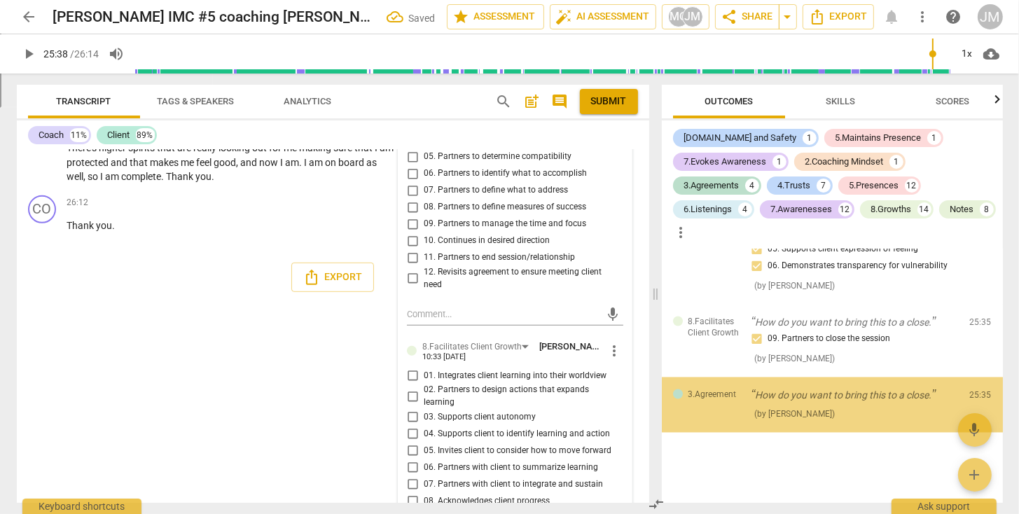
scroll to position [7867, 0]
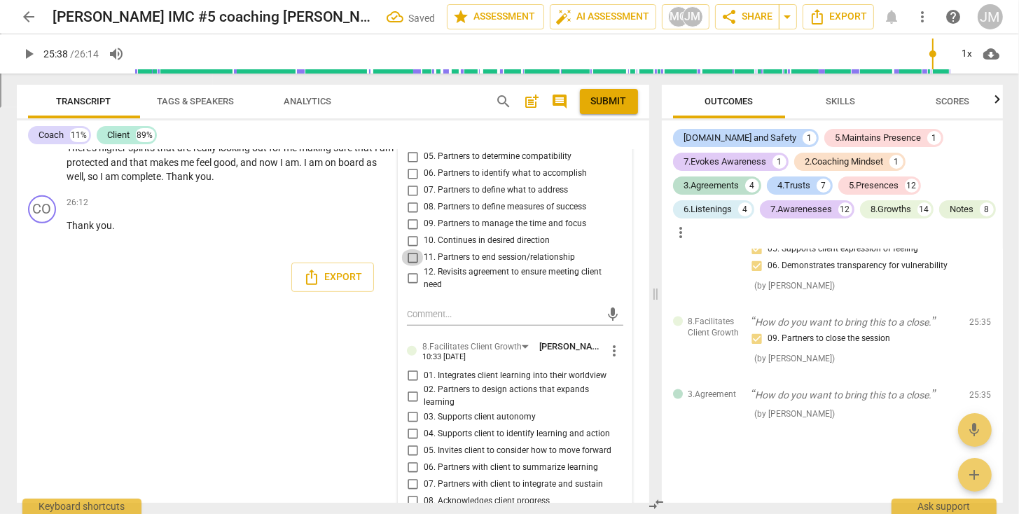
click at [410, 266] on input "11. Partners to end session/relationship" at bounding box center [412, 257] width 22 height 17
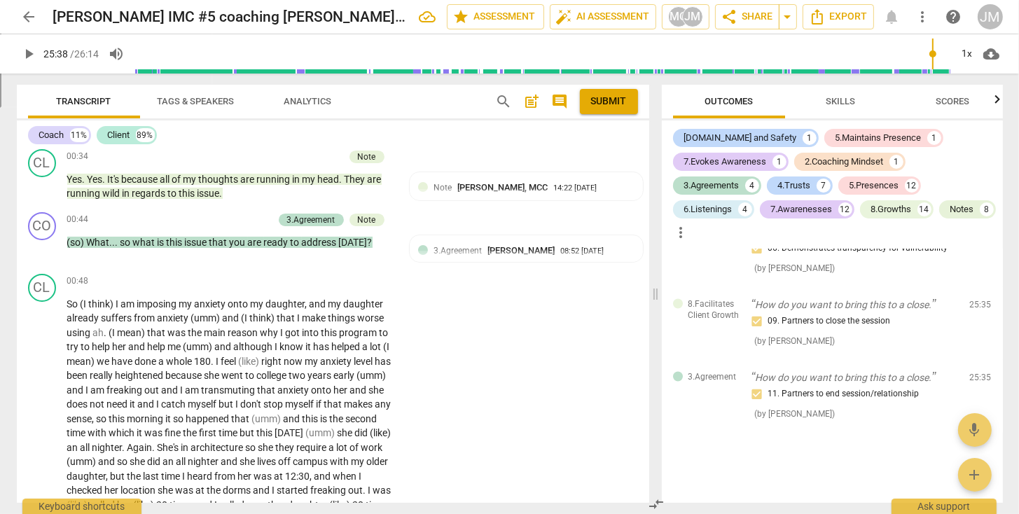
scroll to position [0, 0]
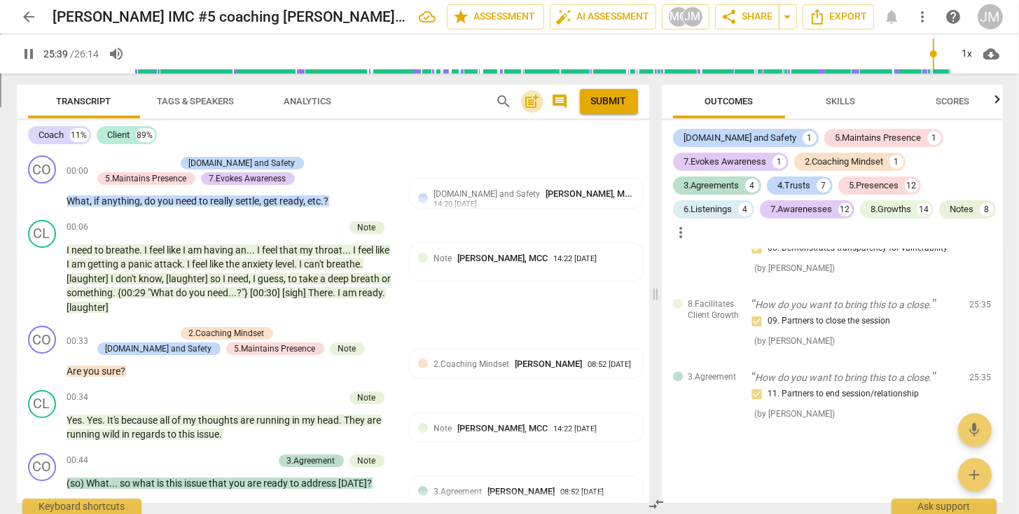
click at [529, 104] on span "post_add" at bounding box center [532, 101] width 17 height 17
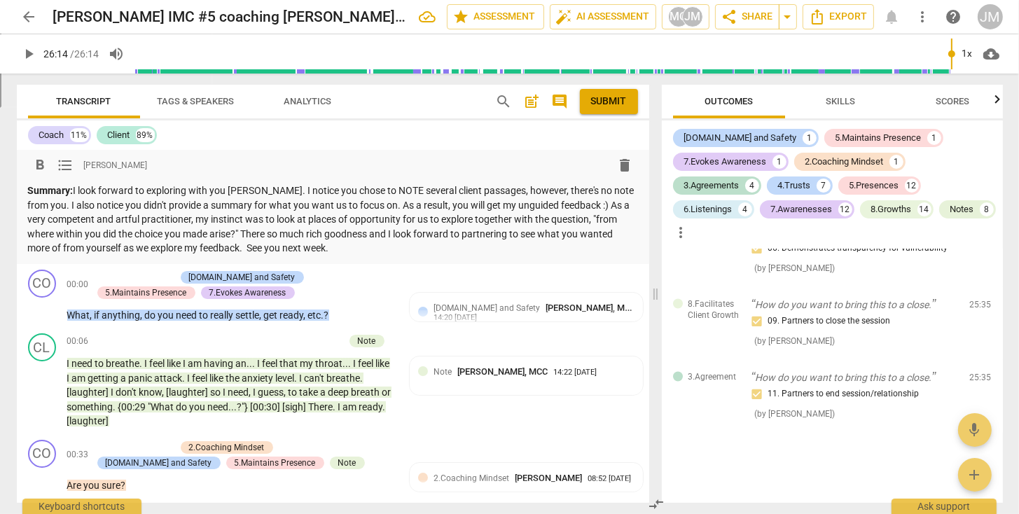
click at [608, 98] on span "Submit" at bounding box center [609, 102] width 36 height 14
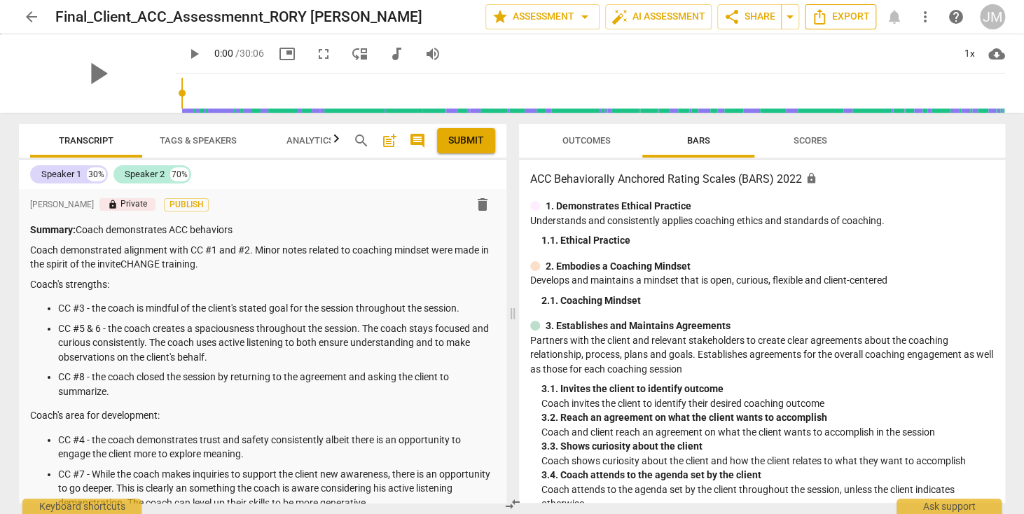
click at [830, 17] on span "Export" at bounding box center [840, 16] width 59 height 17
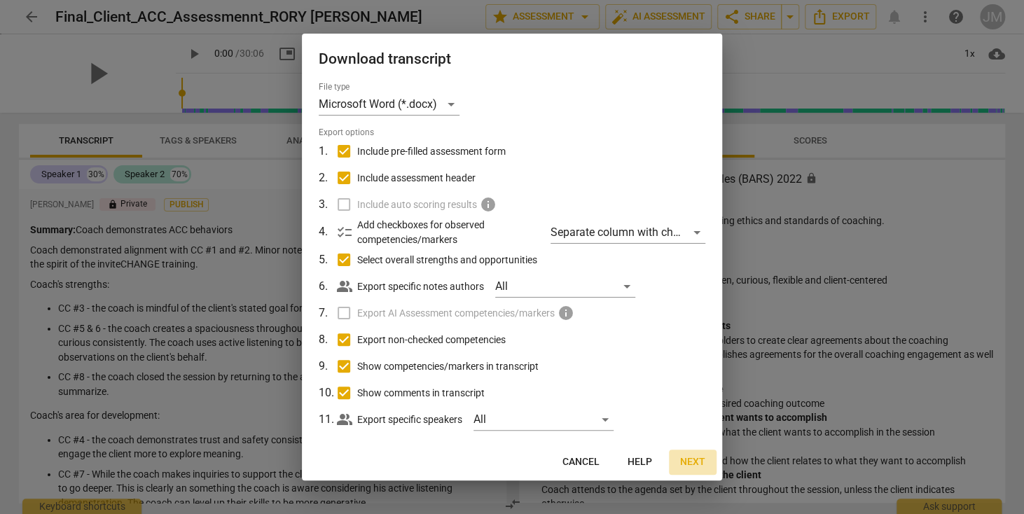
click at [694, 458] on span "Next" at bounding box center [692, 462] width 25 height 14
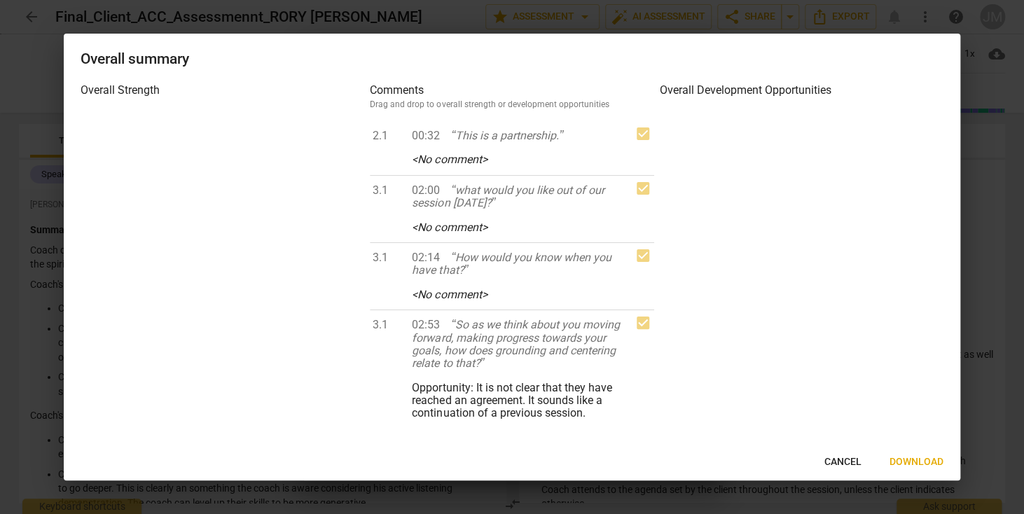
click at [913, 461] on span "Download" at bounding box center [916, 462] width 54 height 14
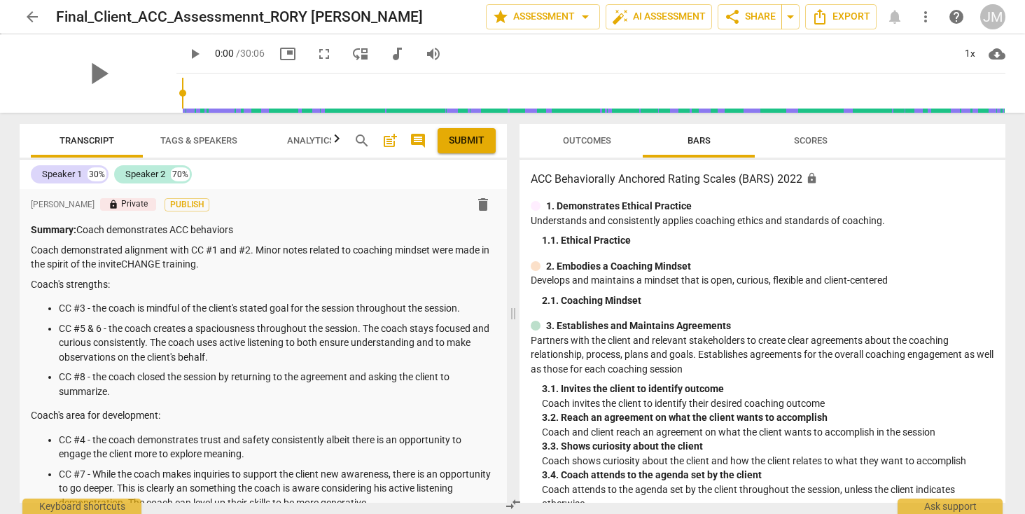
click at [186, 52] on span "play_arrow" at bounding box center [194, 54] width 17 height 17
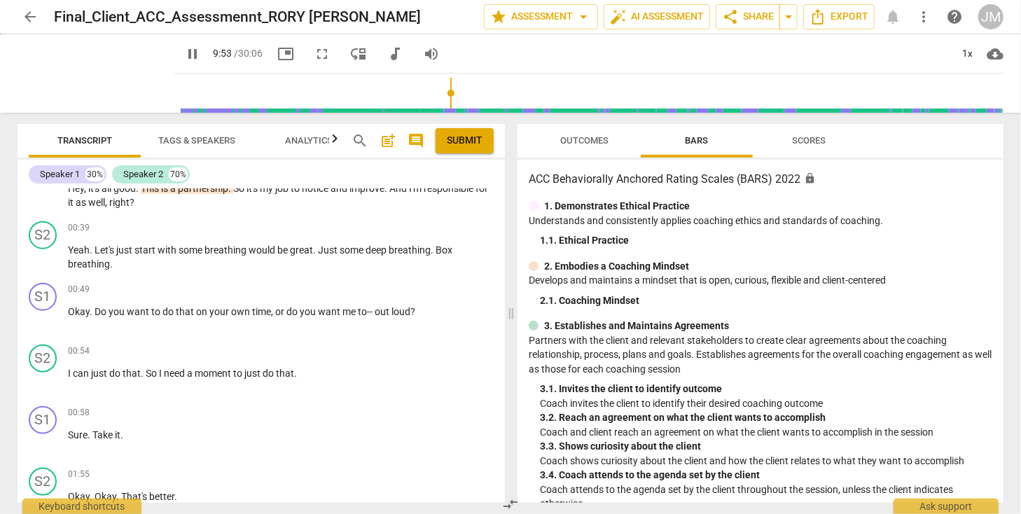
scroll to position [2392, 0]
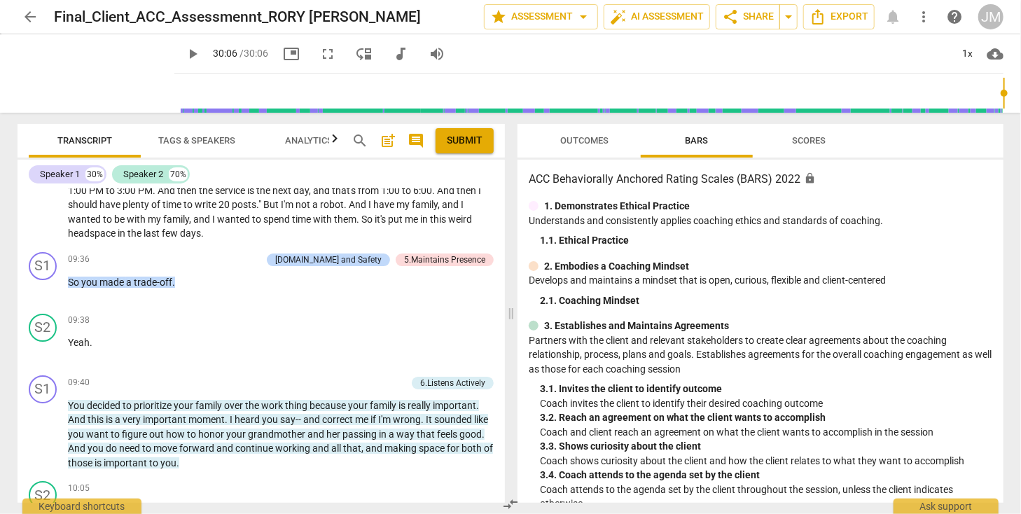
type input "1806"
